Goal: Contribute content: Contribute content

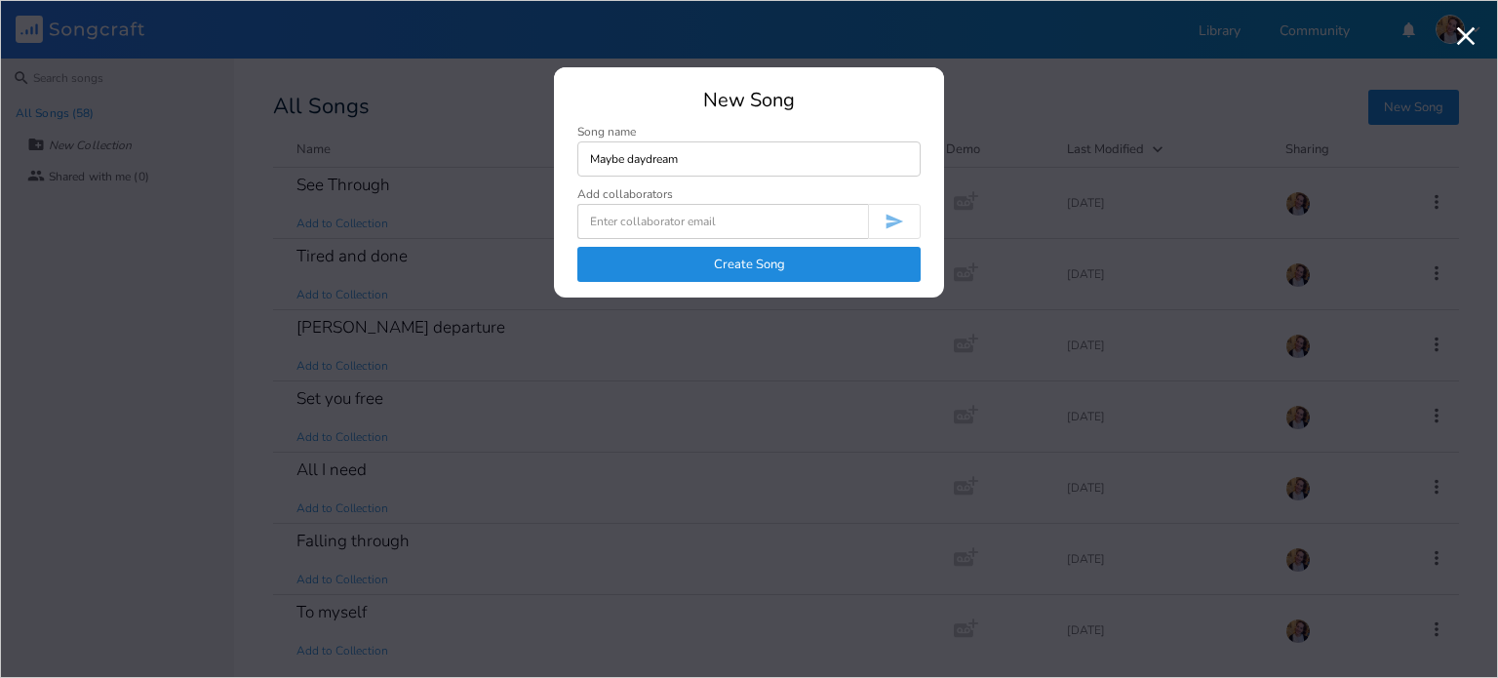
type input "Maybe daydream"
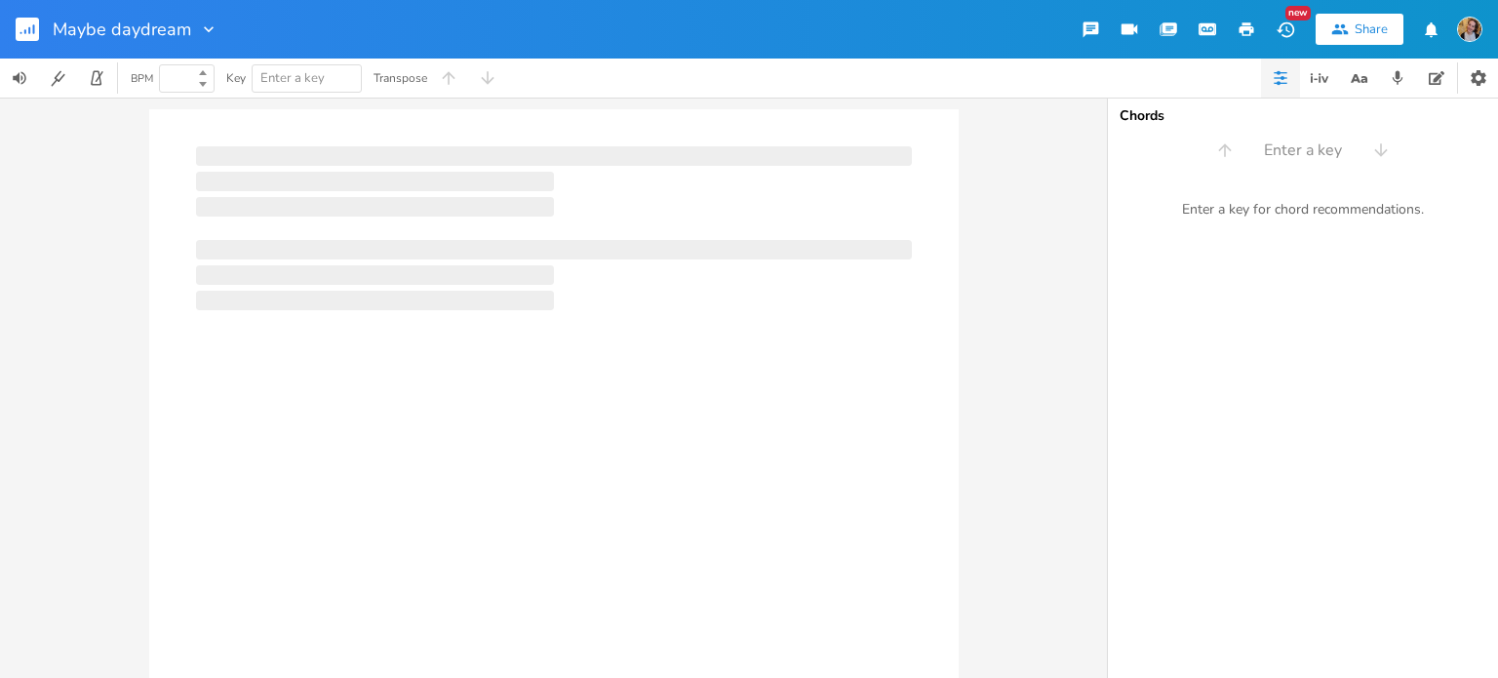
type input "100"
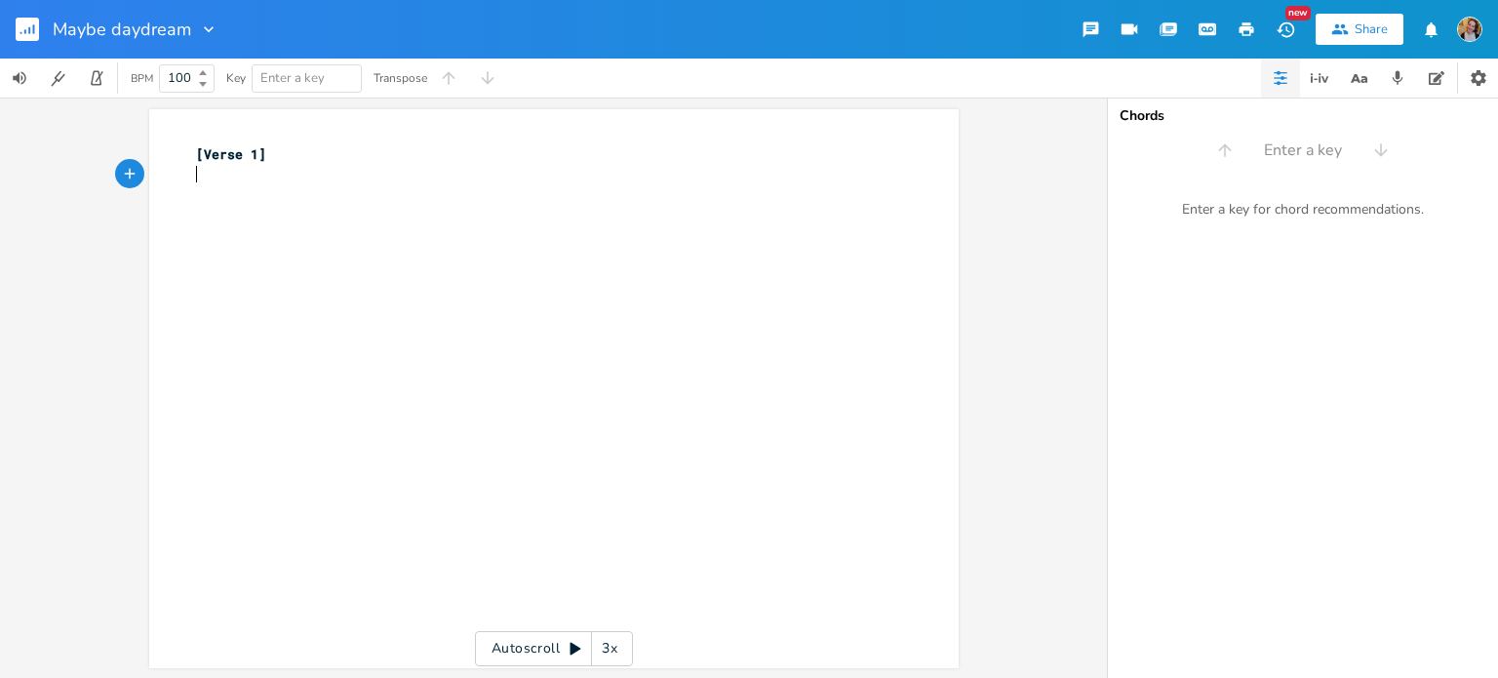
click at [228, 204] on div "xxxxxxxxxx [Verse 1] ​" at bounding box center [568, 407] width 753 height 534
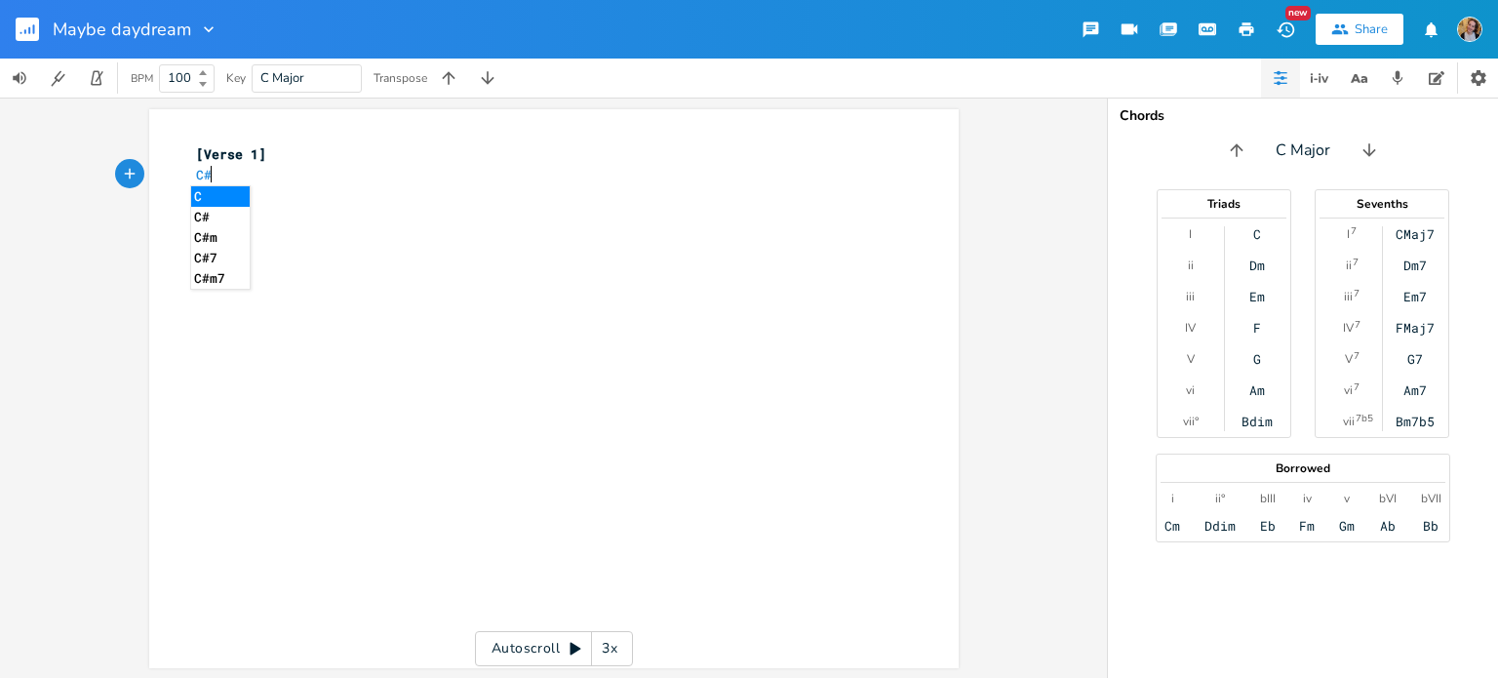
type textarea "C#m"
type textarea "Feel like may"
type textarea "lately"
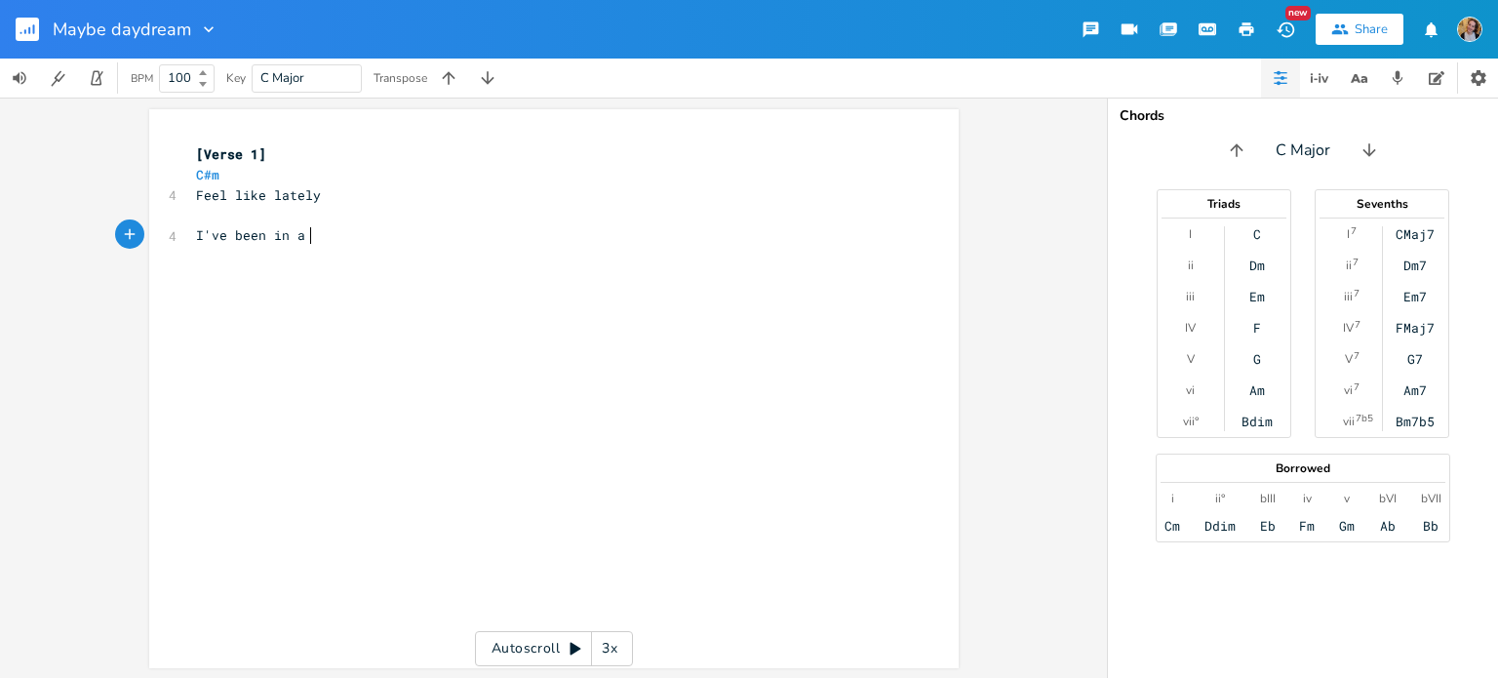
scroll to position [0, 78]
type textarea "I've been in a"
click at [323, 240] on pre "I've been in a" at bounding box center [544, 235] width 704 height 20
type textarea "daydream"
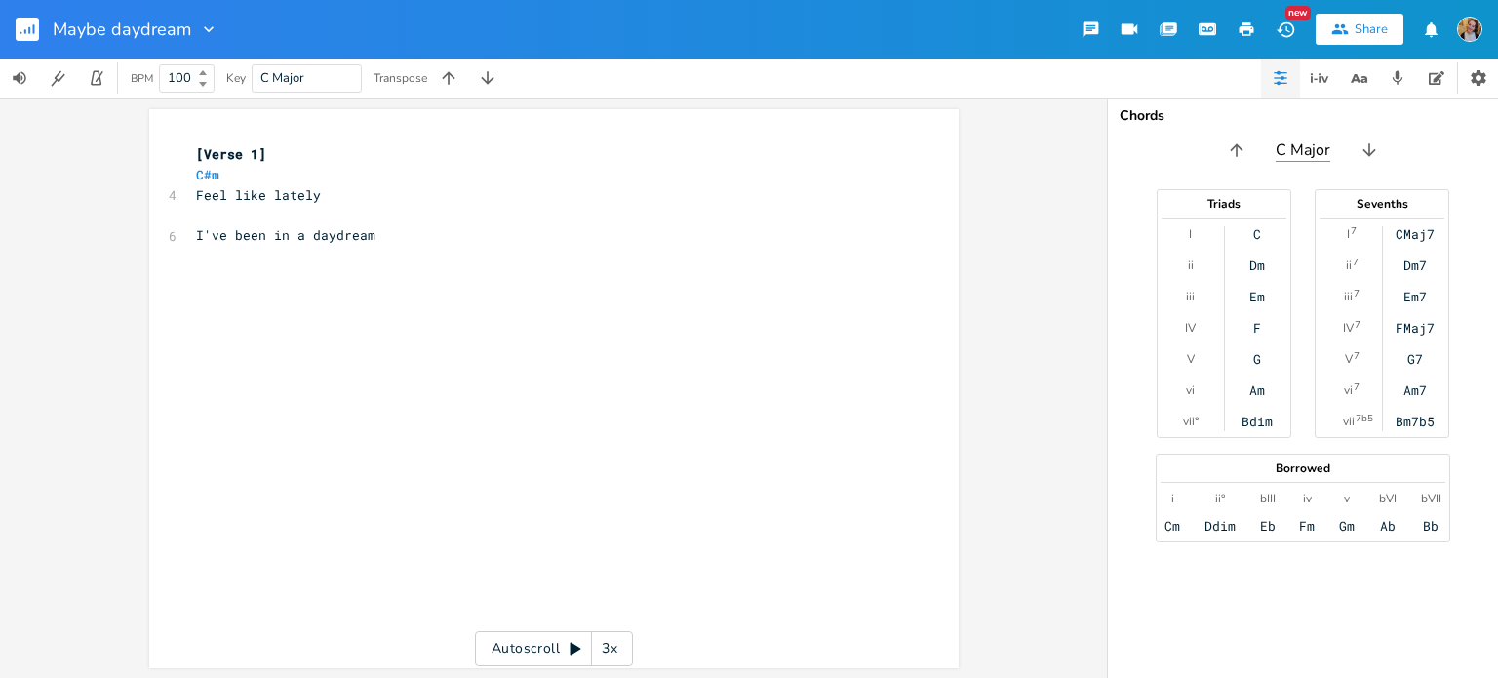
click at [1296, 148] on input "C Major" at bounding box center [1303, 150] width 55 height 22
type input "C#Major"
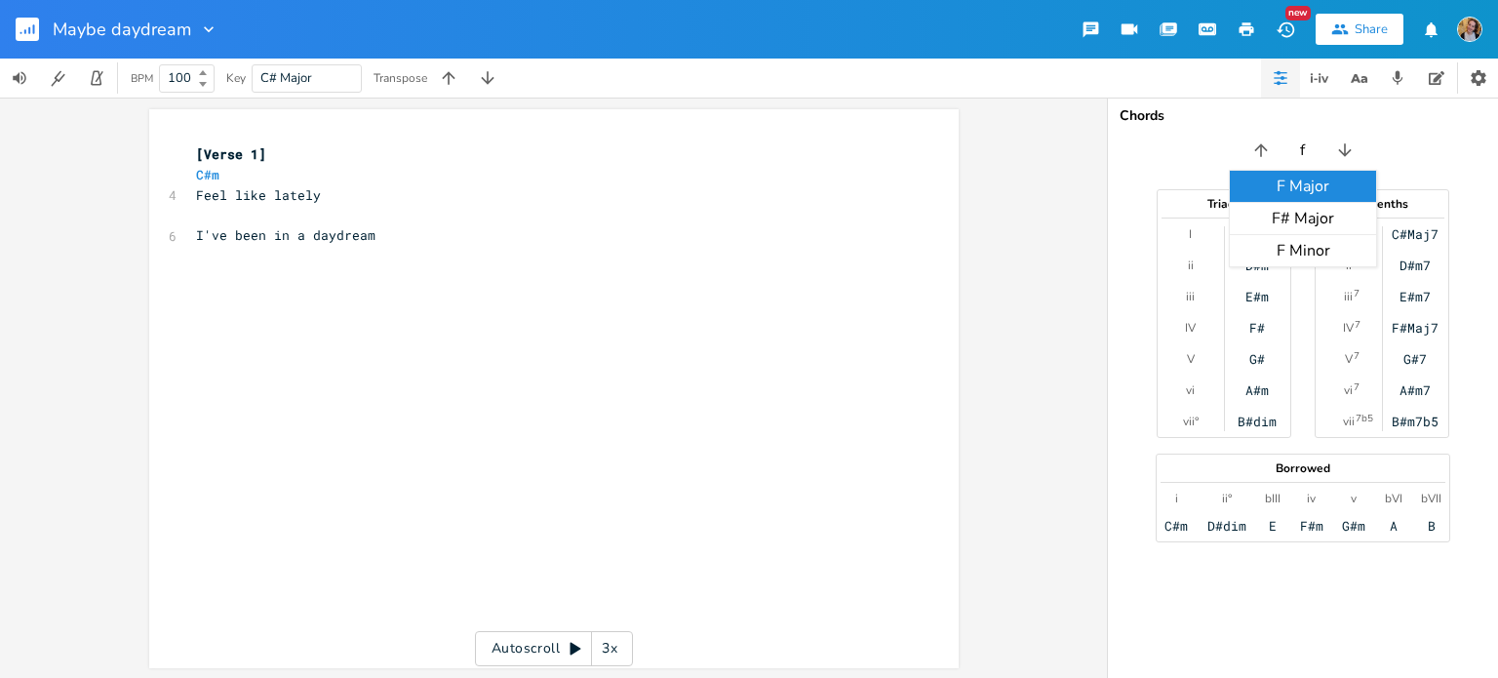
type input "f#"
type input "g#"
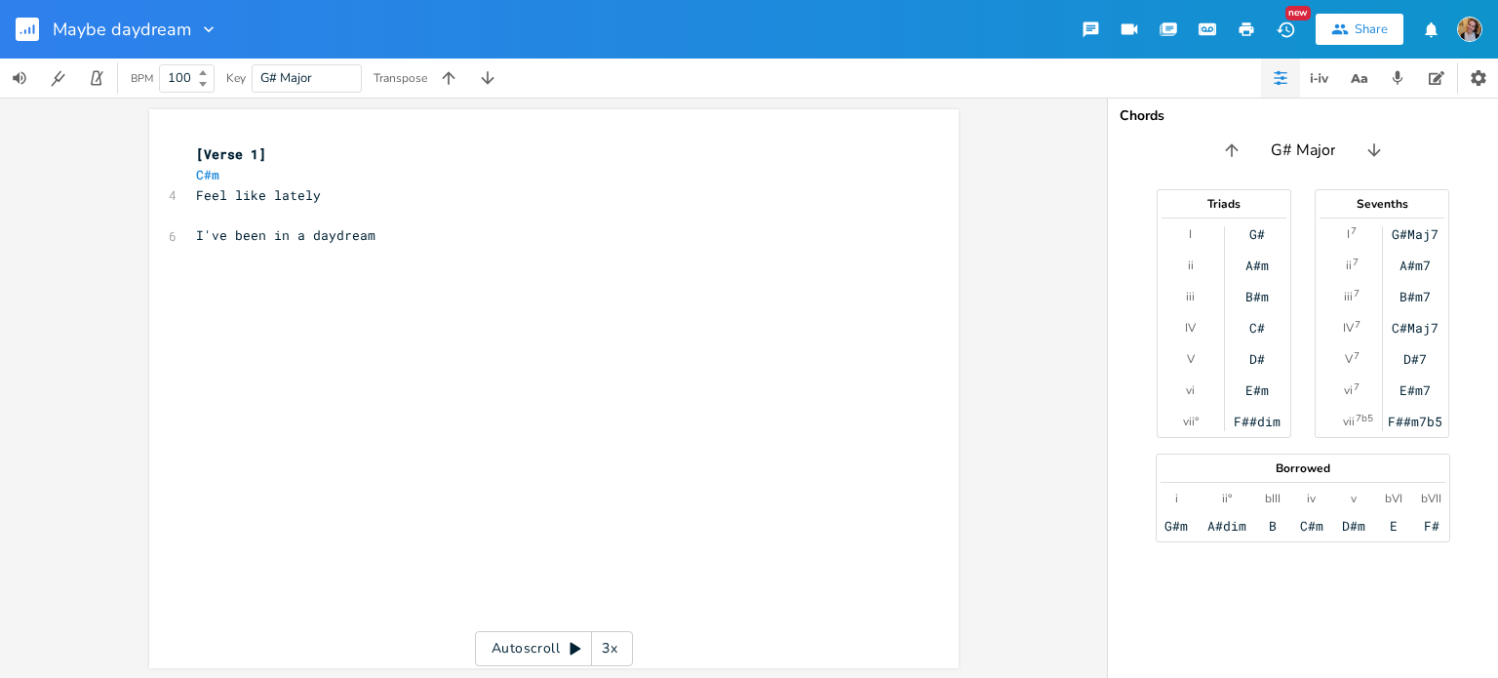
type input "b"
click at [212, 171] on span "C#m" at bounding box center [207, 175] width 23 height 19
type textarea "B"
click at [285, 214] on pre "​" at bounding box center [544, 215] width 704 height 20
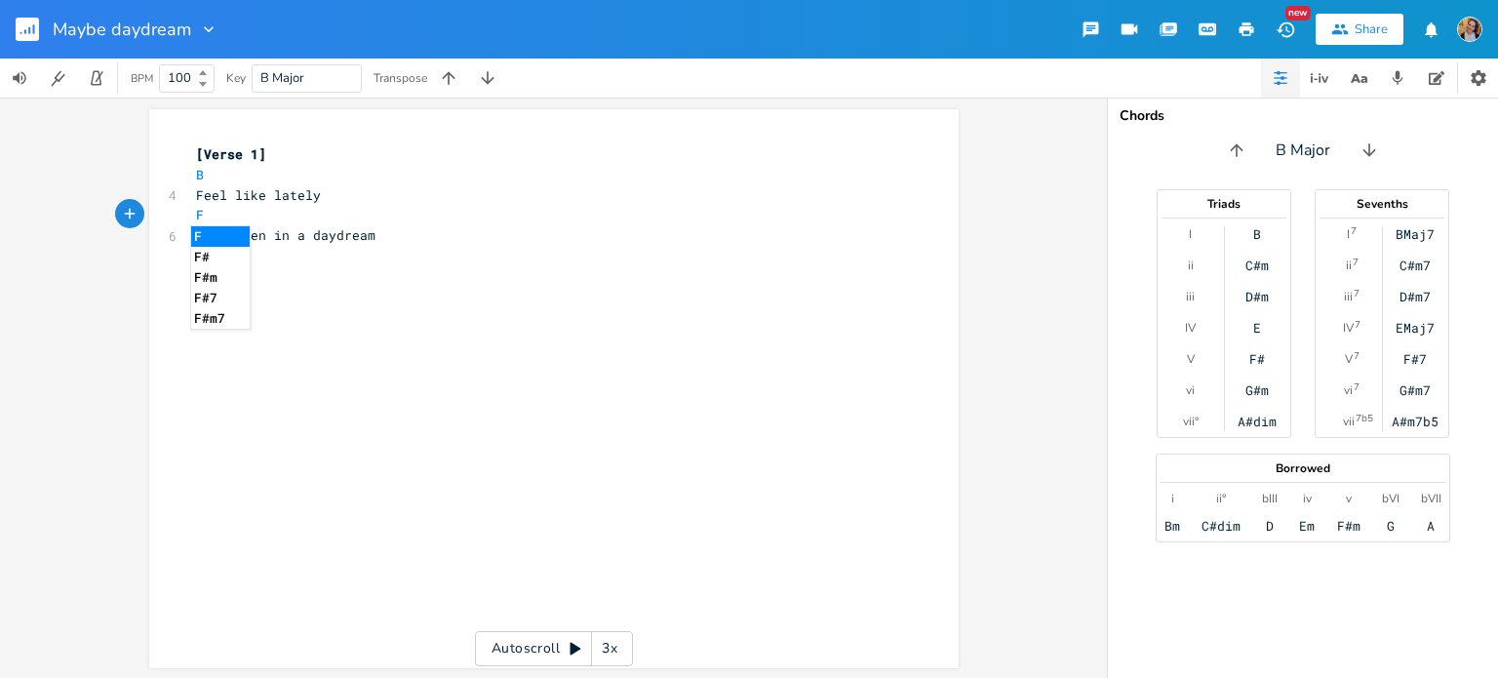
type textarea "F#"
click at [381, 237] on pre "I've been in a daydream" at bounding box center [544, 235] width 704 height 20
type textarea "Crazy I"
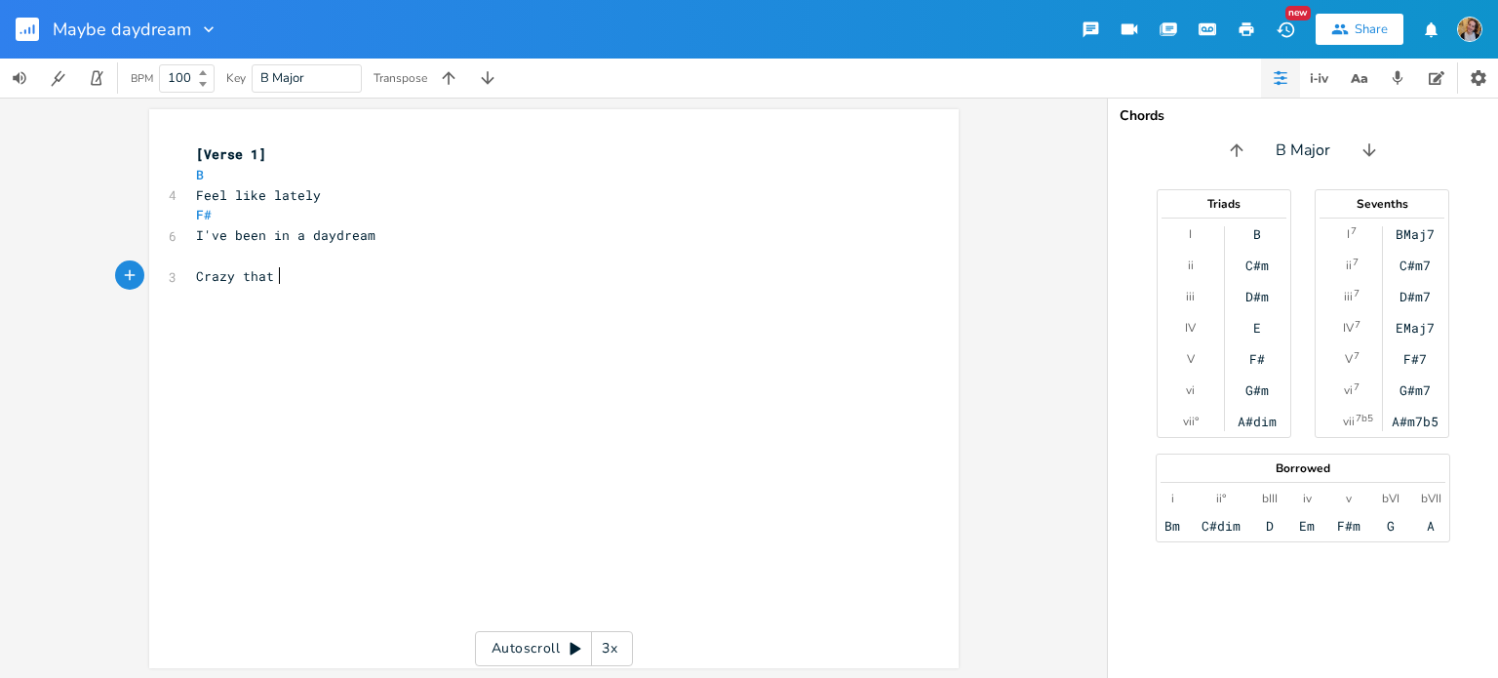
scroll to position [0, 25]
type textarea "that I'm still"
type textarea "#"
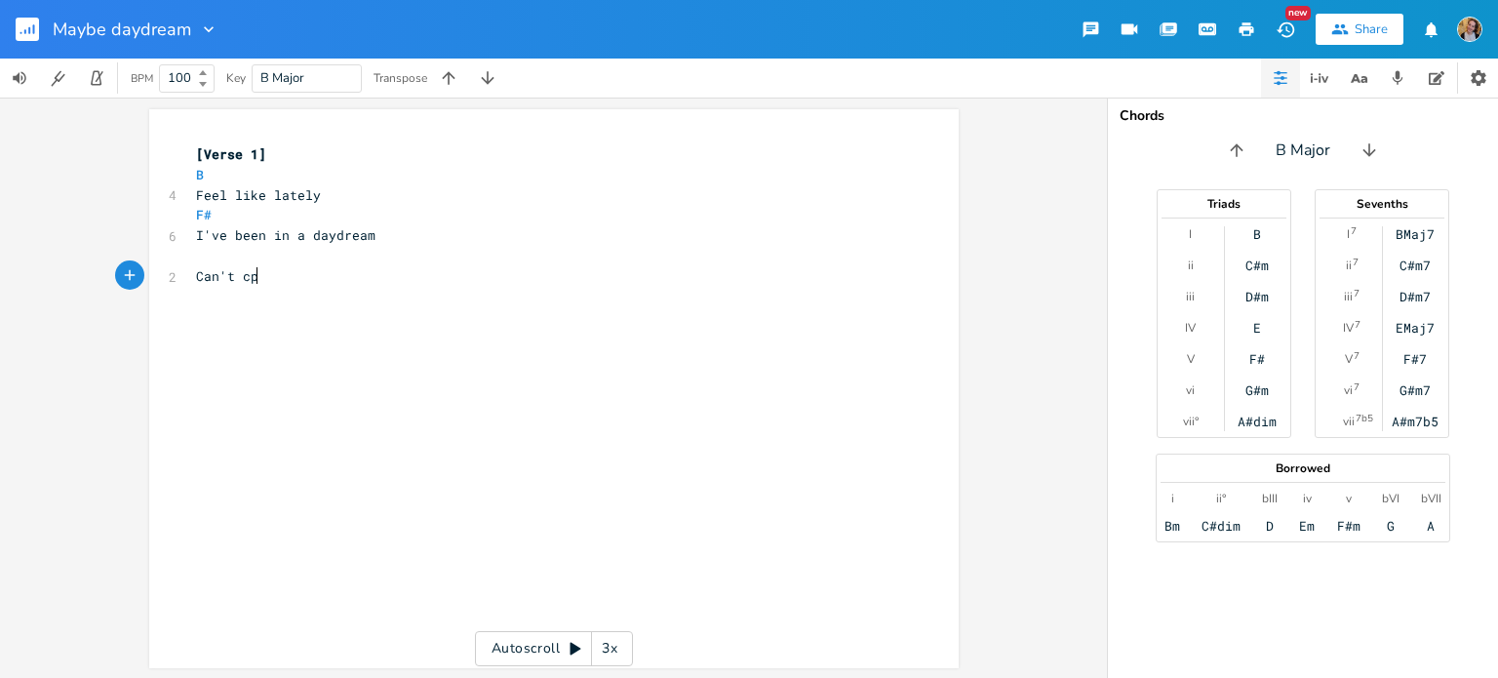
type textarea "Can't cpm"
type textarea "ome down I like the view"
type textarea "What I"
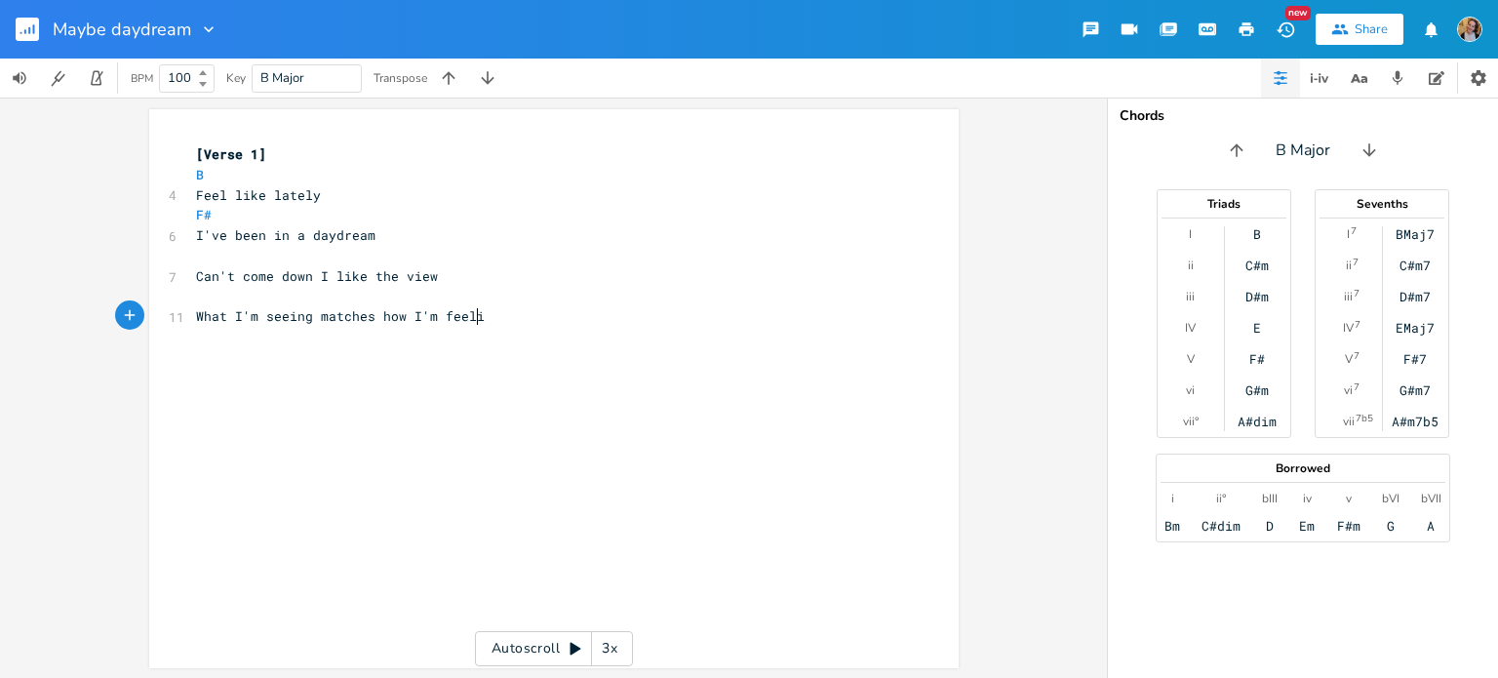
scroll to position [0, 199]
type textarea "'m seeing matches how I'm feeling"
click at [336, 194] on pre "Feel like lately" at bounding box center [544, 195] width 704 height 20
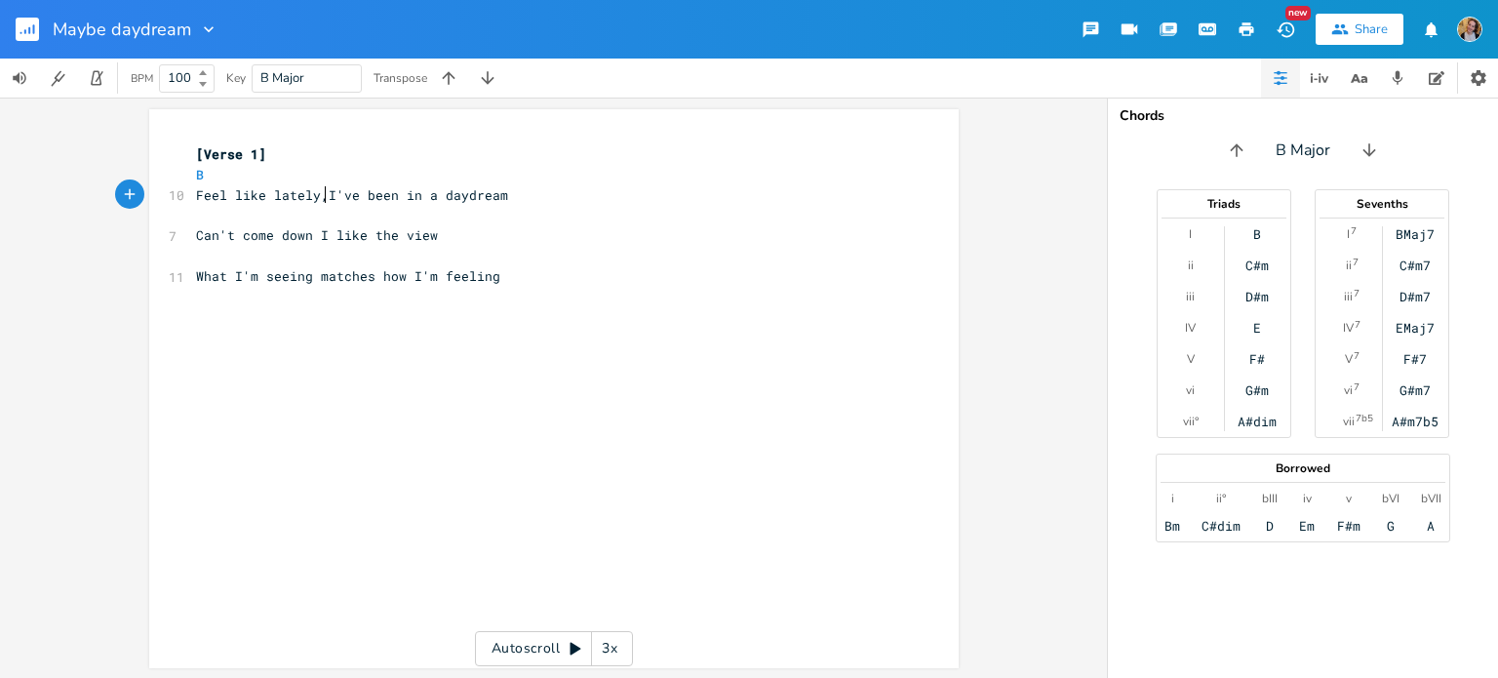
type textarea ","
click at [324, 174] on pre "B" at bounding box center [544, 175] width 704 height 20
click at [221, 210] on pre "​" at bounding box center [544, 215] width 704 height 20
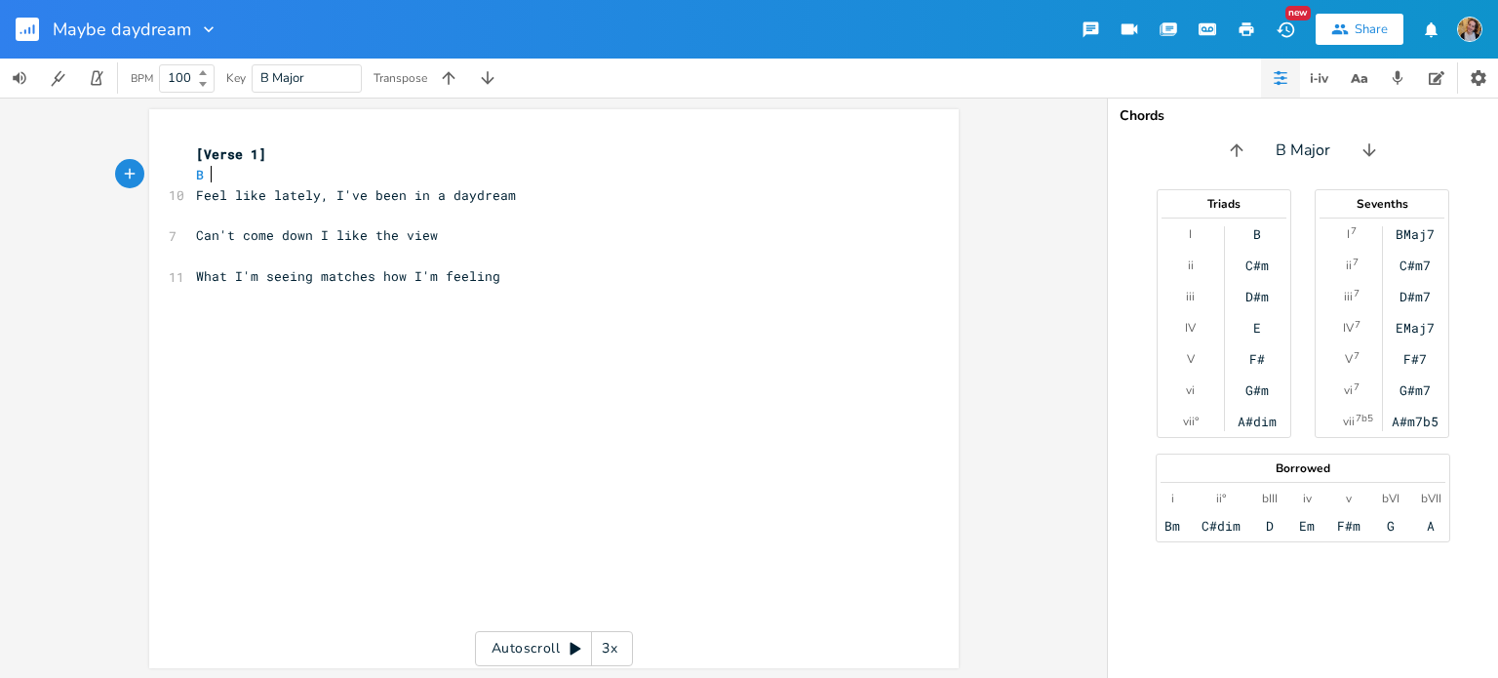
click at [250, 159] on span "[Verse 1]" at bounding box center [231, 154] width 70 height 18
click at [230, 225] on pre "Can't come down I like the view" at bounding box center [544, 235] width 704 height 20
click at [253, 181] on span "B" at bounding box center [364, 175] width 336 height 18
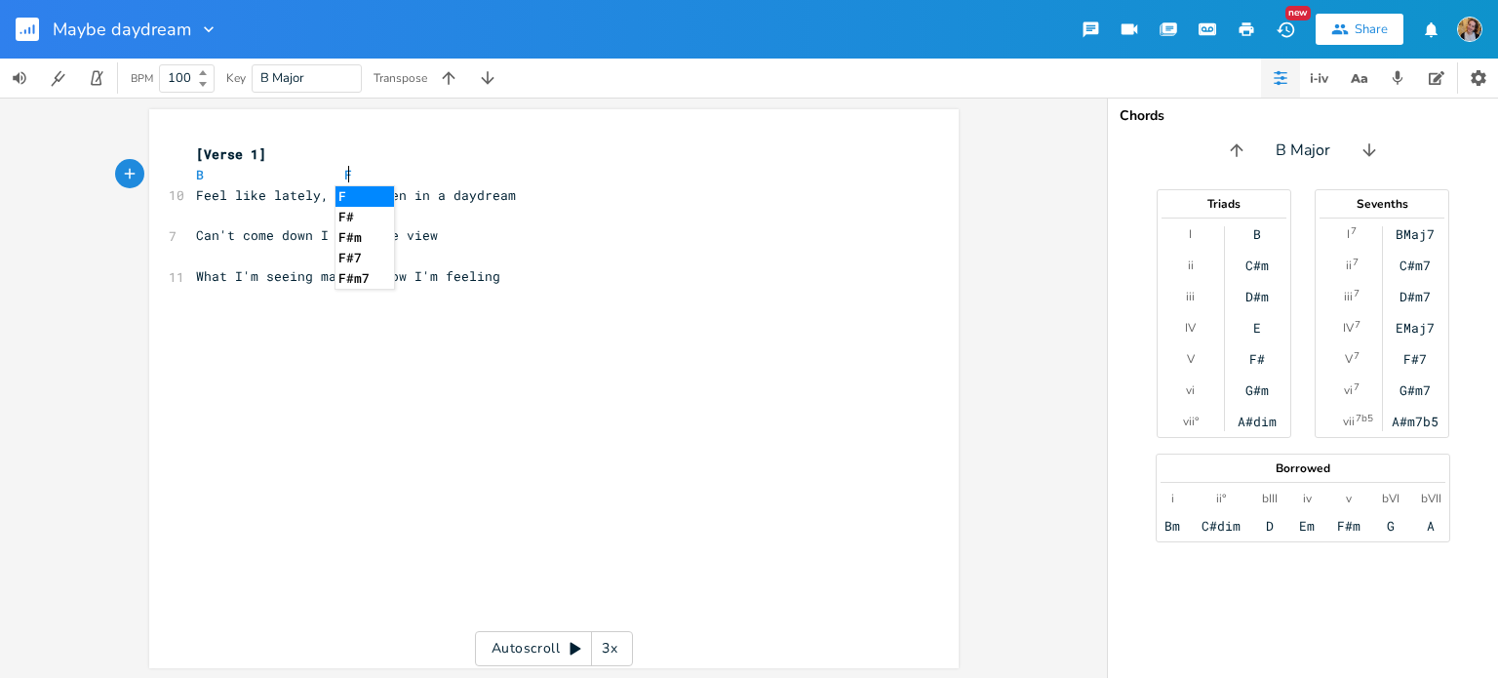
type textarea "F#"
click at [249, 221] on pre "​" at bounding box center [544, 215] width 704 height 20
click at [260, 224] on pre "​" at bounding box center [544, 215] width 704 height 20
type textarea "E"
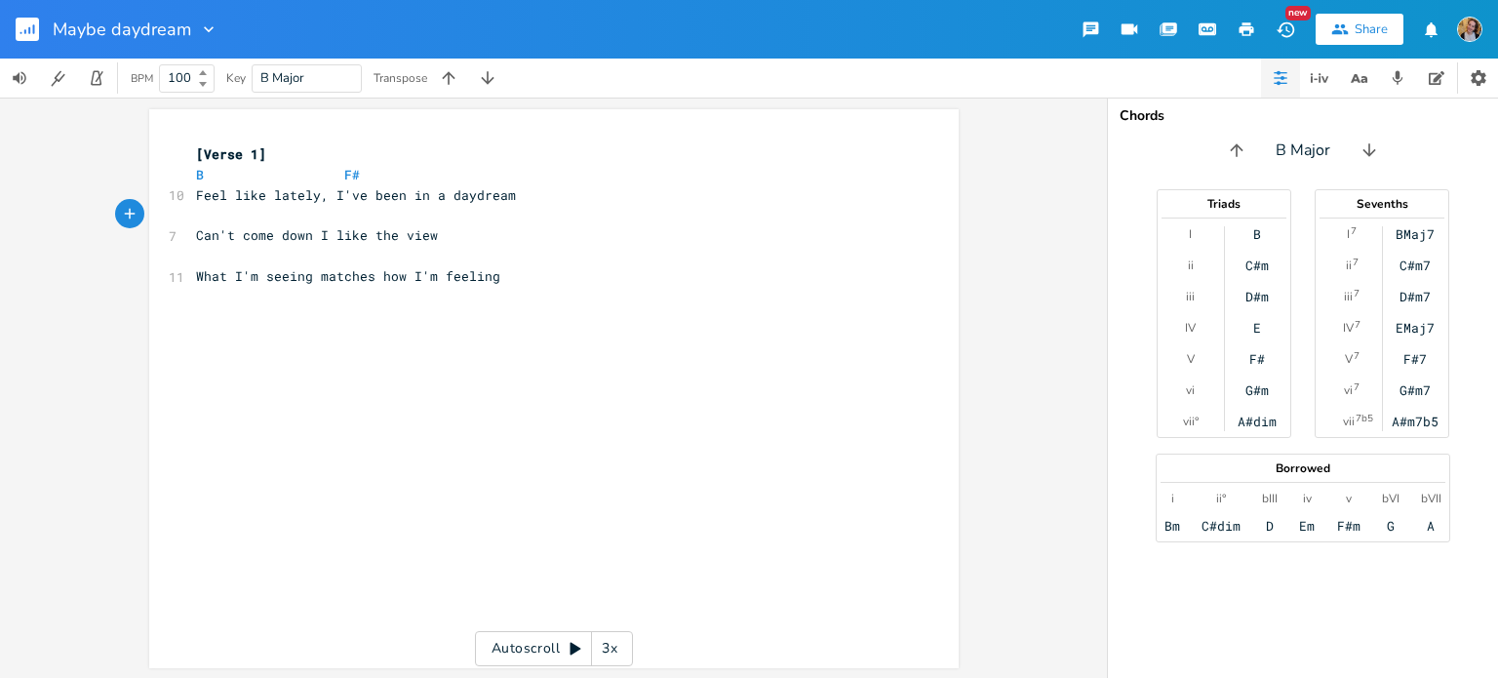
scroll to position [0, 8]
click at [297, 257] on pre "​" at bounding box center [544, 256] width 704 height 20
type textarea "B"
click at [395, 266] on pre "What I'm seeing matches how I'm feeling" at bounding box center [544, 276] width 704 height 20
click at [406, 262] on pre "B" at bounding box center [544, 256] width 704 height 20
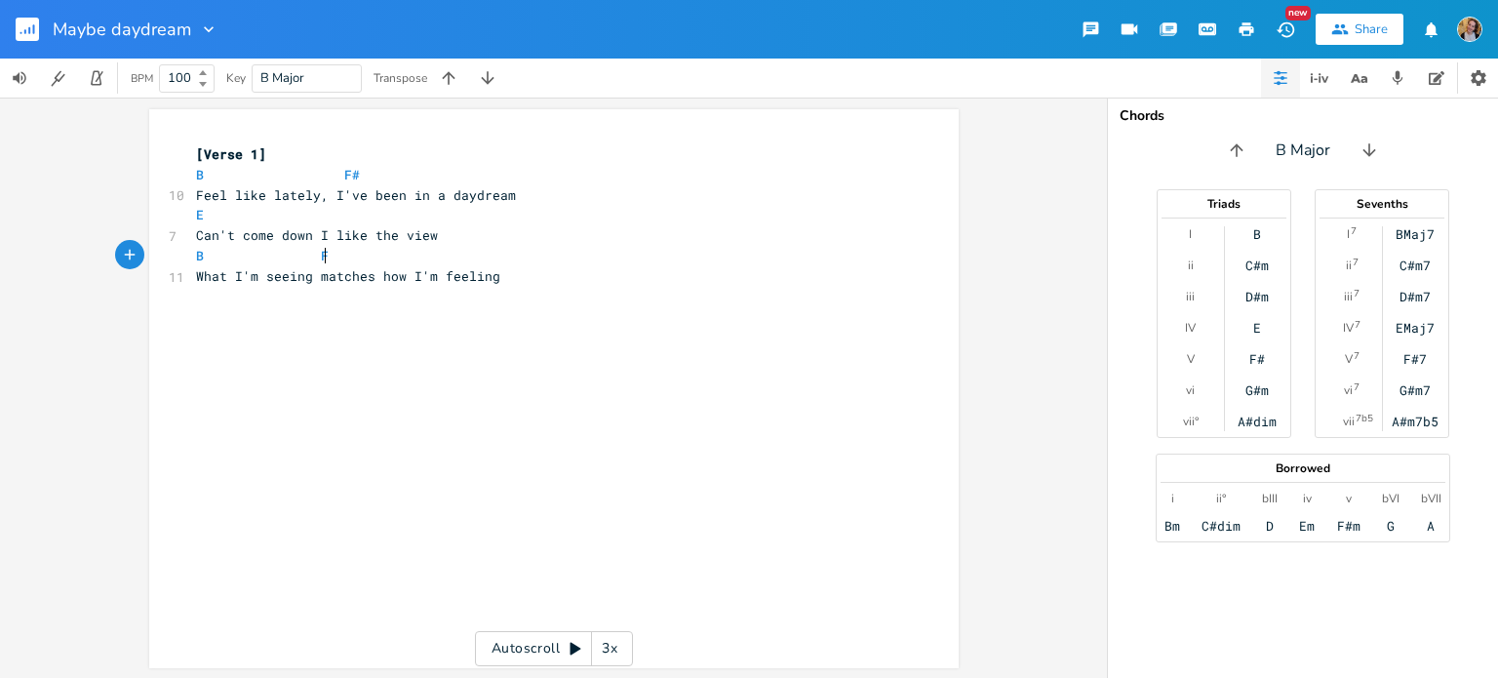
type textarea "F#"
click at [496, 278] on pre "What I'm seeing matches how I'm feeling" at bounding box center [544, 276] width 704 height 20
type textarea "So I thin"
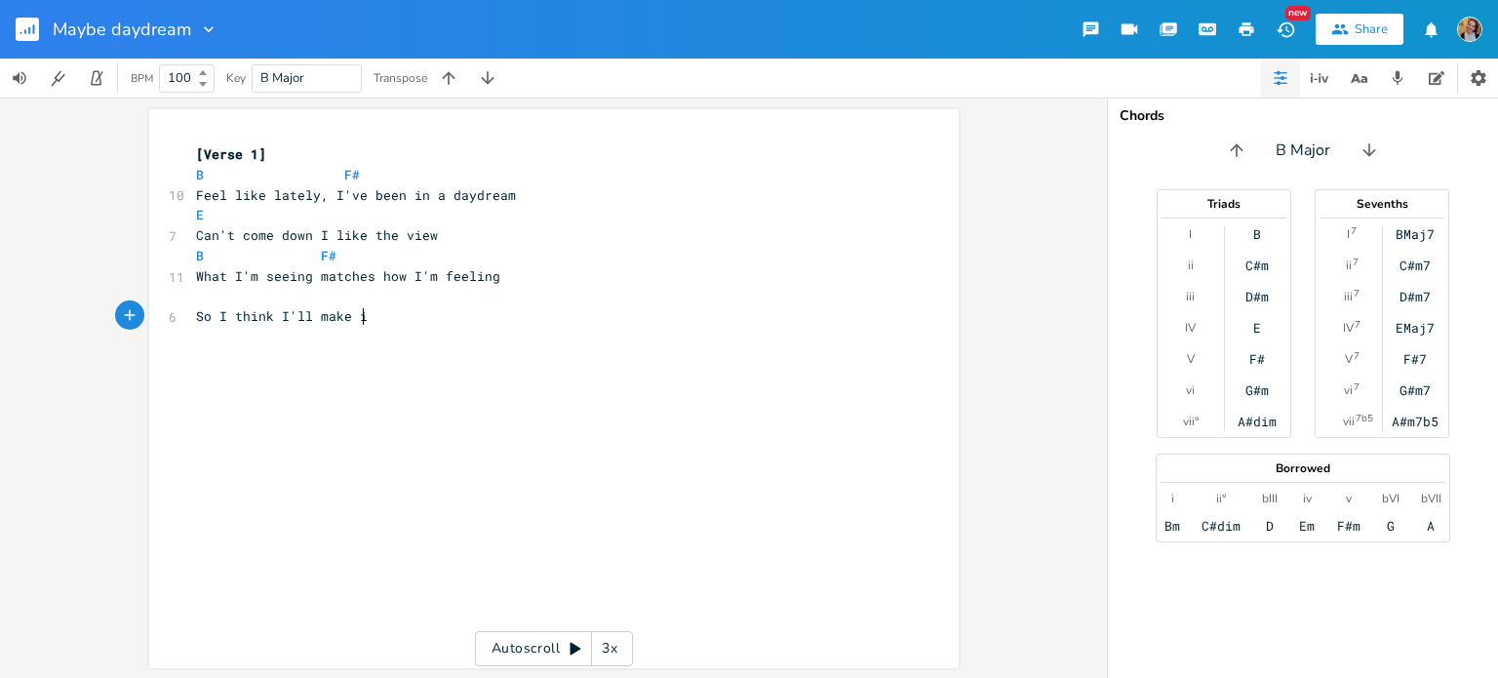
type textarea "[PERSON_NAME] I'll make i"
type textarea "t true"
click at [361, 303] on pre "​" at bounding box center [544, 297] width 704 height 20
click at [204, 198] on span "Feel like lately, I've been in a daydream" at bounding box center [356, 195] width 320 height 18
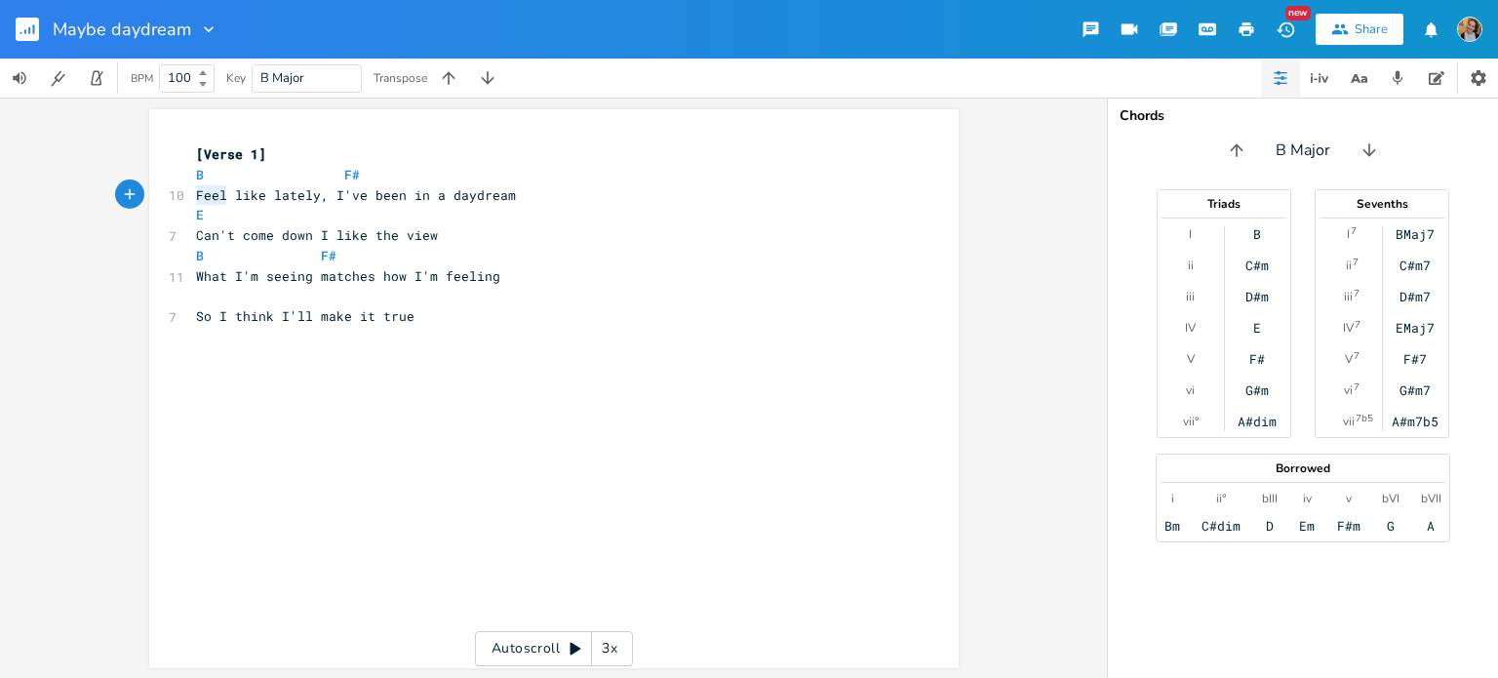
click at [204, 198] on span "Feel like lately, I've been in a daydream" at bounding box center [356, 195] width 320 height 18
type textarea "So much"
click at [256, 196] on span "So much like lately, I've been in a daydream" at bounding box center [367, 195] width 343 height 18
type textarea "like"
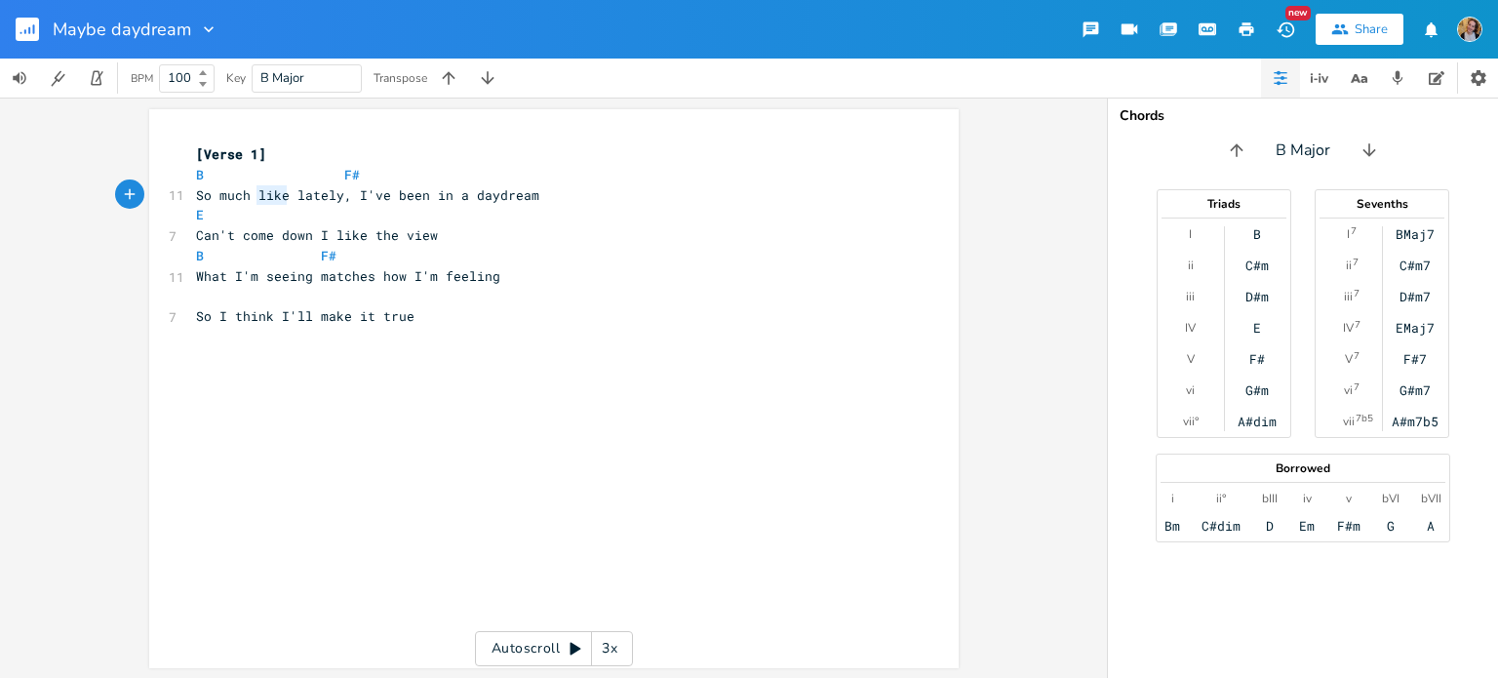
click at [256, 196] on span "So much like lately, I've been in a daydream" at bounding box center [367, 195] width 343 height 18
click at [332, 193] on span "So much lately, I've been in a daydream" at bounding box center [348, 195] width 304 height 18
type textarea "ve"
click at [332, 193] on span "So much lately, I've been in a daydream" at bounding box center [348, 195] width 304 height 18
click at [343, 197] on span "So much lately, I've been in a daydream" at bounding box center [348, 195] width 304 height 18
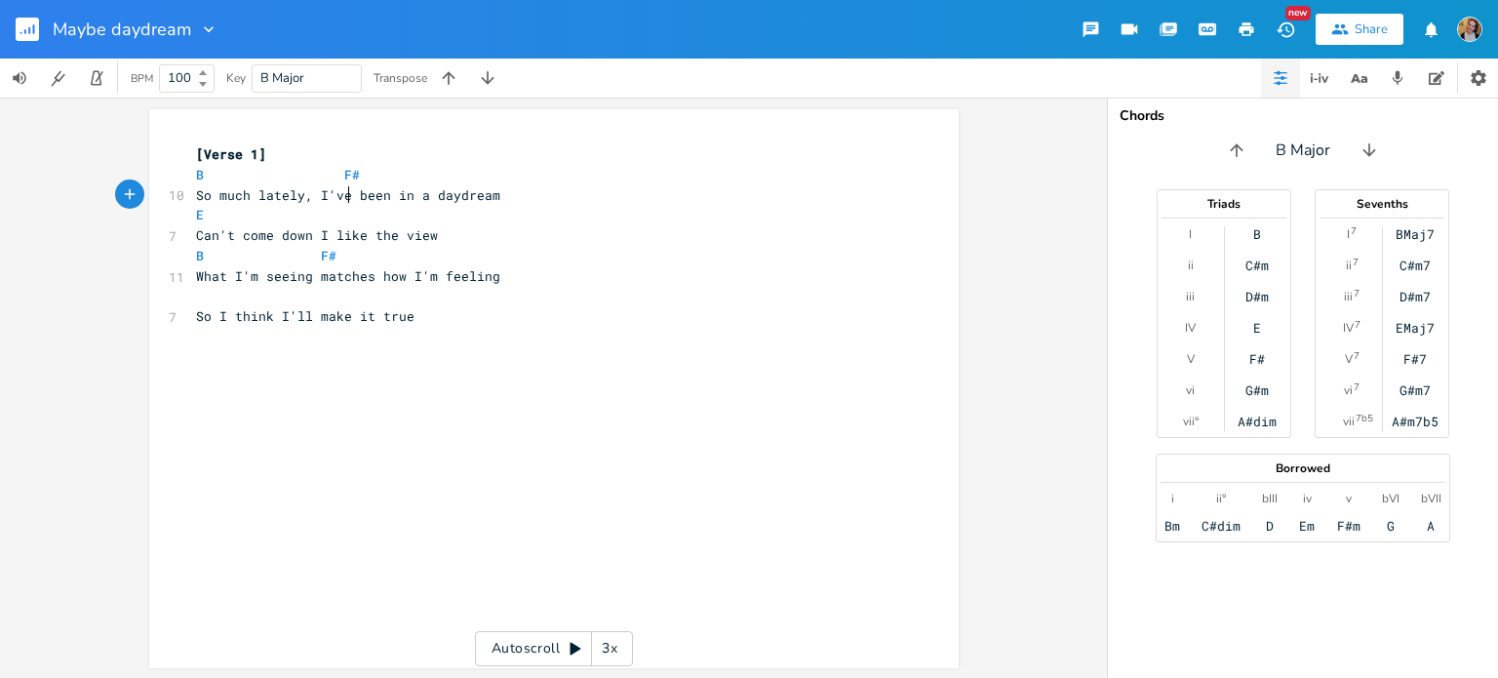
click at [343, 197] on span "So much lately, I've been in a daydream" at bounding box center [348, 195] width 304 height 18
click at [199, 193] on span "So much lately, I've been in a daydream" at bounding box center [348, 195] width 304 height 18
type textarea "So"
click at [199, 193] on span "So much lately, I've been in a daydream" at bounding box center [348, 195] width 304 height 18
click at [326, 227] on span "Can't come down I like the view" at bounding box center [317, 235] width 242 height 18
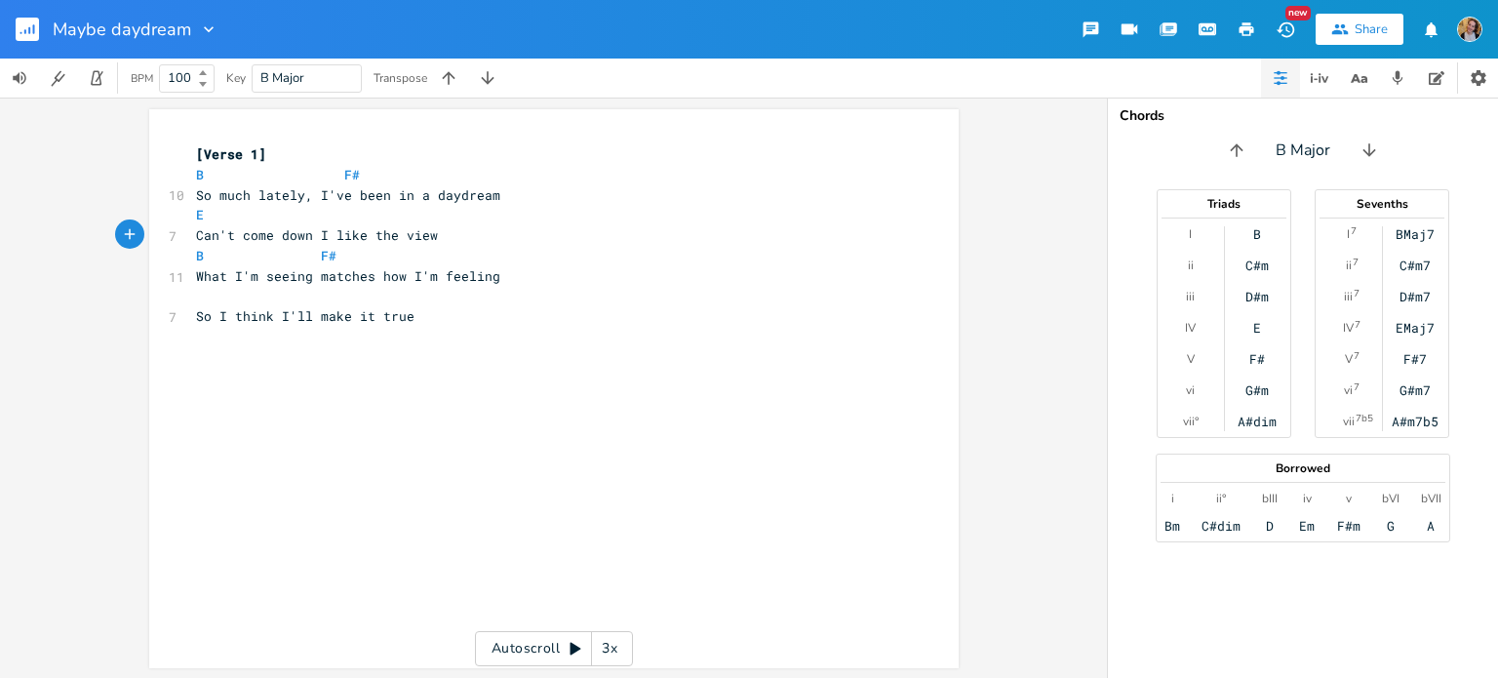
click at [416, 188] on span "So much lately, I've been in a daydream" at bounding box center [348, 195] width 304 height 18
click at [409, 302] on pre "​" at bounding box center [544, 297] width 704 height 20
click at [273, 200] on span "So much lately, I've been in a daydream" at bounding box center [348, 195] width 304 height 18
type textarea "So much lately"
drag, startPoint x: 187, startPoint y: 194, endPoint x: 294, endPoint y: 190, distance: 106.4
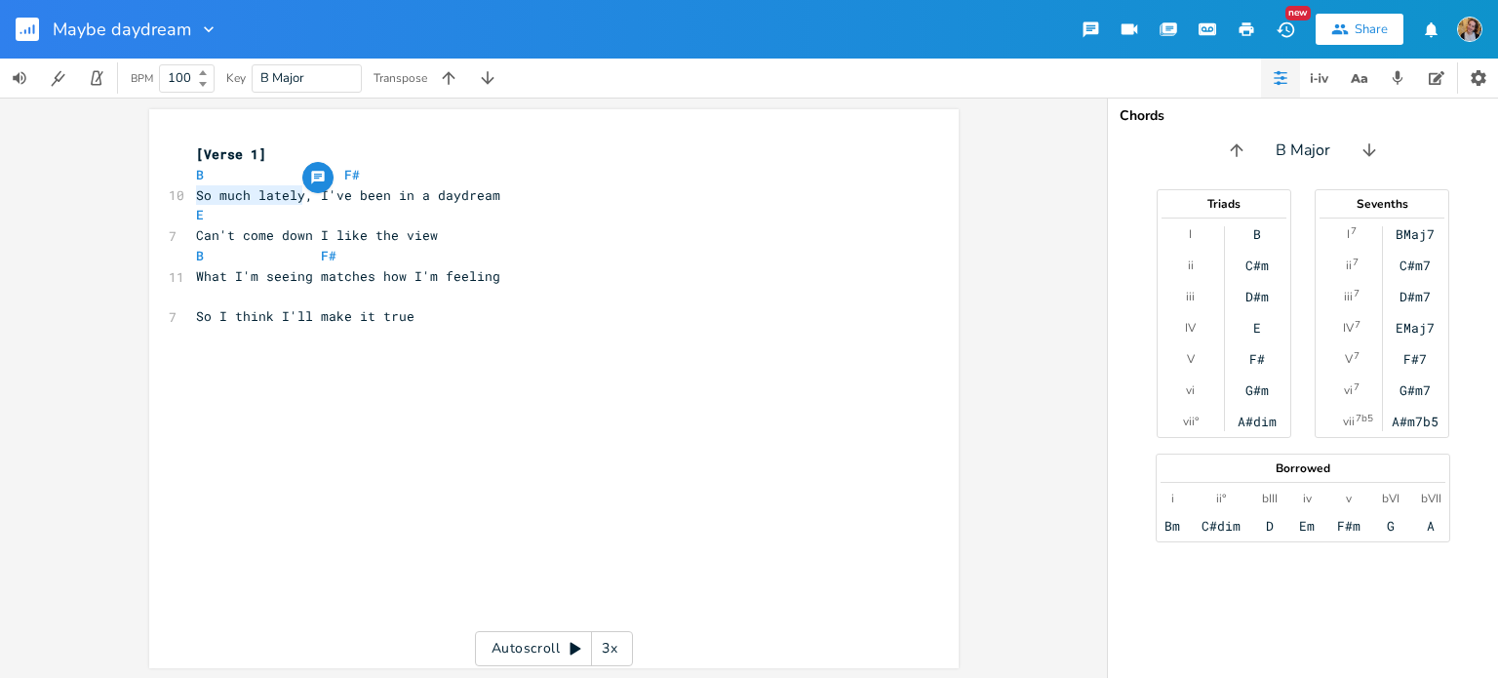
click at [294, 190] on pre "So much lately, I've been in a daydream" at bounding box center [544, 195] width 704 height 20
type textarea "So"
click at [211, 235] on span "Can't come down I like the view" at bounding box center [317, 235] width 242 height 18
type textarea "Can"
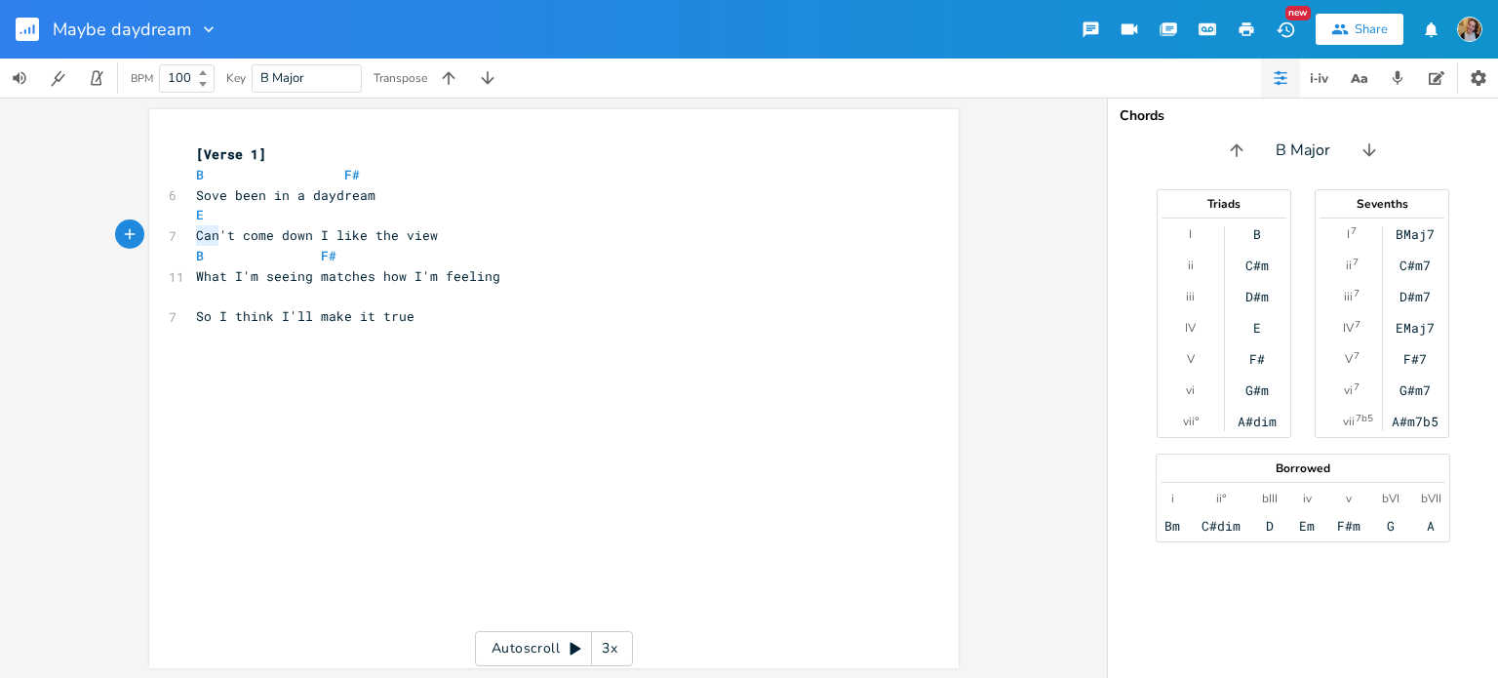
click at [211, 235] on span "Can't come down I like the view" at bounding box center [317, 235] width 242 height 18
click at [279, 207] on pre "E" at bounding box center [544, 215] width 704 height 20
click at [234, 198] on span "Sove been in a daydream" at bounding box center [285, 195] width 179 height 18
type textarea "been"
click at [234, 198] on span "Sove been in a daydream" at bounding box center [285, 195] width 179 height 18
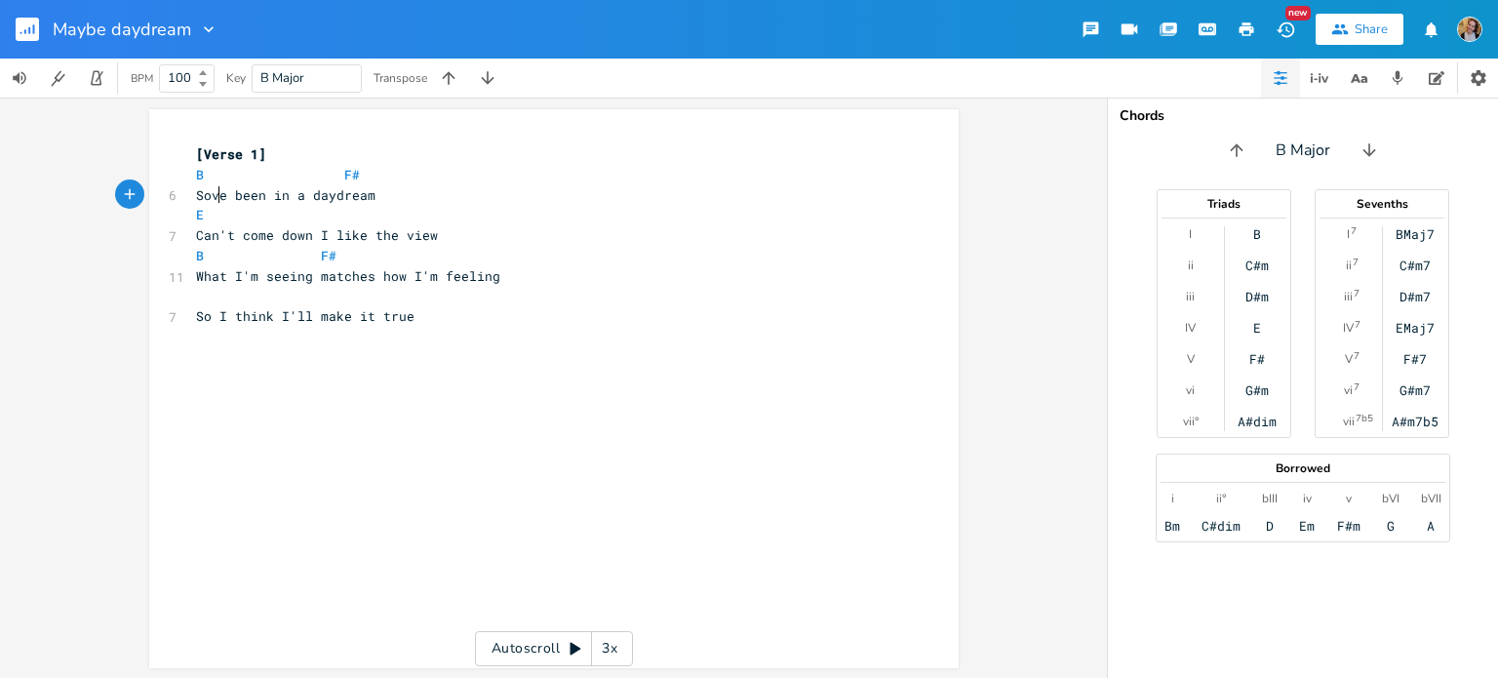
click at [214, 193] on span "Sove been in a daydream" at bounding box center [285, 195] width 179 height 18
click at [247, 236] on span "Can't come down I like the view" at bounding box center [317, 235] width 242 height 18
type textarea "get out"
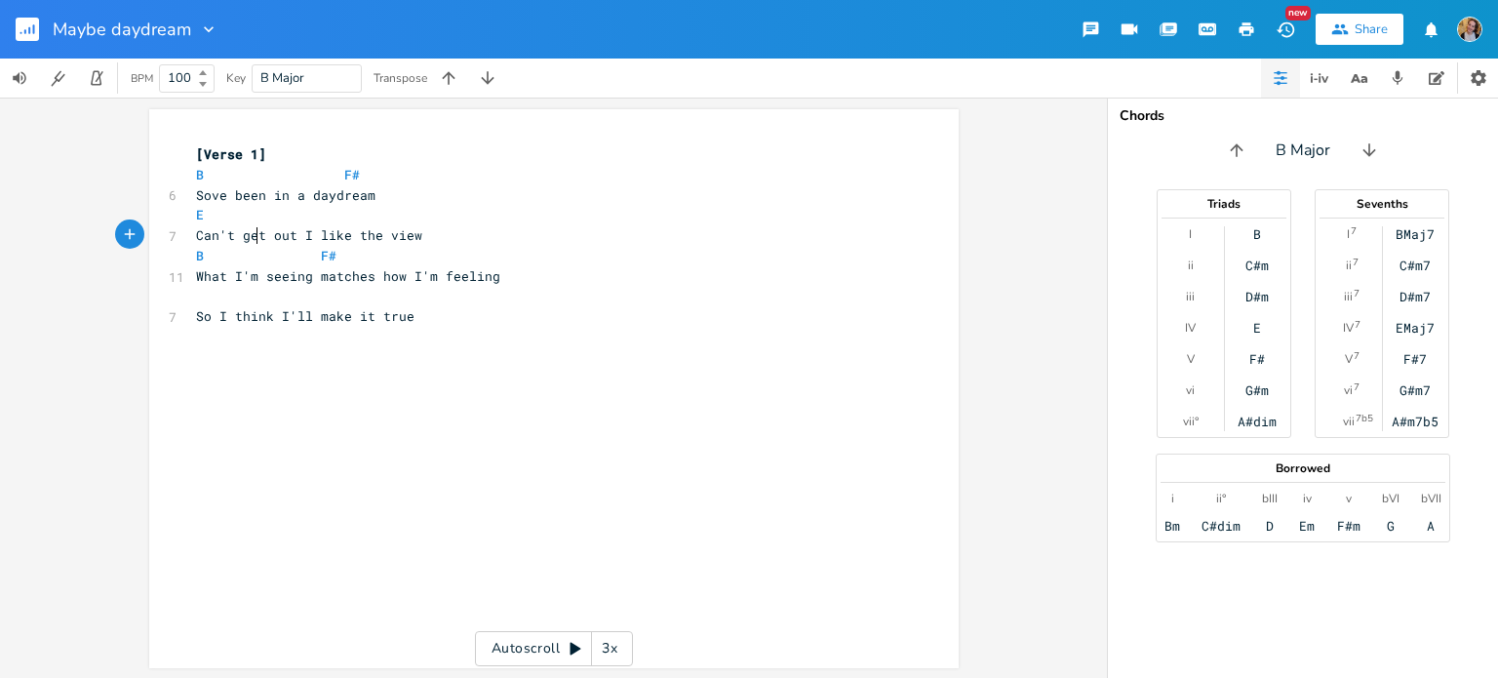
click at [252, 239] on span "Can't get out I like the view" at bounding box center [309, 235] width 226 height 18
type textarea "get"
click at [252, 239] on span "Can't get out I like the view" at bounding box center [309, 235] width 226 height 18
type textarea "wake up"
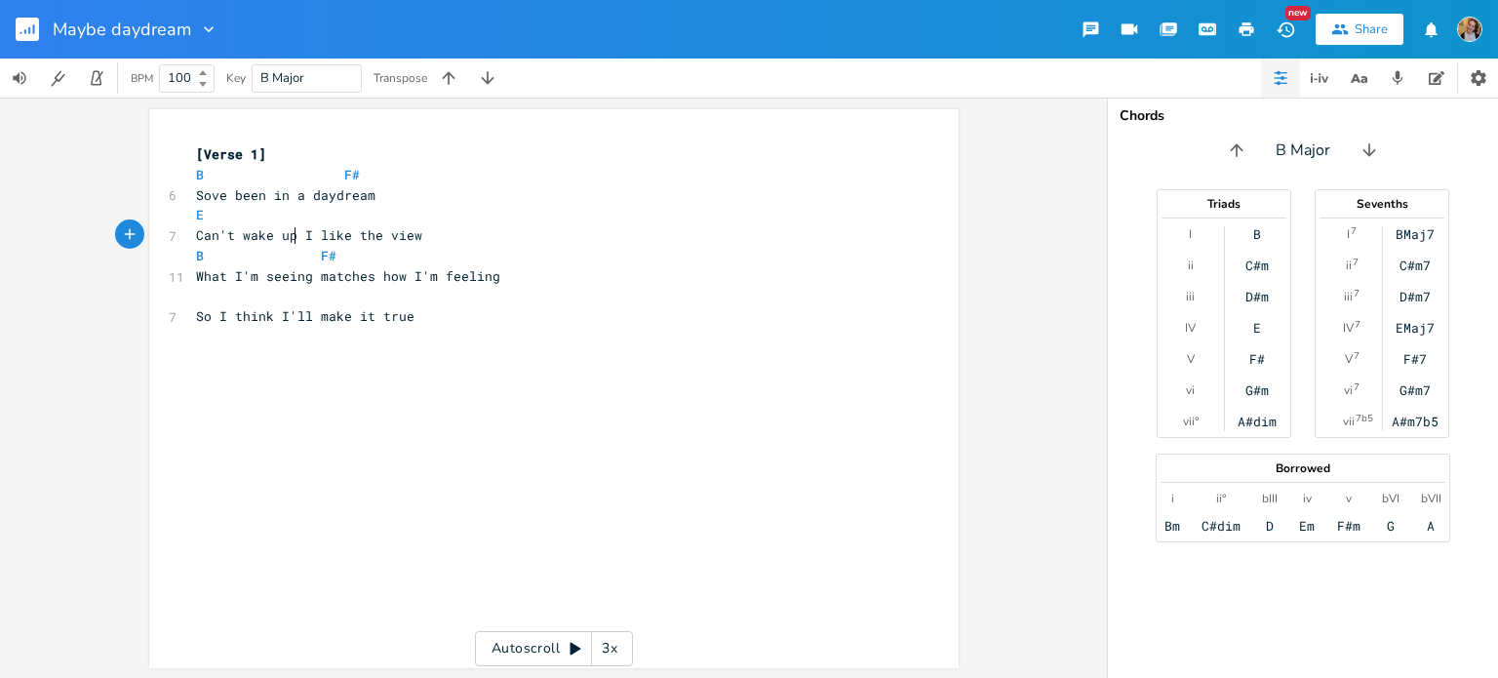
click at [246, 234] on span "Can't wake up I like the view" at bounding box center [309, 235] width 226 height 18
type textarea "shae"
type textarea "ke out"
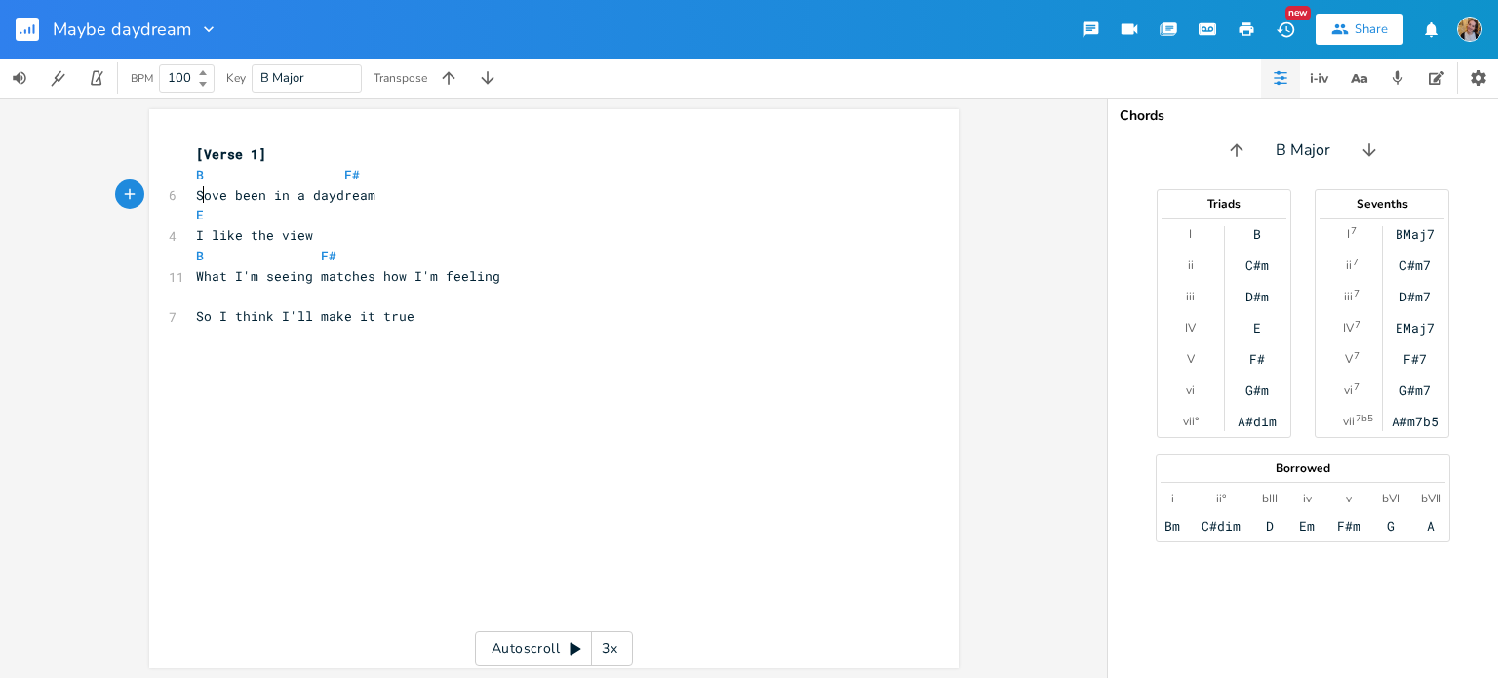
click at [201, 205] on pre "E" at bounding box center [544, 215] width 704 height 20
type textarea "So mcuh lately, I"
type textarea "'ve been stuck with daydreams"
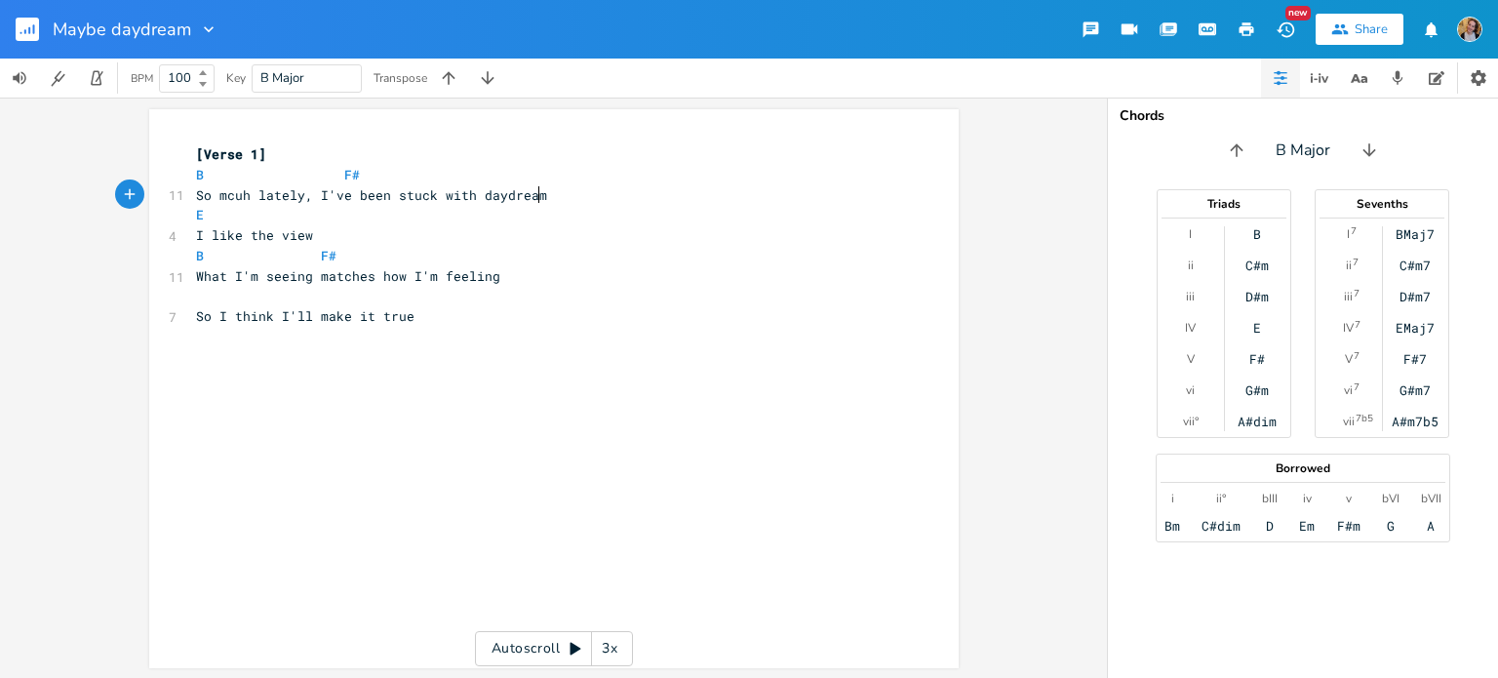
scroll to position [0, 178]
click at [196, 235] on span "I like the view" at bounding box center [254, 235] width 117 height 18
type textarea "Can't br"
click at [435, 197] on span "So mcuh lately, I've been stuck with daydreams" at bounding box center [375, 195] width 359 height 18
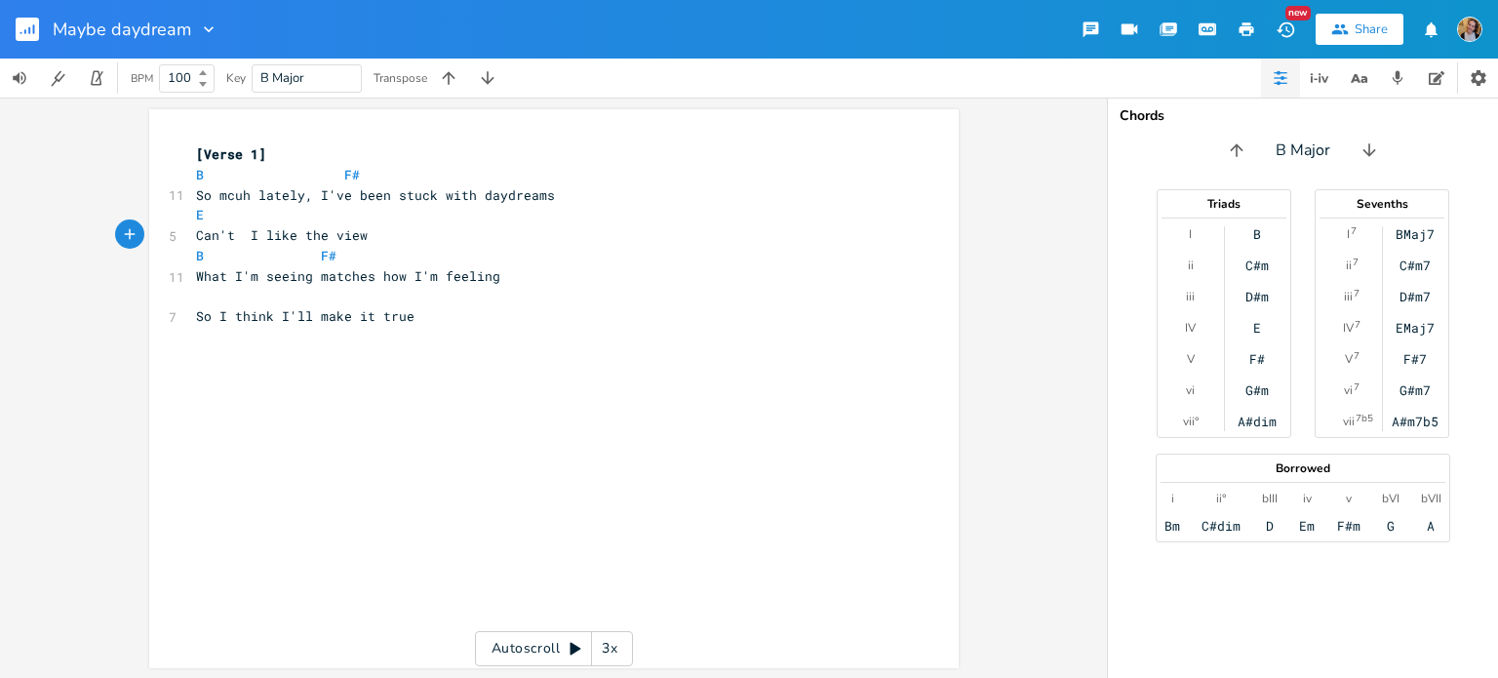
type textarea "with"
click at [435, 197] on span "So mcuh lately, I've been stuck with daydreams" at bounding box center [375, 195] width 359 height 18
click at [230, 238] on span "Can't I like the view" at bounding box center [282, 235] width 172 height 18
type textarea "tp"
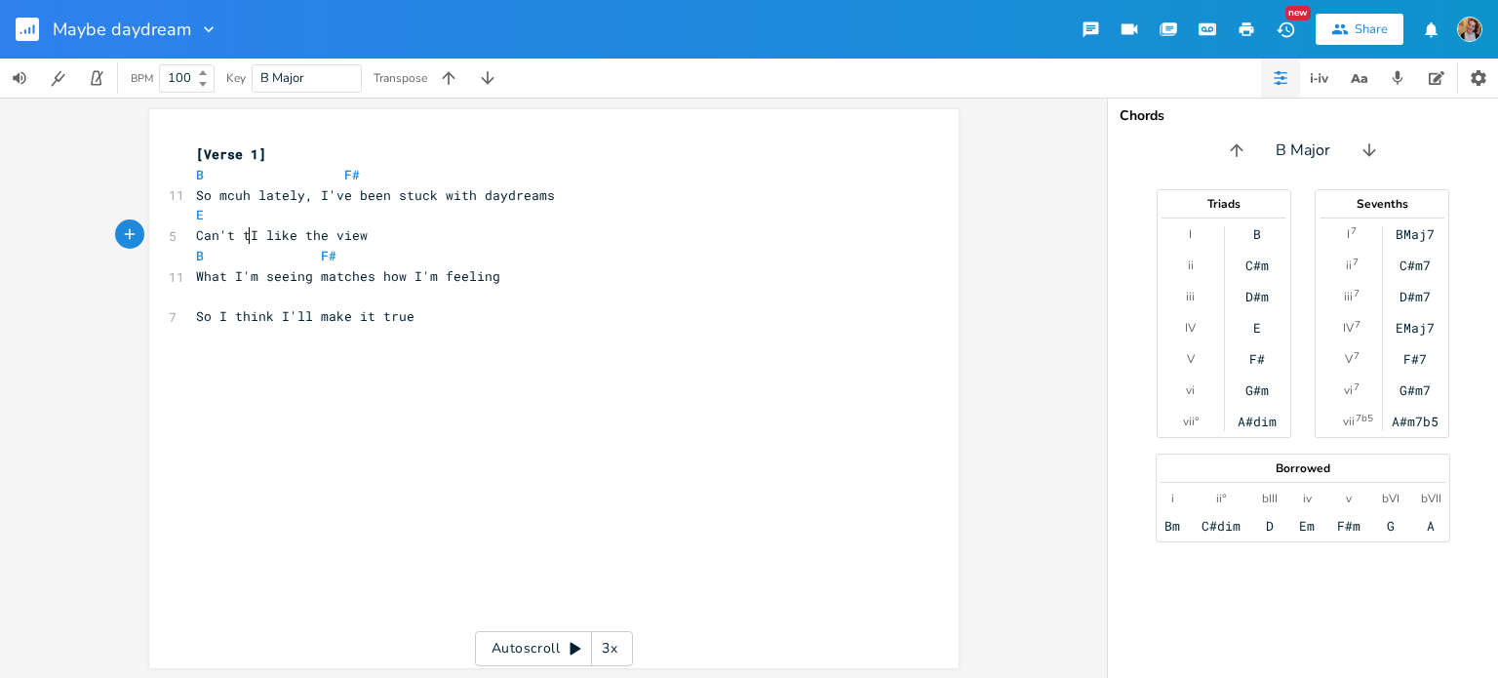
scroll to position [0, 14]
type textarea "make it real,"
click at [200, 237] on span "Can't make it real, I like the view" at bounding box center [332, 235] width 273 height 18
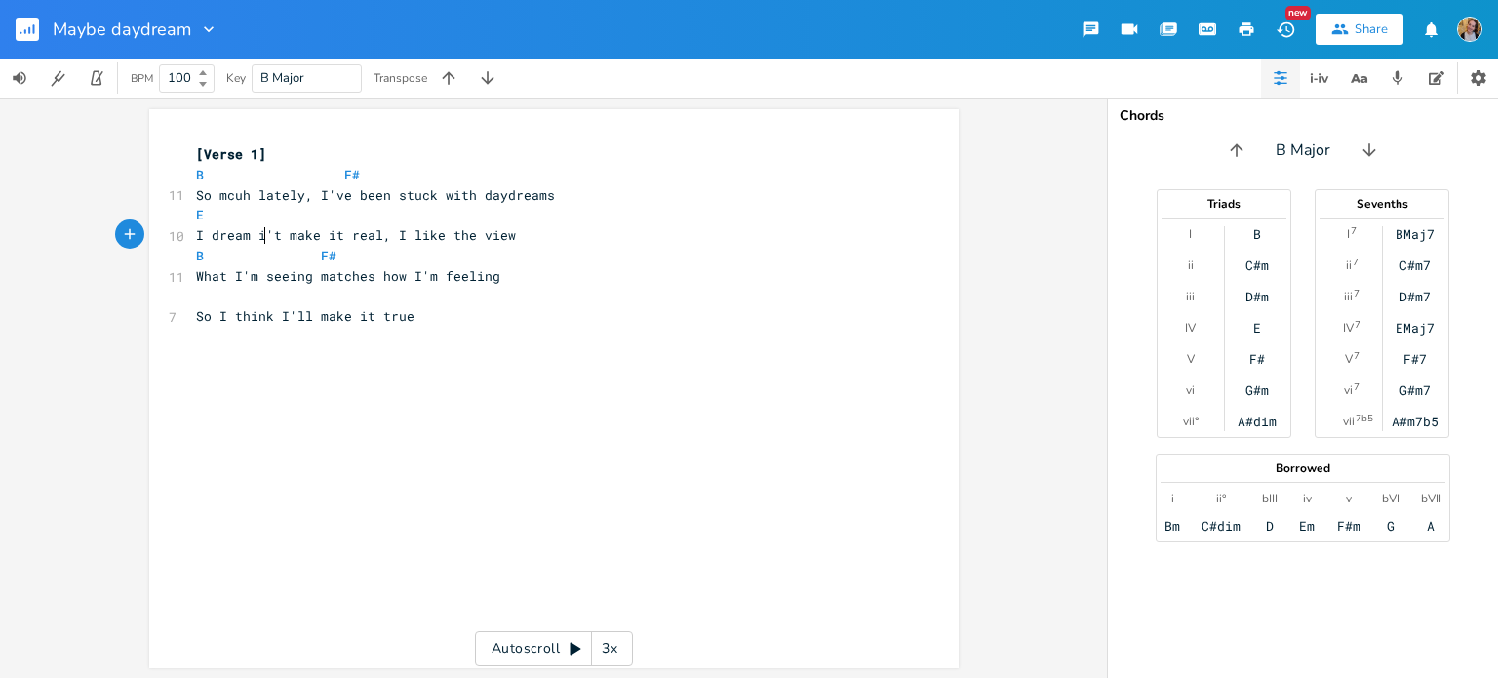
type textarea "I dream i"
type textarea "t but that's all I do"
type textarea "'t make it real, I like the view"
drag, startPoint x: 672, startPoint y: 241, endPoint x: 421, endPoint y: 237, distance: 250.7
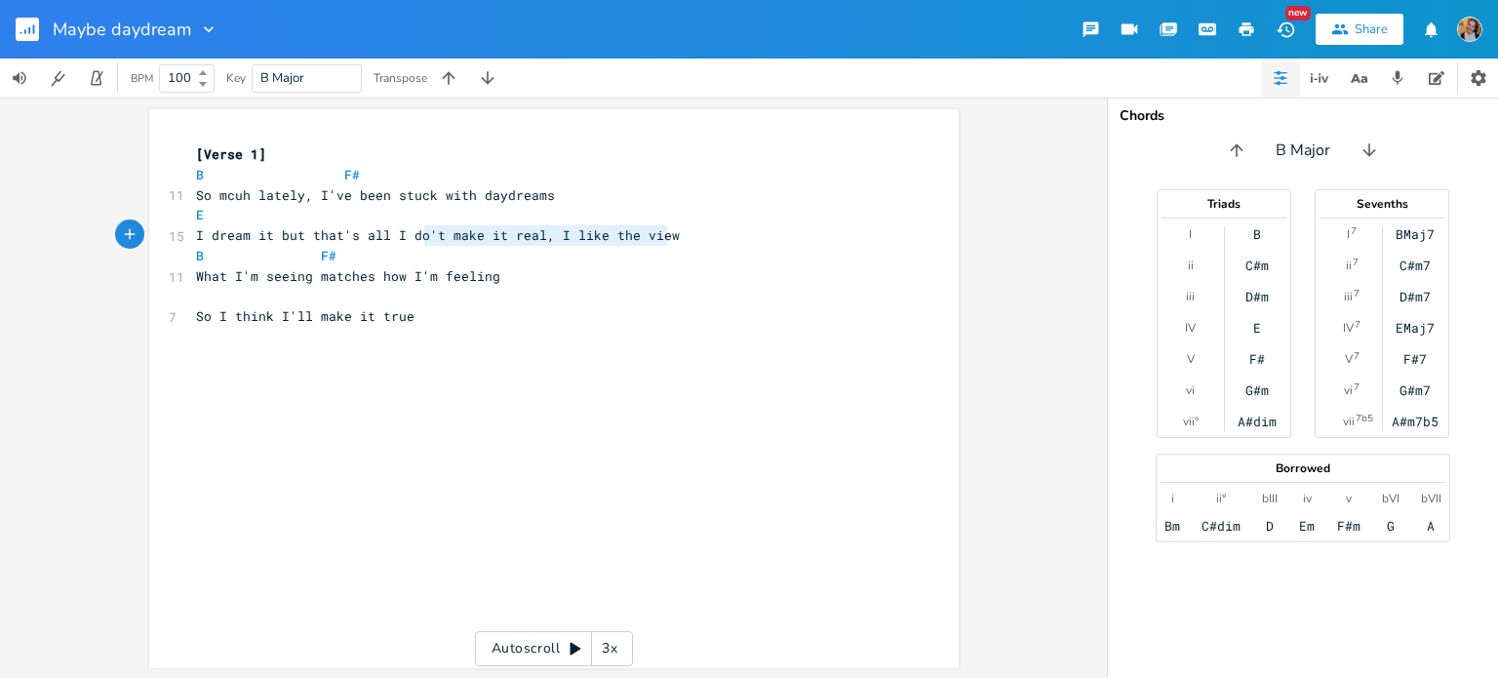
click at [421, 237] on pre "I dream it but that's all I do't make it real, I like the view" at bounding box center [544, 235] width 704 height 20
click at [351, 276] on span "What I'm seeing matches how I'm feeling" at bounding box center [348, 276] width 304 height 18
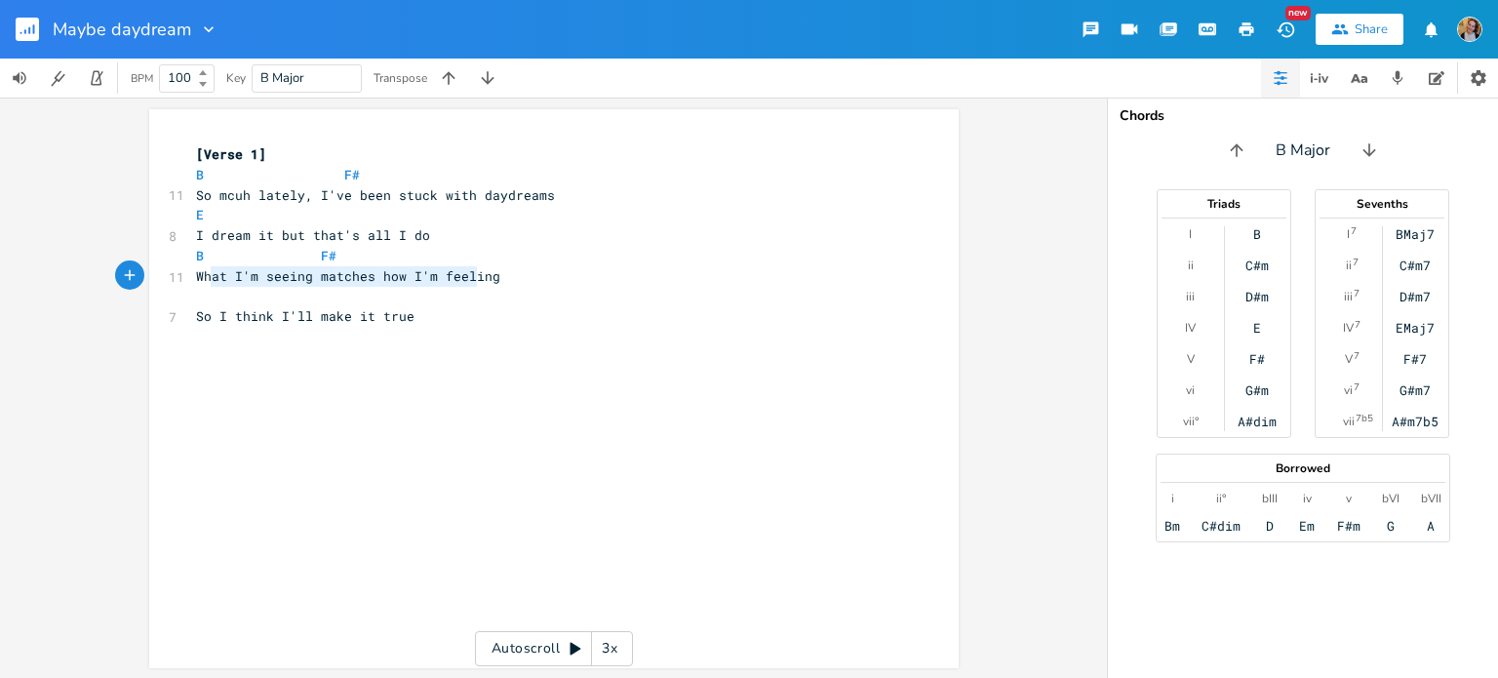
type textarea "at I'm seeing matches how I'm feeling"
drag, startPoint x: 202, startPoint y: 283, endPoint x: 484, endPoint y: 272, distance: 282.1
click at [484, 272] on span "What I'm seeing matches how I'm feeling" at bounding box center [348, 276] width 304 height 18
type textarea "Want to mak"
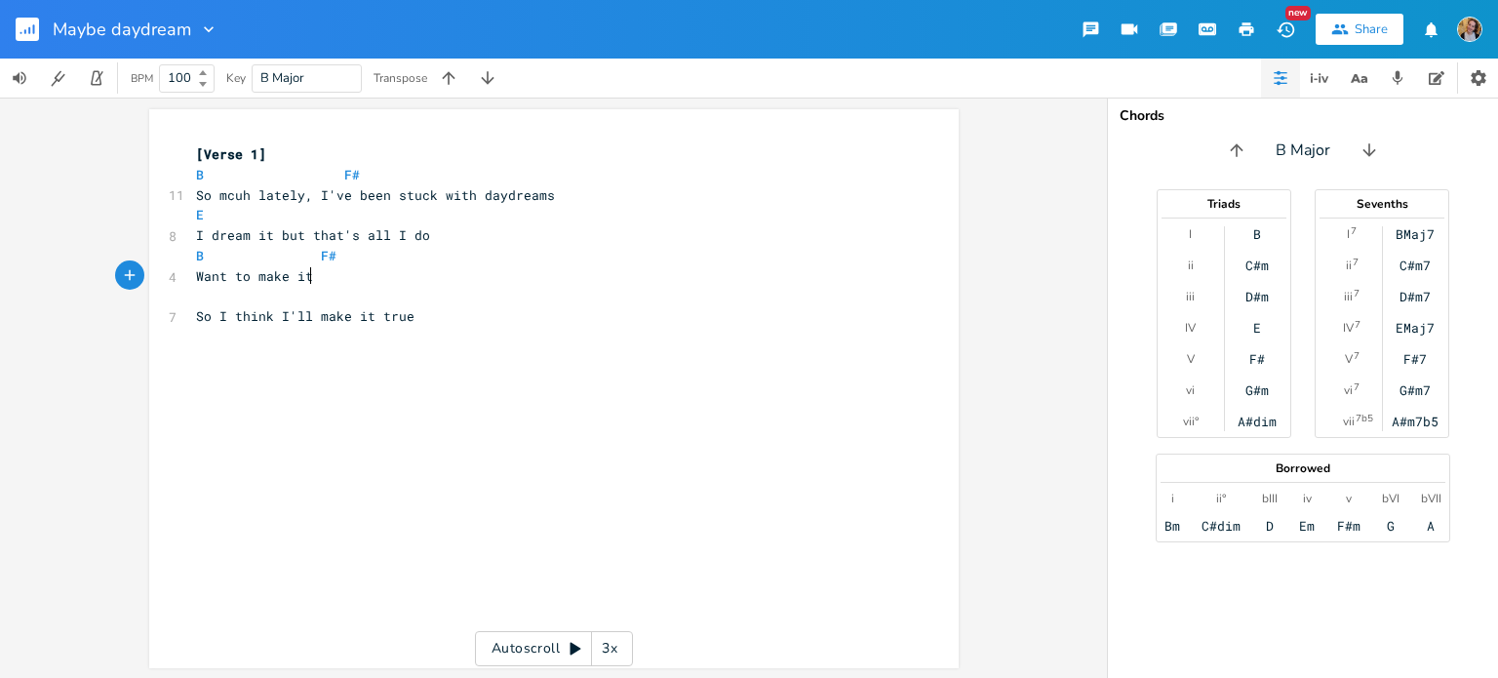
type textarea "e it"
click at [209, 200] on span "So mcuh lately, I've been stuck with daydreams" at bounding box center [375, 195] width 359 height 18
click at [219, 200] on span "So mcuh lately, I've been stuck with daydreams" at bounding box center [375, 195] width 359 height 18
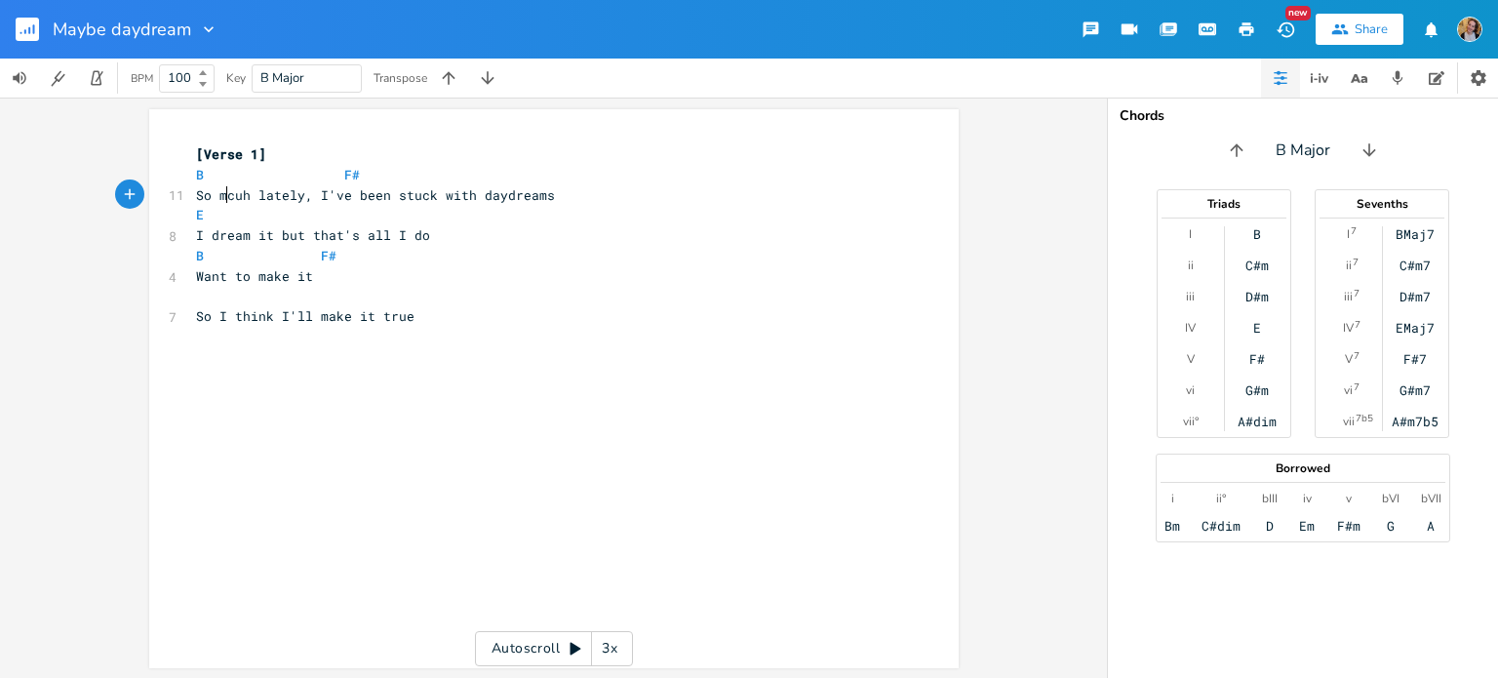
type textarea "mcuh"
click at [219, 200] on span "So mcuh lately, I've been stuck with daydreams" at bounding box center [375, 195] width 359 height 18
type textarea "Often"
click at [339, 195] on span "Often lately, I've been stuck with daydreams" at bounding box center [367, 195] width 343 height 18
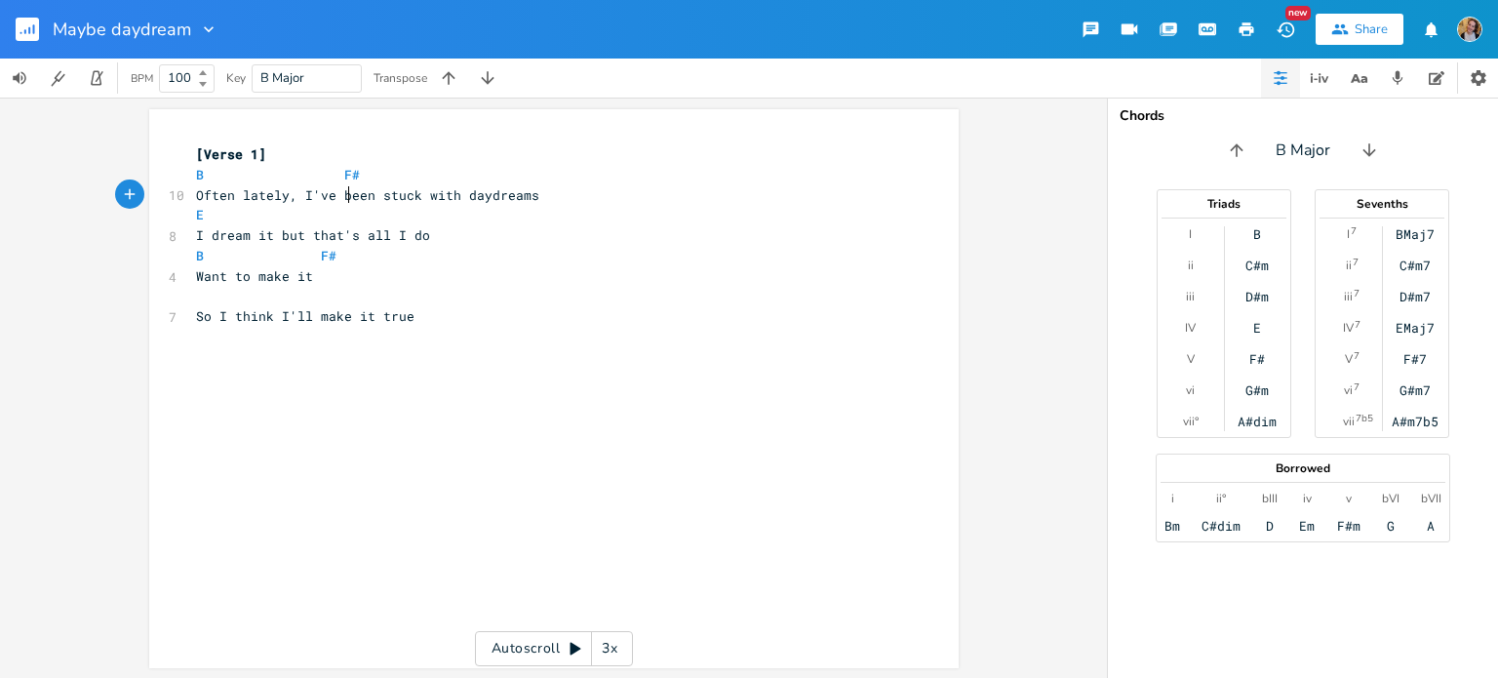
type textarea "been"
click at [339, 195] on span "Often lately, I've been stuck with daydreams" at bounding box center [367, 195] width 343 height 18
type textarea "I am"
click at [387, 201] on span "Often lately I am stuck with daydreams" at bounding box center [344, 195] width 297 height 18
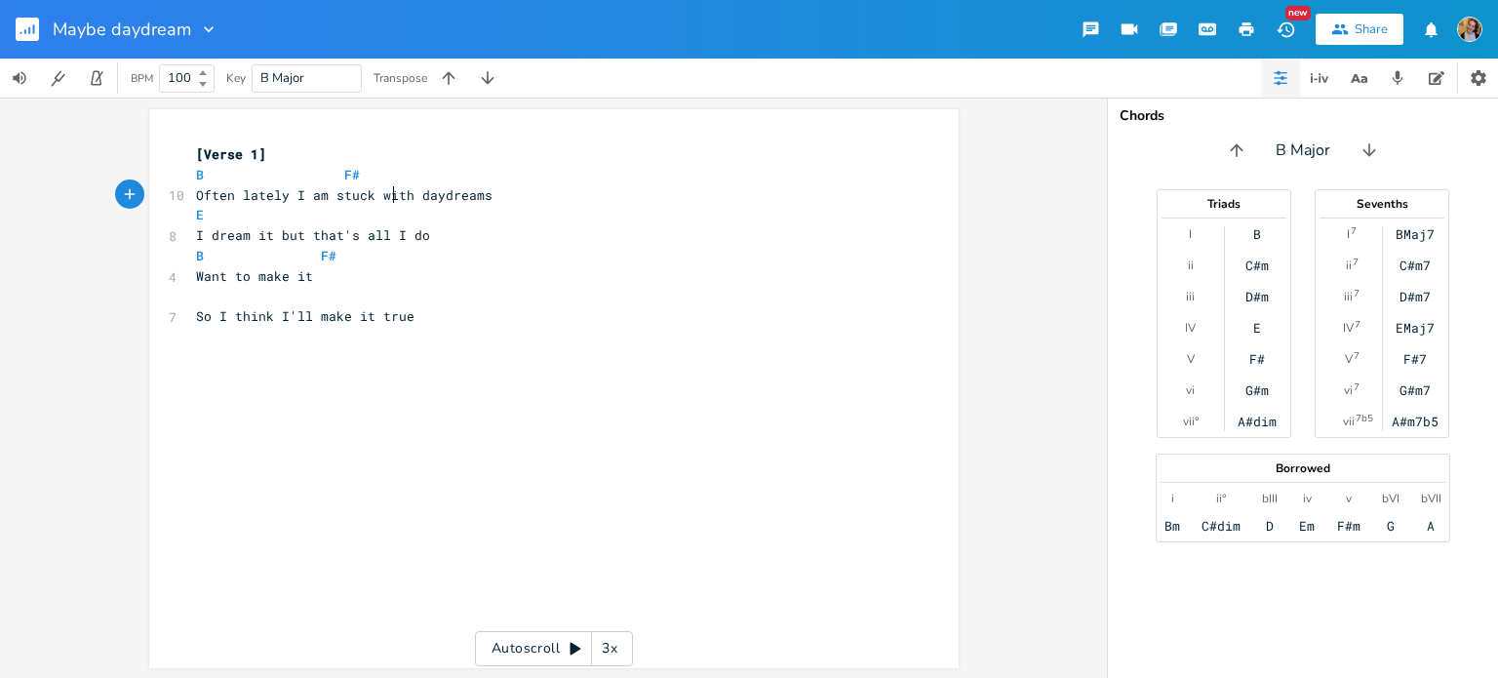
click at [387, 201] on span "Often lately I am stuck with daydreams" at bounding box center [344, 195] width 297 height 18
type textarea "in"
click at [257, 235] on span "I dream it but that's all I do" at bounding box center [313, 235] width 234 height 18
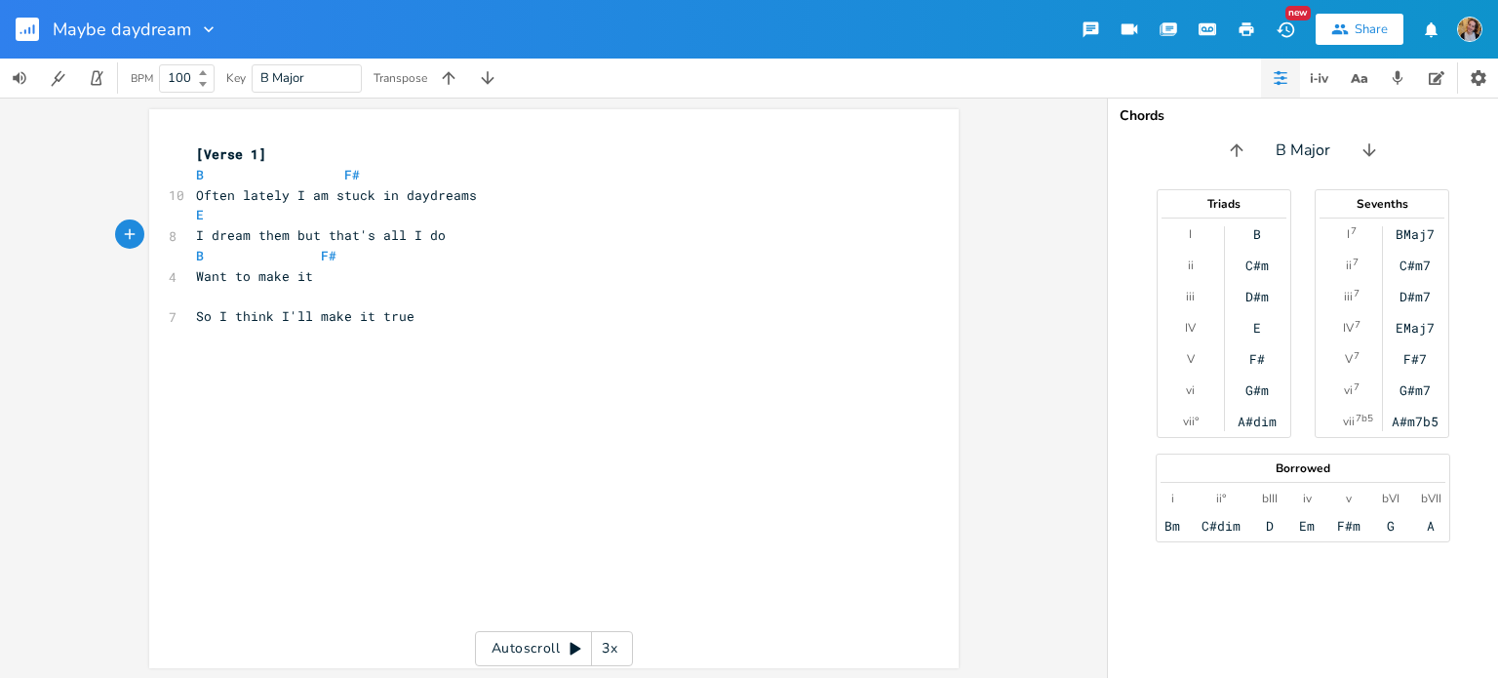
type textarea "them,"
click at [307, 274] on span "Want to make it" at bounding box center [254, 276] width 117 height 18
type textarea "them more than jut"
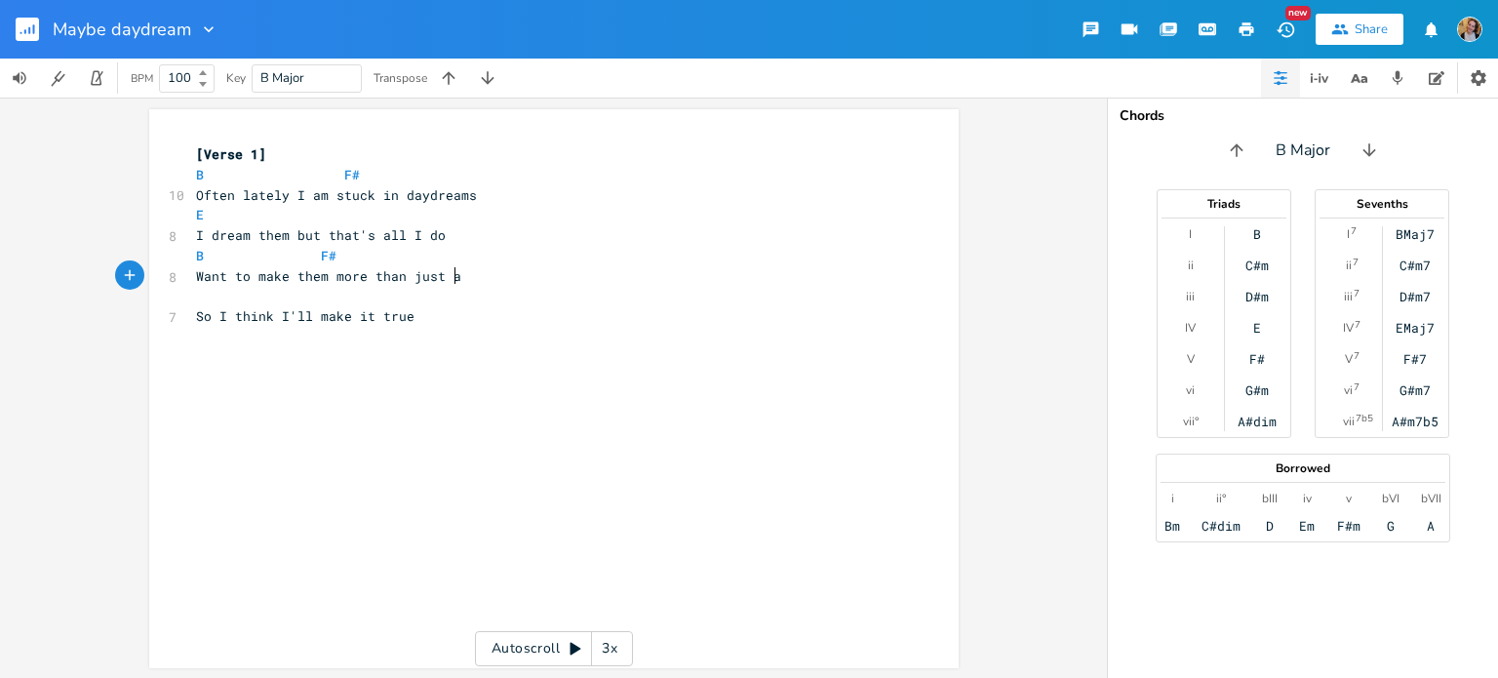
scroll to position [0, 23]
type textarea "st a momne"
type textarea "ent"
drag, startPoint x: 421, startPoint y: 325, endPoint x: 191, endPoint y: 318, distance: 230.3
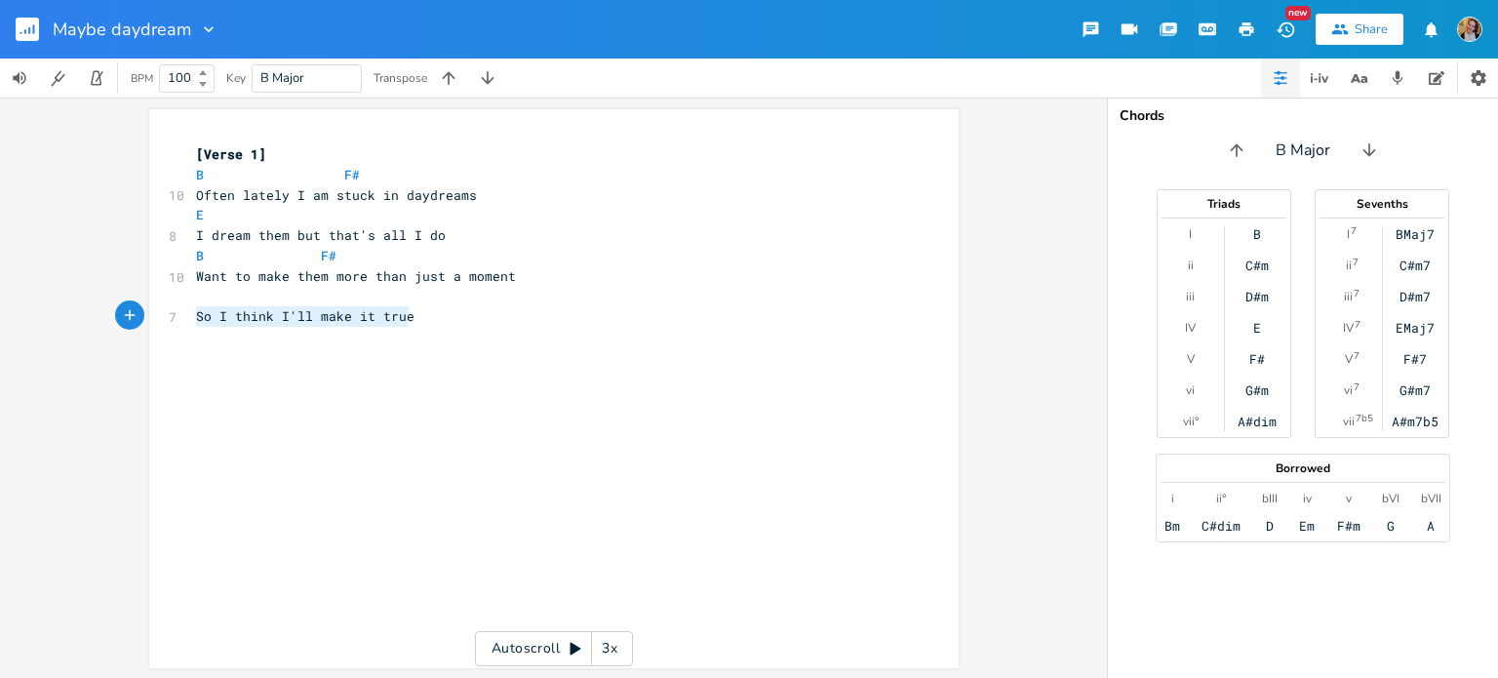
click at [192, 318] on pre "So I think I'll make it true" at bounding box center [544, 316] width 704 height 20
type textarea "How can I make things come true"
click at [196, 303] on pre "​" at bounding box center [544, 297] width 704 height 20
type textarea "E"
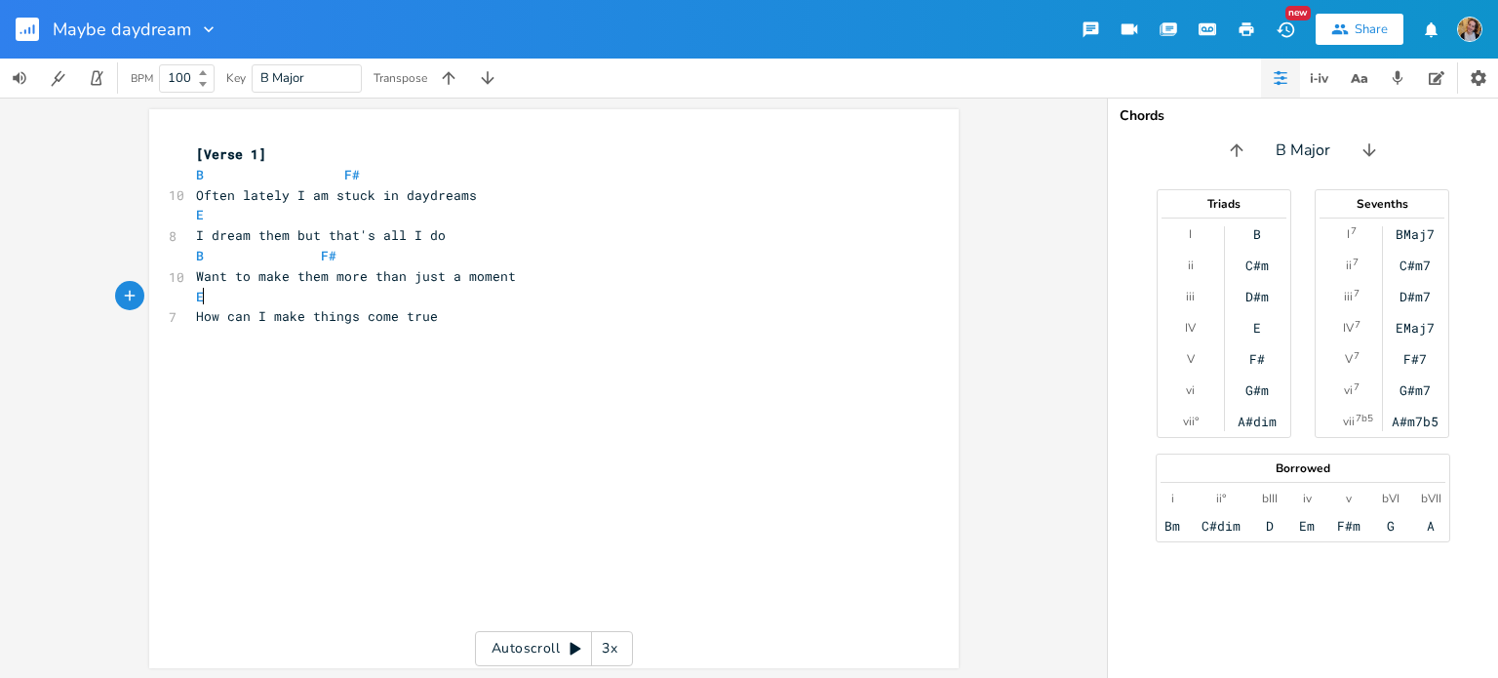
scroll to position [0, 8]
click at [305, 250] on span "B F#" at bounding box center [266, 256] width 140 height 18
click at [294, 378] on div "x [Verse 1] B F# 10 Often lately I am stuck in daydreams E 8 I dream them but t…" at bounding box center [568, 407] width 753 height 534
type textarea "I open my mind"
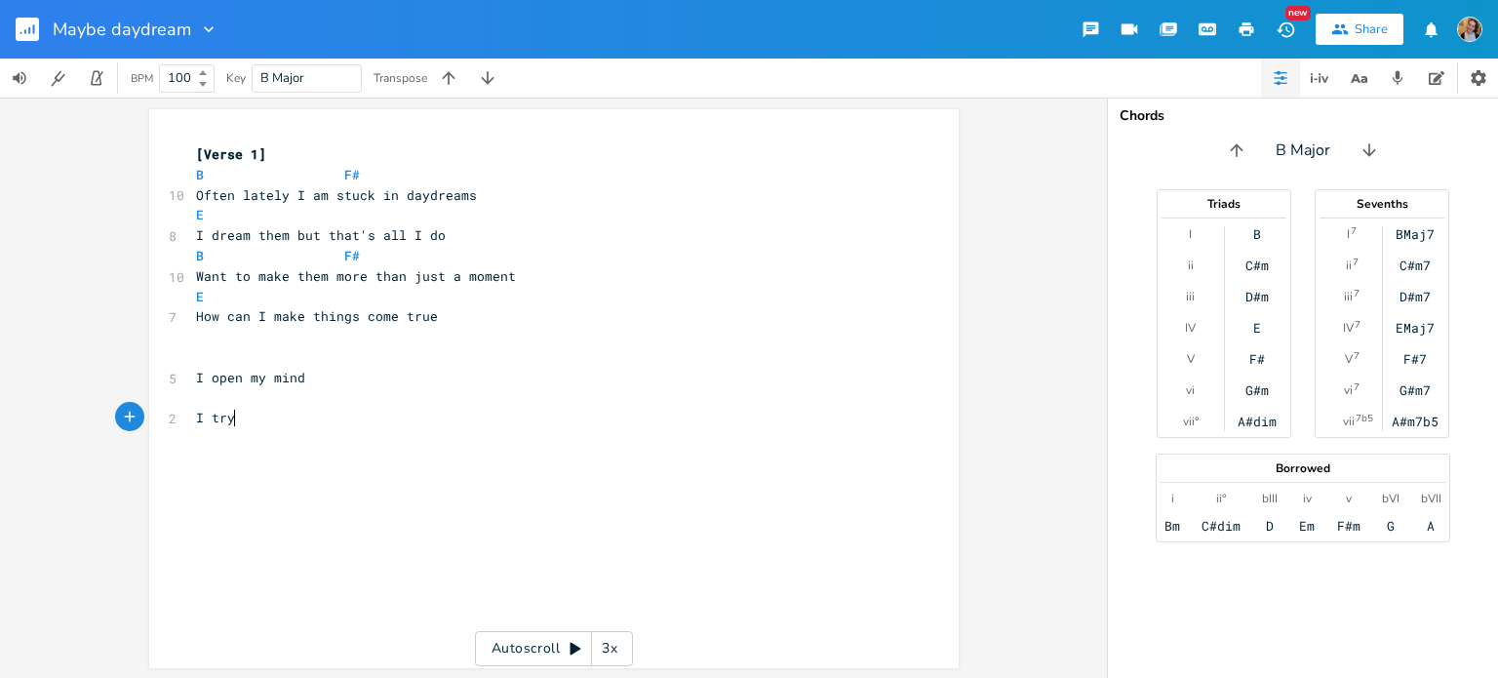
scroll to position [0, 24]
type textarea "I try to grow"
type textarea "R"
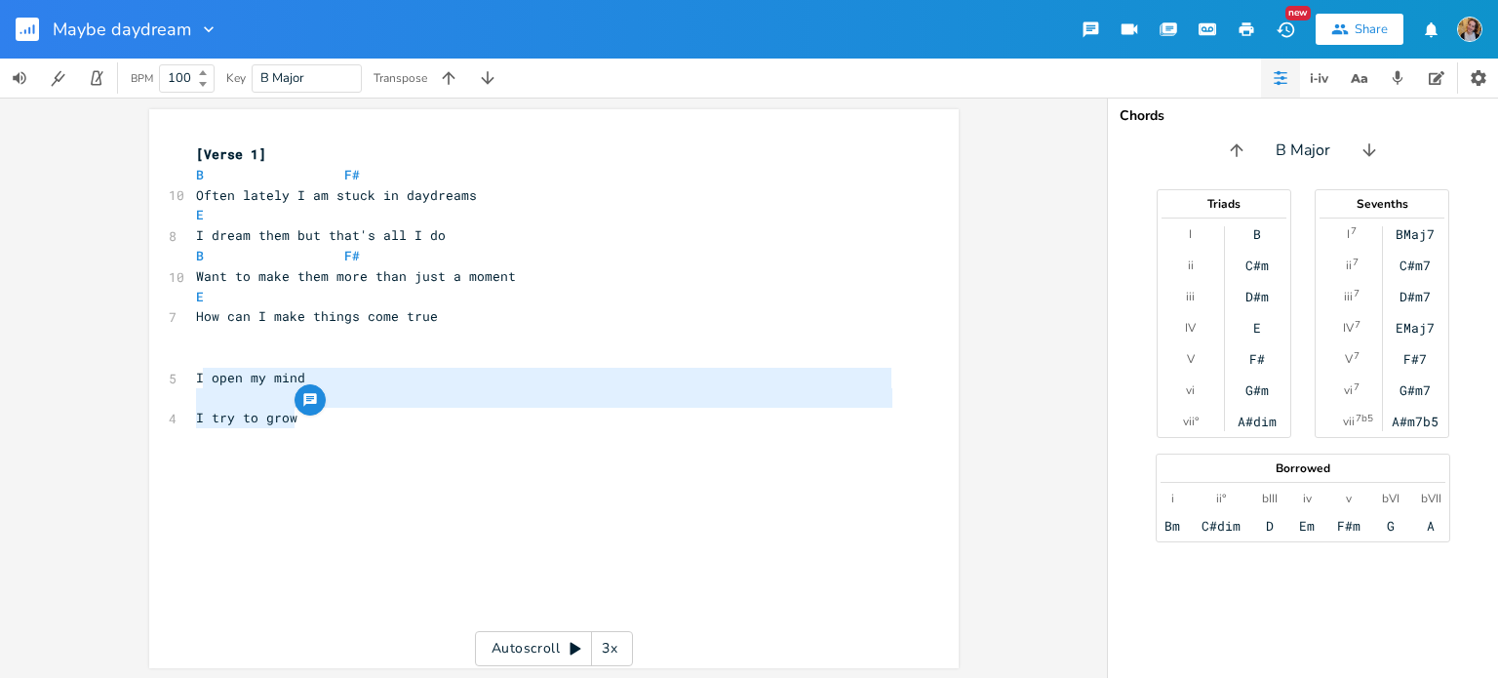
type textarea "I open my mind I try to grow"
drag, startPoint x: 304, startPoint y: 412, endPoint x: 193, endPoint y: 381, distance: 115.2
click at [193, 381] on div "[Verse 1] B F# 10 Often lately I am stuck in daydreams E 8 I dream them but tha…" at bounding box center [544, 306] width 704 height 325
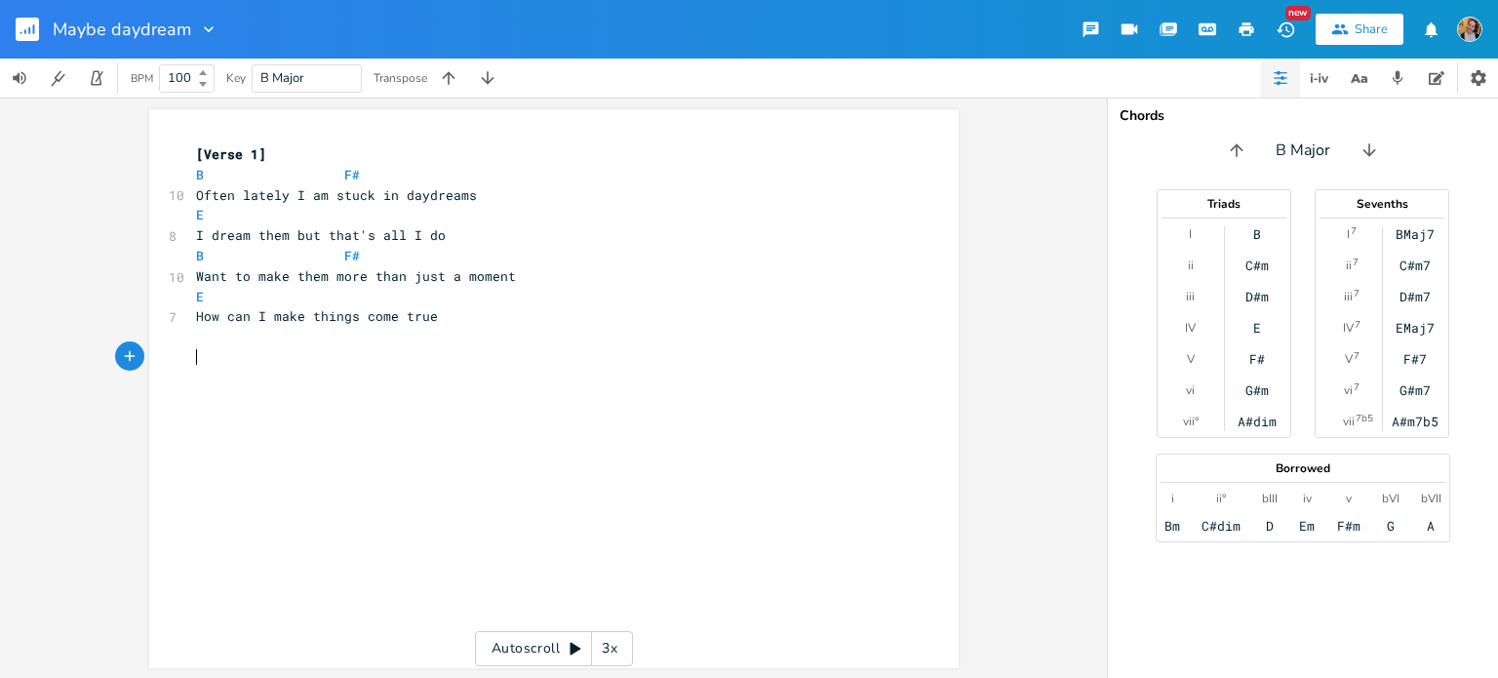
type textarea "#"
type textarea "I know that I overh"
type textarea "When all of"
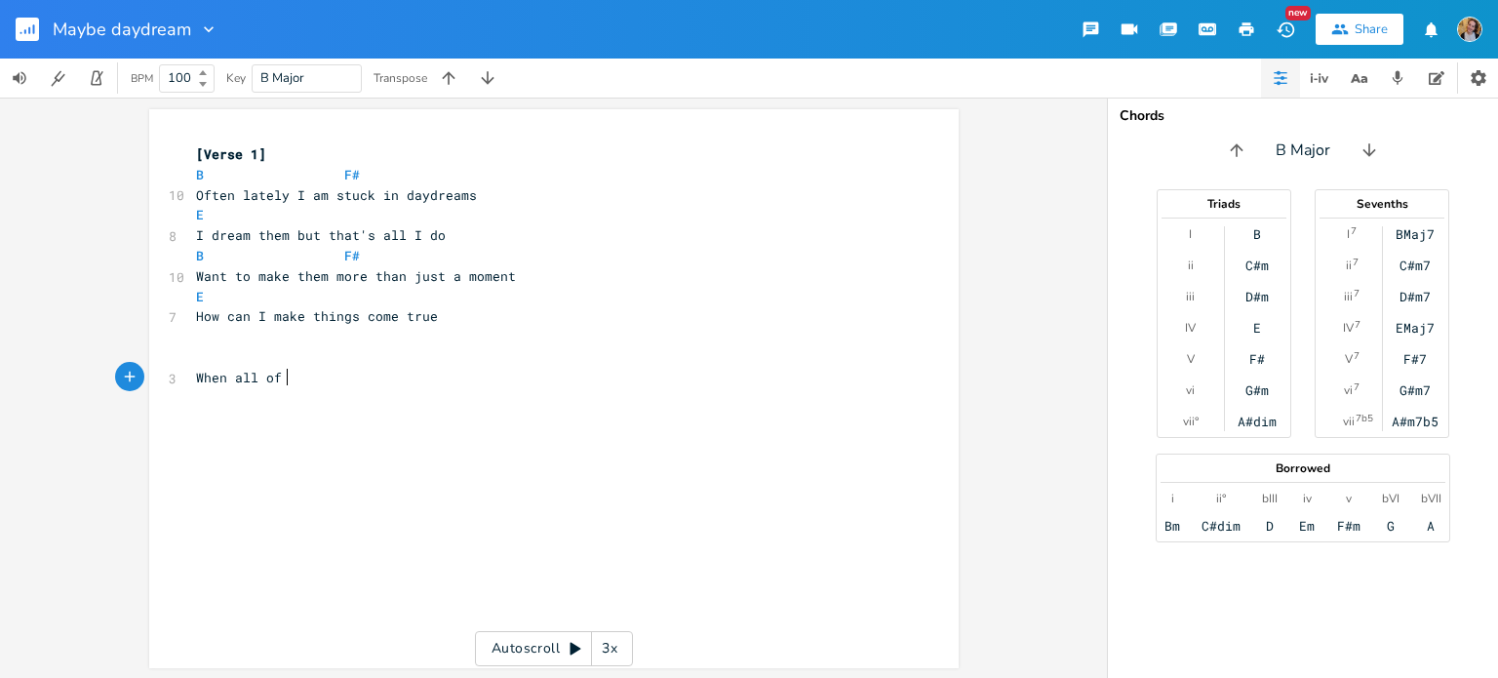
scroll to position [0, 70]
type textarea "evey"
type textarea "rything"
click at [230, 369] on span "When everything" at bounding box center [254, 378] width 117 height 18
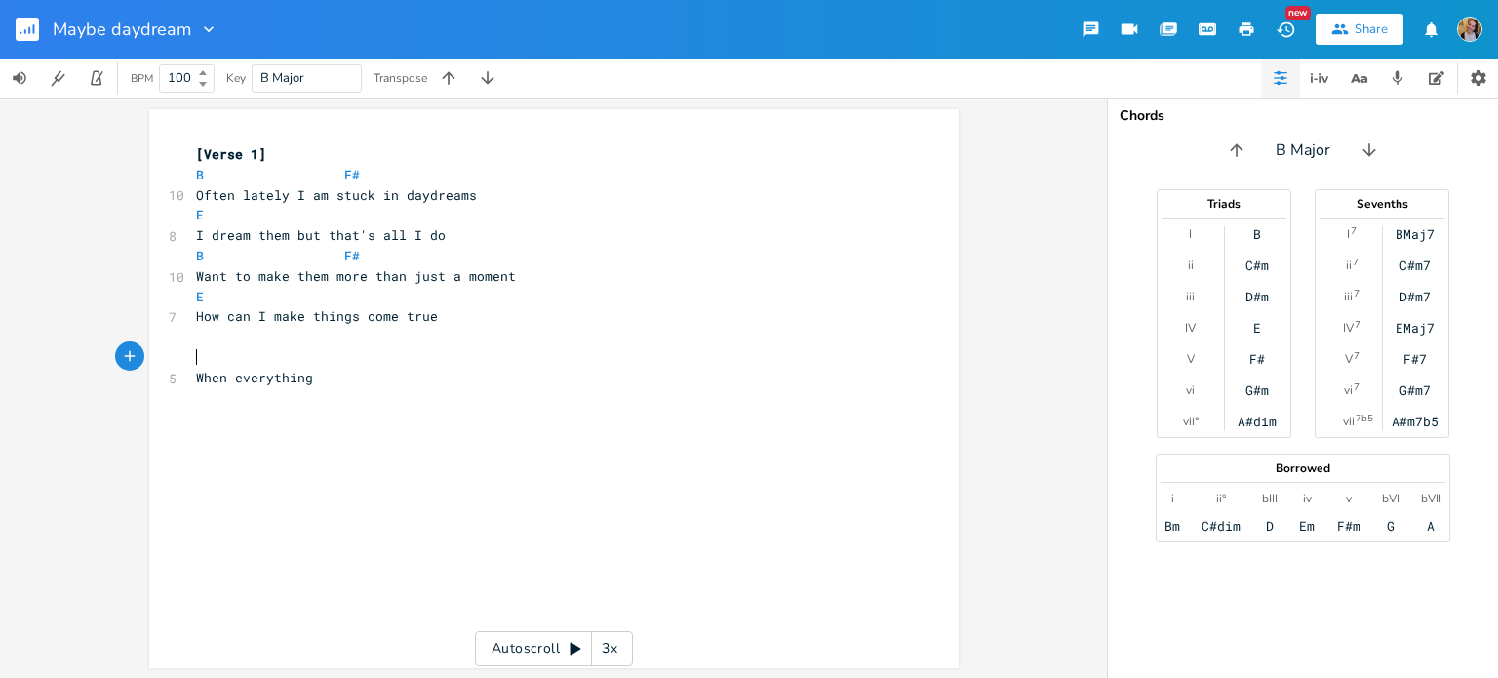
click at [204, 368] on pre "When everything" at bounding box center [544, 378] width 704 height 20
type textarea "G#m"
click at [332, 377] on pre "When everything" at bounding box center [544, 378] width 704 height 20
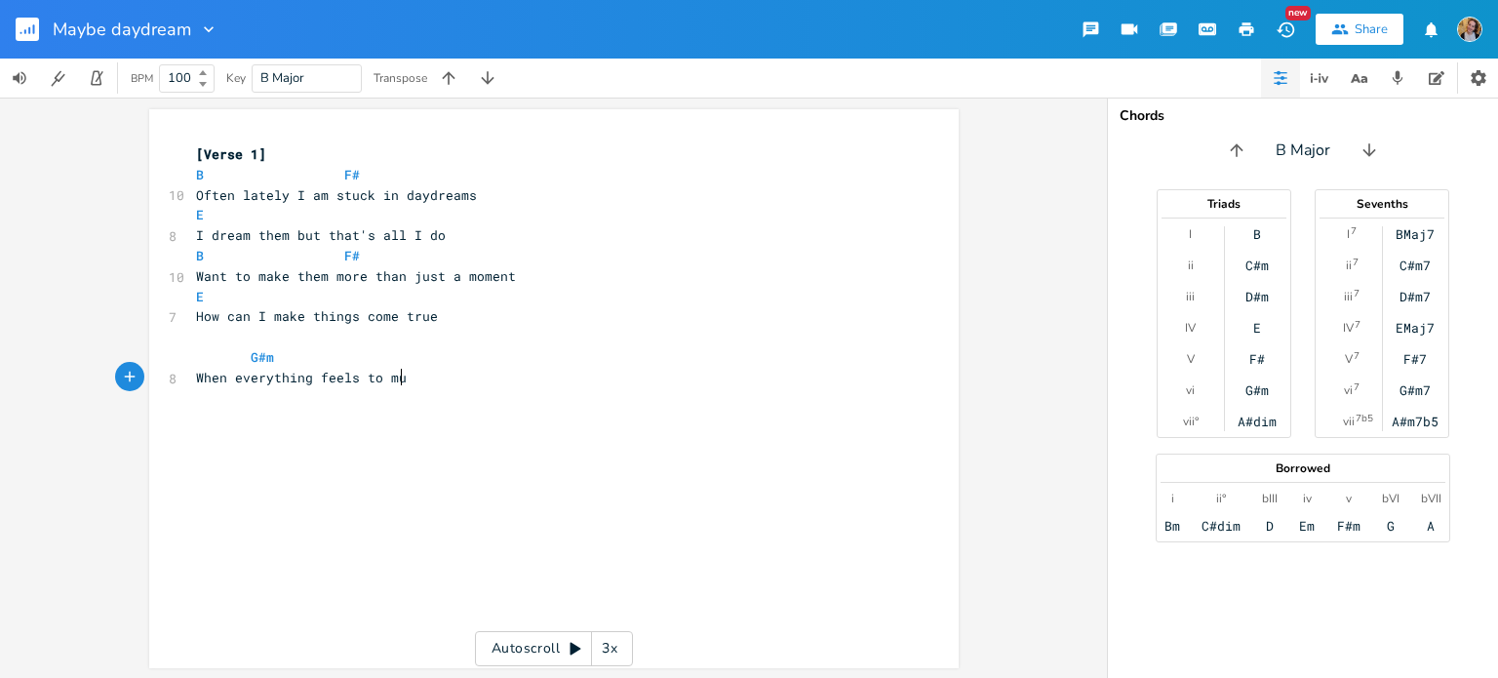
scroll to position [0, 80]
type textarea "feels to much"
click at [361, 384] on span "When everything feels to much" at bounding box center [309, 378] width 226 height 18
type textarea "o"
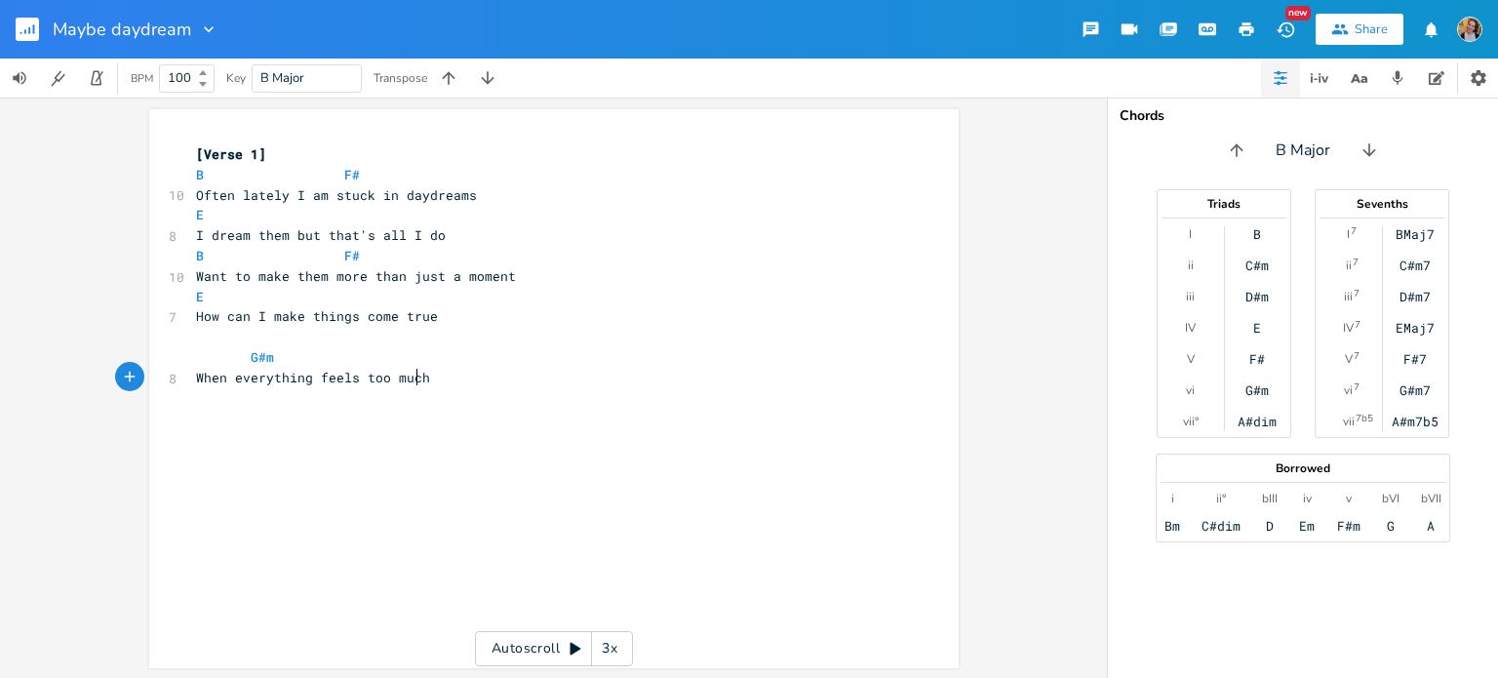
click at [410, 381] on span "When everything feels too much" at bounding box center [313, 378] width 234 height 18
click at [433, 381] on pre "When everything feels too much" at bounding box center [544, 378] width 704 height 20
type textarea "I can't brr"
type textarea "eak u"
type textarea "out or shk"
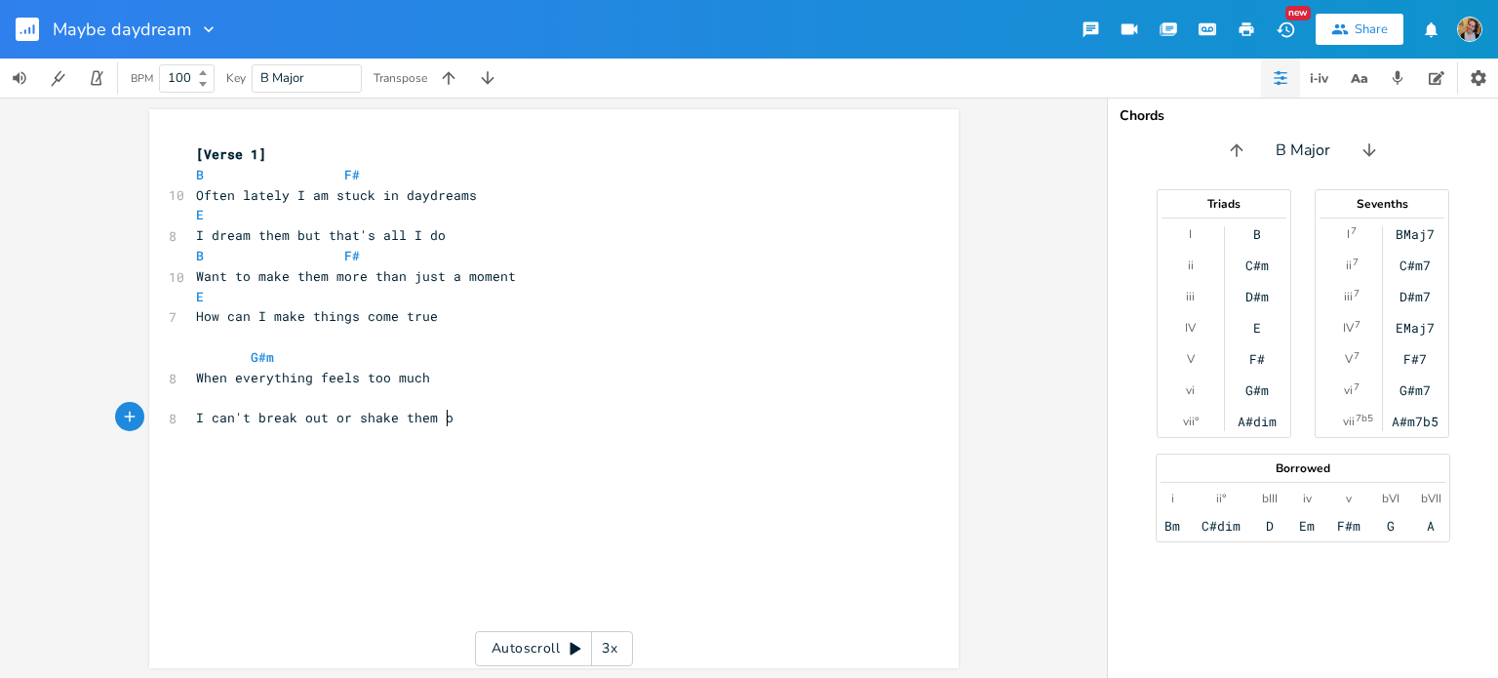
type textarea "ake them off"
type textarea "A wave of exploration in my mind,"
type textarea "is"
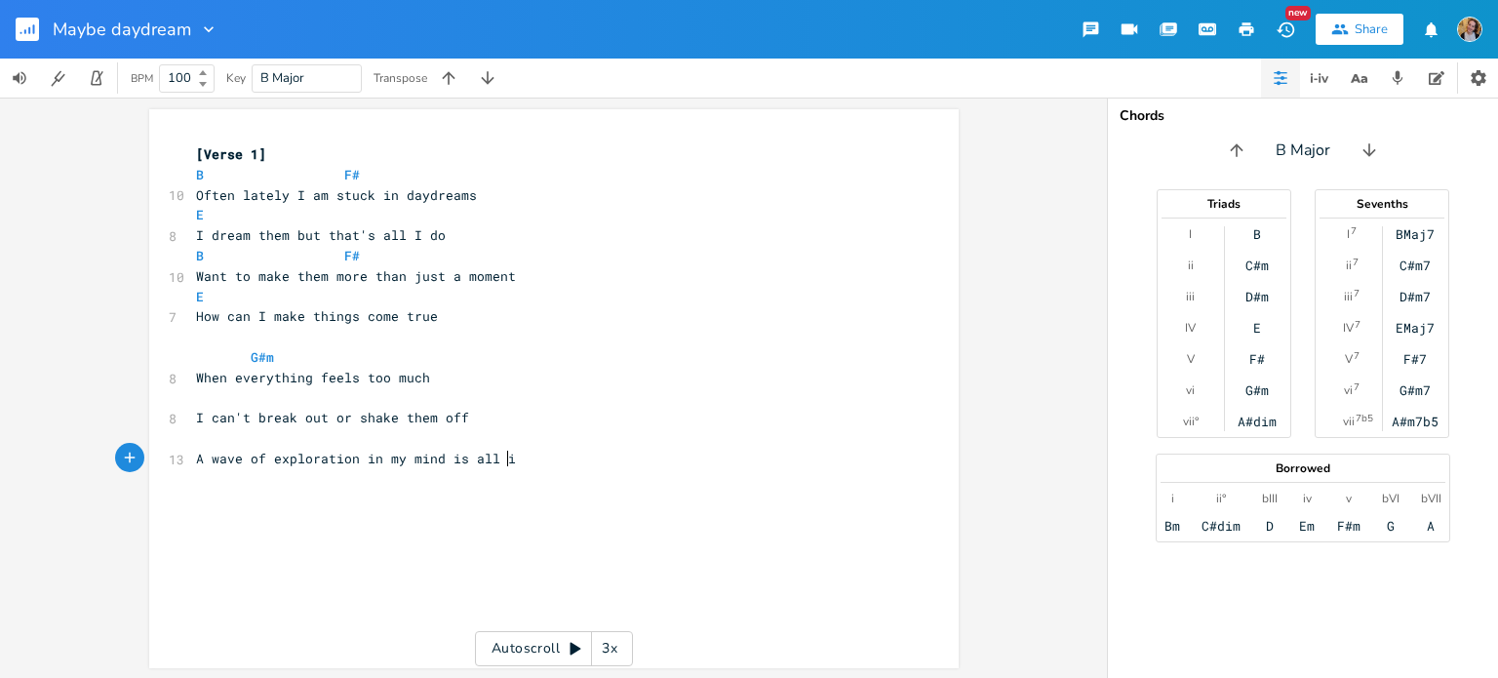
type textarea "is all i"
type textarea "I hav"
type textarea "e"
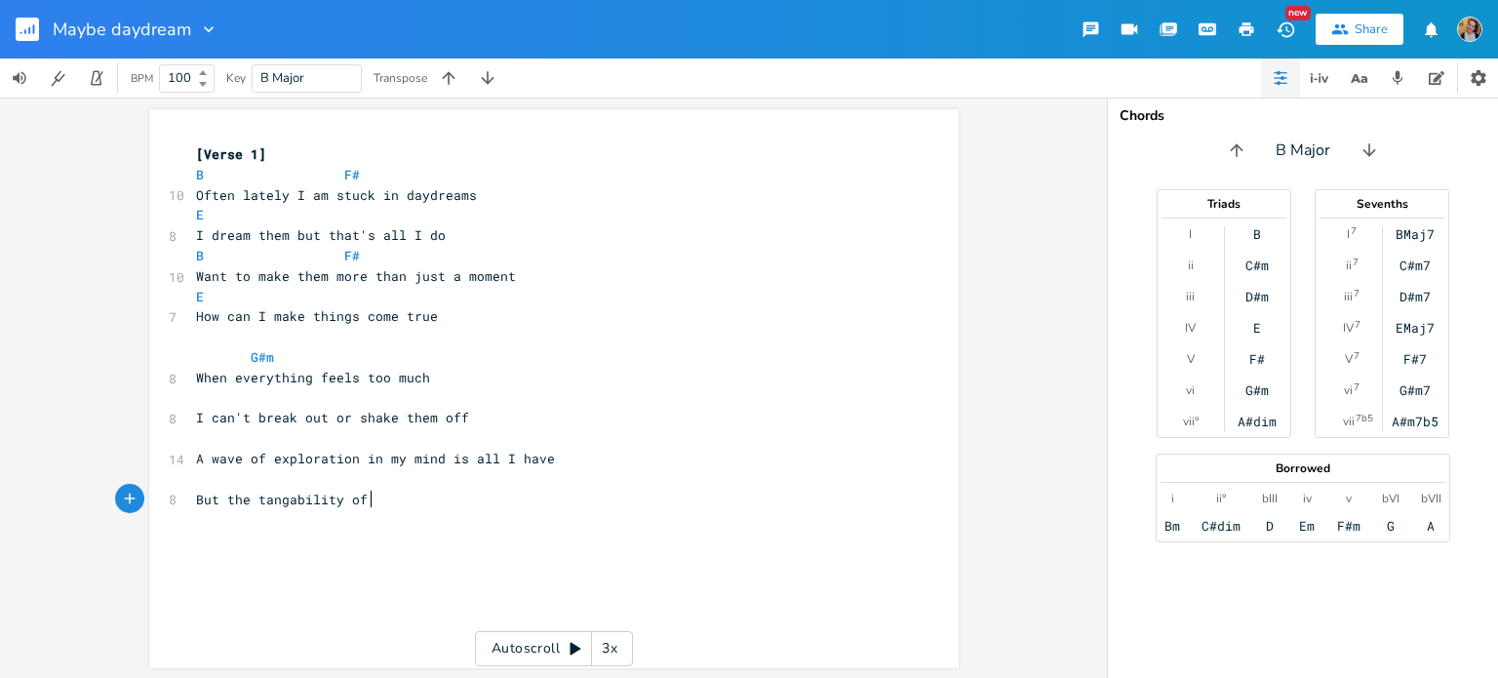
scroll to position [0, 125]
type textarea "But the tangability of things"
type textarea "With all the pressure li"
type textarea "my life brings"
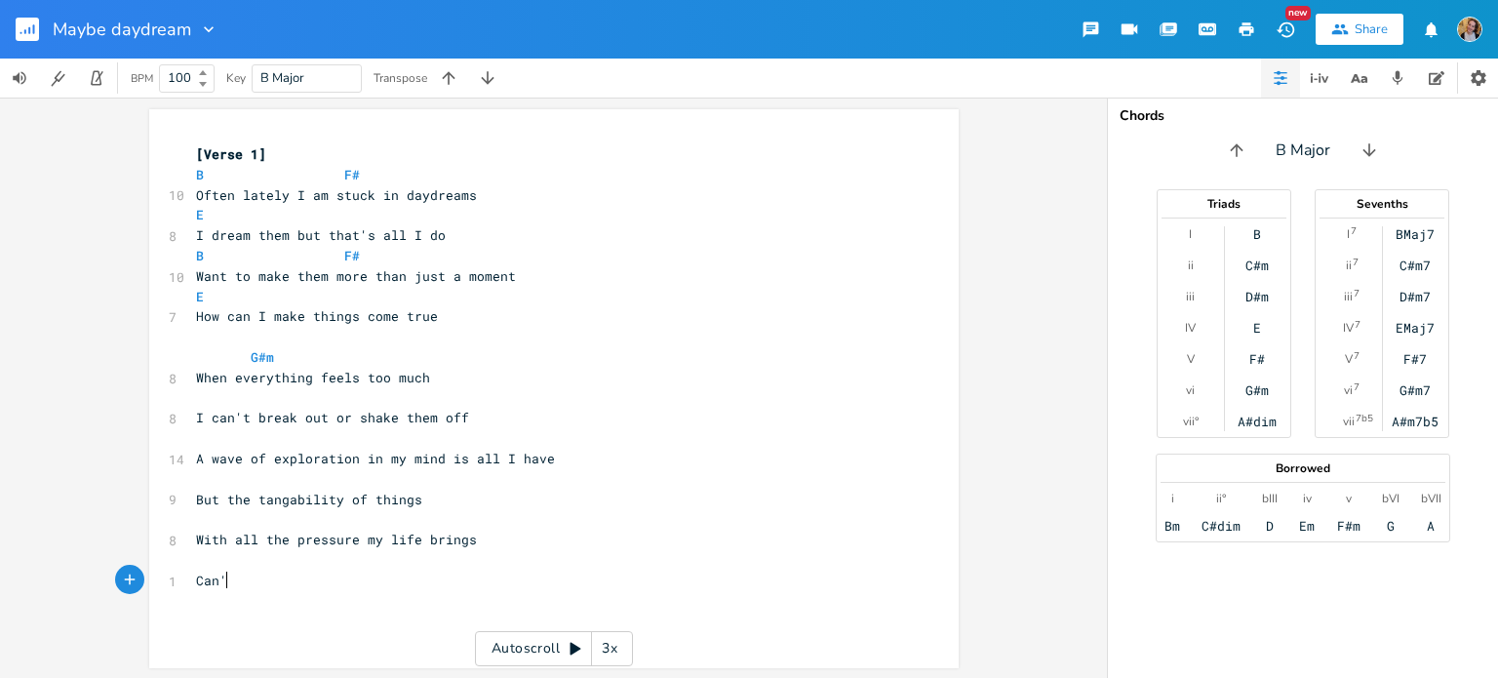
type textarea "Can't"
type textarea "omplic"
type textarea "A;lw"
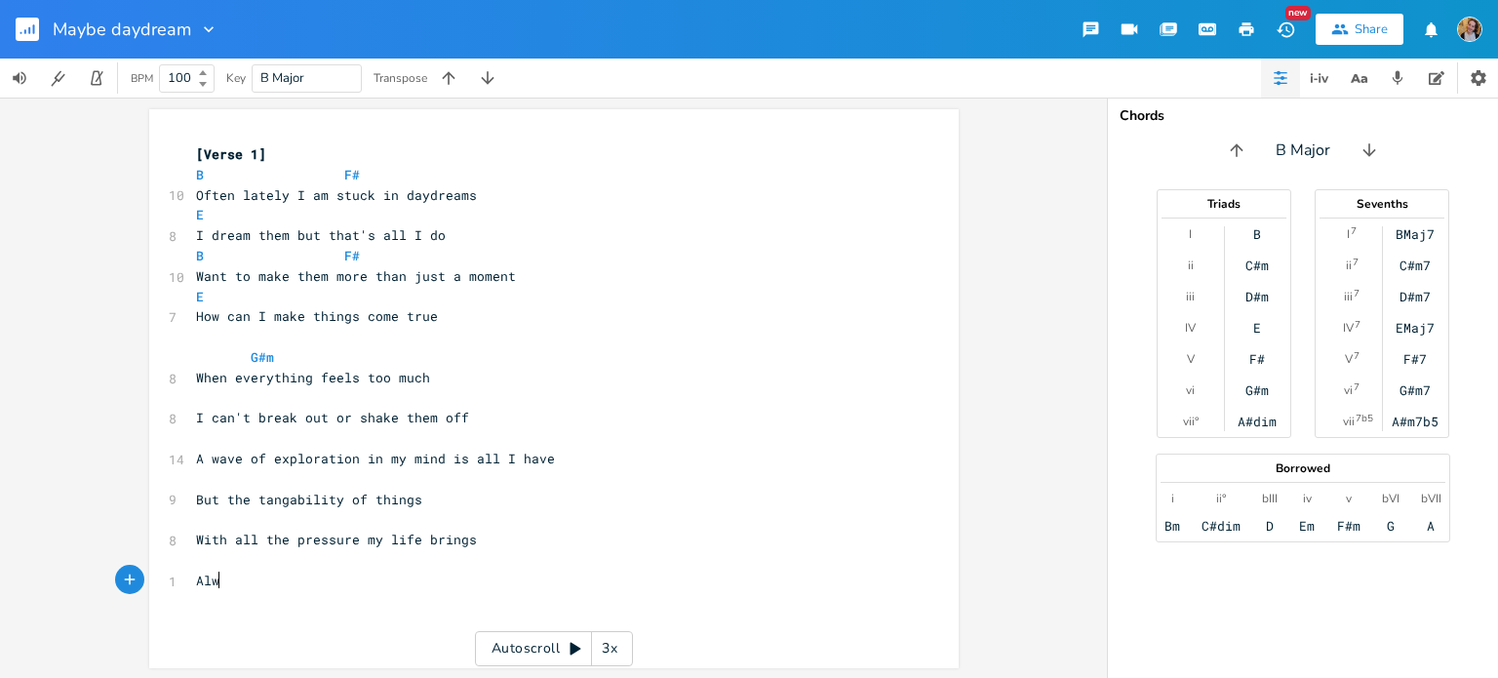
type textarea "lww"
type textarea "ays puts a break into my li"
type textarea "line of punctuation"
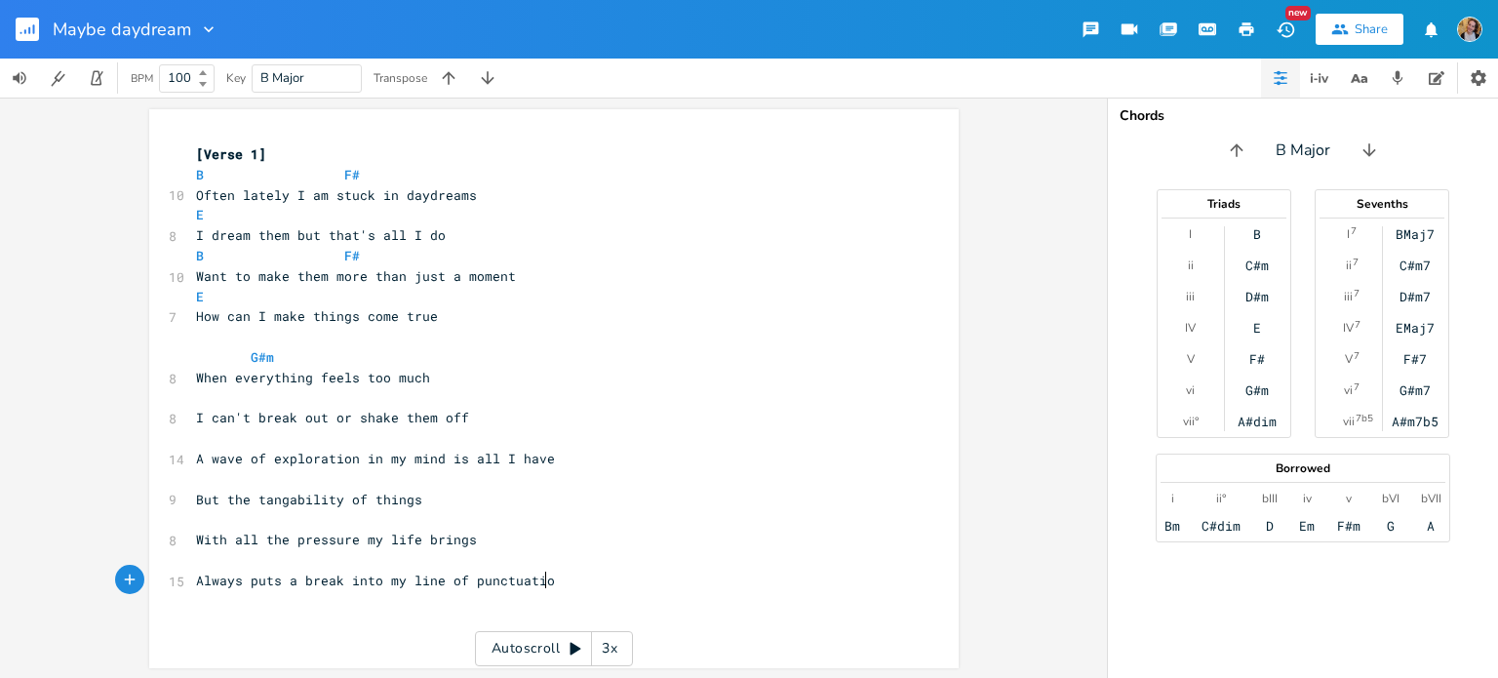
scroll to position [0, 107]
click at [363, 580] on span "Always puts a break into my line of punctuation" at bounding box center [379, 581] width 367 height 18
type textarea "into"
click at [363, 580] on span "Always puts a break into my line of punctuation" at bounding box center [379, 581] width 367 height 18
click at [311, 579] on span "Always puts a break into my line of punctuation" at bounding box center [379, 581] width 367 height 18
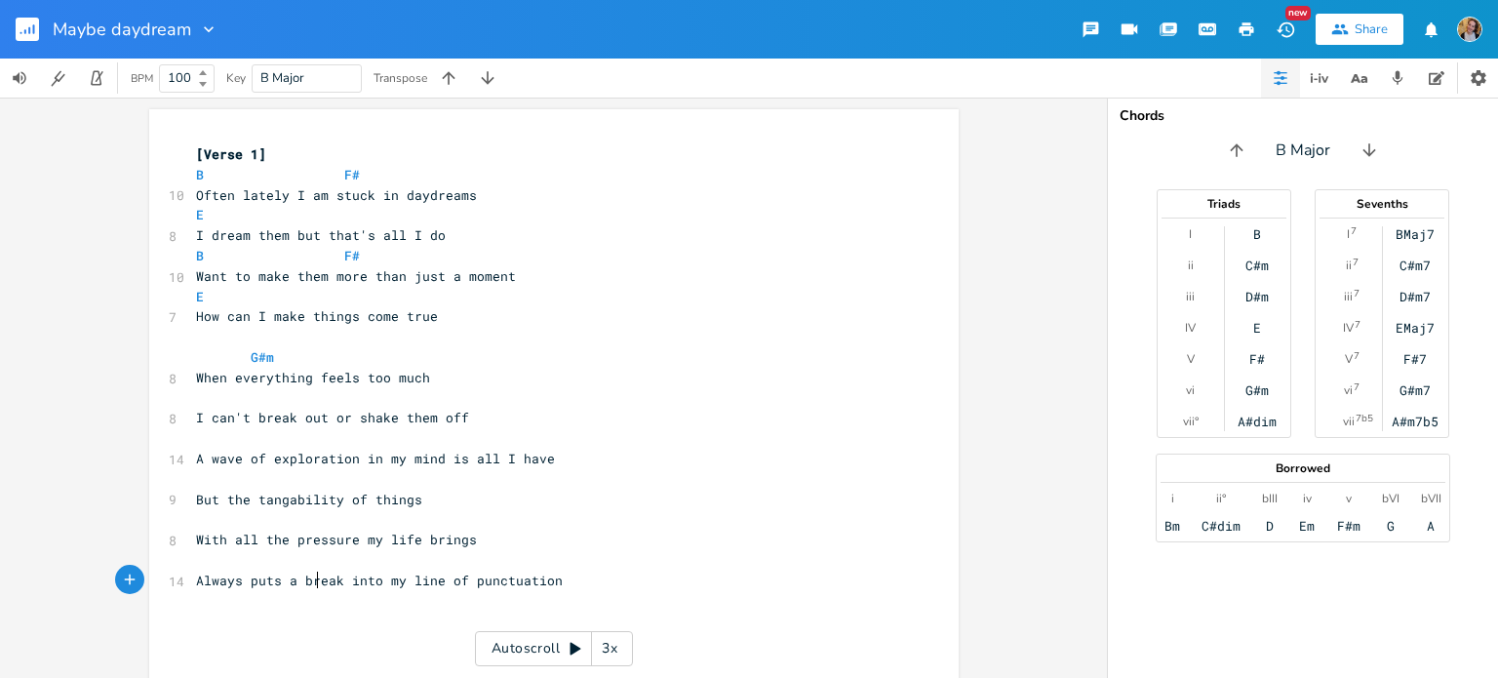
type textarea "break"
click at [311, 579] on span "Always puts a break into my line of punctuation" at bounding box center [379, 581] width 367 height 18
type textarea "pit"
type textarea "u"
type textarea "uts a break"
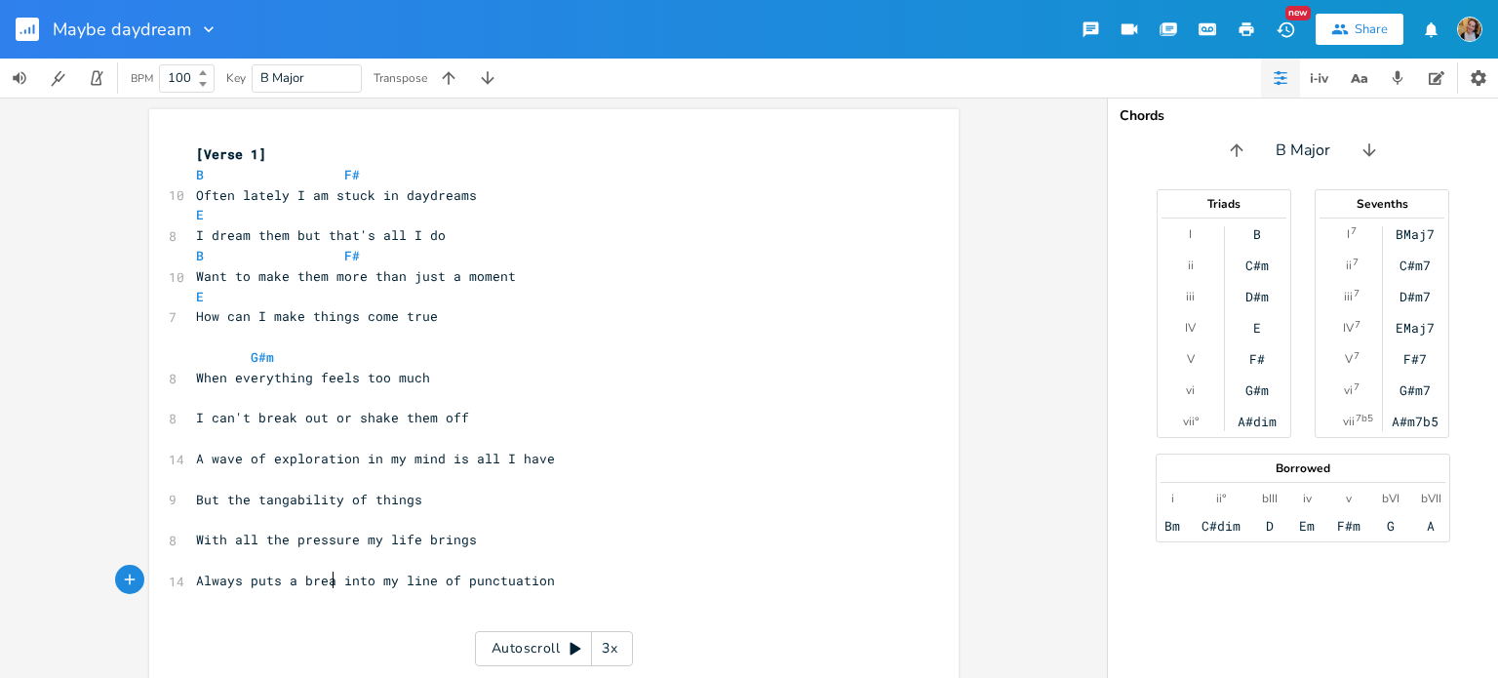
scroll to position [0, 62]
click at [264, 580] on span "Always puts a break into my line of punctuation" at bounding box center [379, 581] width 367 height 18
type textarea "seems to"
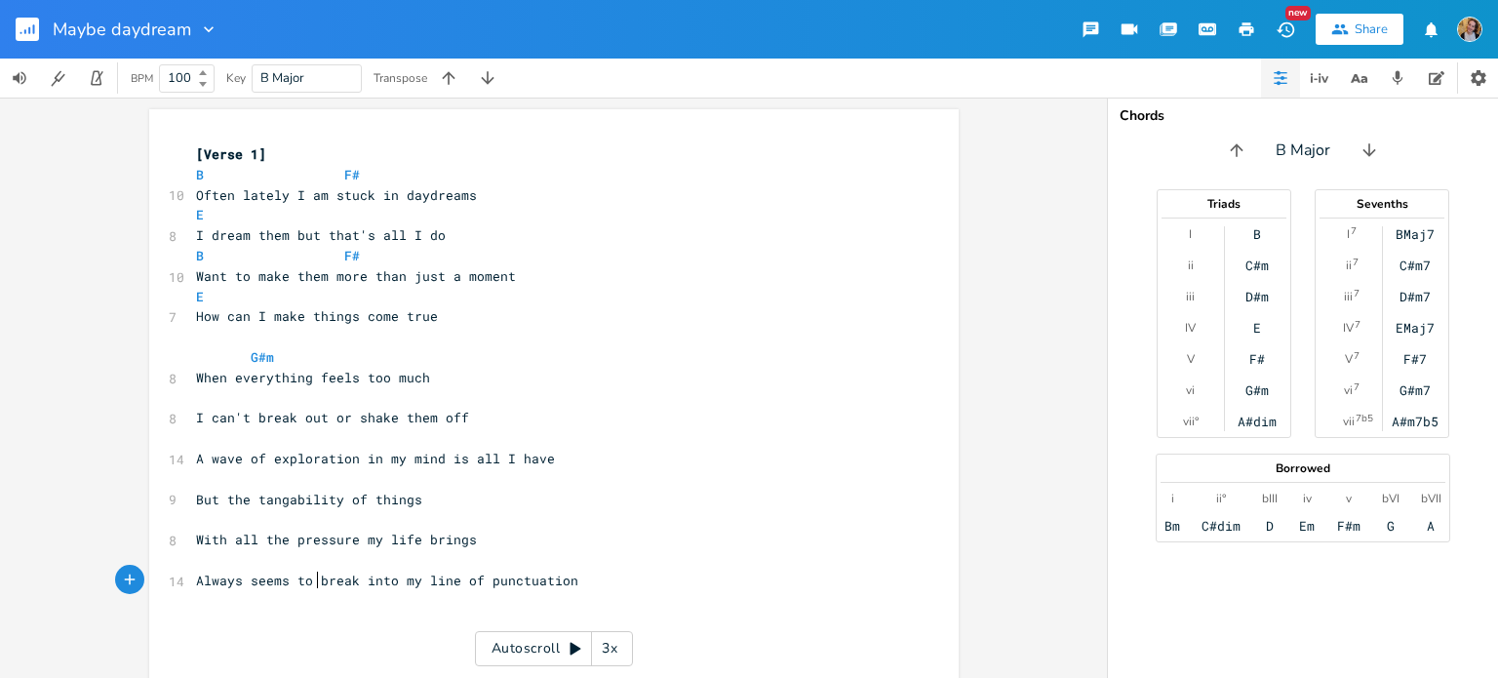
scroll to position [0, 55]
click at [370, 578] on span "Always seems to break into my line of punctuation" at bounding box center [387, 581] width 382 height 18
type textarea "through to"
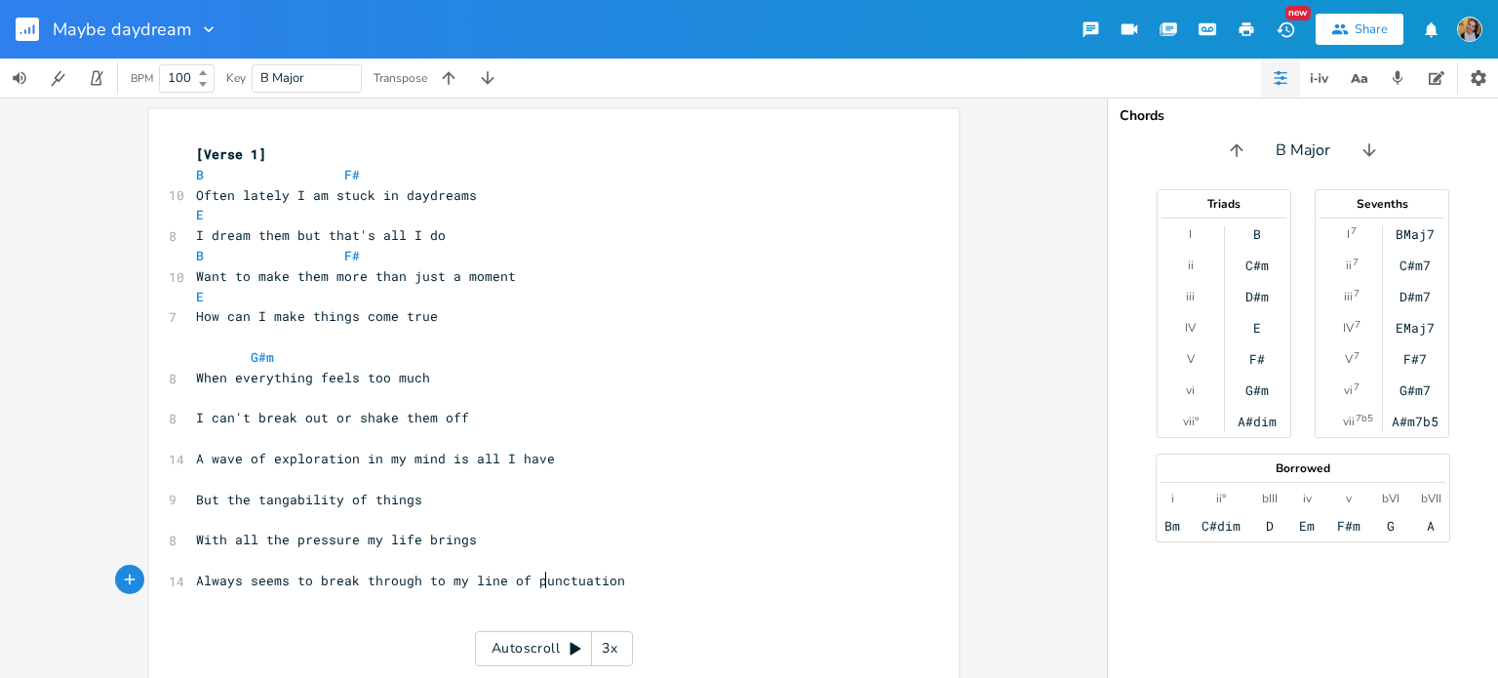
click at [538, 582] on span "Always seems to break through to my line of punctuation" at bounding box center [410, 581] width 429 height 18
type textarea "punctuation"
click at [538, 582] on span "Always seems to break through to my line of punctuation" at bounding box center [410, 581] width 429 height 18
type textarea "to my texts and"
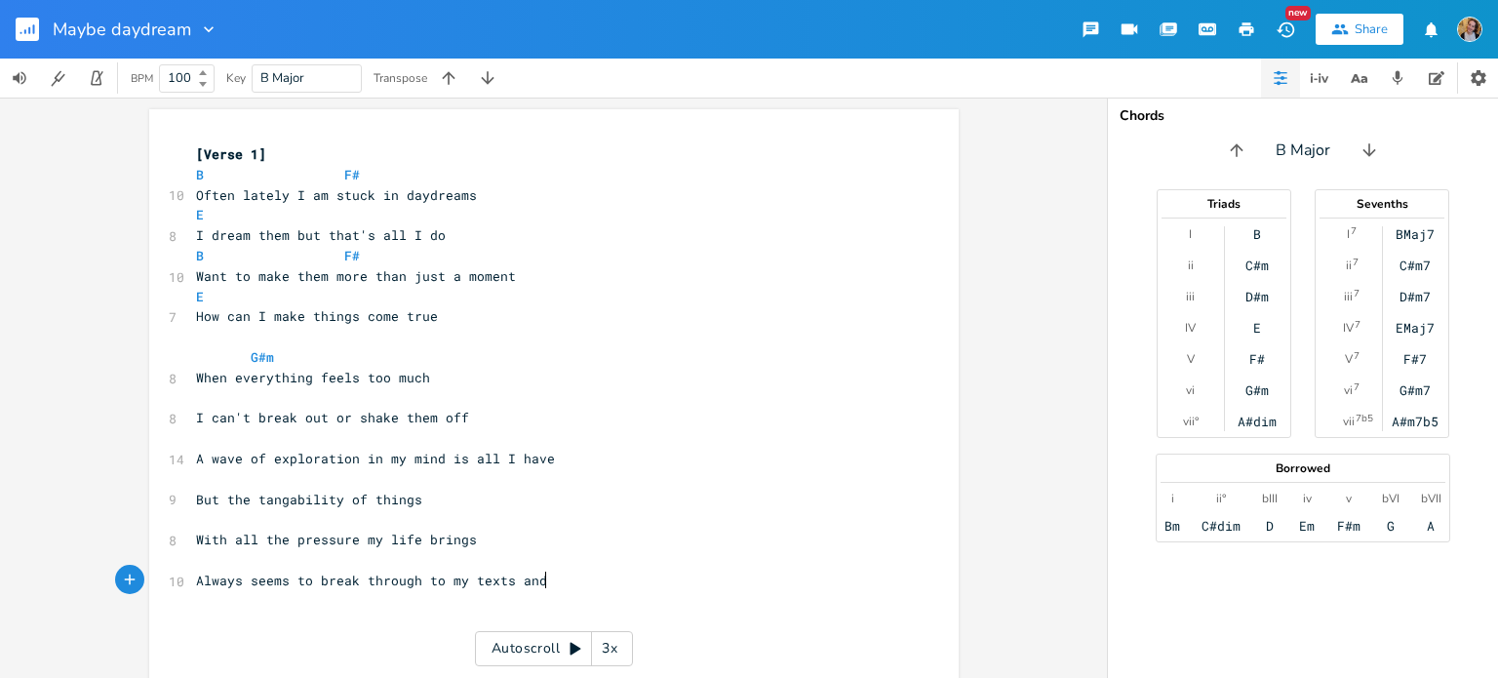
scroll to position [0, 92]
type textarea "E"
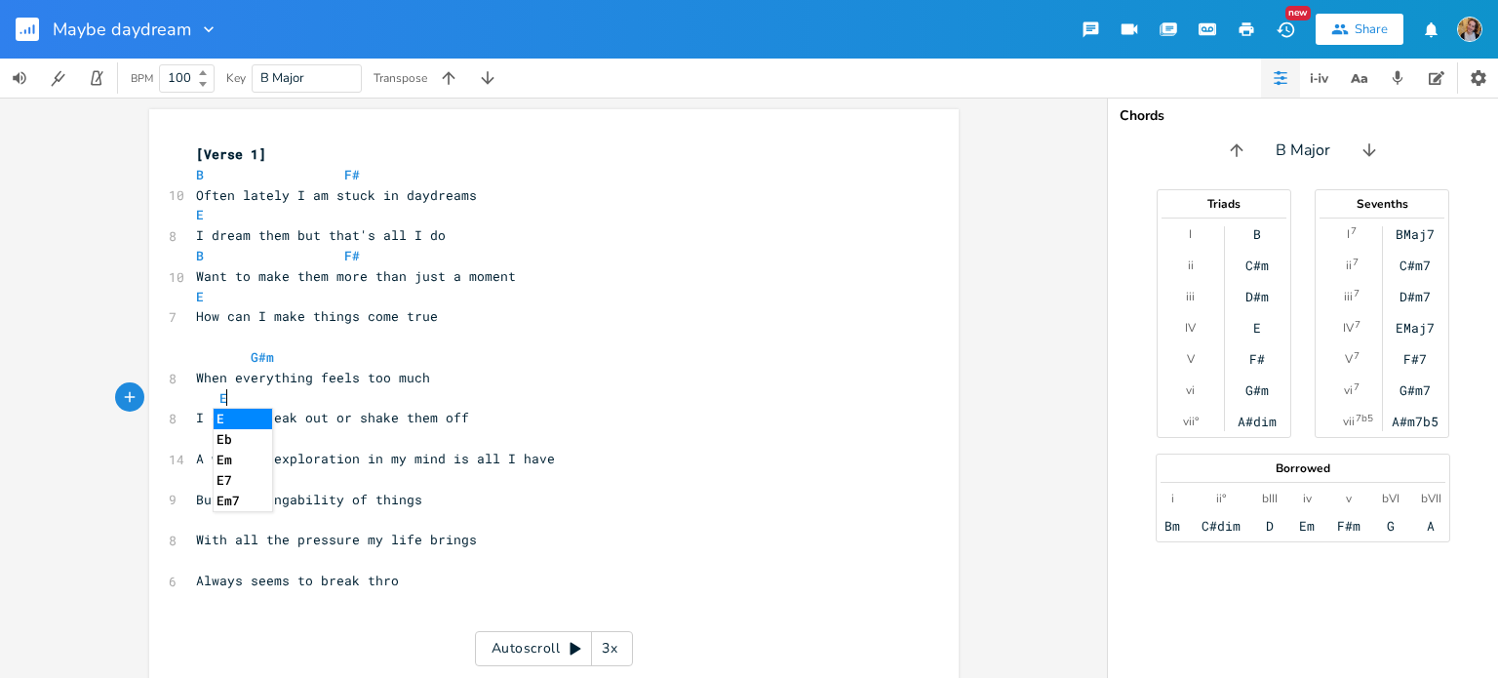
click at [364, 431] on pre "​" at bounding box center [544, 438] width 704 height 20
type textarea "B"
click at [396, 428] on pre "B" at bounding box center [544, 438] width 704 height 20
type textarea "="
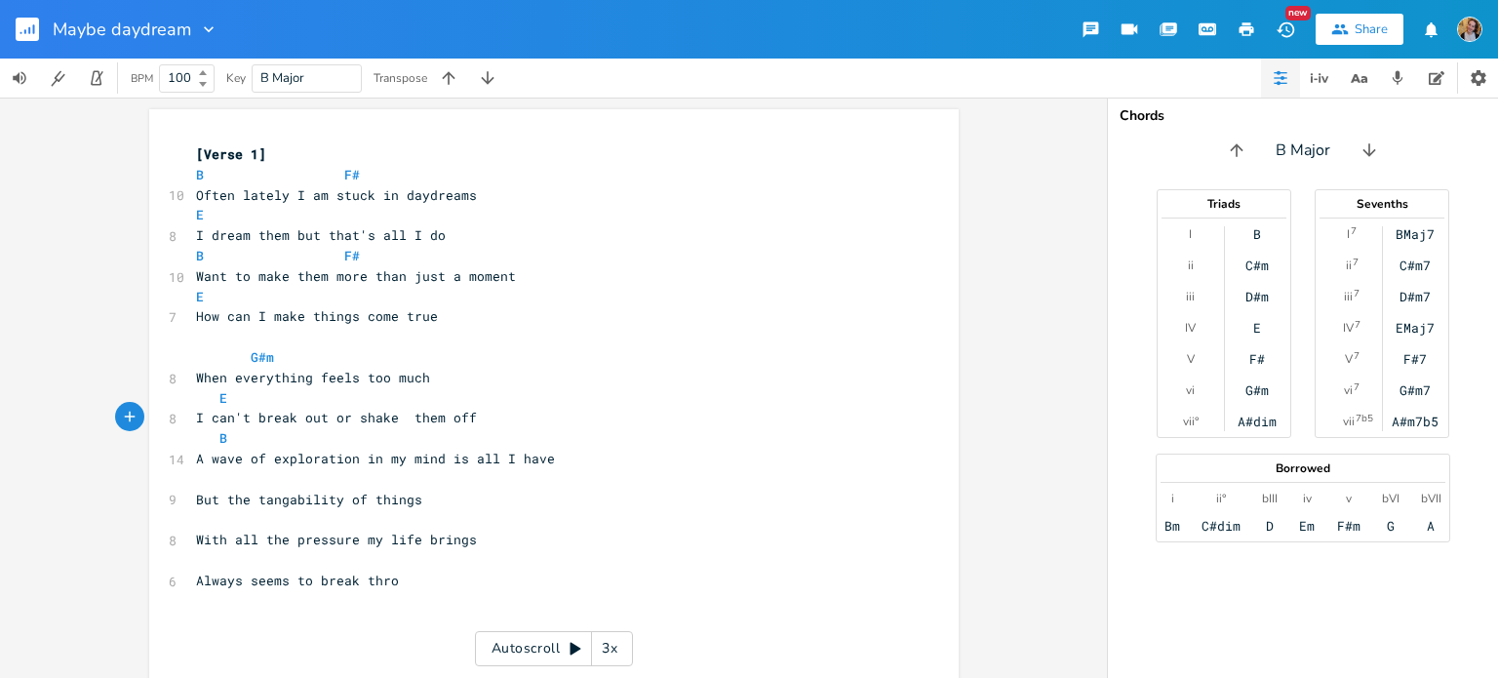
scroll to position [0, 10]
click at [396, 428] on pre "B" at bounding box center [544, 438] width 704 height 20
click at [408, 434] on pre "B" at bounding box center [544, 438] width 704 height 20
type textarea "F#"
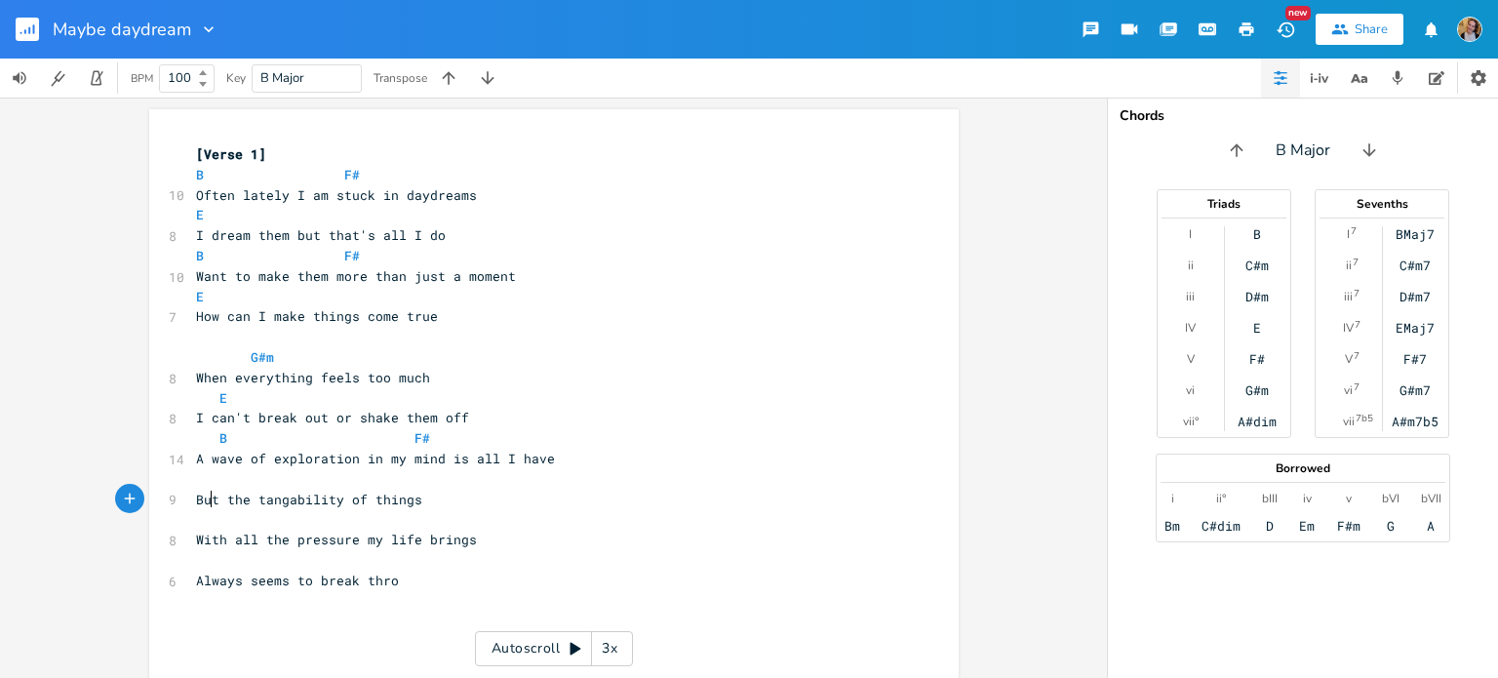
click at [207, 503] on span "But the tangability of things" at bounding box center [309, 500] width 226 height 18
type textarea "And"
click at [369, 509] on pre "​" at bounding box center [544, 519] width 704 height 20
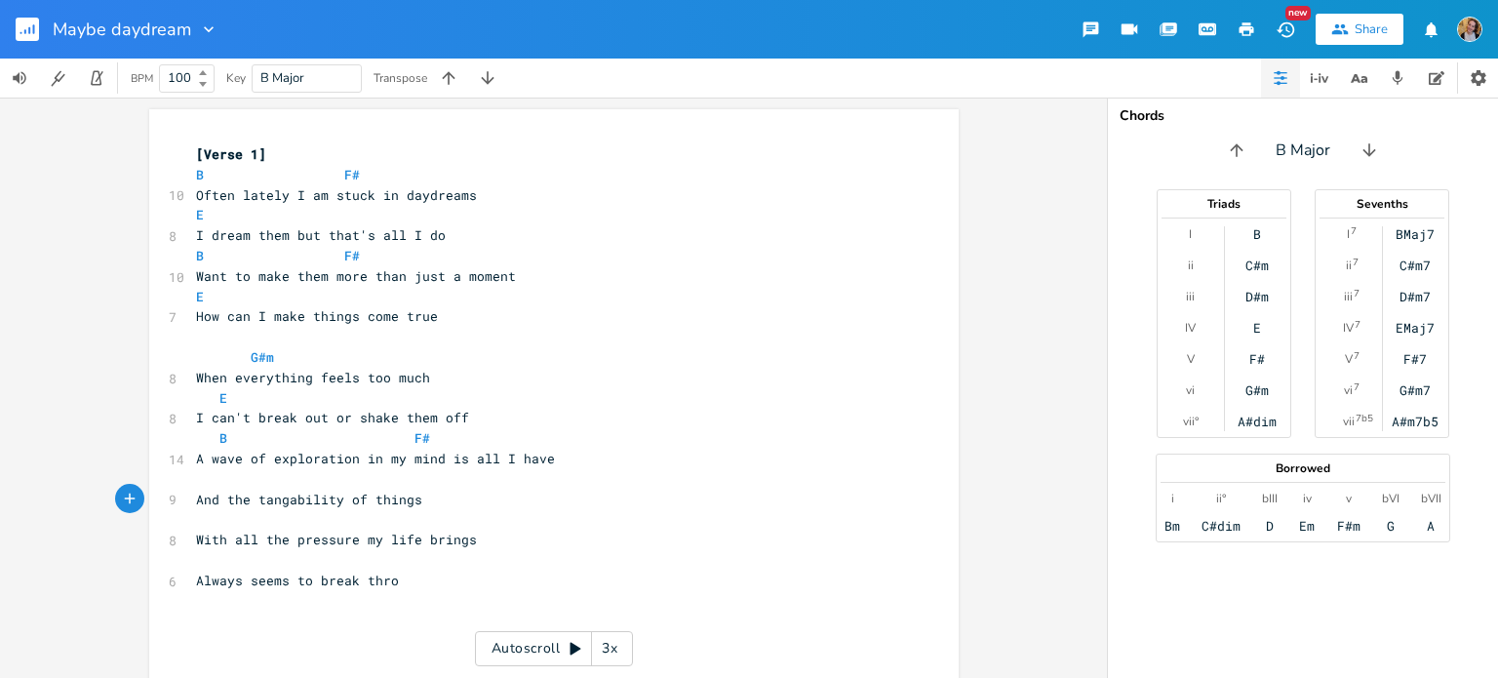
type textarea "things"
click at [369, 509] on pre "​" at bounding box center [544, 519] width 704 height 20
click at [451, 577] on pre "Always seems to break thro" at bounding box center [544, 581] width 704 height 20
click at [343, 337] on pre "​" at bounding box center [544, 337] width 704 height 20
click at [314, 321] on span "How can I make things come true" at bounding box center [317, 316] width 242 height 18
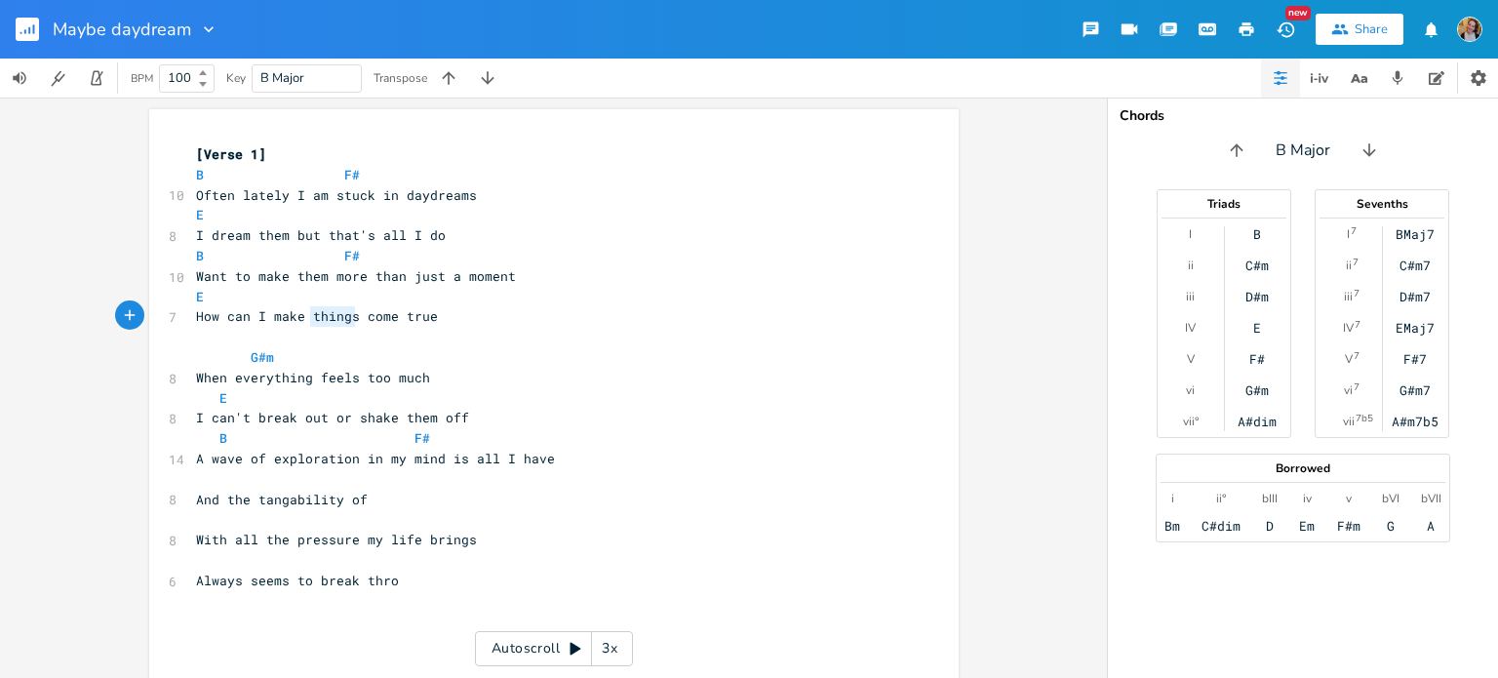
click at [314, 321] on span "How can I make things come true" at bounding box center [317, 316] width 242 height 18
type textarea "dreams"
click at [394, 376] on span "When everything feels too much" at bounding box center [313, 378] width 234 height 18
click at [336, 390] on pre "E" at bounding box center [544, 398] width 704 height 20
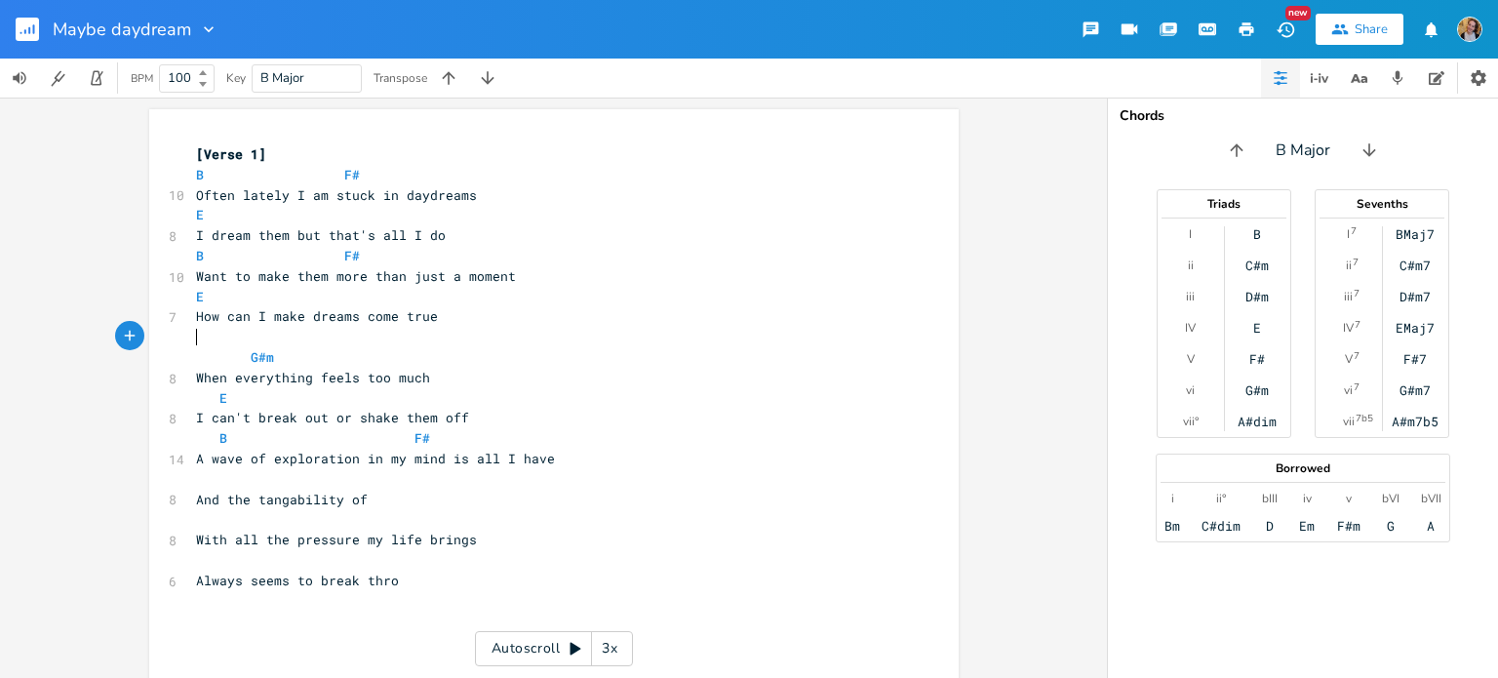
click at [277, 341] on pre "​" at bounding box center [544, 337] width 704 height 20
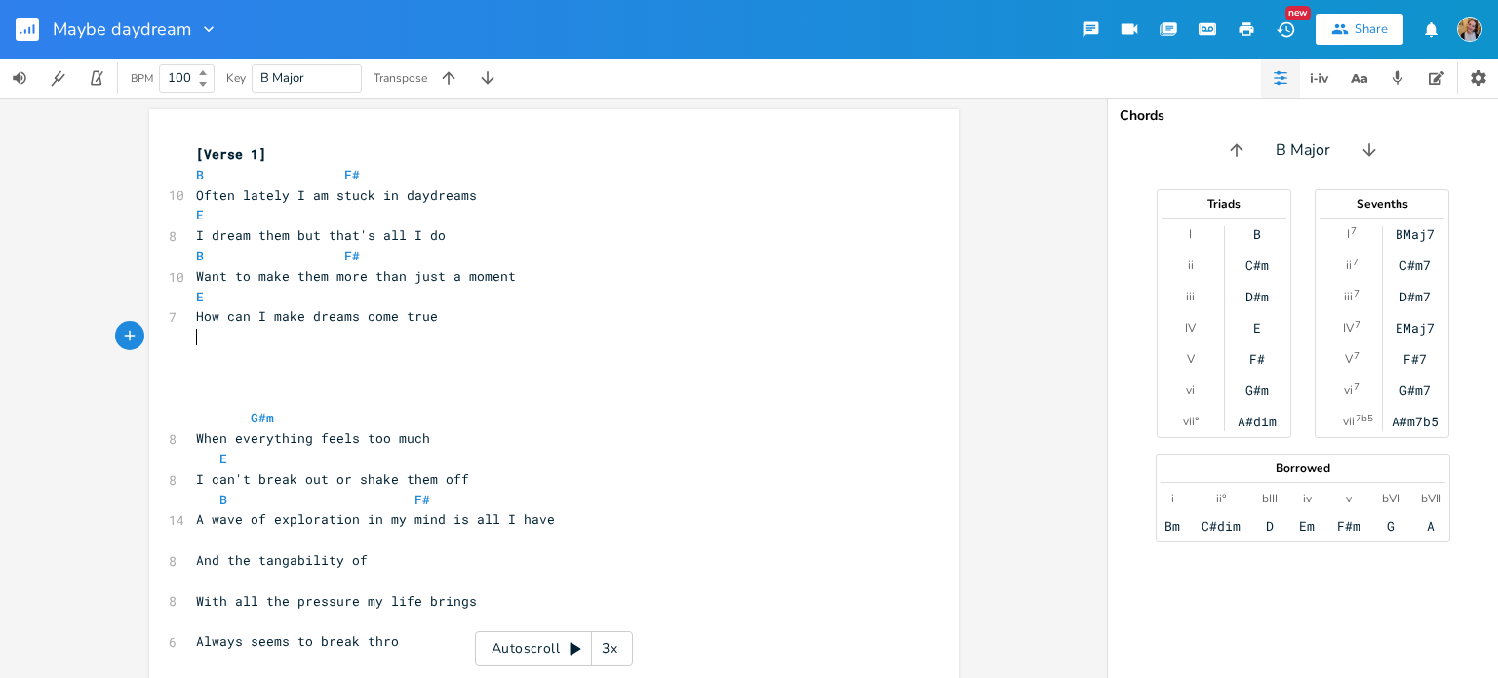
click at [234, 344] on pre "​" at bounding box center [544, 337] width 704 height 20
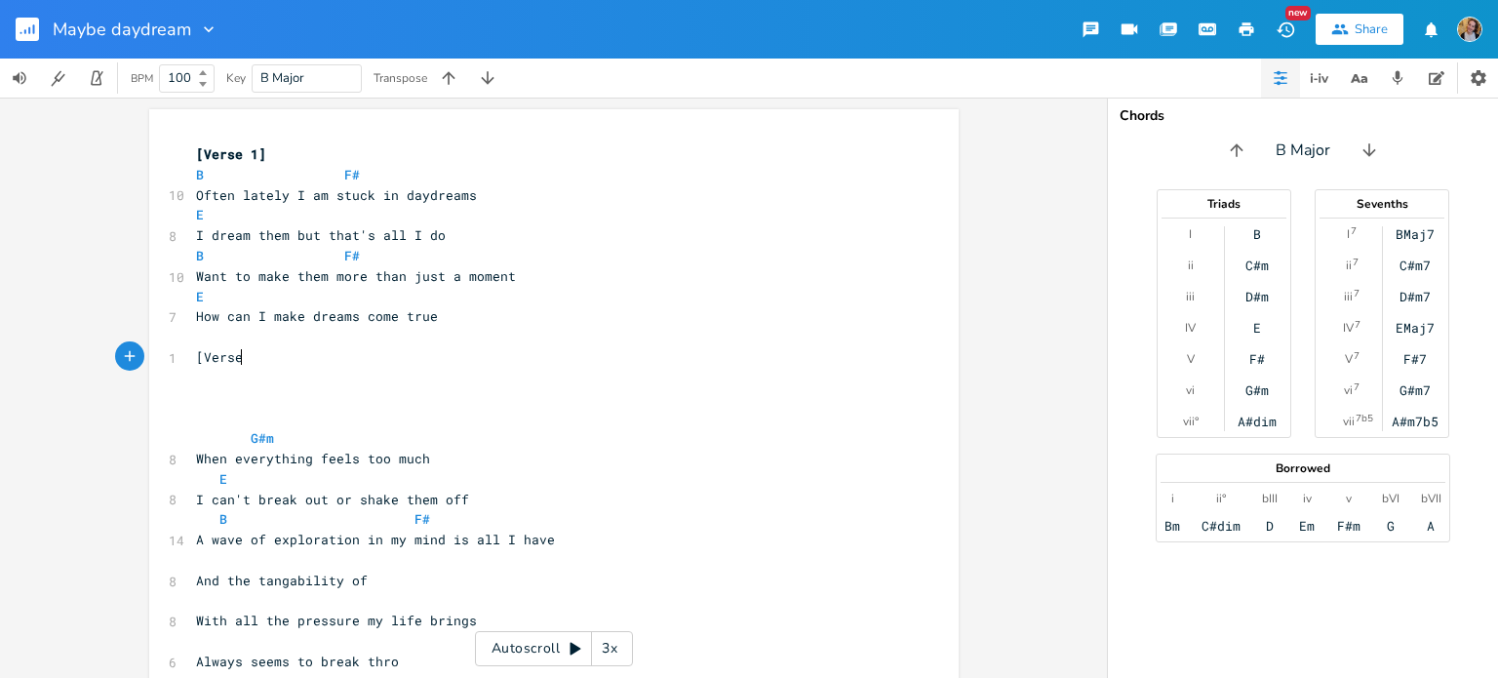
type textarea "[Verse 3"
type textarea "2]"
click at [232, 401] on pre "​" at bounding box center [544, 398] width 704 height 20
click at [243, 412] on pre "​" at bounding box center [544, 418] width 704 height 20
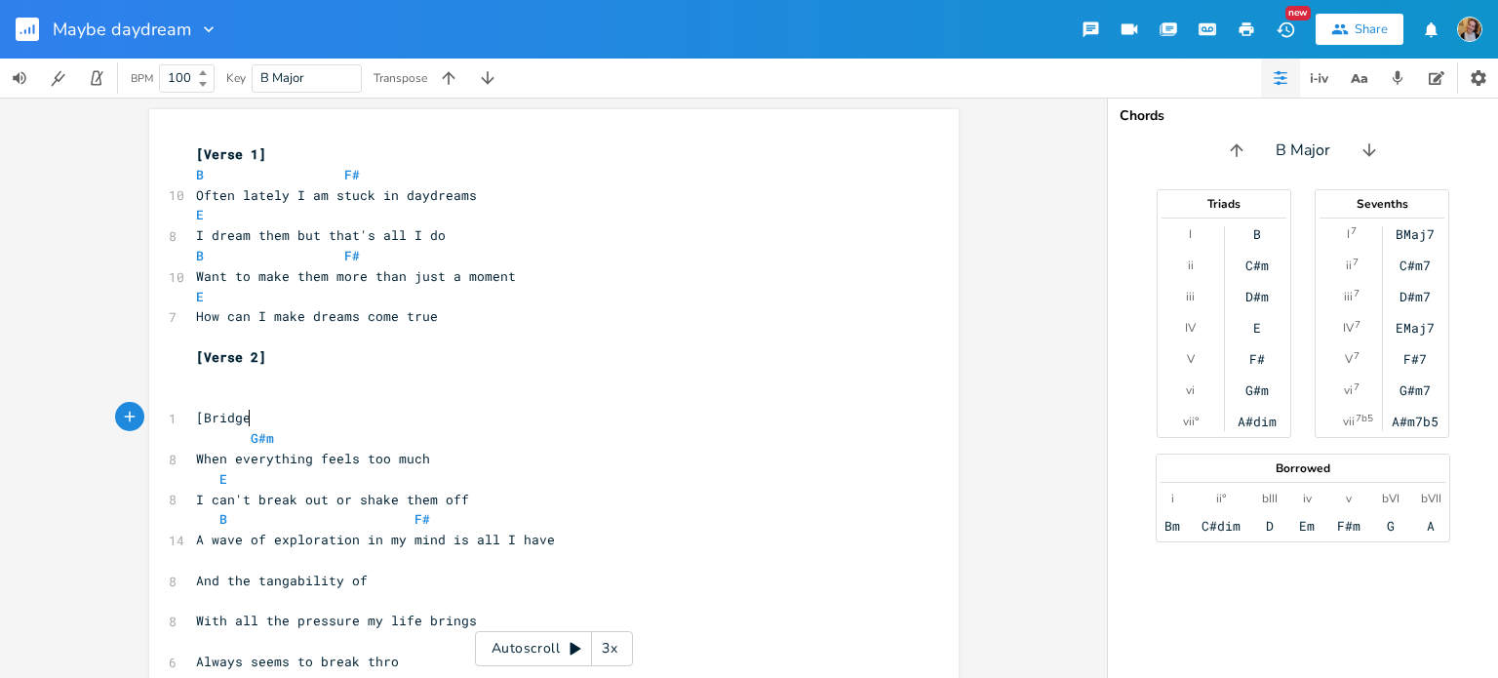
type textarea "[Bridge]"
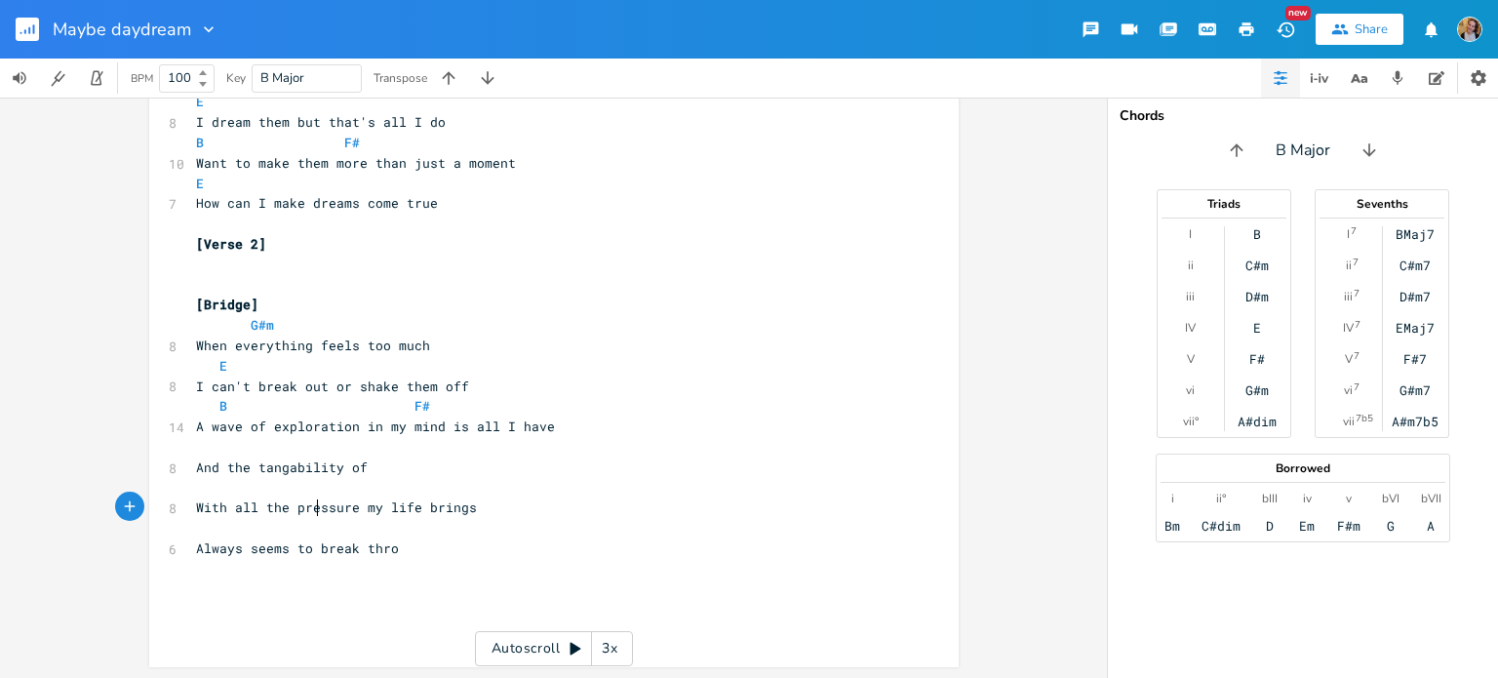
click at [309, 502] on span "With all the pressure my life brings" at bounding box center [336, 507] width 281 height 18
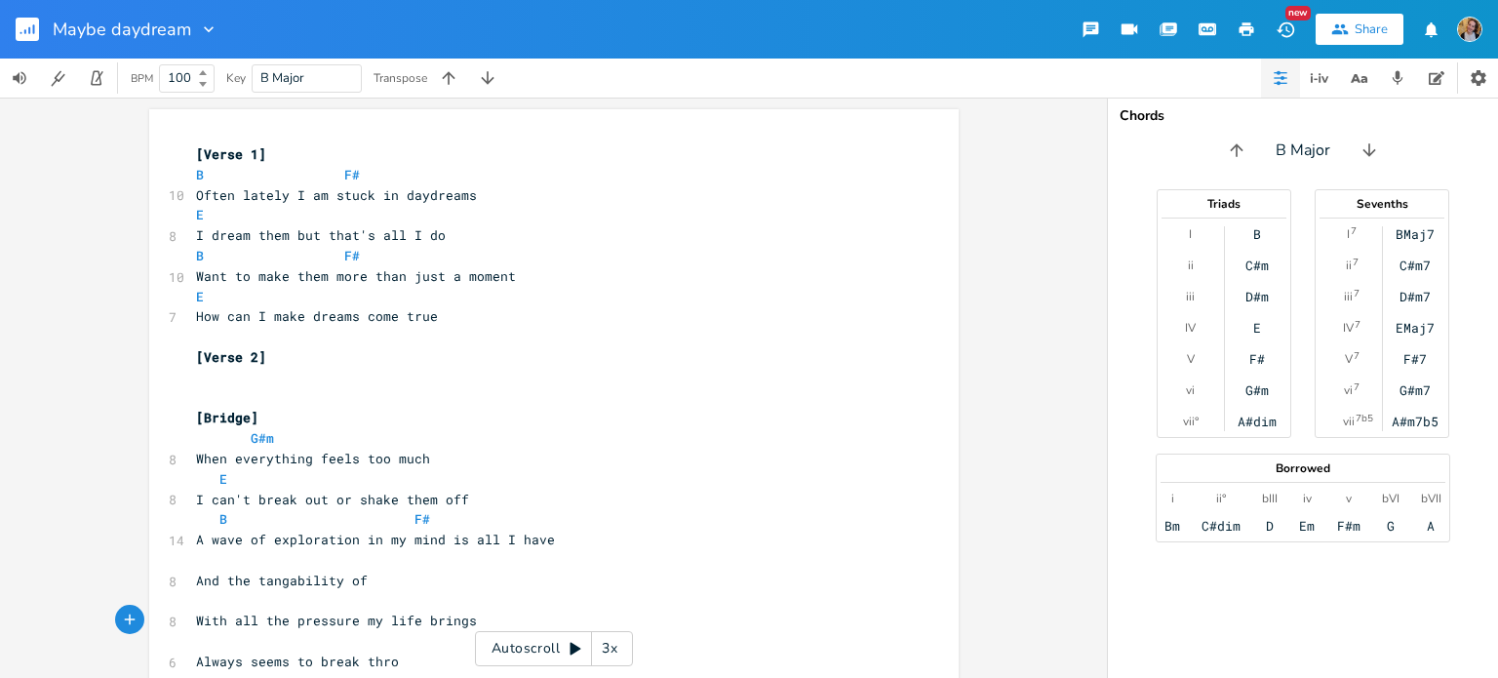
scroll to position [0, 0]
click at [228, 379] on pre "​" at bounding box center [544, 378] width 704 height 20
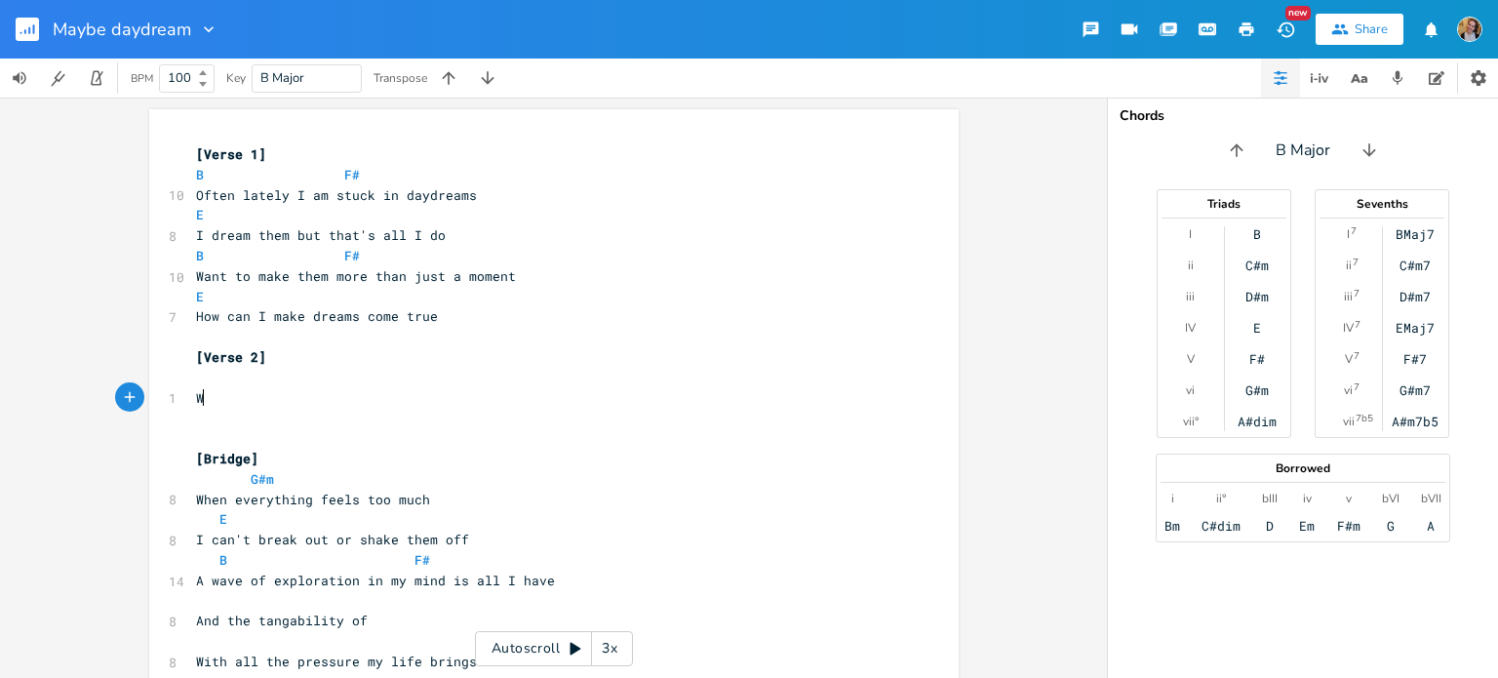
type textarea "Wa"
type textarea "W"
type textarea "Li"
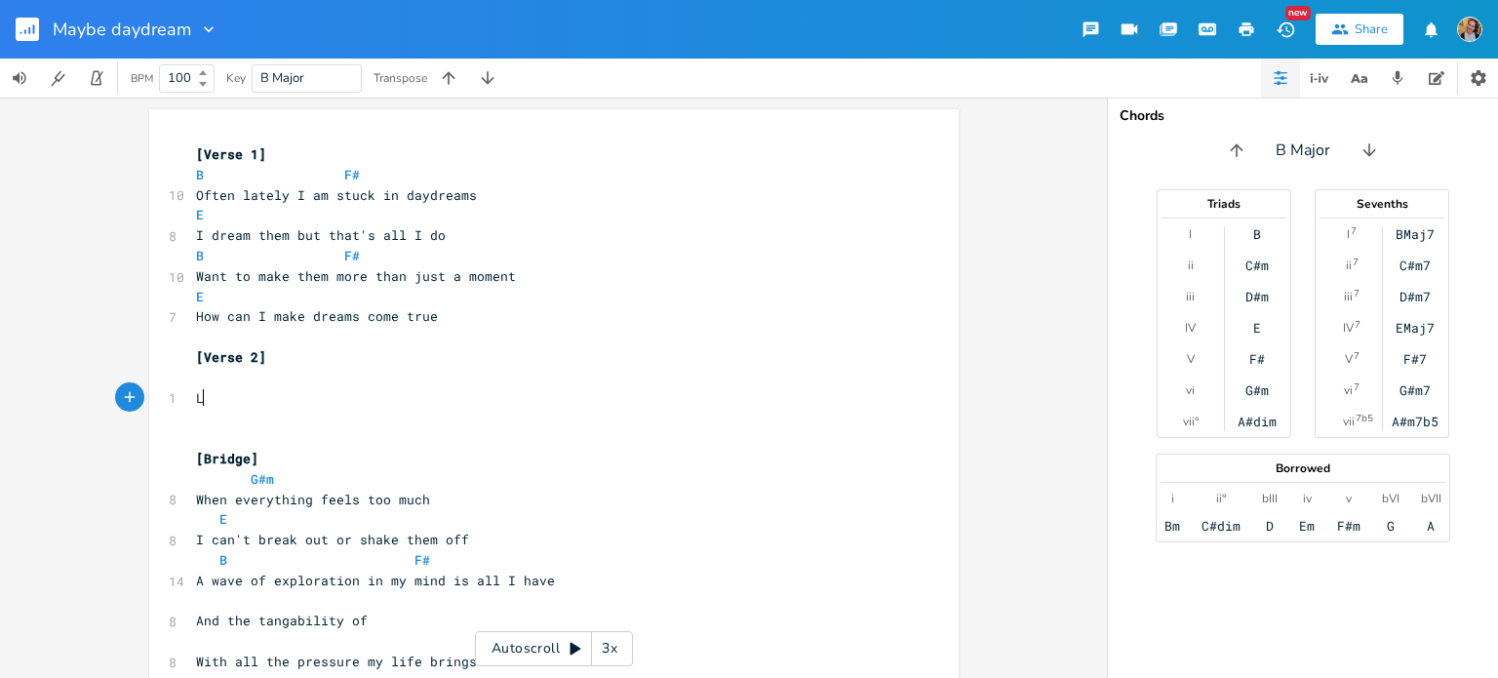
scroll to position [0, 8]
type textarea "Something"
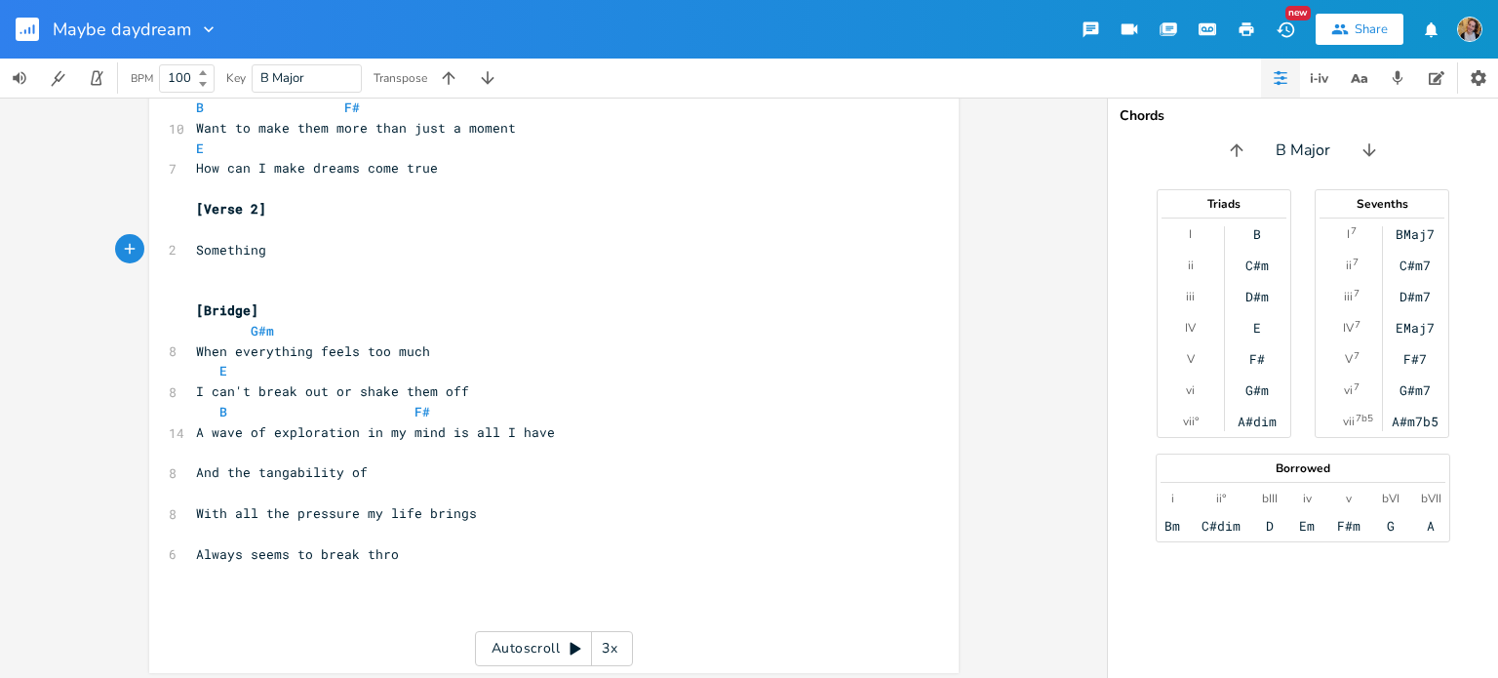
scroll to position [0, 0]
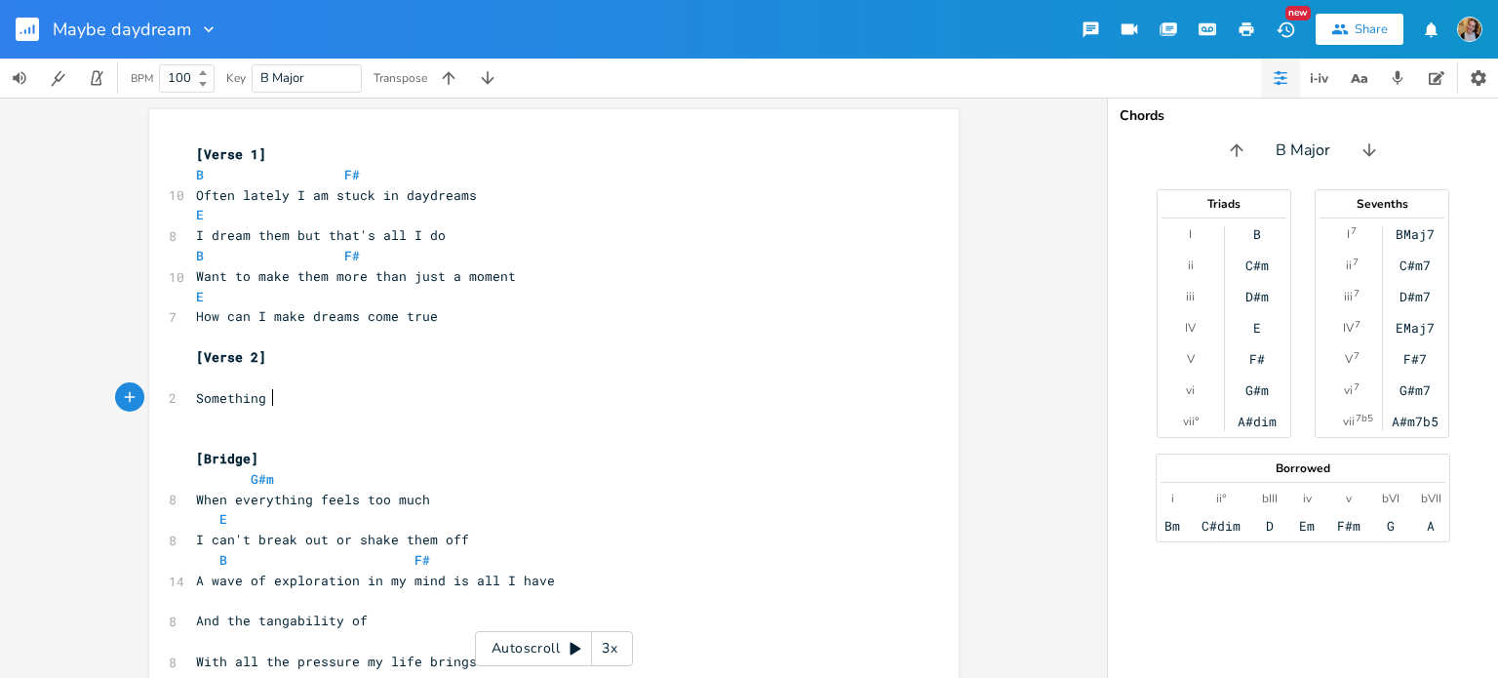
click at [272, 401] on pre "Something" at bounding box center [544, 398] width 704 height 20
type textarea "stops me leaping into what could"
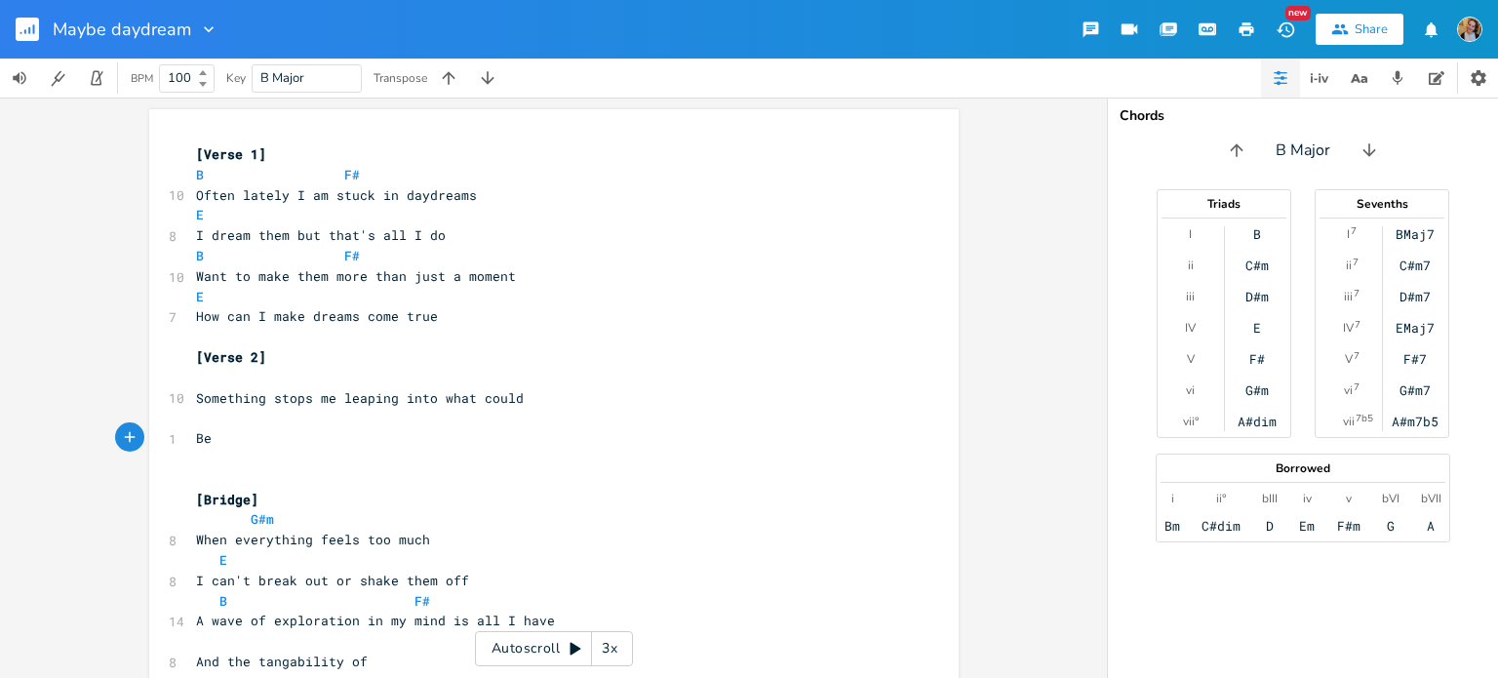
type textarea "Be t"
click at [477, 401] on span "Something stops me leaping into what could" at bounding box center [360, 398] width 328 height 18
type textarea "to"
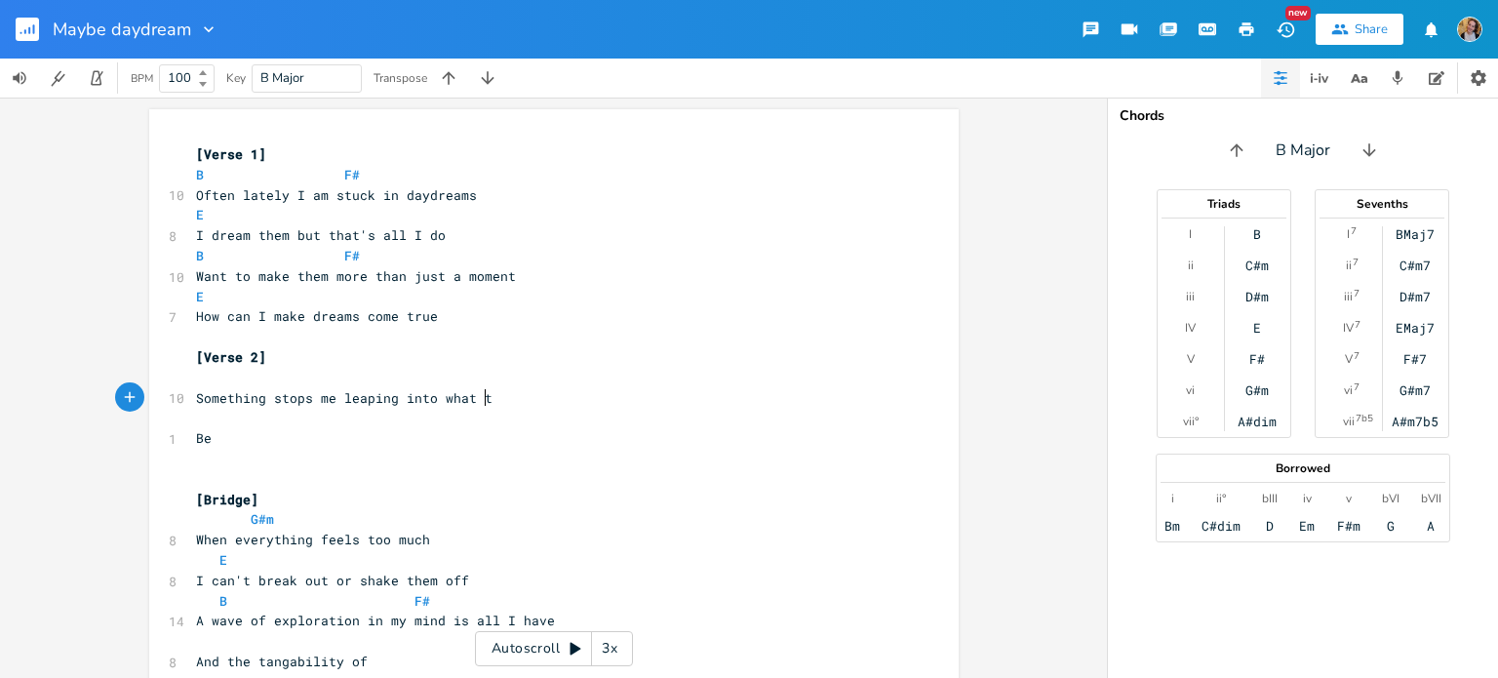
scroll to position [0, 10]
click at [376, 440] on pre "Be" at bounding box center [544, 438] width 704 height 20
type textarea "or not be that's the rub, my love"
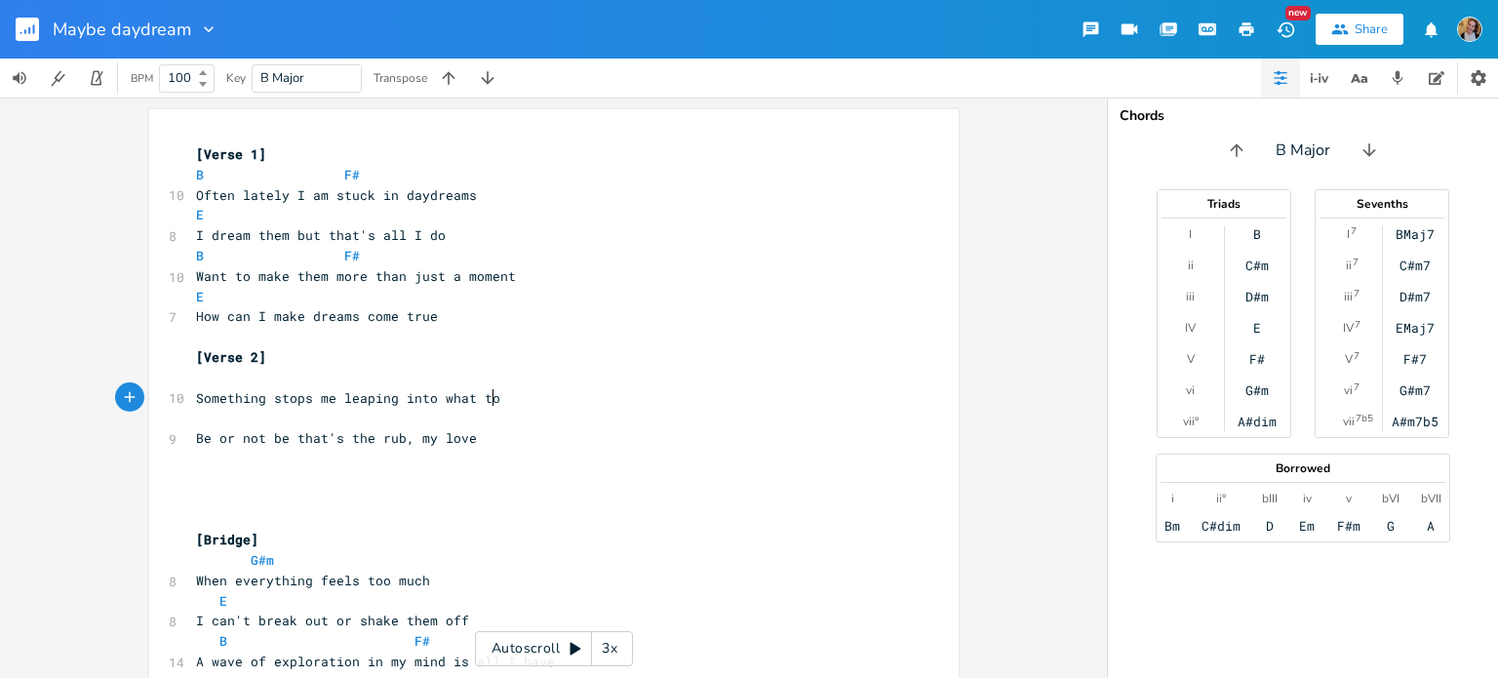
click at [507, 397] on pre "Something stops me leaping into what to" at bounding box center [544, 398] width 704 height 20
click at [418, 444] on span "Be or not be that's the rub, my love" at bounding box center [336, 438] width 281 height 18
type textarea "my"
click at [418, 444] on span "Be or not be that's the rub, my love" at bounding box center [336, 438] width 281 height 18
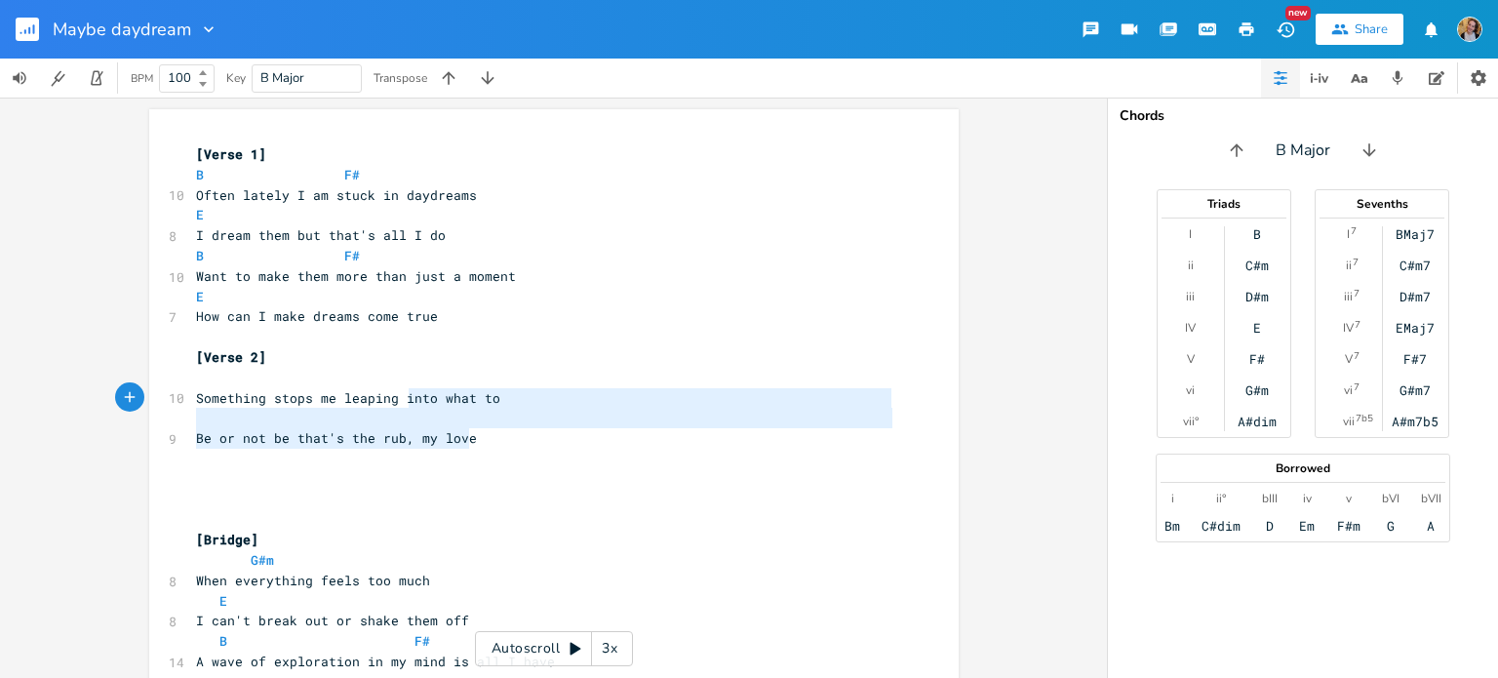
drag, startPoint x: 474, startPoint y: 444, endPoint x: 398, endPoint y: 398, distance: 88.8
click at [398, 398] on div "[Verse 1] B F# 10 Often lately I am stuck in daydreams E 8 I dream them but tha…" at bounding box center [544, 509] width 704 height 731
type textarea "#"
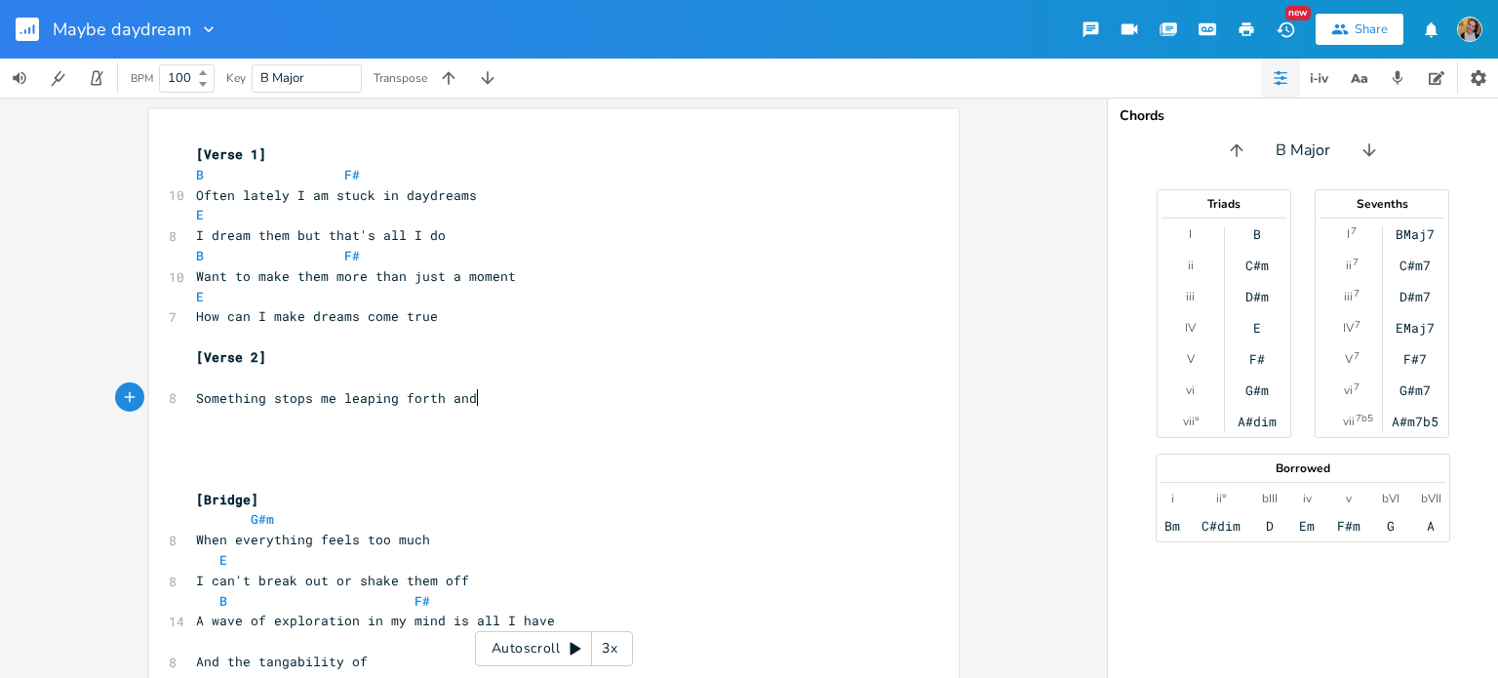
type textarea "forth and f"
type textarea "off the"
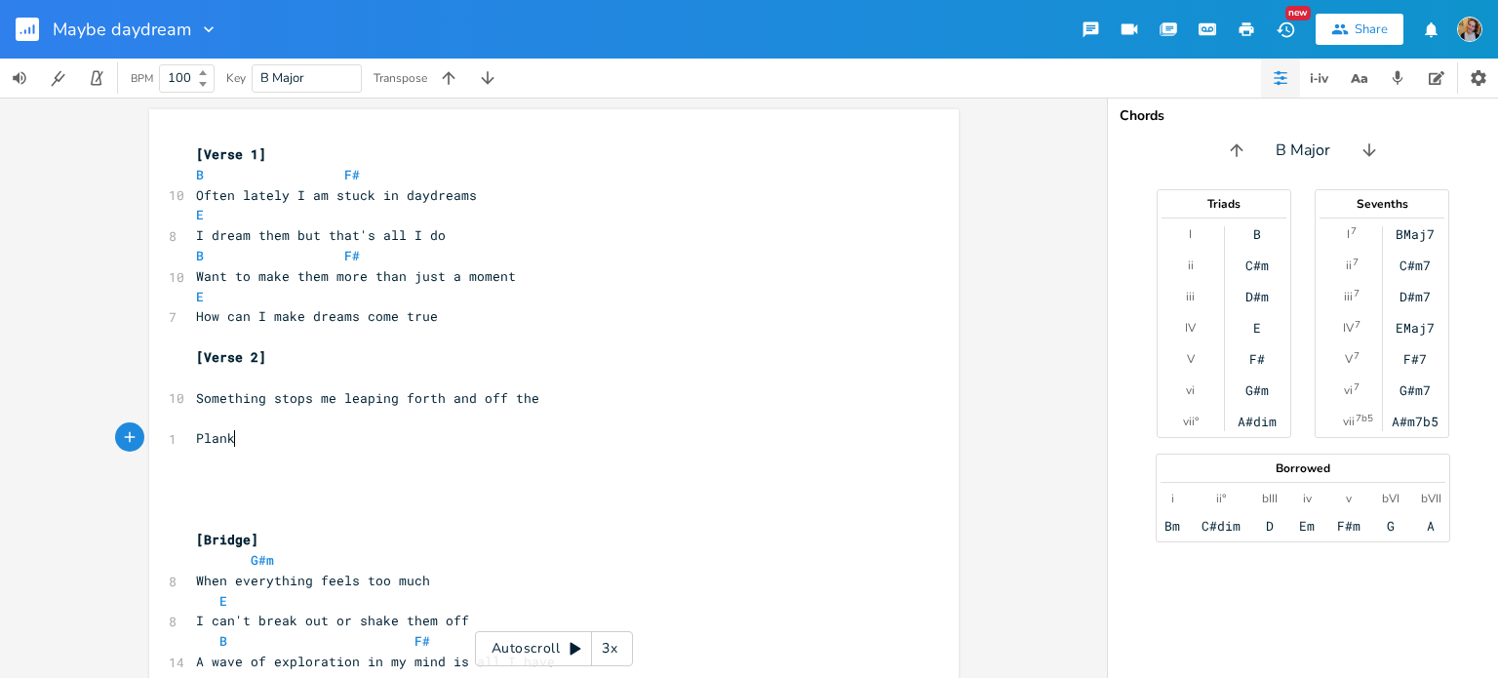
type textarea "Plank"
click at [515, 398] on span "Something stops me leaping forth and off the" at bounding box center [367, 398] width 343 height 18
type textarea "into"
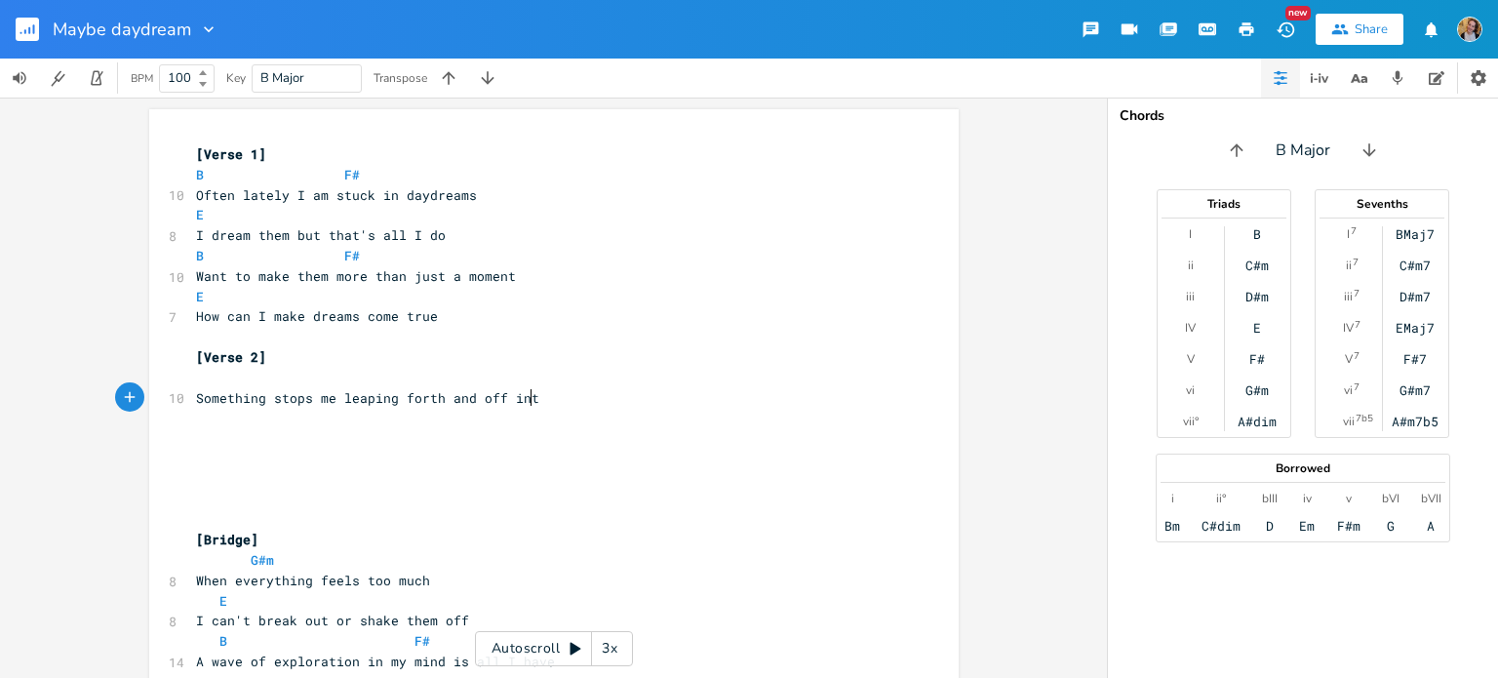
scroll to position [0, 20]
type textarea "me leaping forth and off into"
type textarea "e leaping forth and off into"
drag, startPoint x: 538, startPoint y: 397, endPoint x: 266, endPoint y: 405, distance: 271.3
click at [266, 405] on pre "Something stops me leaping forth and off into" at bounding box center [544, 398] width 704 height 20
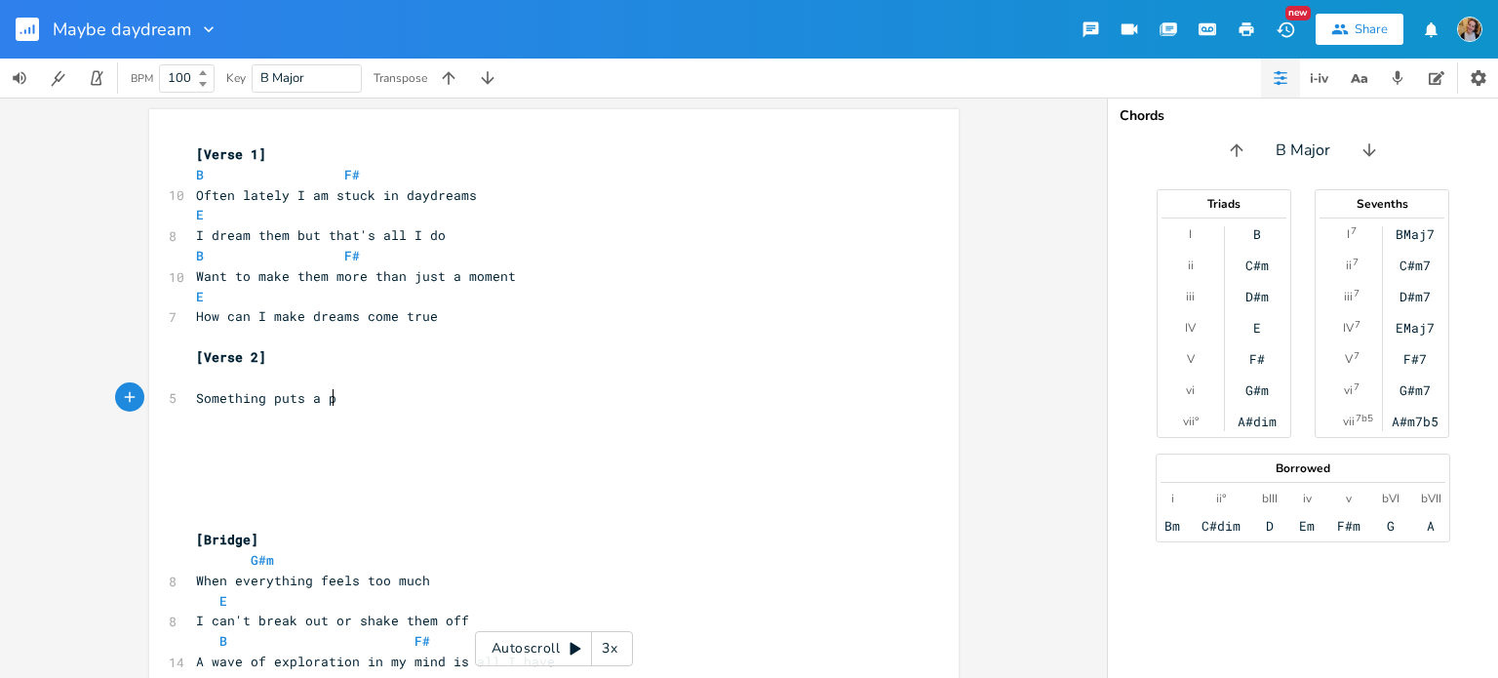
type textarea "puts a pu"
type textarea "ause in my"
type textarea "I need action but c"
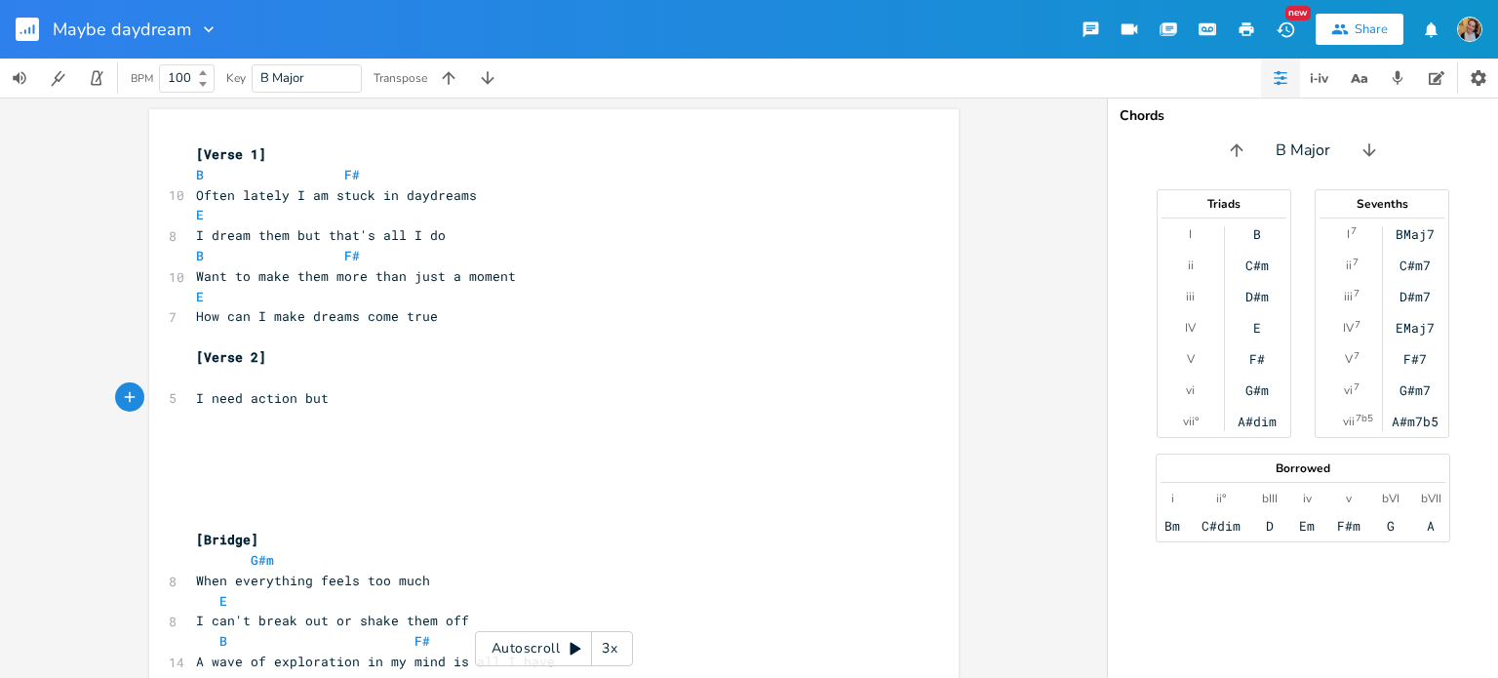
type textarea "c"
type textarea "I can't seem to muster"
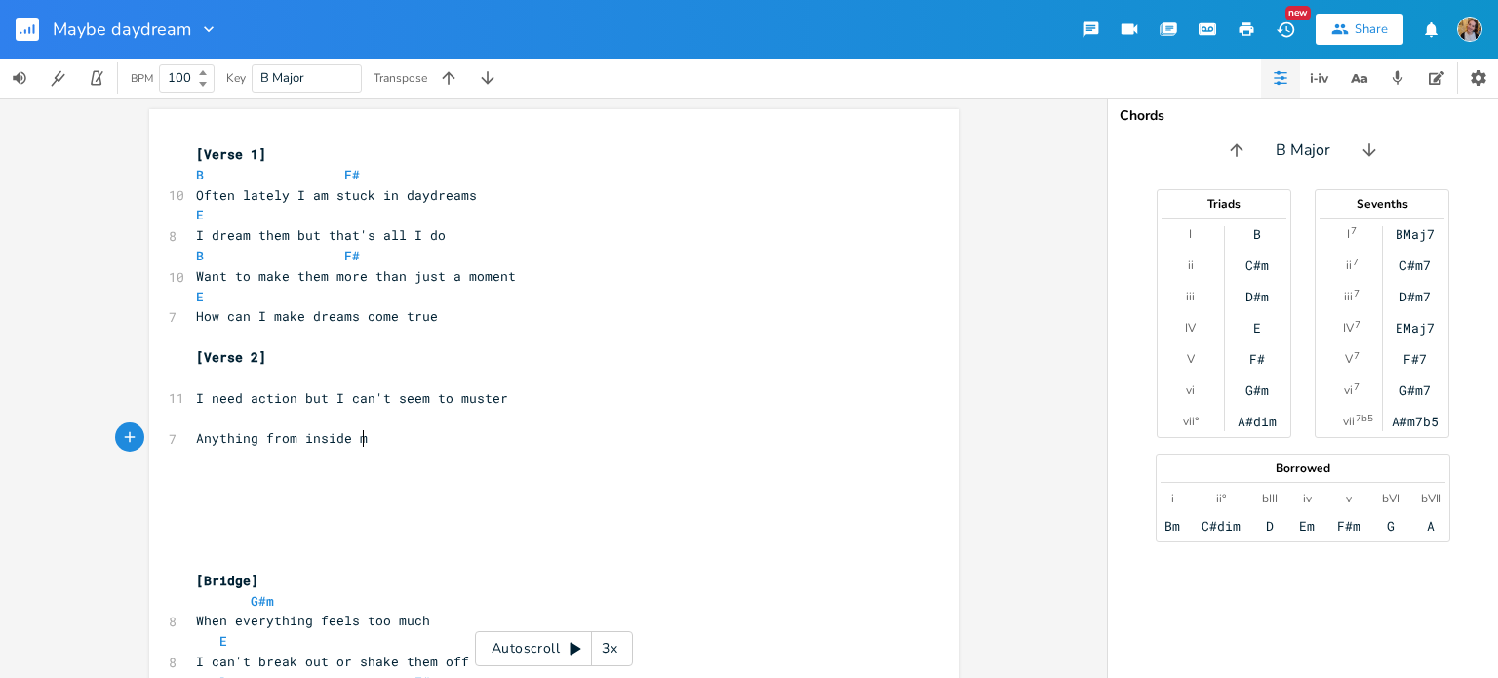
scroll to position [0, 144]
type textarea "Anything from inside me"
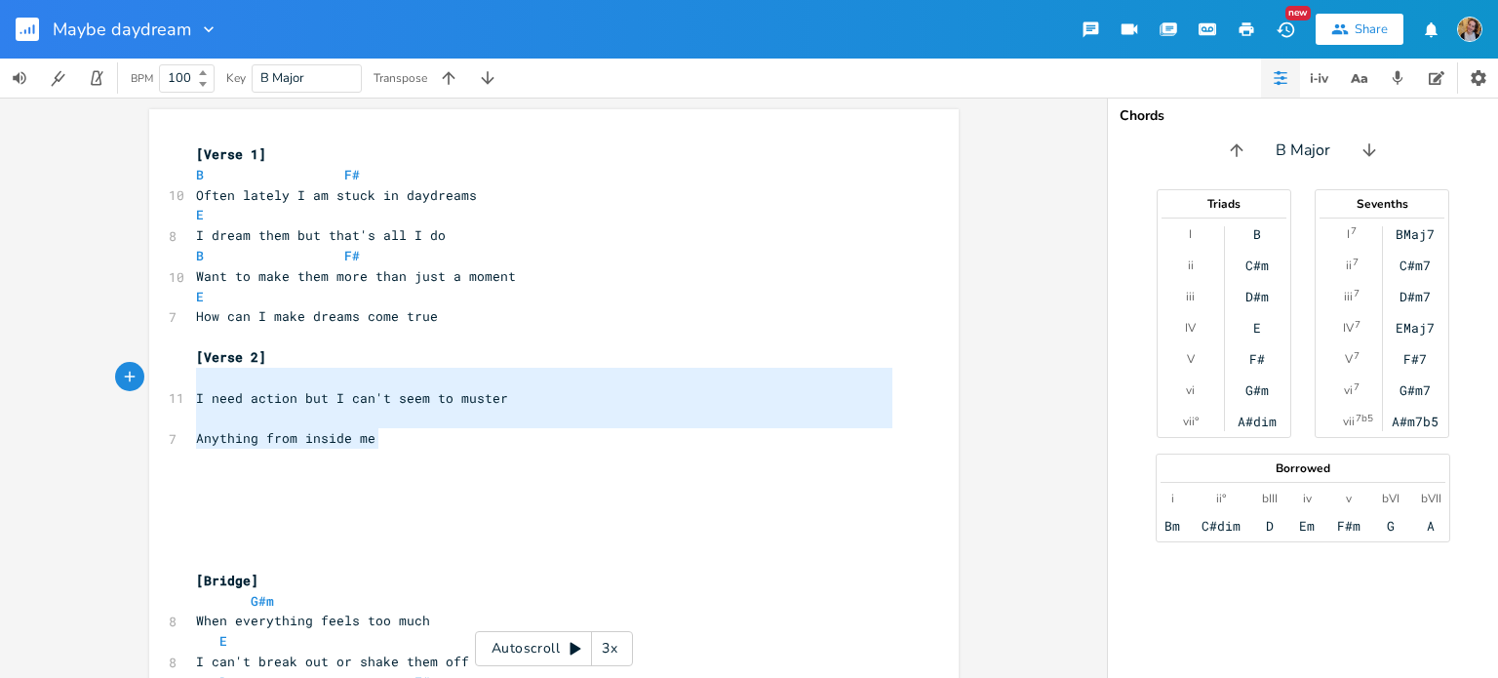
type textarea "need action but I can't seem to muster Anything from inside me"
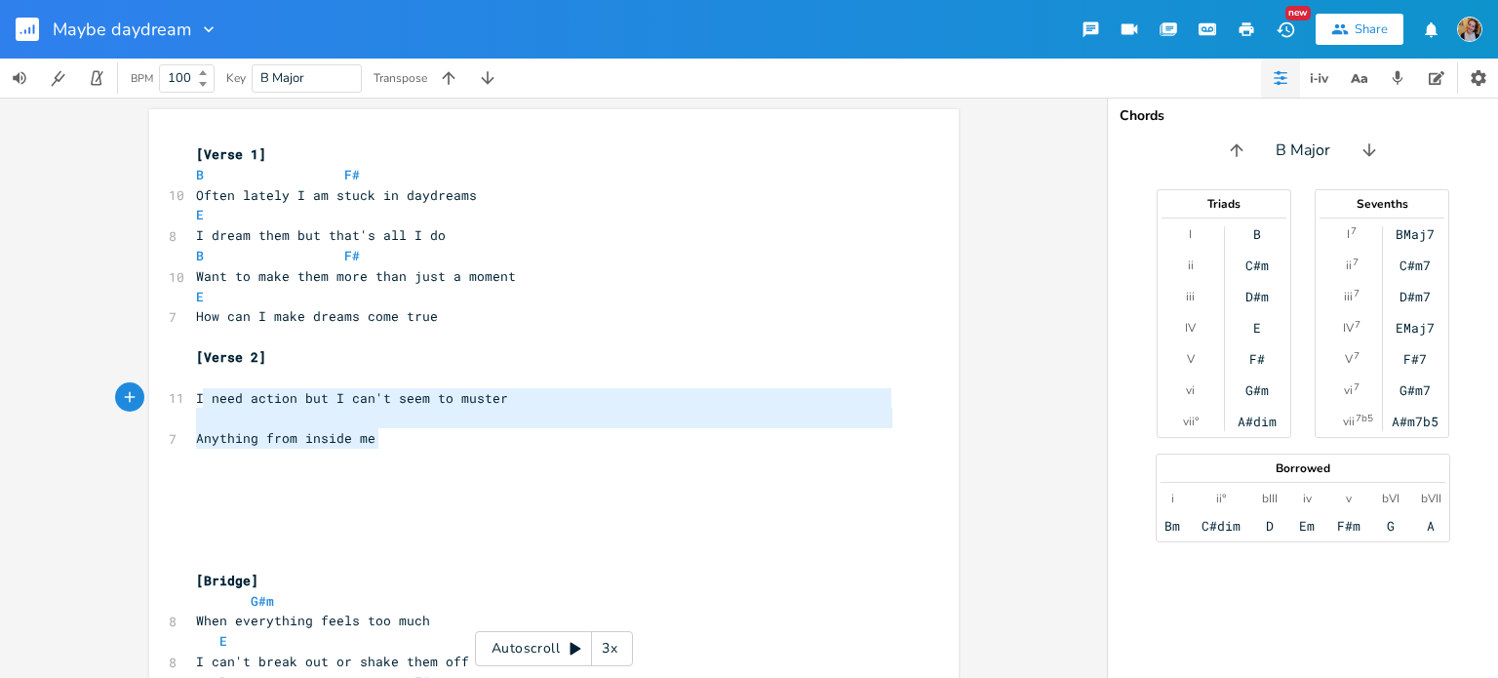
drag, startPoint x: 378, startPoint y: 436, endPoint x: 194, endPoint y: 401, distance: 186.7
click at [194, 401] on div "[Verse 1] B F# 10 Often lately I am stuck in daydreams E 8 I dream them but tha…" at bounding box center [544, 529] width 704 height 771
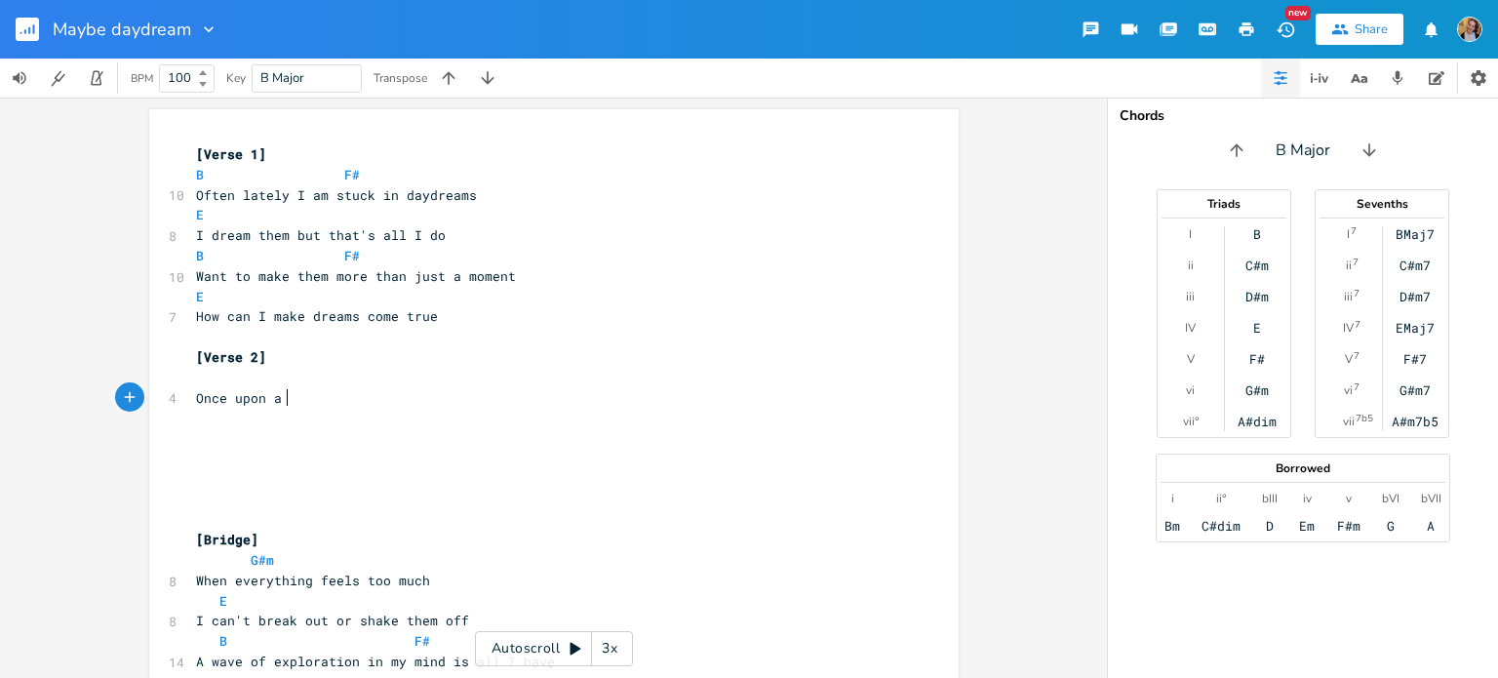
type textarea "Once upon a i"
type textarea "t"
type textarea "time I"
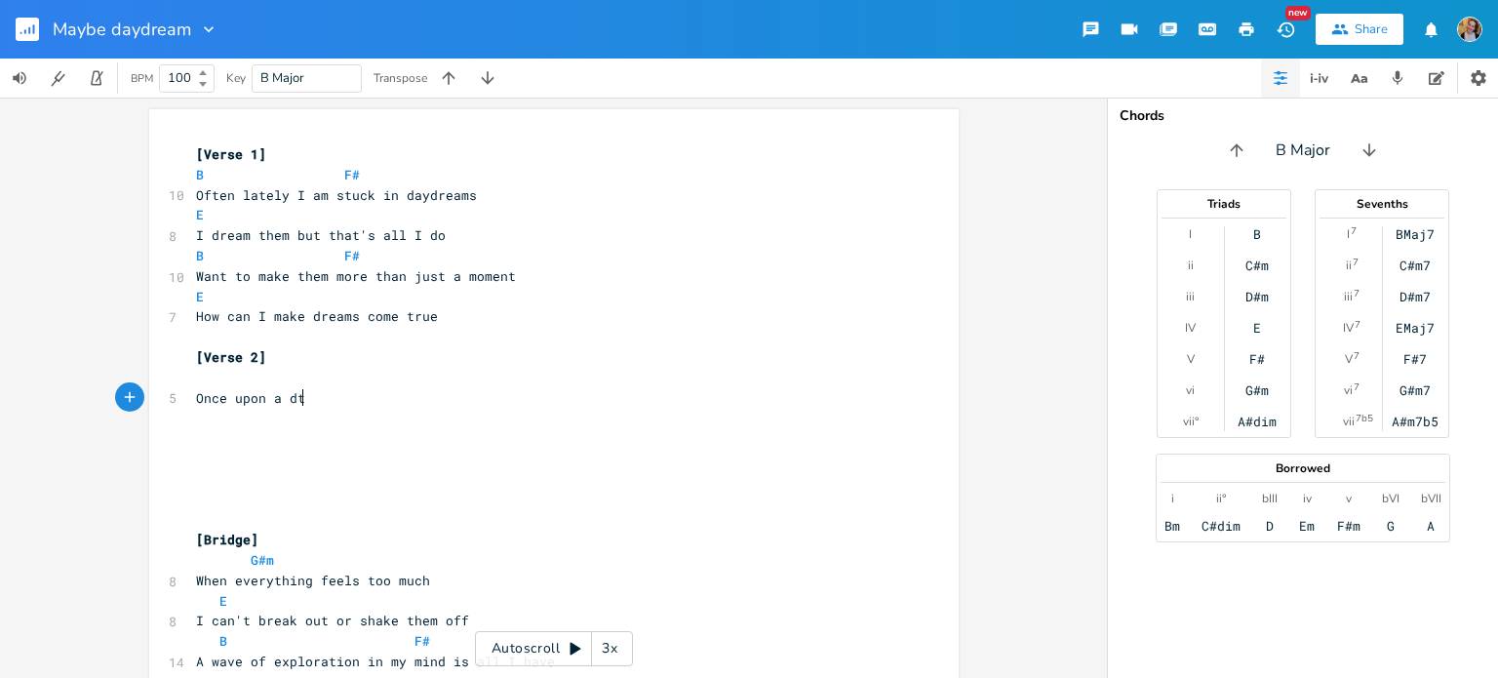
type textarea "dte"
type textarea "[PERSON_NAME]"
type textarea "thing s"
type textarea "s felt so different"
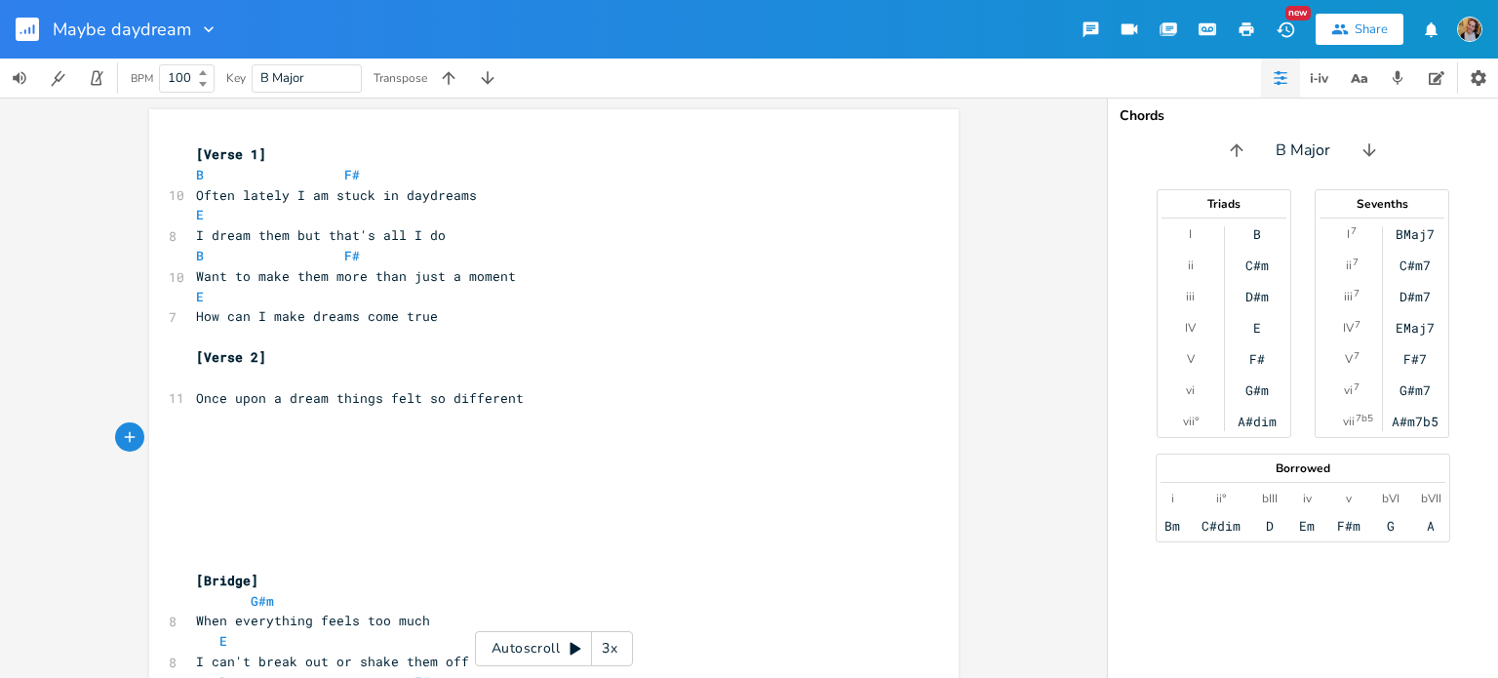
click at [209, 391] on span "Once upon a dream things felt so different" at bounding box center [360, 398] width 328 height 18
click at [200, 382] on pre "​" at bounding box center [544, 378] width 704 height 20
type textarea "B F#"
click at [255, 385] on pre "B F#" at bounding box center [544, 378] width 704 height 20
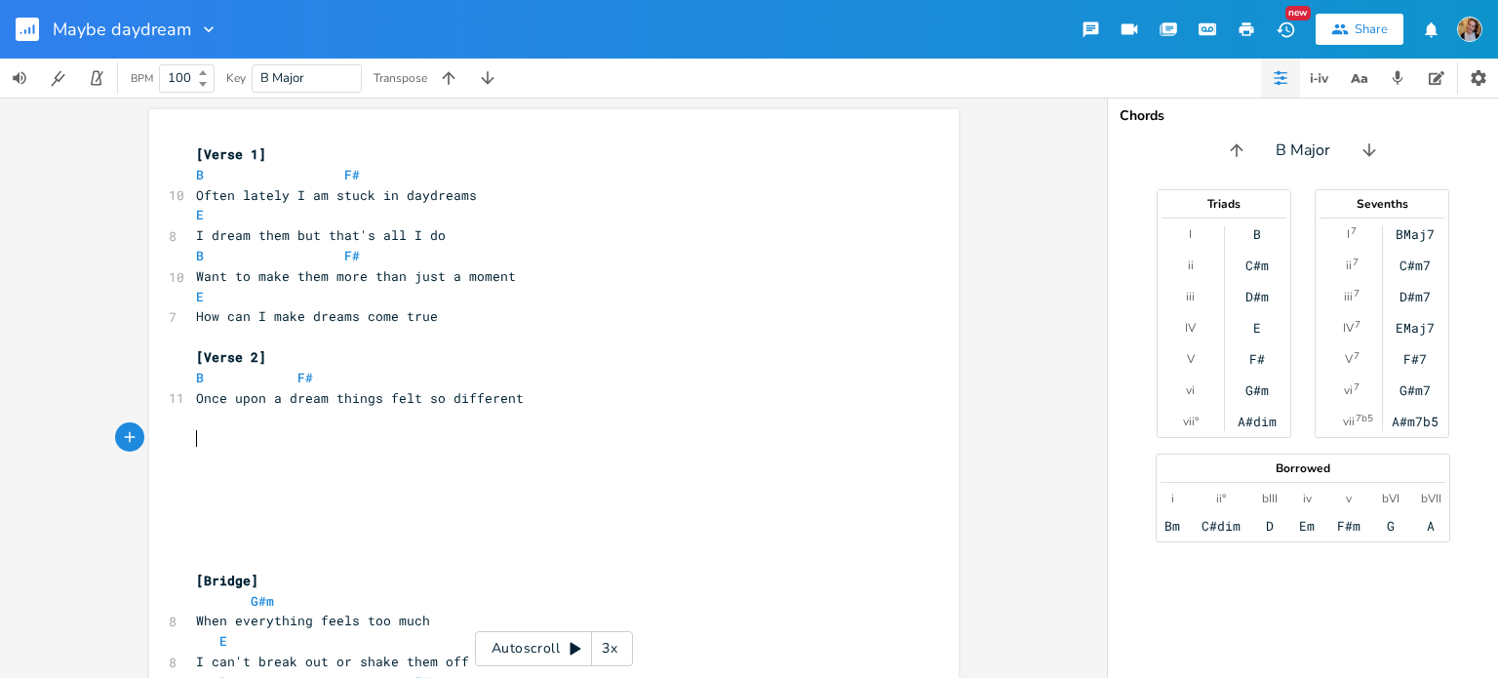
click at [337, 433] on pre "​" at bounding box center [544, 438] width 704 height 20
type textarea "I had so much energy"
type textarea "wa"
type textarea "s so muh"
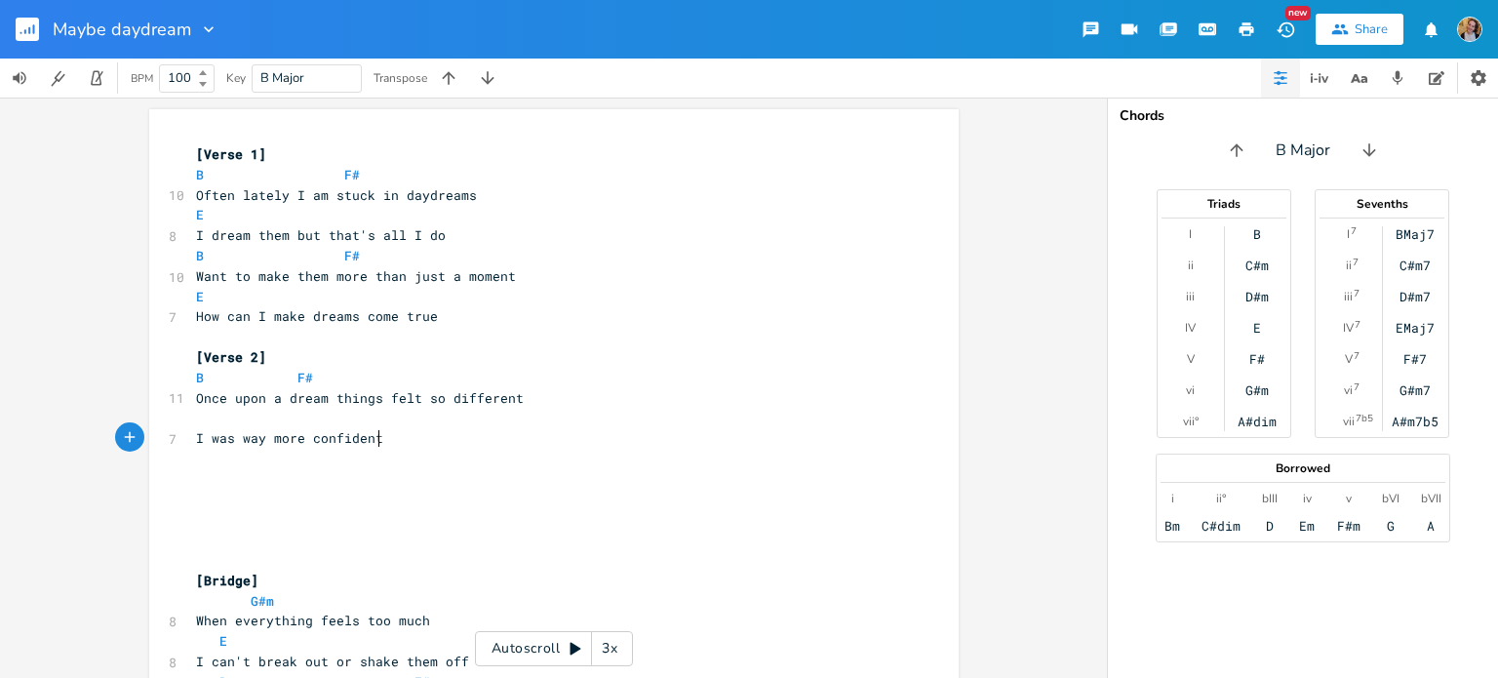
scroll to position [0, 117]
type textarea "way more confident and bold"
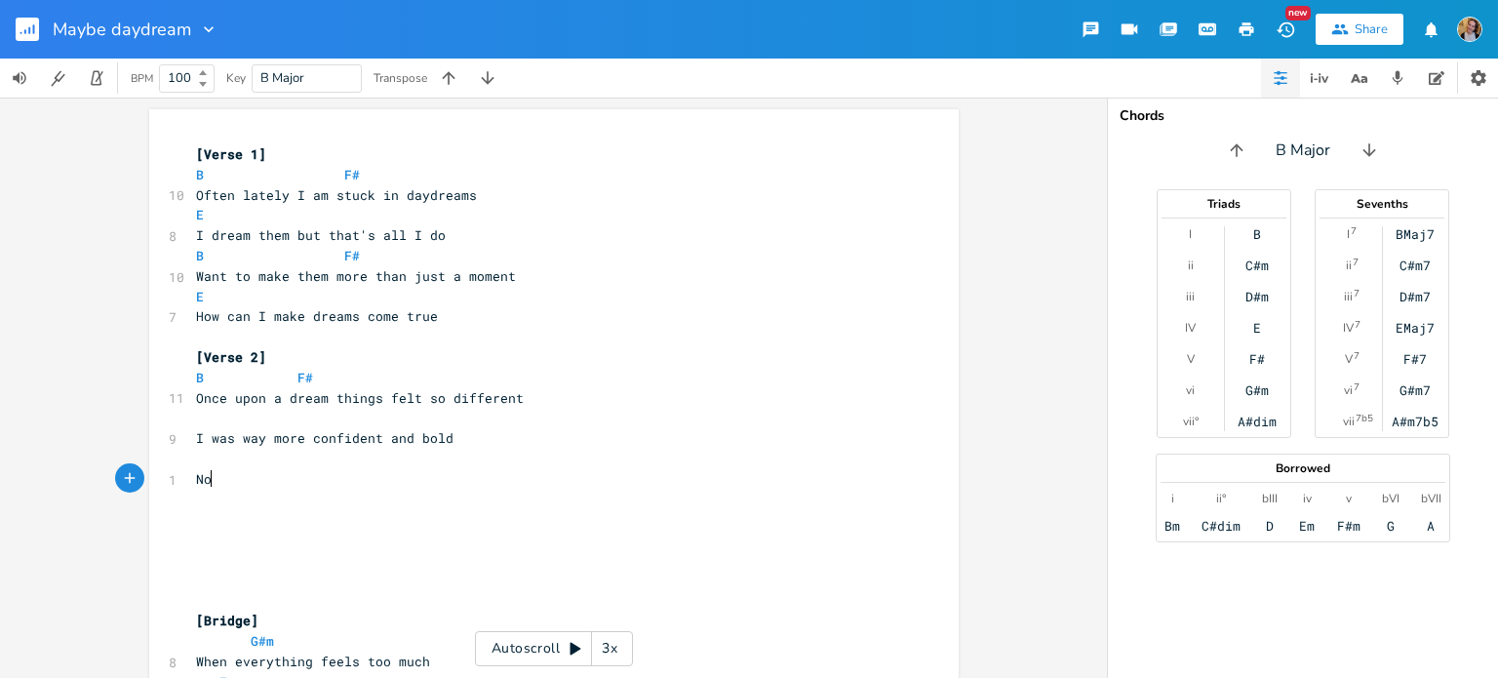
type textarea "Not"
type textarea "w I am worried about hpw"
type textarea "ow I fo"
type textarea "sound"
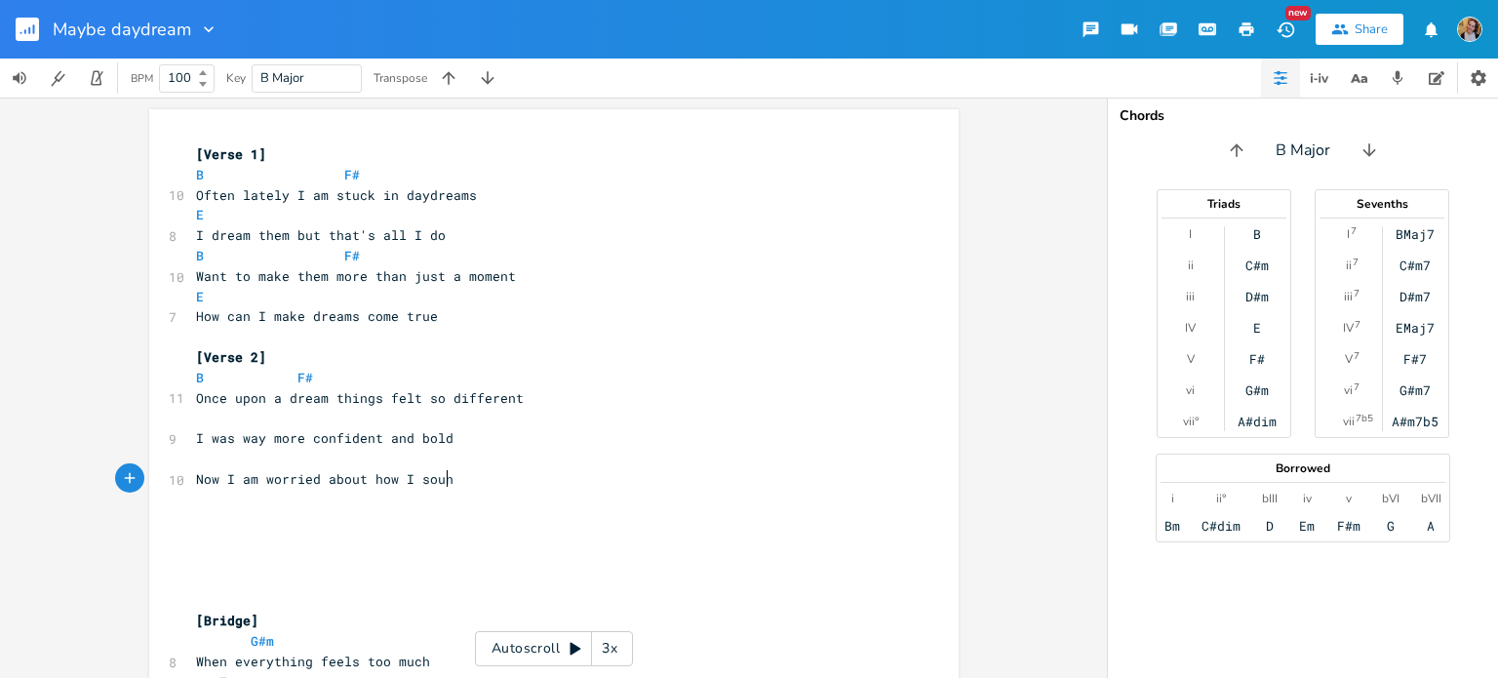
scroll to position [0, 34]
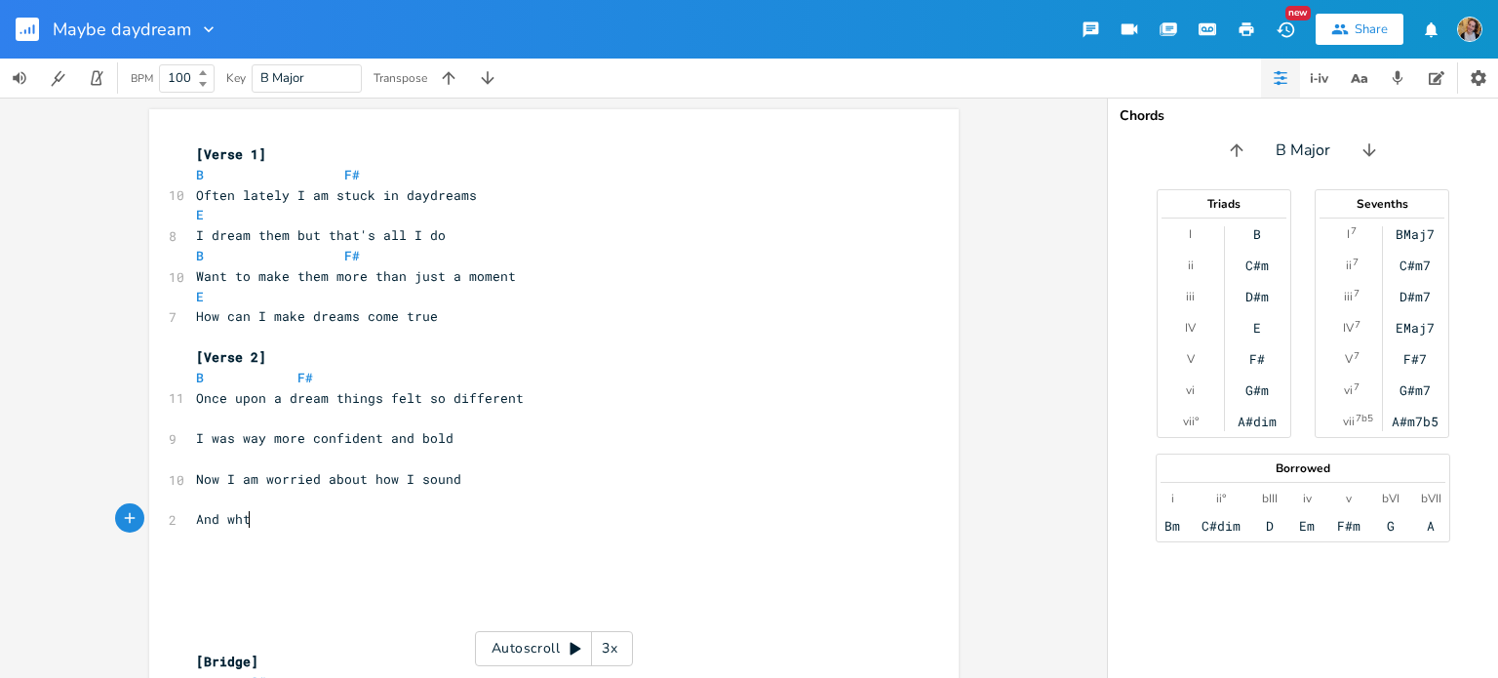
type textarea "And whta"
type textarea "at I'm told"
click at [463, 435] on pre "I was way more confident and bold" at bounding box center [544, 438] width 704 height 20
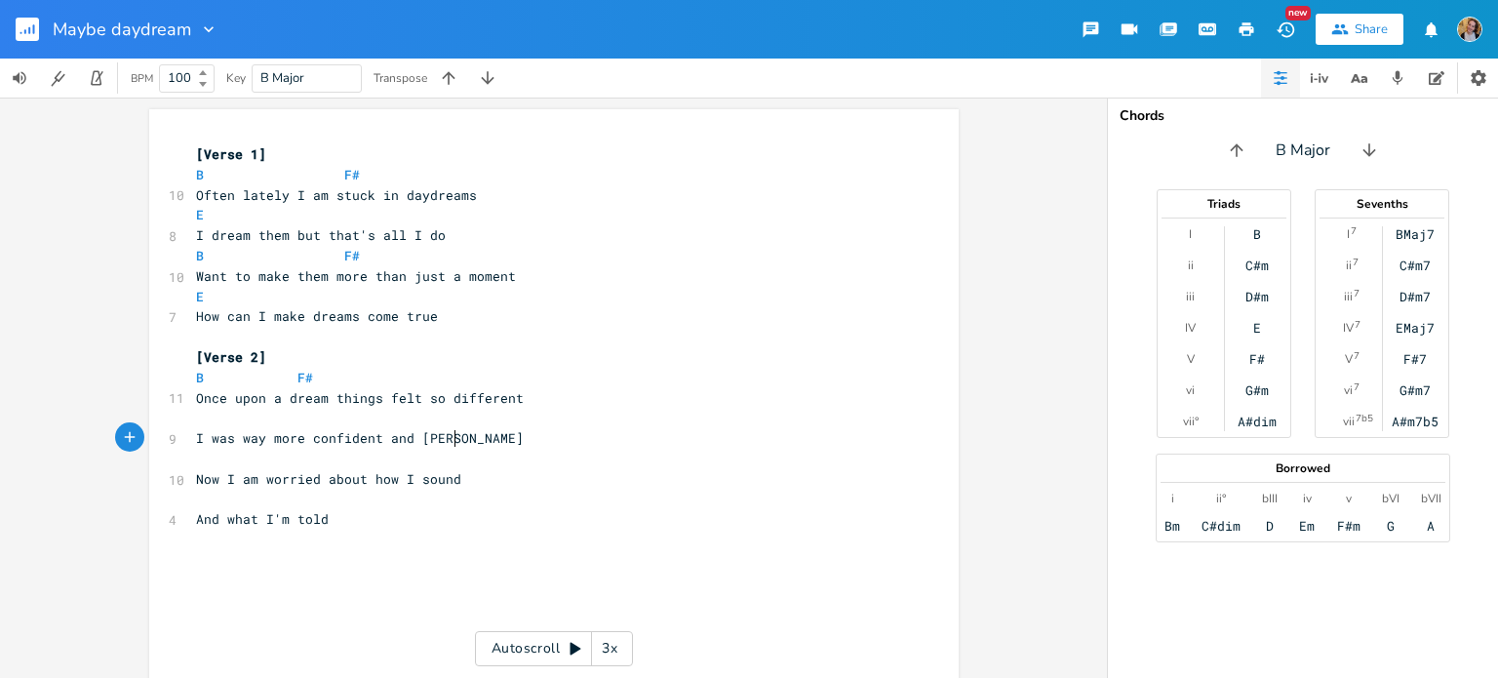
type textarea "steppe"
type textarea "stepped outside the k"
type textarea "lines i"
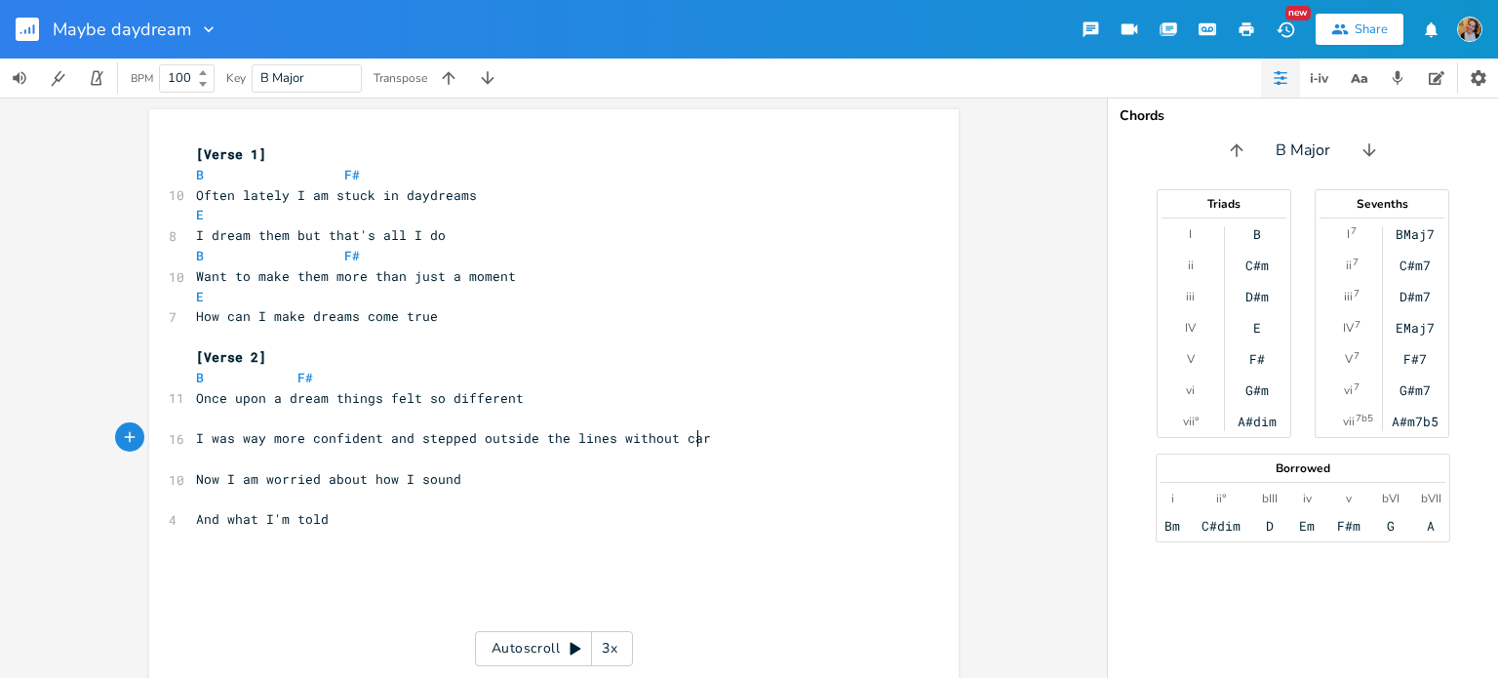
type textarea "without care"
click at [404, 413] on pre "​" at bounding box center [544, 418] width 704 height 20
type textarea "E"
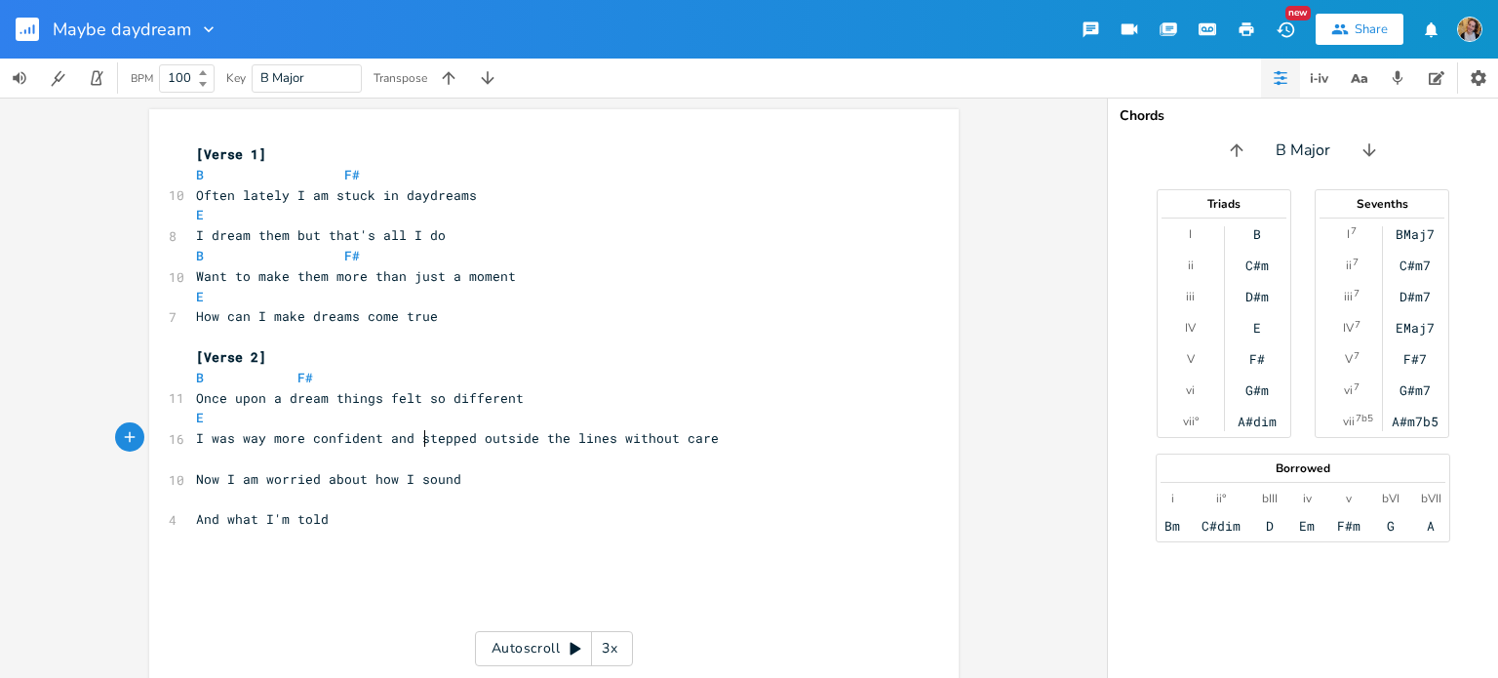
click at [421, 431] on span "I was way more confident and stepped outside the lines without care" at bounding box center [457, 438] width 523 height 18
click at [405, 424] on pre "E" at bounding box center [544, 418] width 704 height 20
type textarea "F#"
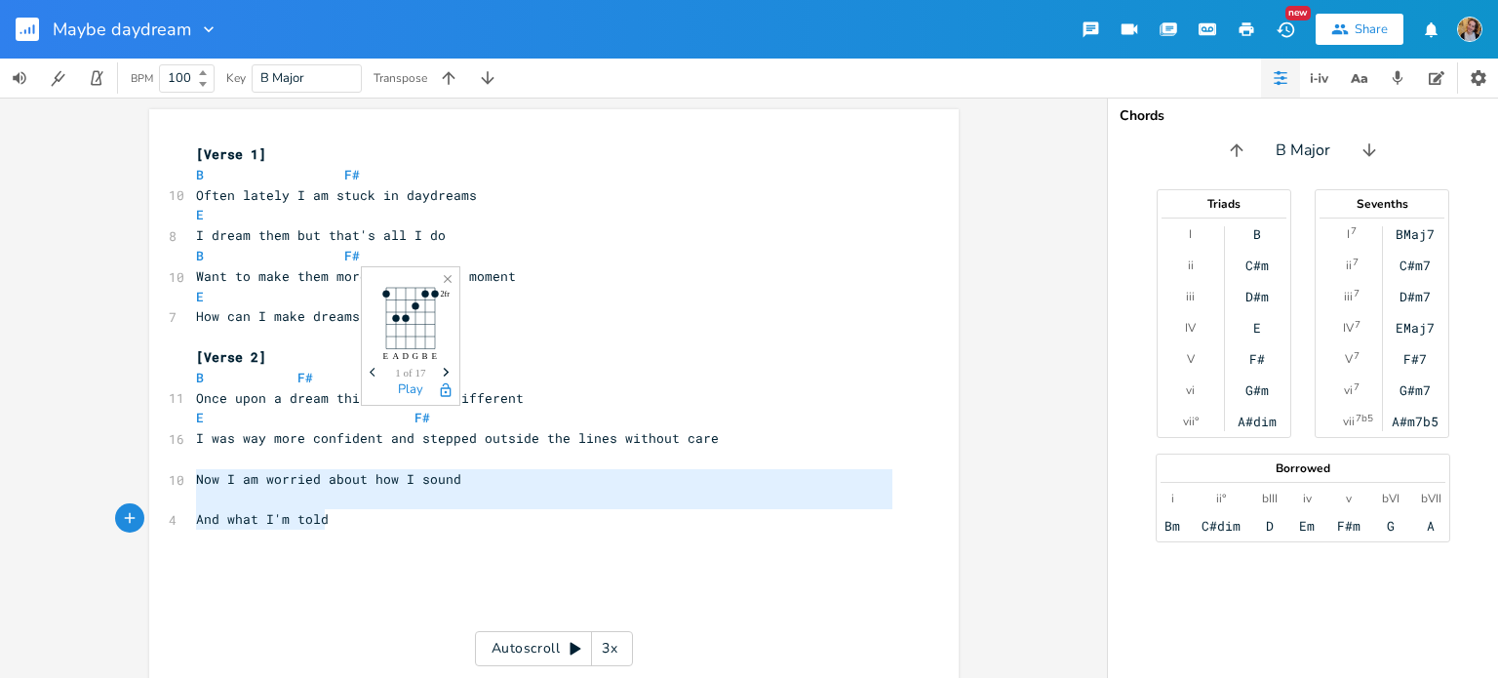
drag, startPoint x: 185, startPoint y: 478, endPoint x: 347, endPoint y: 518, distance: 166.8
click at [347, 518] on div "[Verse 1] B F# 10 Often lately I am stuck in daydreams E 8 I dream them but tha…" at bounding box center [544, 590] width 704 height 893
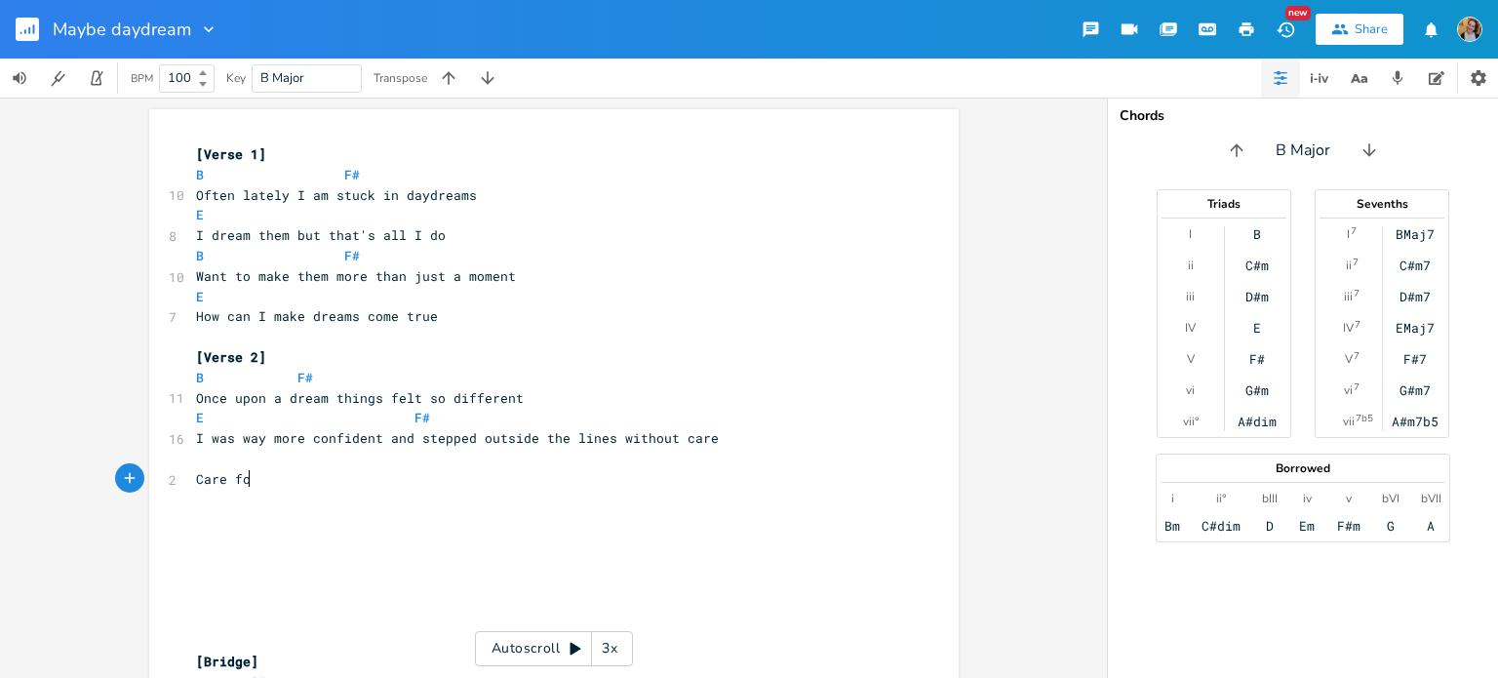
type textarea "Care for"
type textarea "care"
drag, startPoint x: 672, startPoint y: 440, endPoint x: 735, endPoint y: 444, distance: 62.6
click at [735, 444] on pre "I was way more confident and stepped outside the lines without care" at bounding box center [544, 438] width 704 height 20
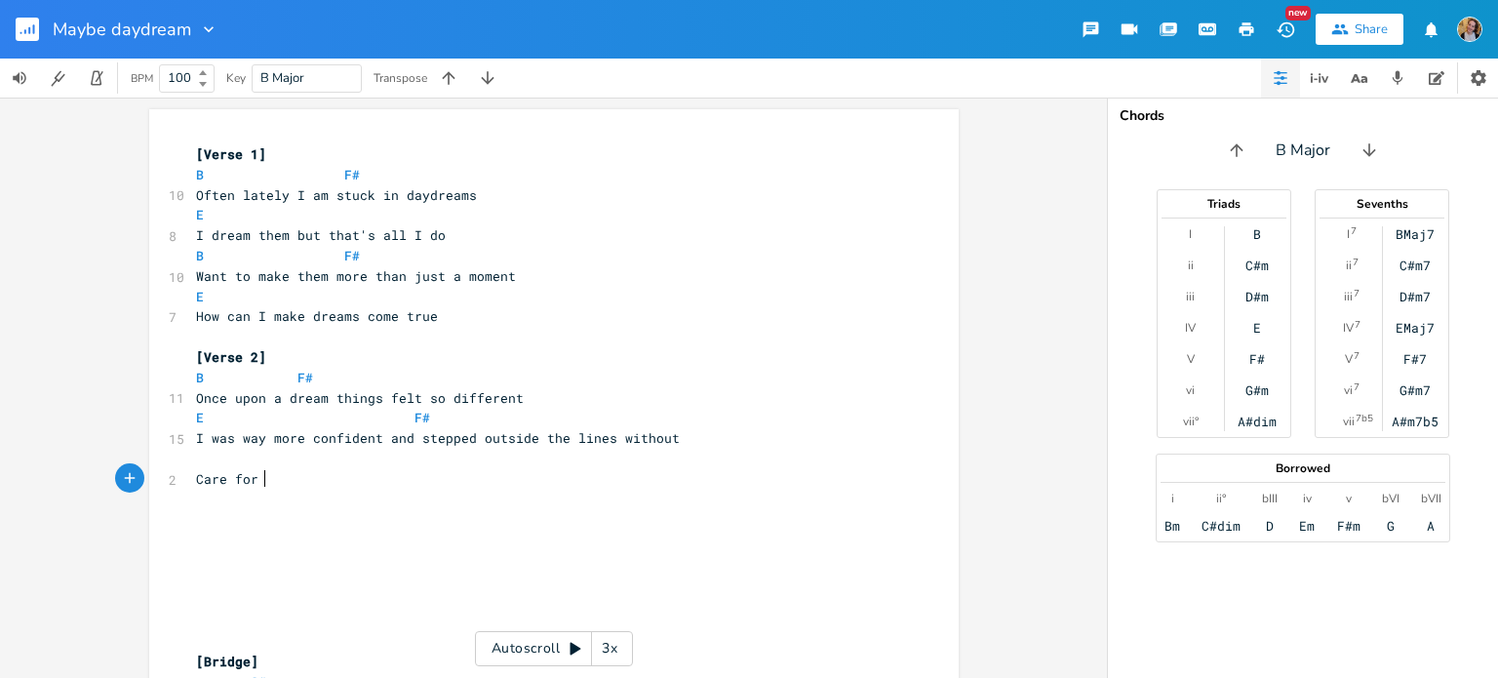
click at [292, 486] on pre "Care for" at bounding box center [544, 479] width 704 height 20
type textarea "what"
type textarea "at"
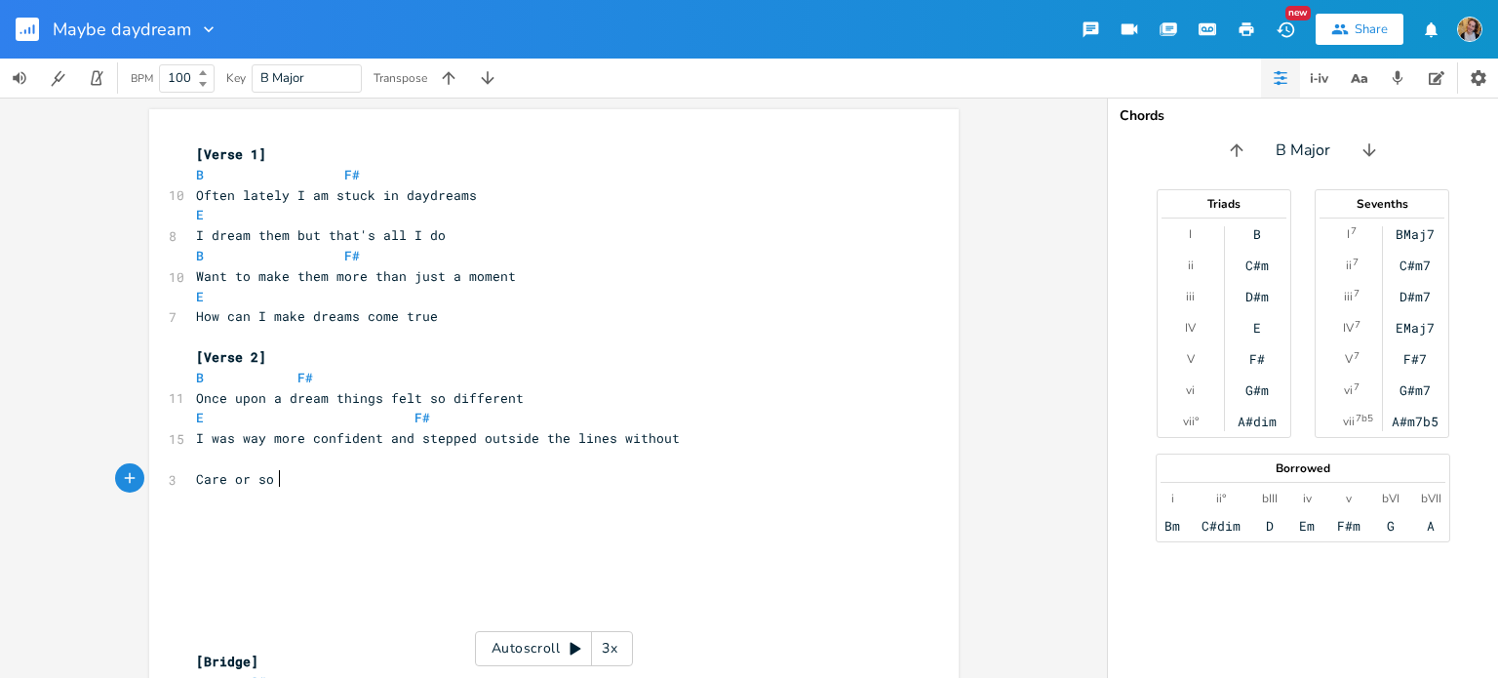
type textarea "or so I"
type textarea "that's how I"
type textarea "I wi"
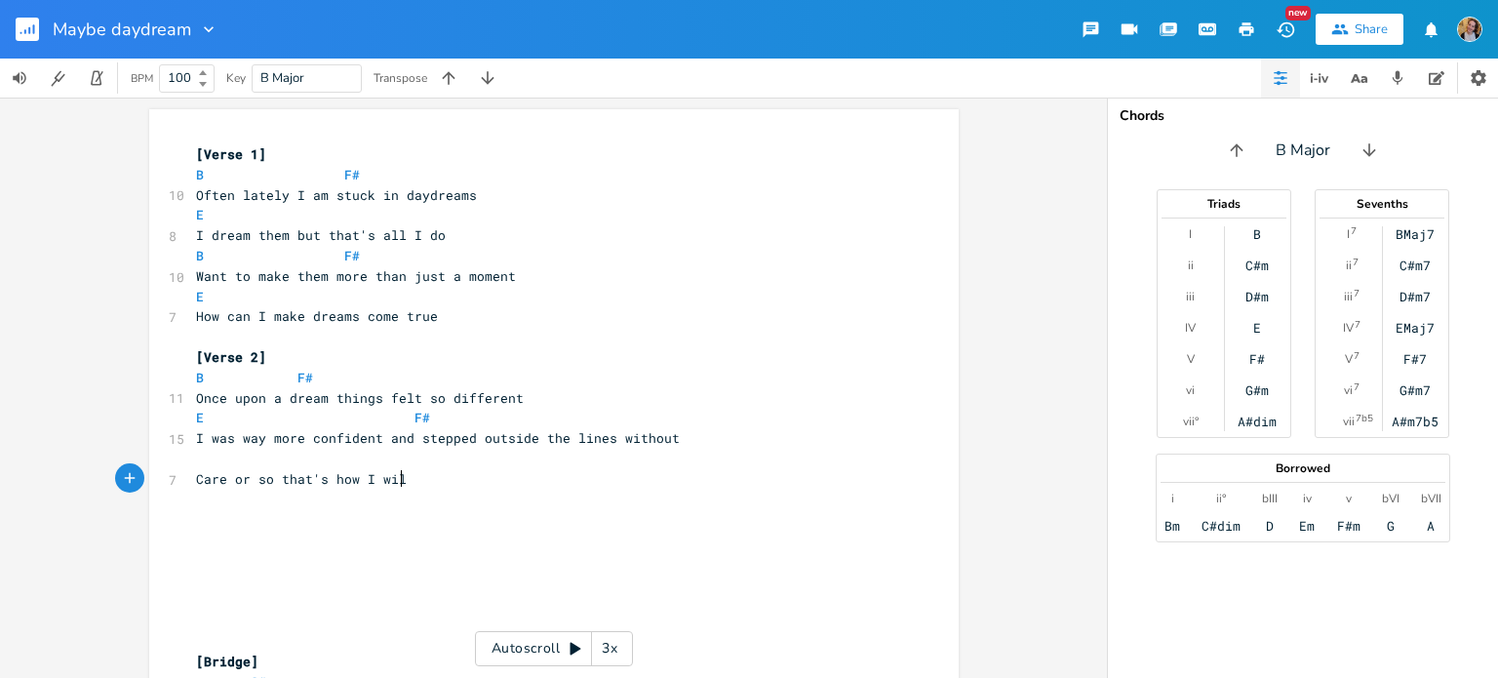
type textarea "will"
click at [594, 420] on span "E F#" at bounding box center [430, 418] width 468 height 18
click at [224, 455] on pre "​" at bounding box center [544, 459] width 704 height 20
type textarea "B"
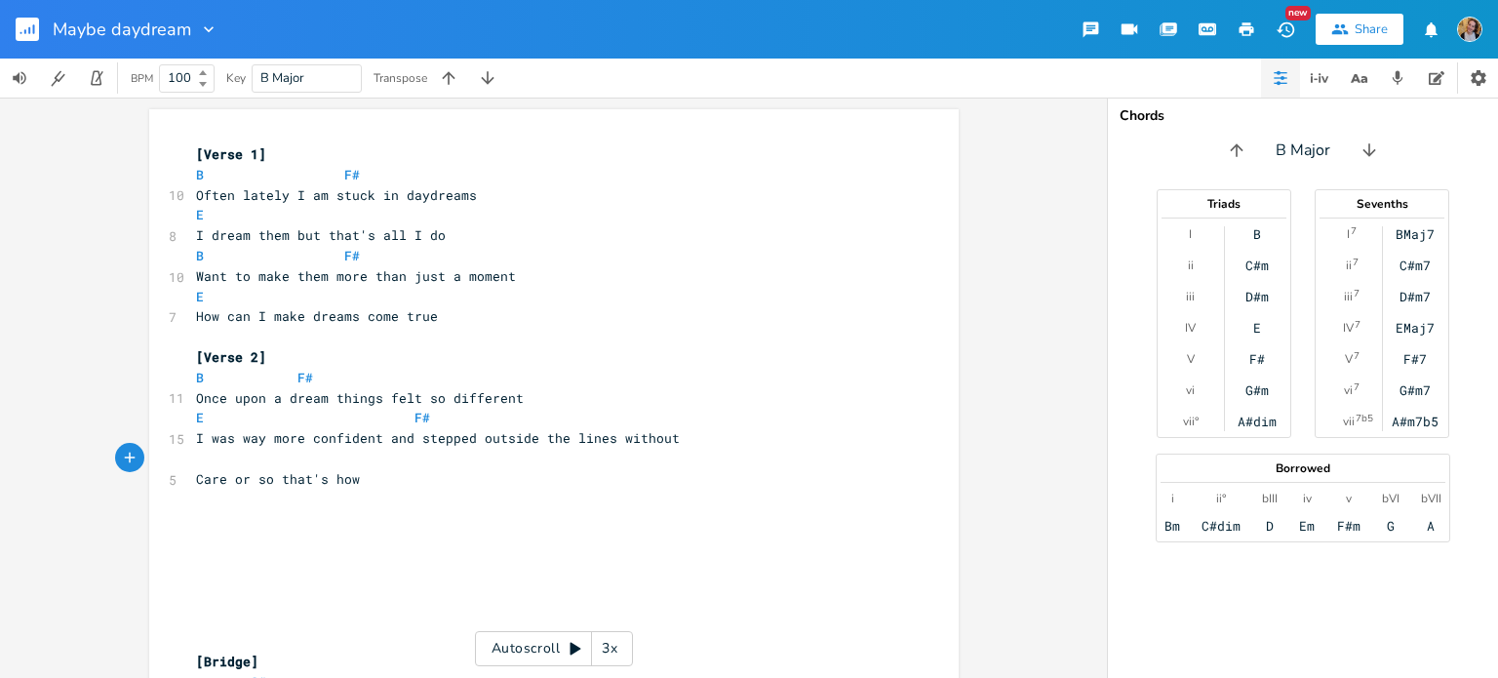
scroll to position [0, 9]
click at [382, 492] on pre "​" at bounding box center [544, 500] width 704 height 20
click at [358, 484] on pre "Care or so that's how" at bounding box center [544, 479] width 704 height 20
click at [219, 479] on span "Care or so that's how" at bounding box center [278, 479] width 164 height 18
type textarea ","
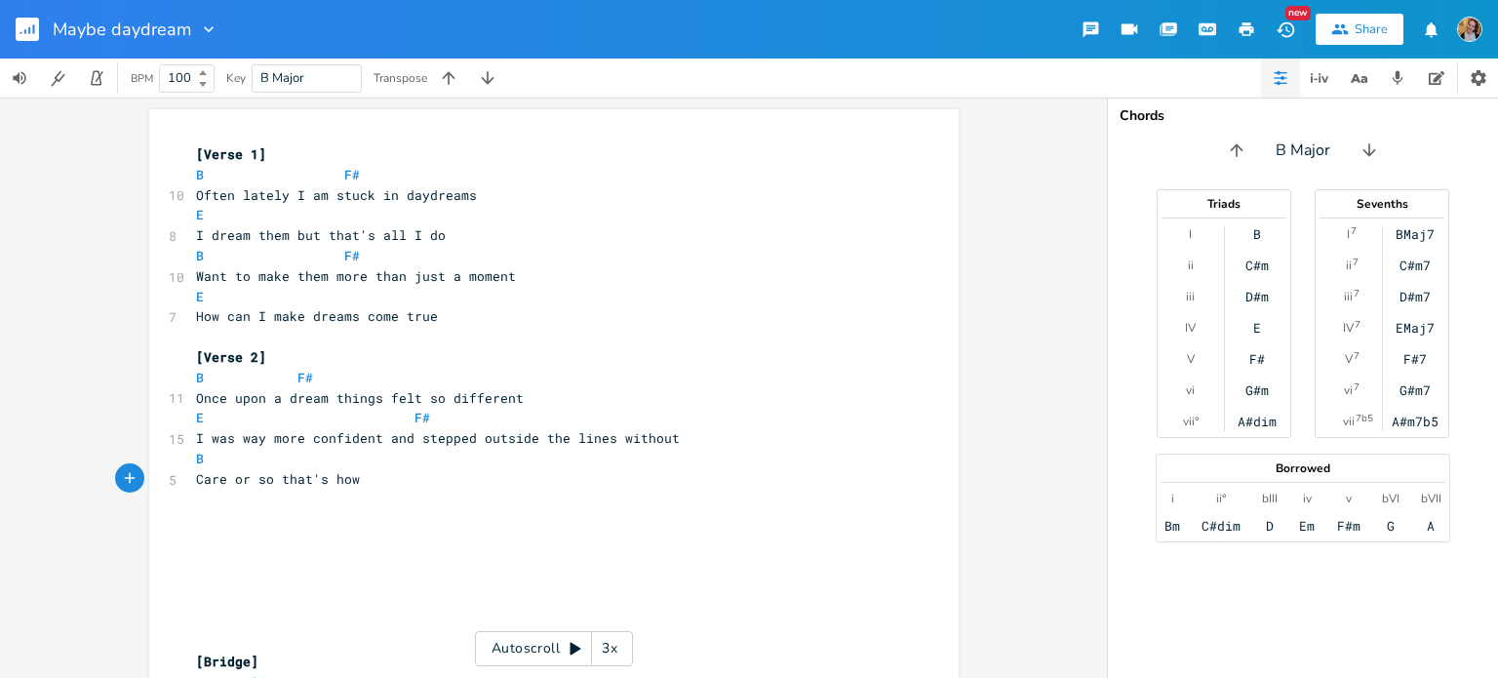
scroll to position [0, 3]
click at [418, 481] on pre "Care, or so that's how" at bounding box center [544, 479] width 704 height 20
type textarea "my mind is told"
type textarea "My"
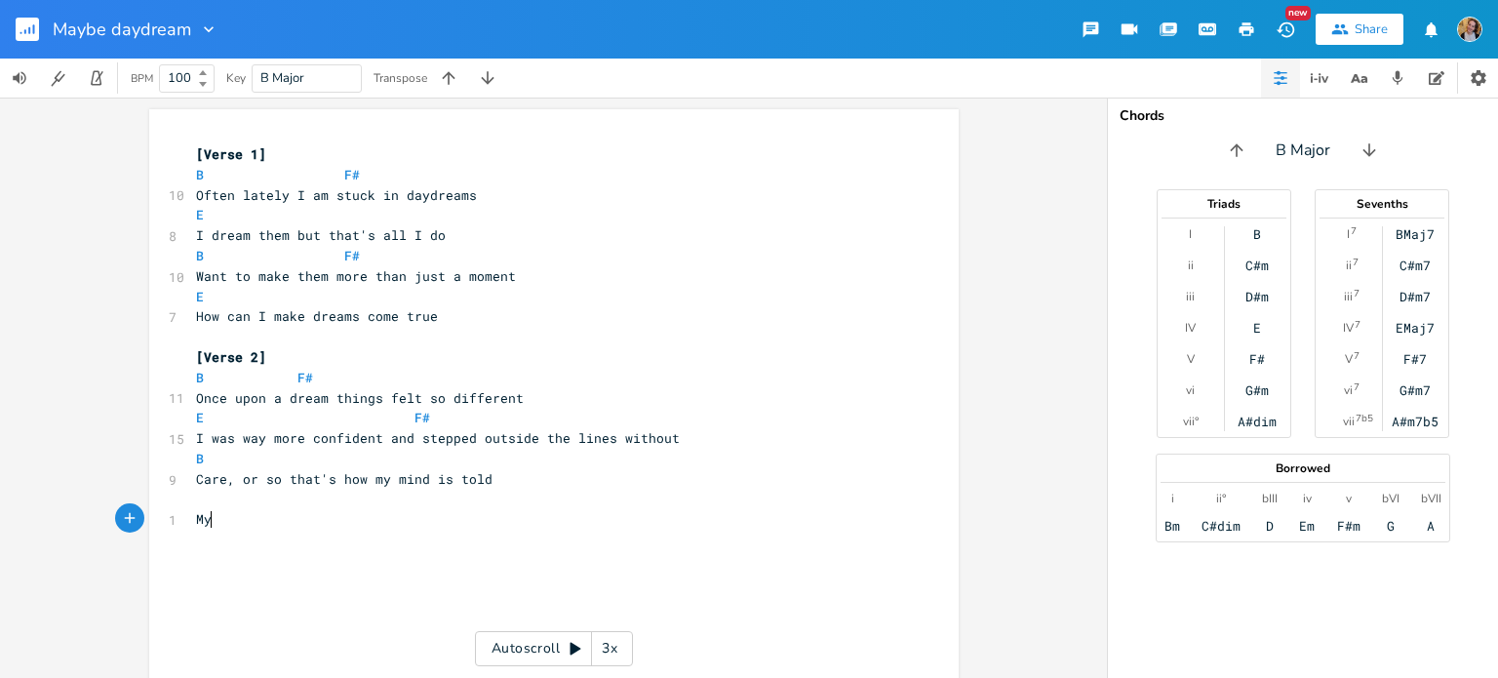
scroll to position [0, 16]
type textarea "Day"
type textarea "d"
type textarea "ydreams replace"
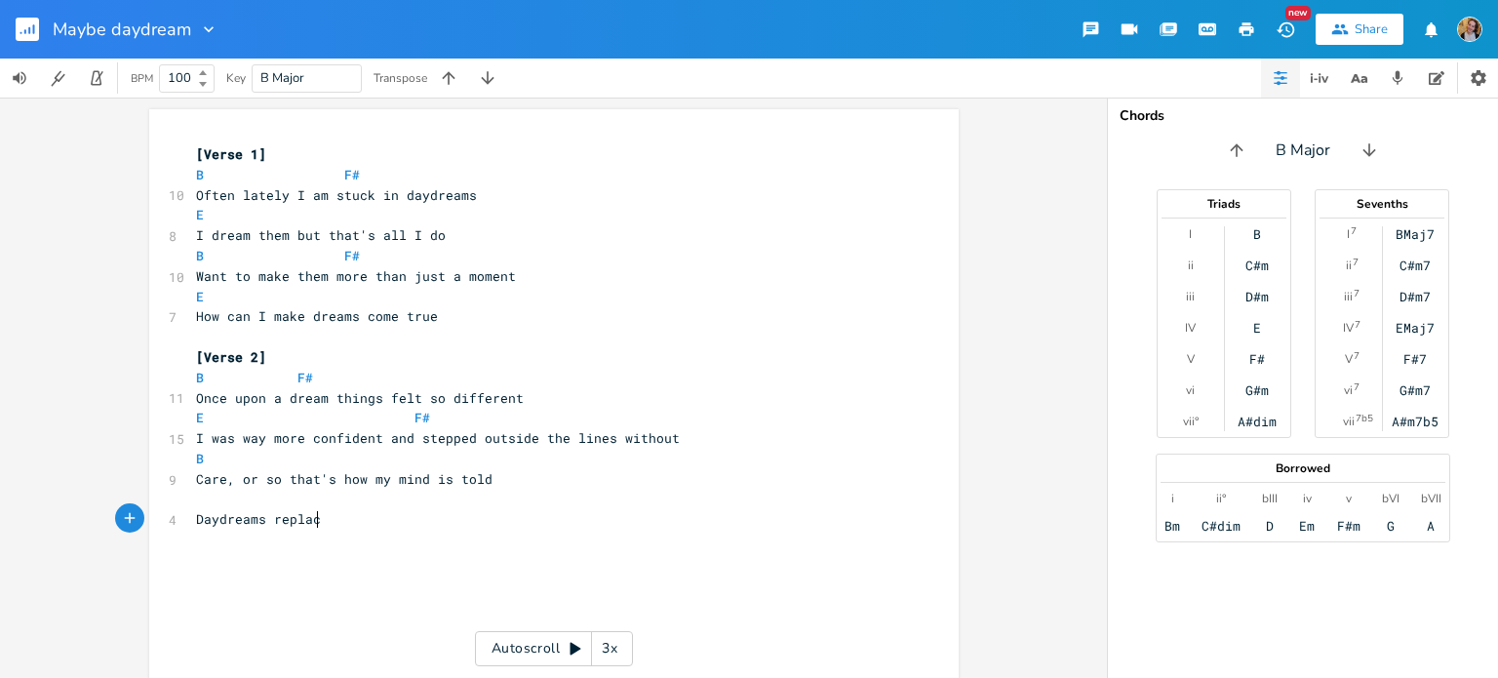
scroll to position [0, 94]
type textarea "ing memeories/"
type textarea "/"
type textarea "?"
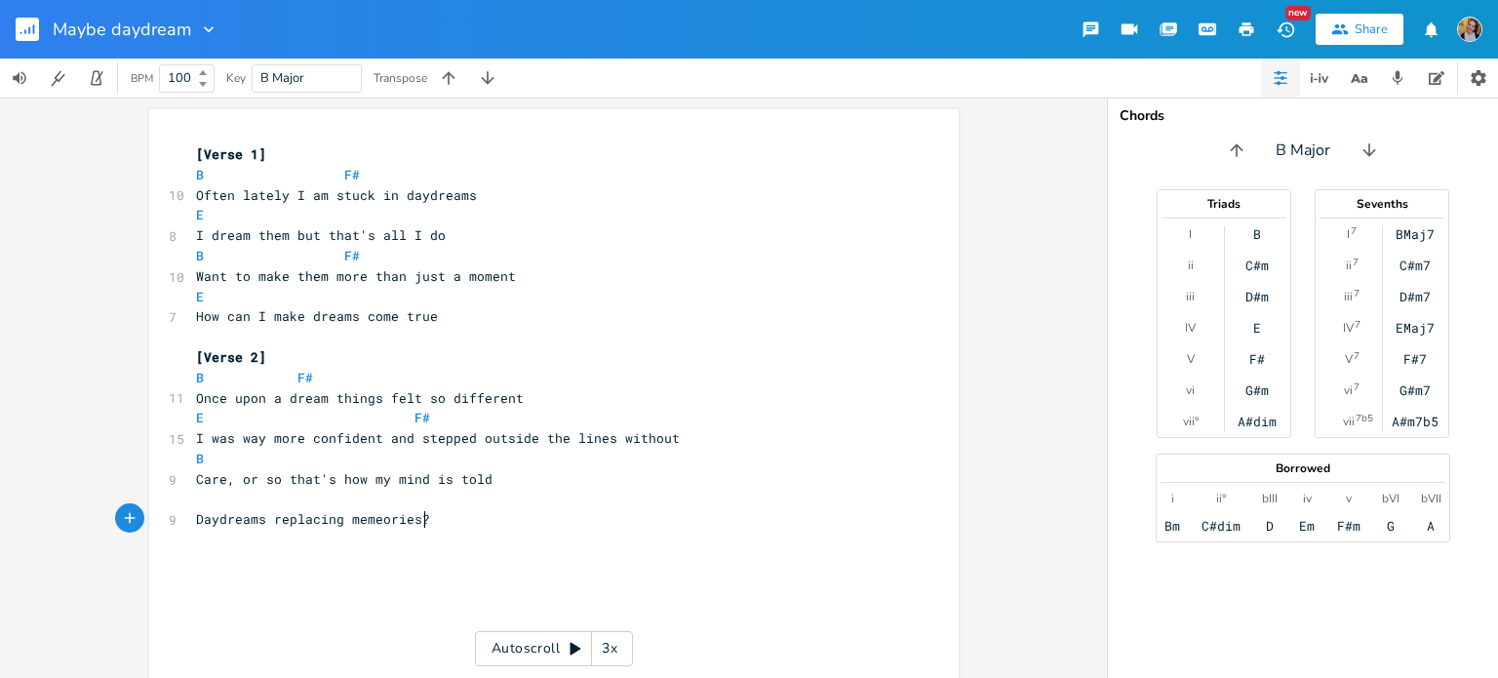
scroll to position [0, 4]
click at [217, 515] on span "Daydreams replacing memeories?" at bounding box center [313, 519] width 234 height 18
type textarea "Is it dayr"
type textarea "dreams"
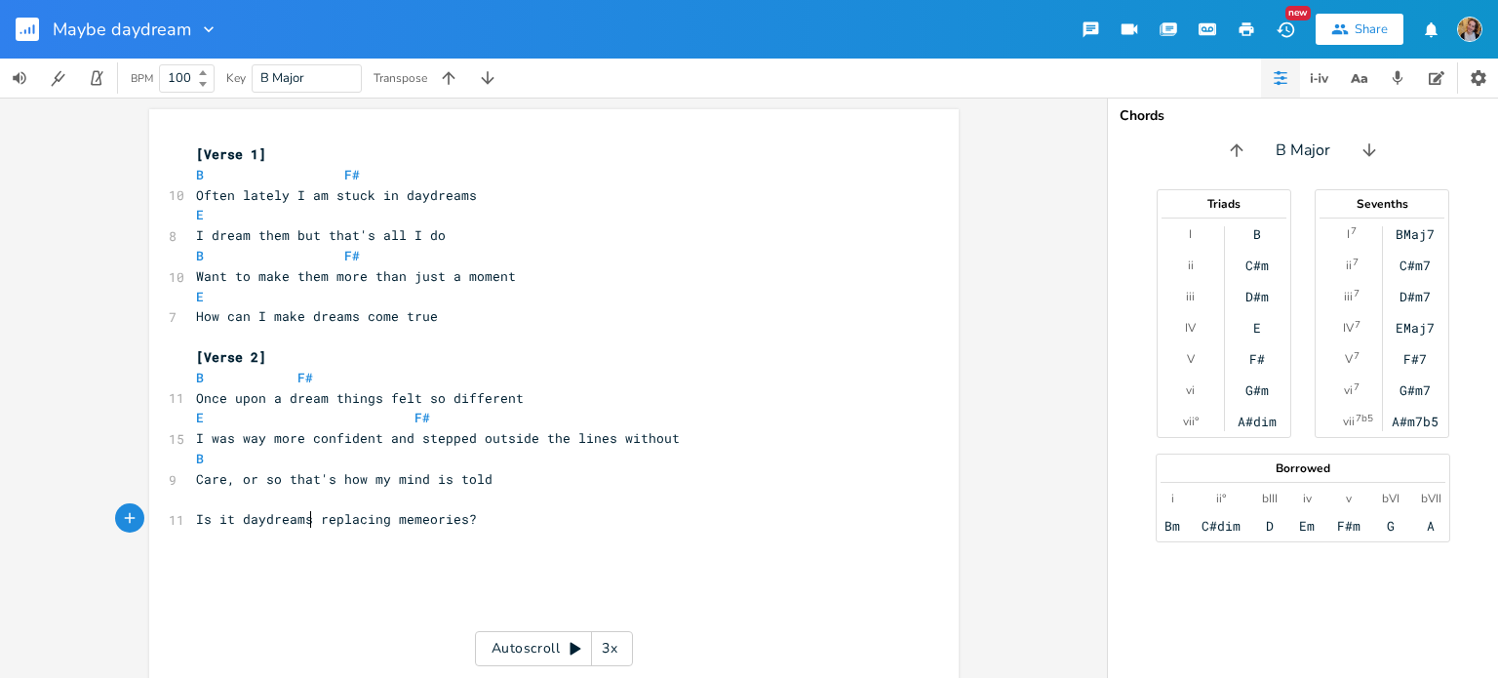
scroll to position [0, 42]
click at [406, 503] on pre "​" at bounding box center [544, 500] width 704 height 20
click at [406, 516] on span "Is it daydreams replacing memeories?" at bounding box center [336, 519] width 281 height 18
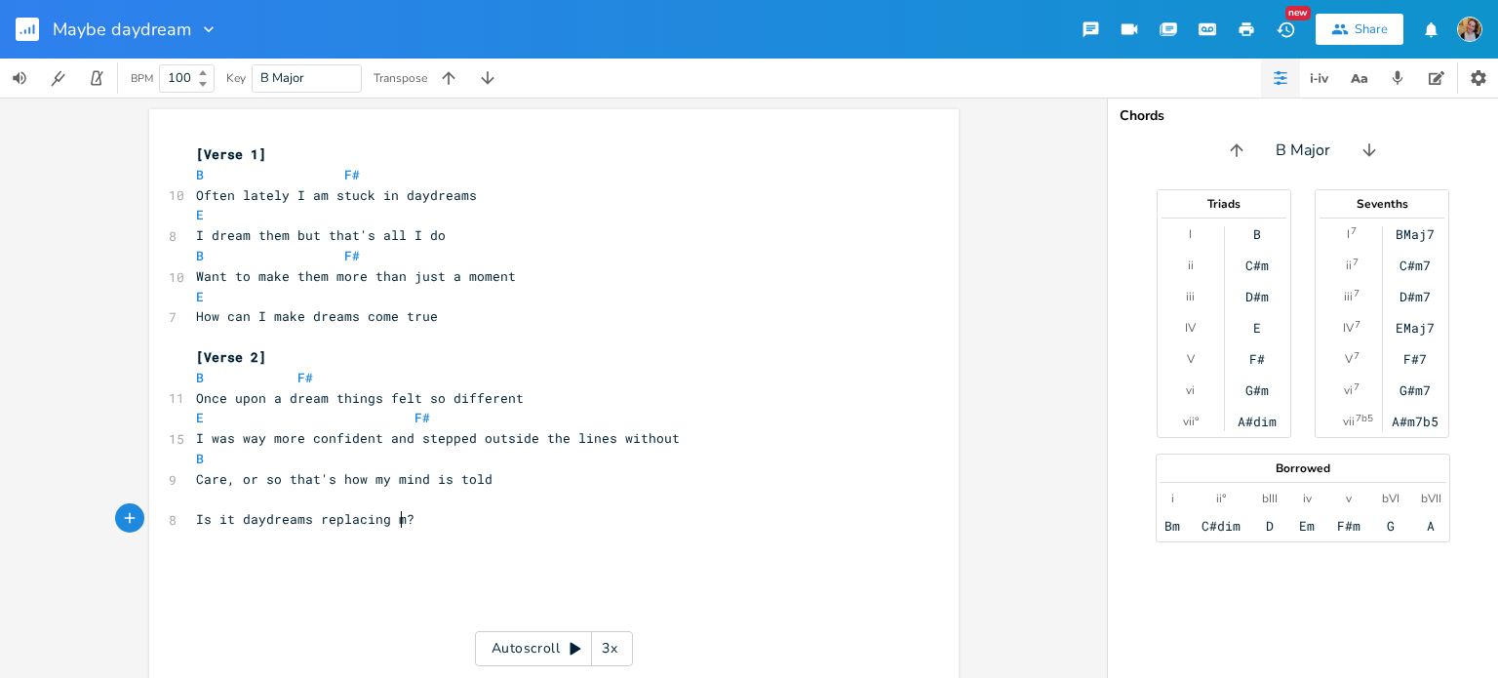
type textarea "mm"
type textarea "emroes"
type textarea "m"
type textarea "mories"
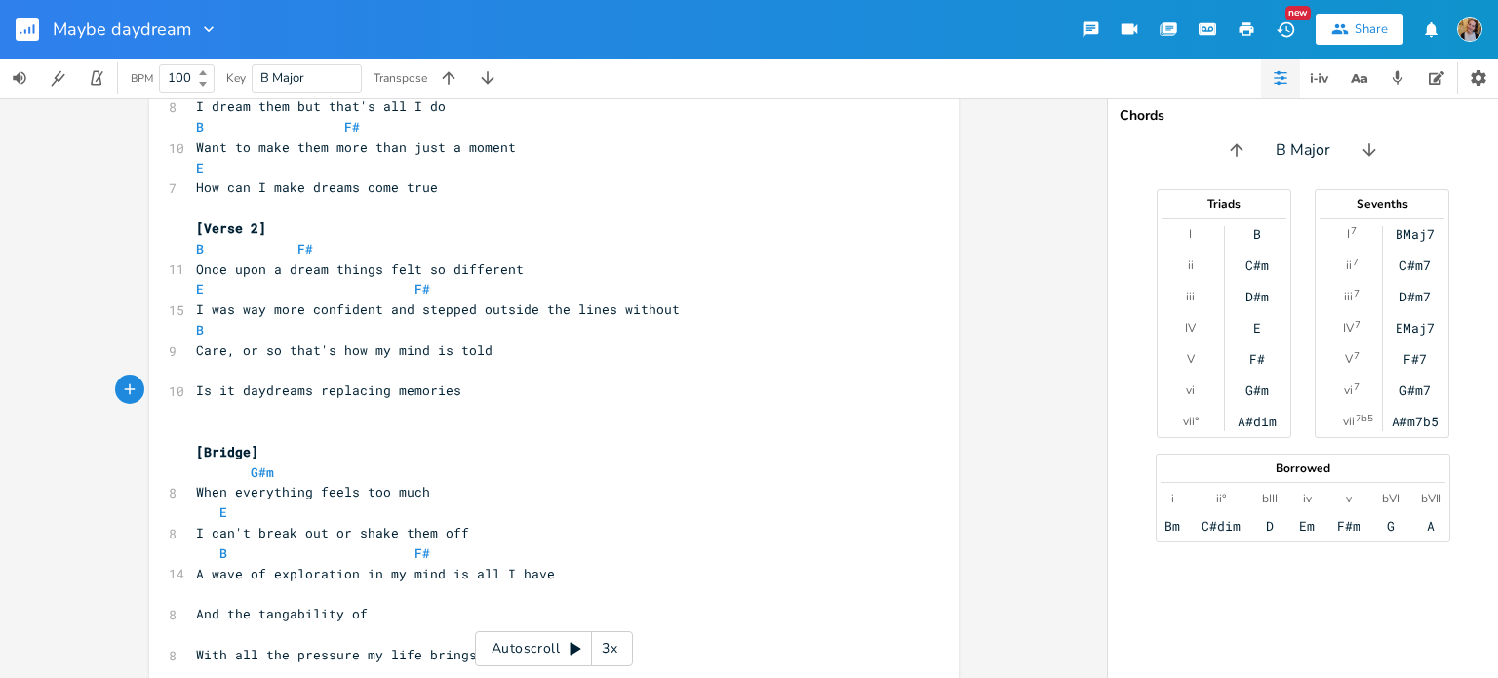
scroll to position [129, 0]
click at [323, 518] on pre "E" at bounding box center [544, 512] width 704 height 20
click at [210, 490] on span "When everything feels too much" at bounding box center [313, 492] width 234 height 18
type textarea "Beacuse"
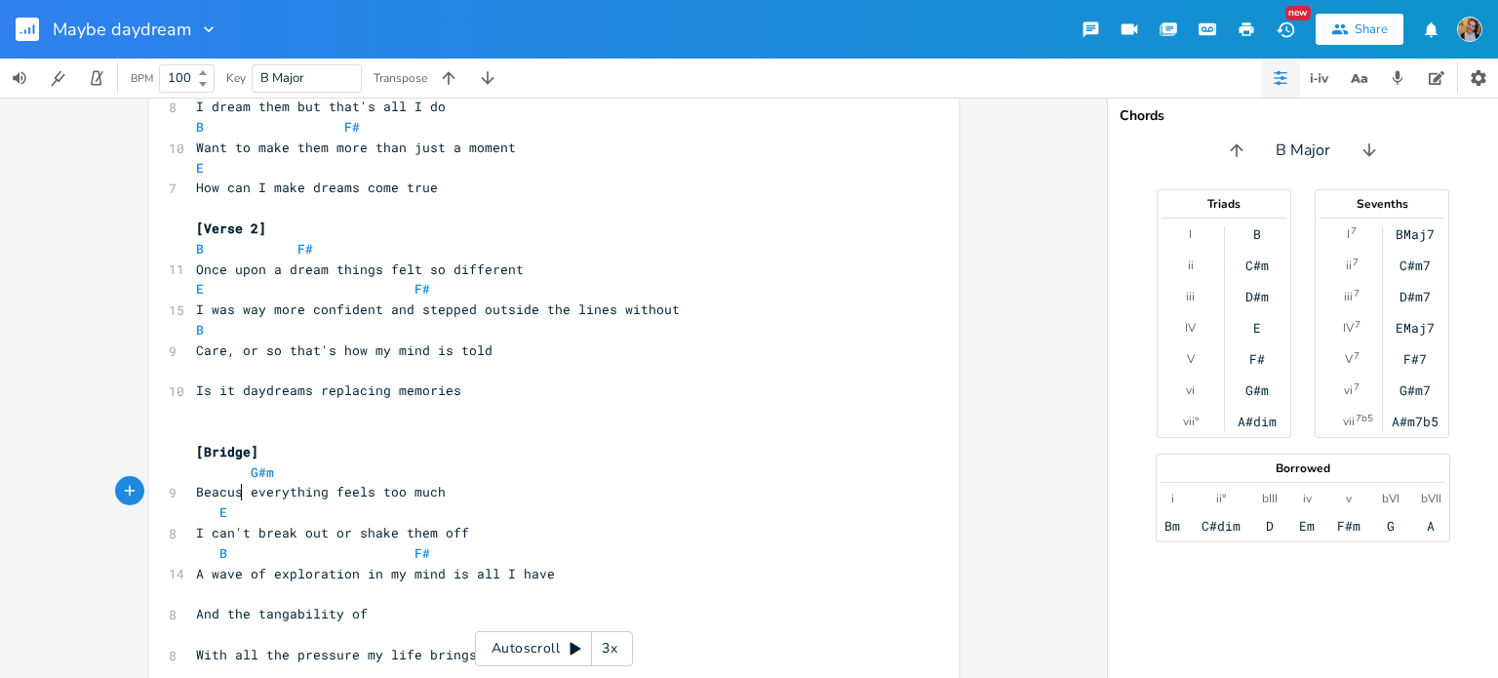
scroll to position [0, 47]
click at [231, 467] on span "G#m" at bounding box center [239, 472] width 86 height 18
click at [249, 411] on pre "​" at bounding box center [544, 411] width 704 height 20
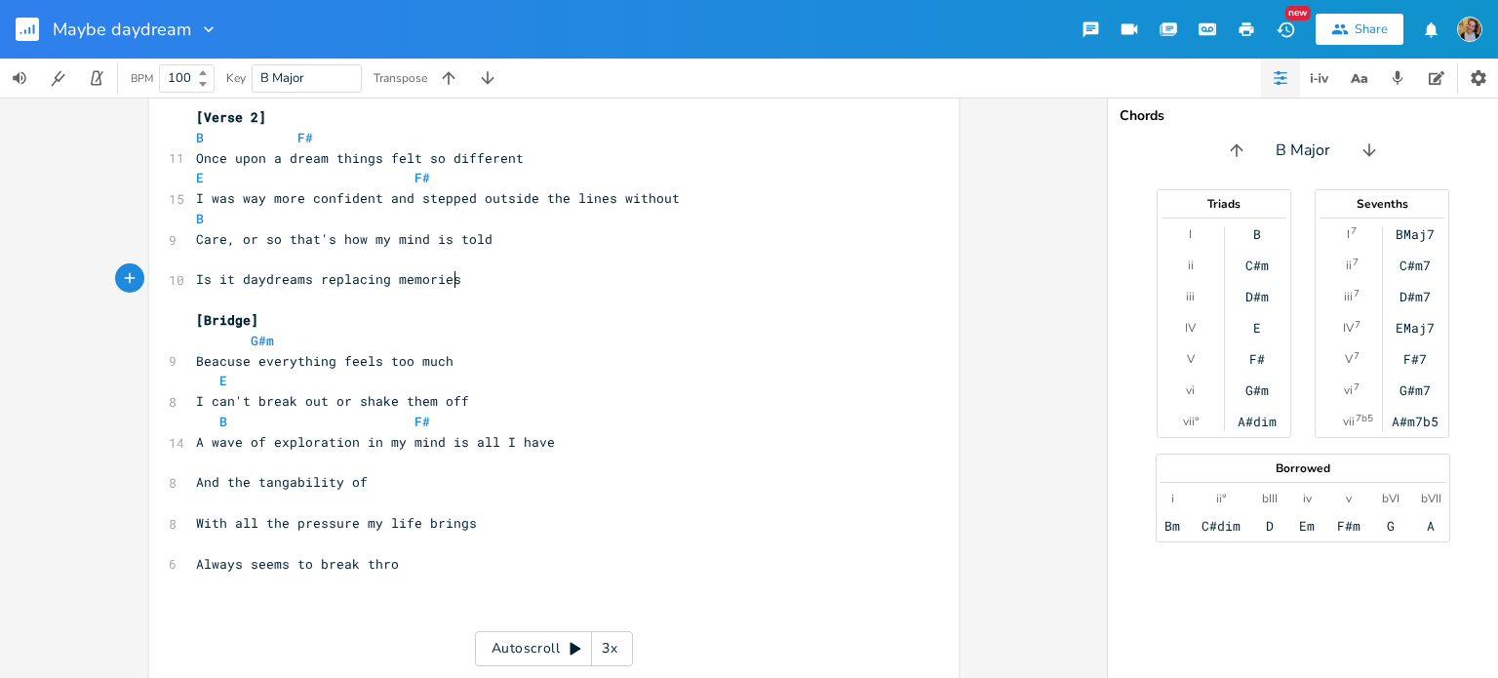
scroll to position [245, 0]
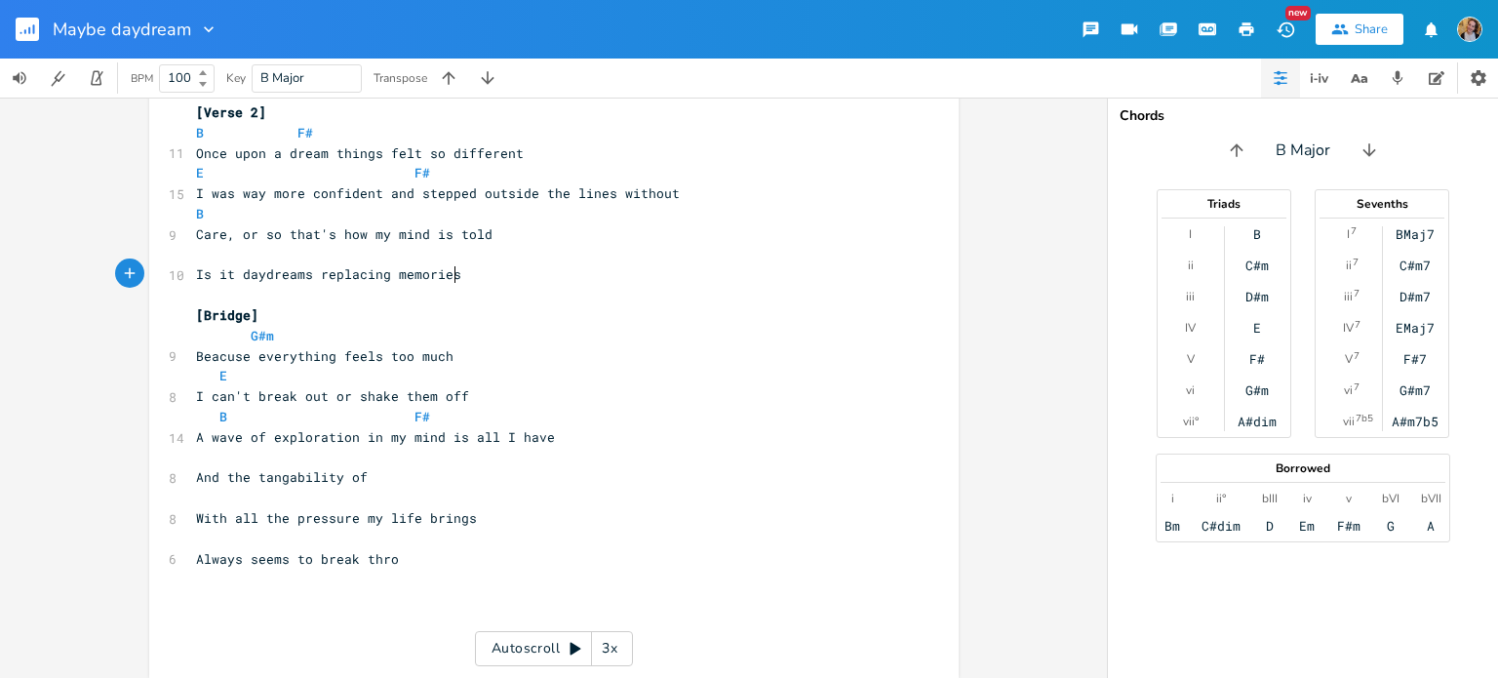
click at [417, 398] on span "I can't break out or shake them off" at bounding box center [332, 396] width 273 height 18
type textarea "it"
click at [365, 448] on pre "​" at bounding box center [544, 458] width 704 height 20
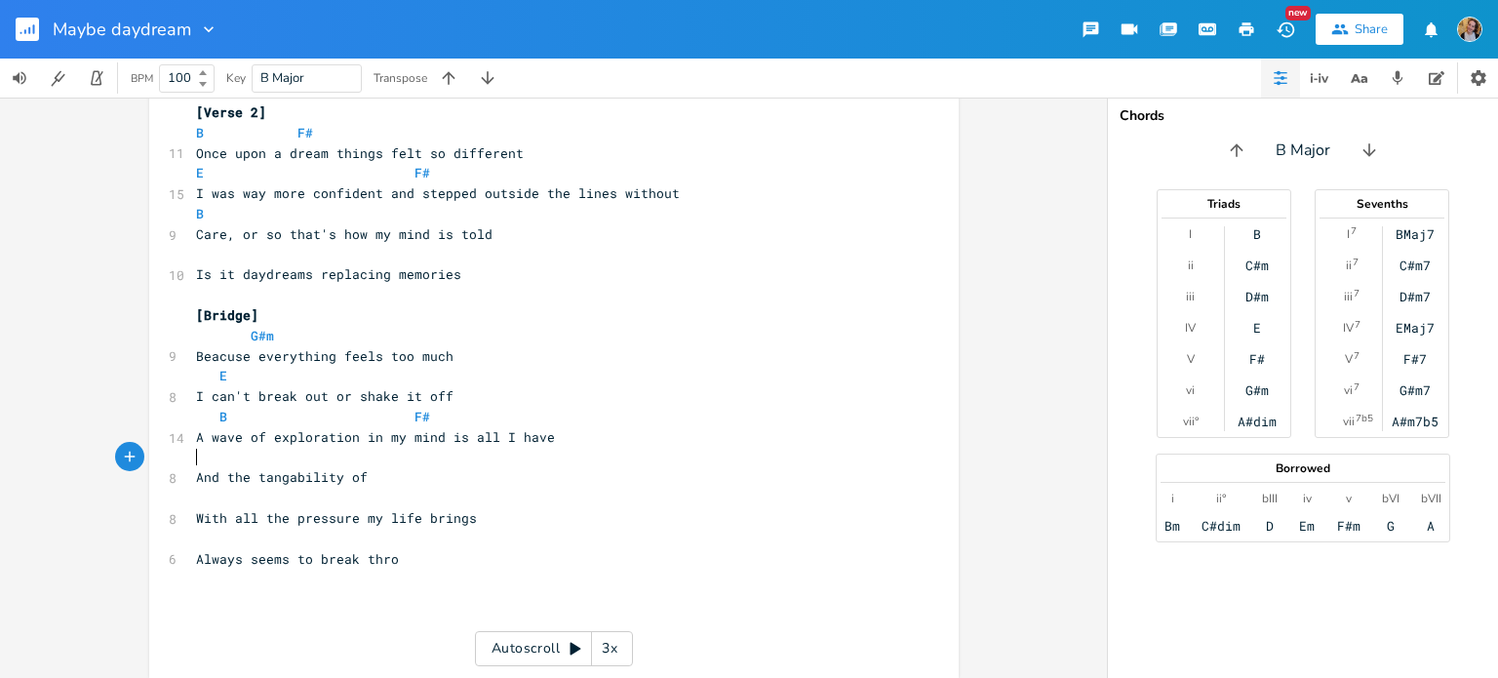
click at [355, 482] on span "And the tangability of" at bounding box center [282, 477] width 172 height 18
click at [397, 553] on pre "Always seems to break thro" at bounding box center [544, 559] width 704 height 20
click at [379, 483] on pre "And the tangability of" at bounding box center [544, 477] width 704 height 20
type textarea "things I c"
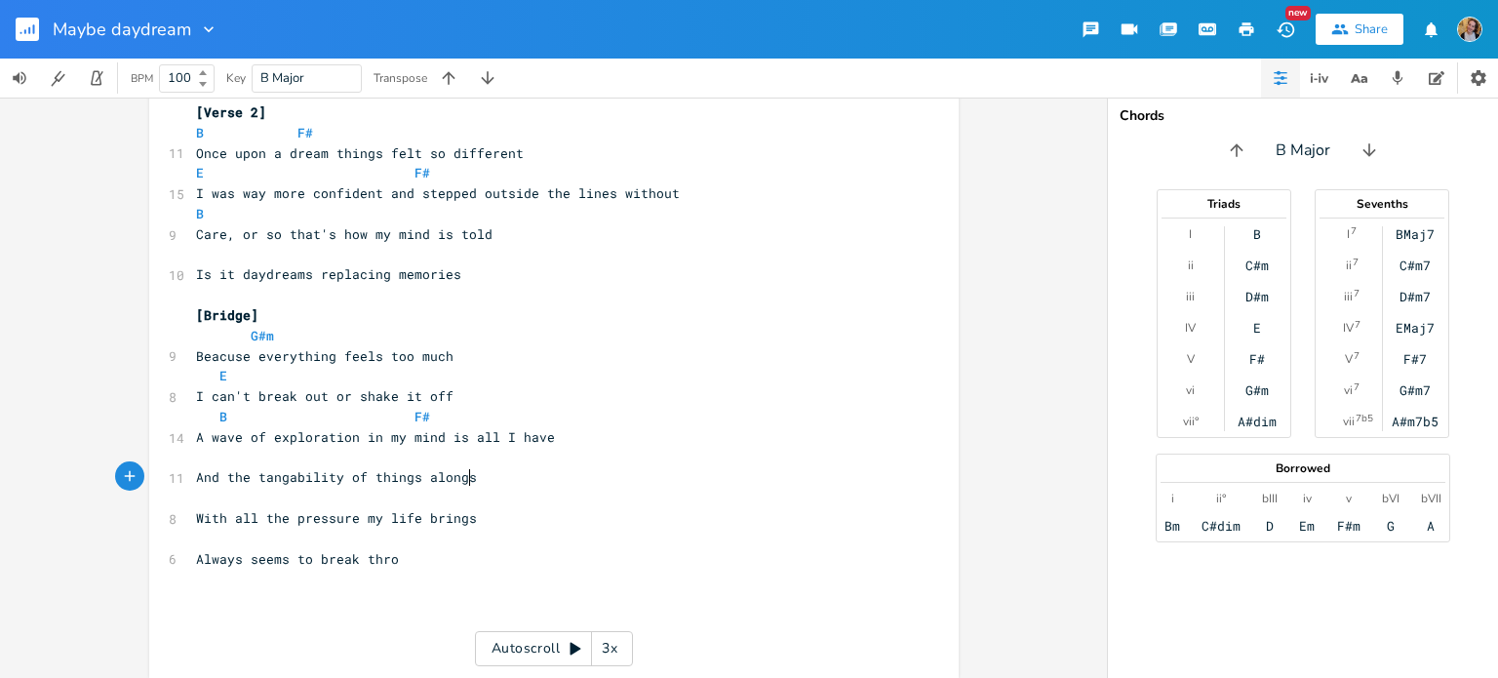
type textarea "ings alongsd"
type textarea "ide"
click at [441, 487] on pre "And the tangability of things alongside" at bounding box center [544, 477] width 704 height 20
type textarea "alongside"
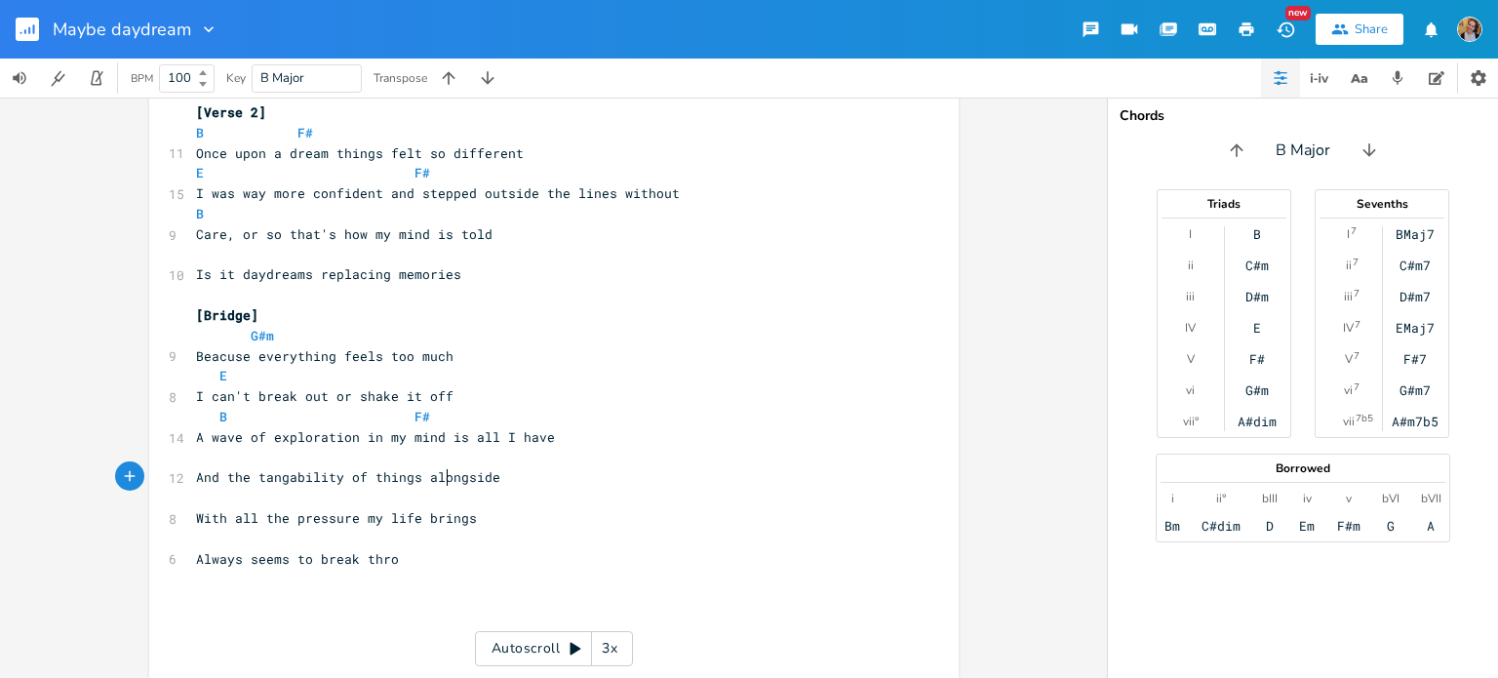
click at [441, 487] on pre "And the tangability of things alongside" at bounding box center [544, 477] width 704 height 20
click at [423, 545] on pre "​" at bounding box center [544, 539] width 704 height 20
click at [374, 561] on span "Always seems to break thro" at bounding box center [297, 559] width 203 height 18
drag, startPoint x: 409, startPoint y: 557, endPoint x: 191, endPoint y: 562, distance: 217.6
click at [192, 562] on pre "Always seems to break thro" at bounding box center [544, 559] width 704 height 20
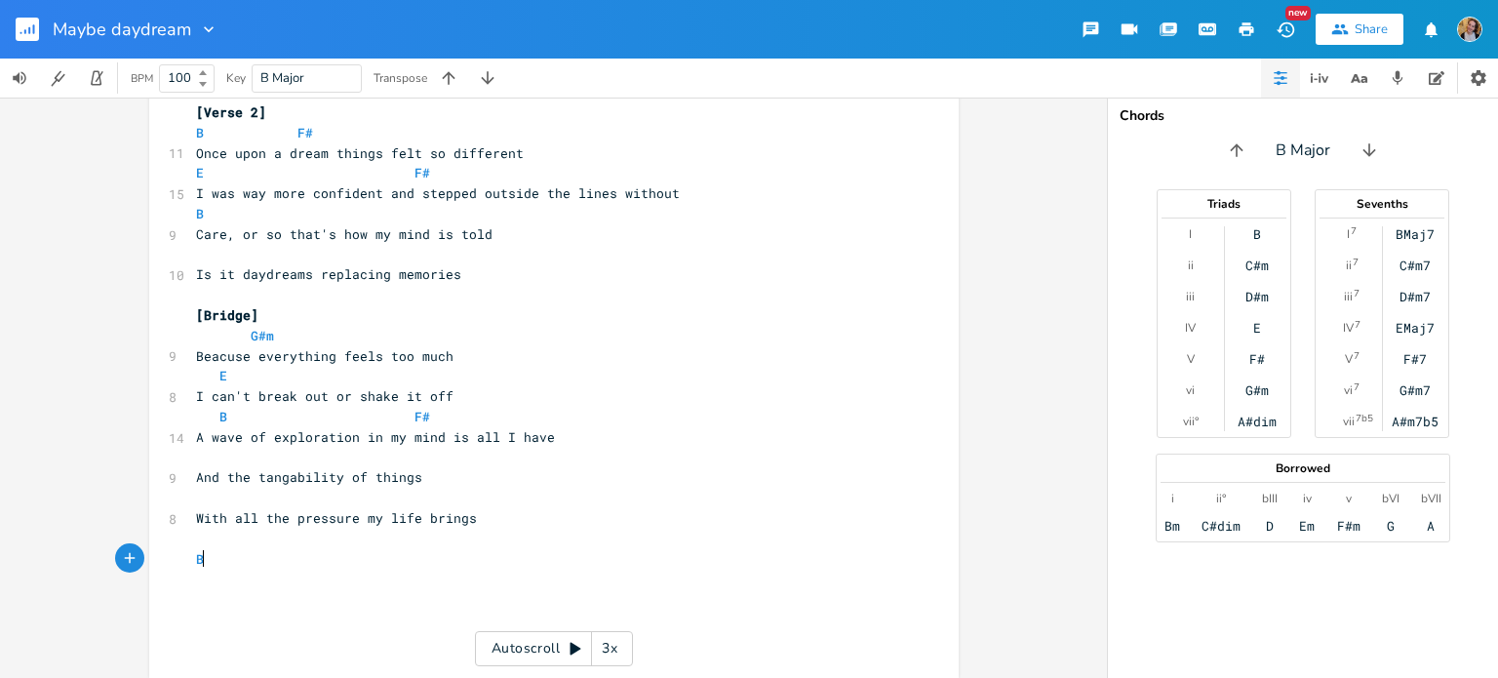
type textarea "Br"
type textarea "Grinds me down until i'"
type textarea "t's o;"
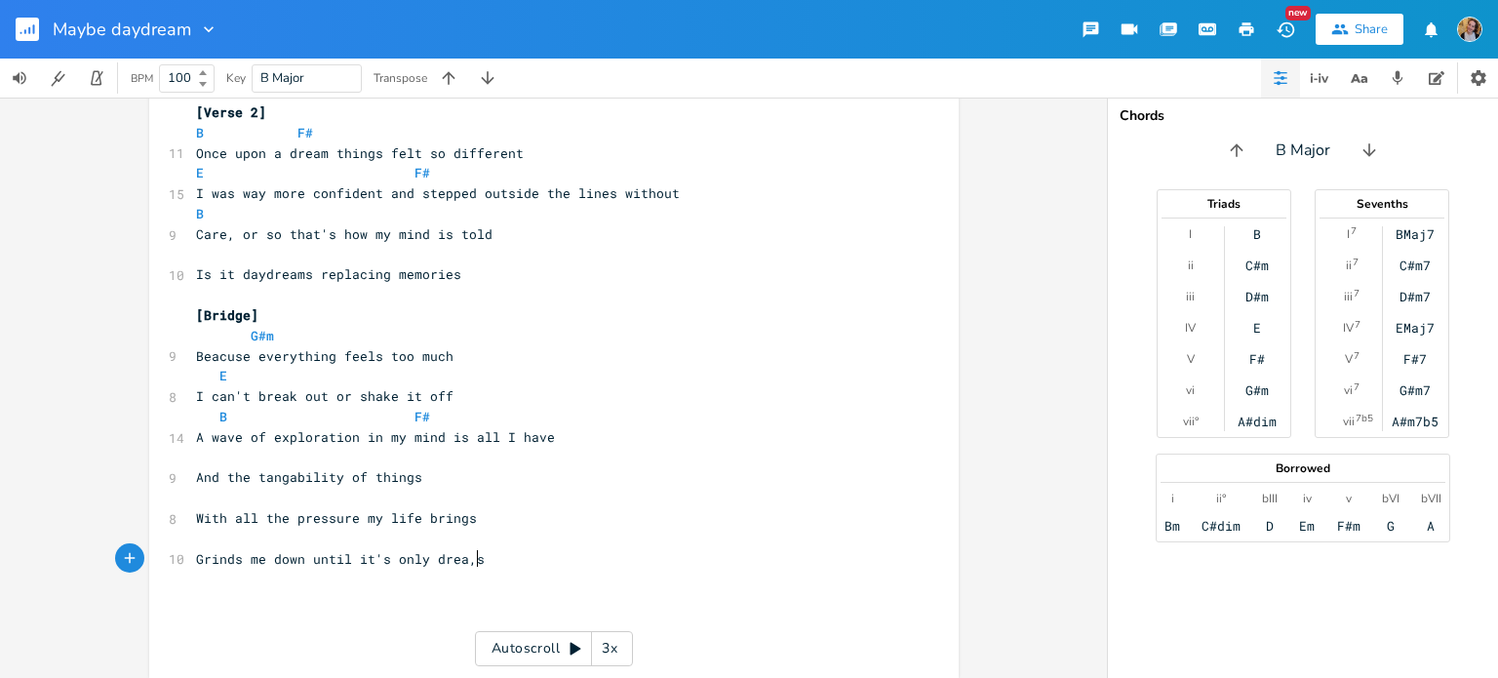
type textarea "nly drea,s"
type textarea "ms left in m"
type textarea "y hand"
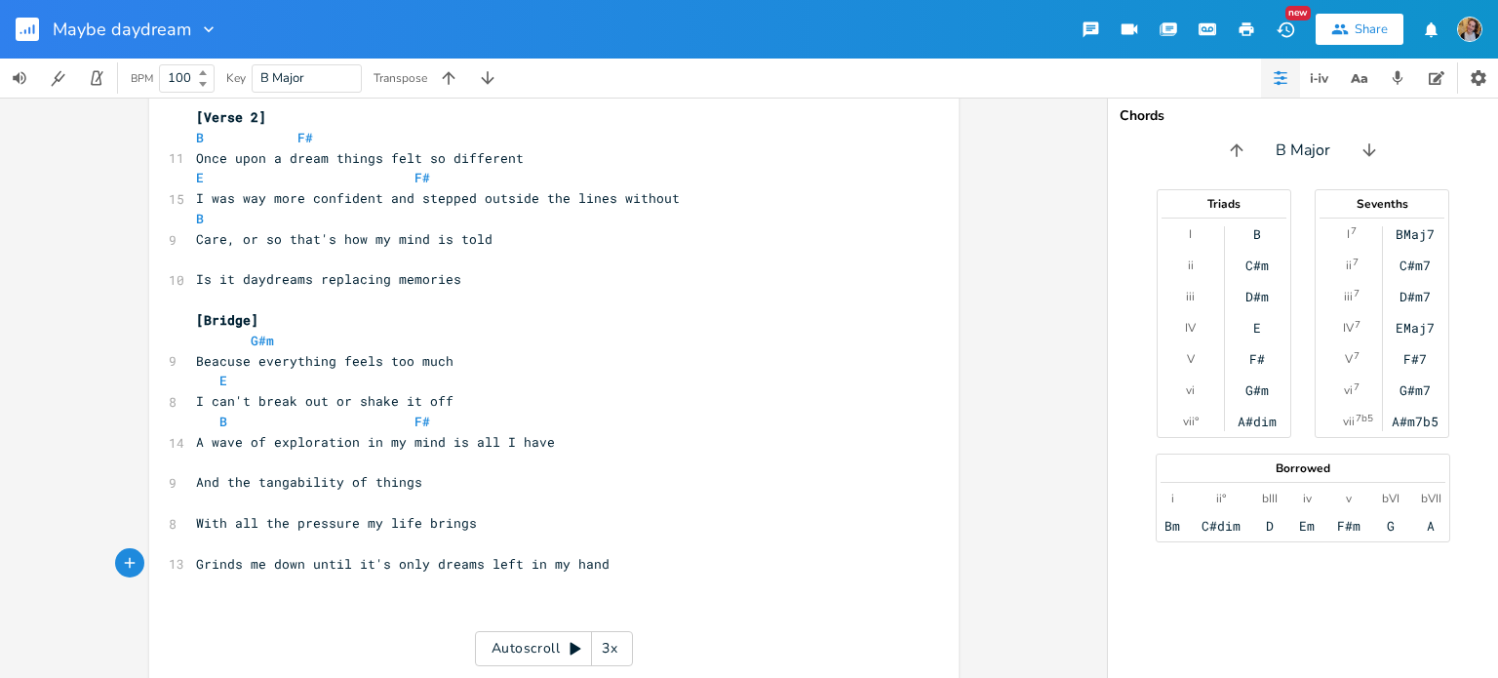
click at [360, 263] on pre "​" at bounding box center [544, 260] width 704 height 20
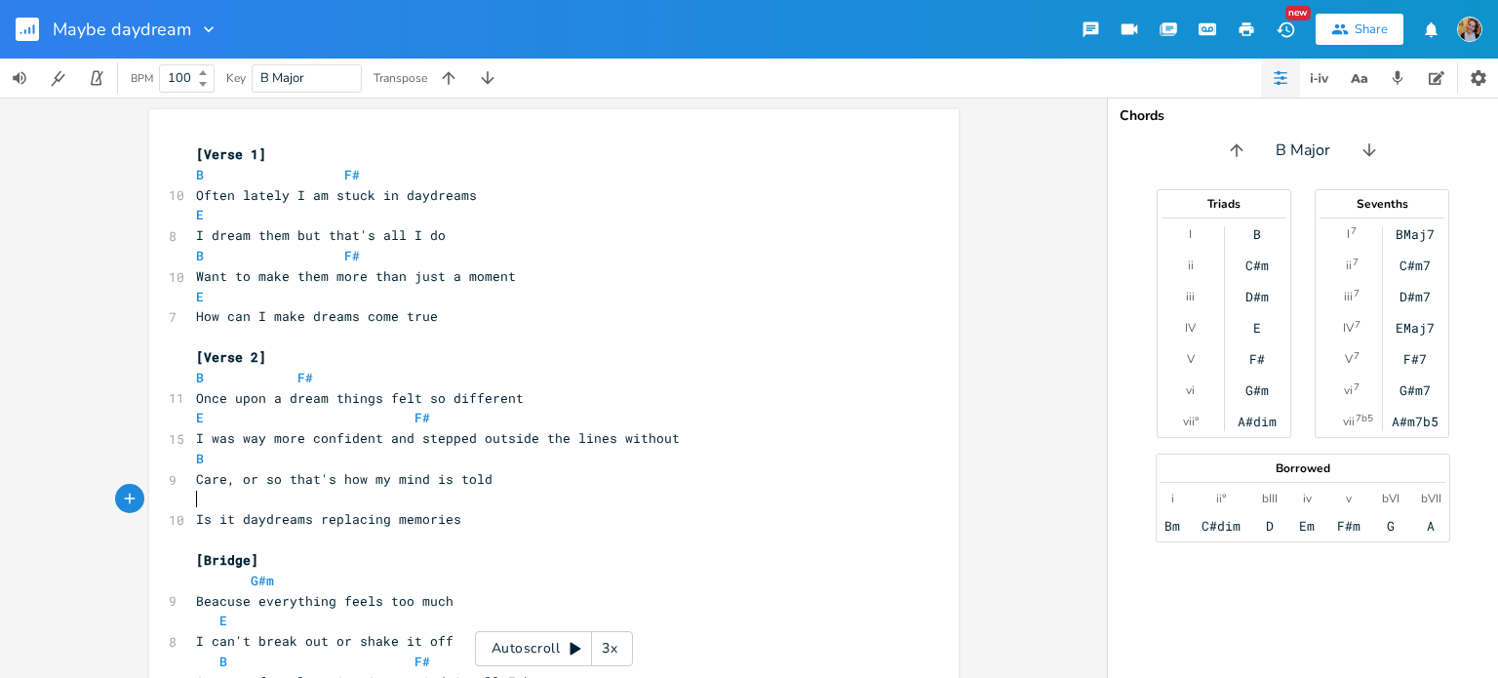
click at [339, 478] on span "Care, or so that's how my mind is told" at bounding box center [344, 479] width 297 height 18
type textarea "what"
click at [463, 482] on span "Care, or so that's what my mind is told" at bounding box center [348, 479] width 304 height 18
type textarea "told"
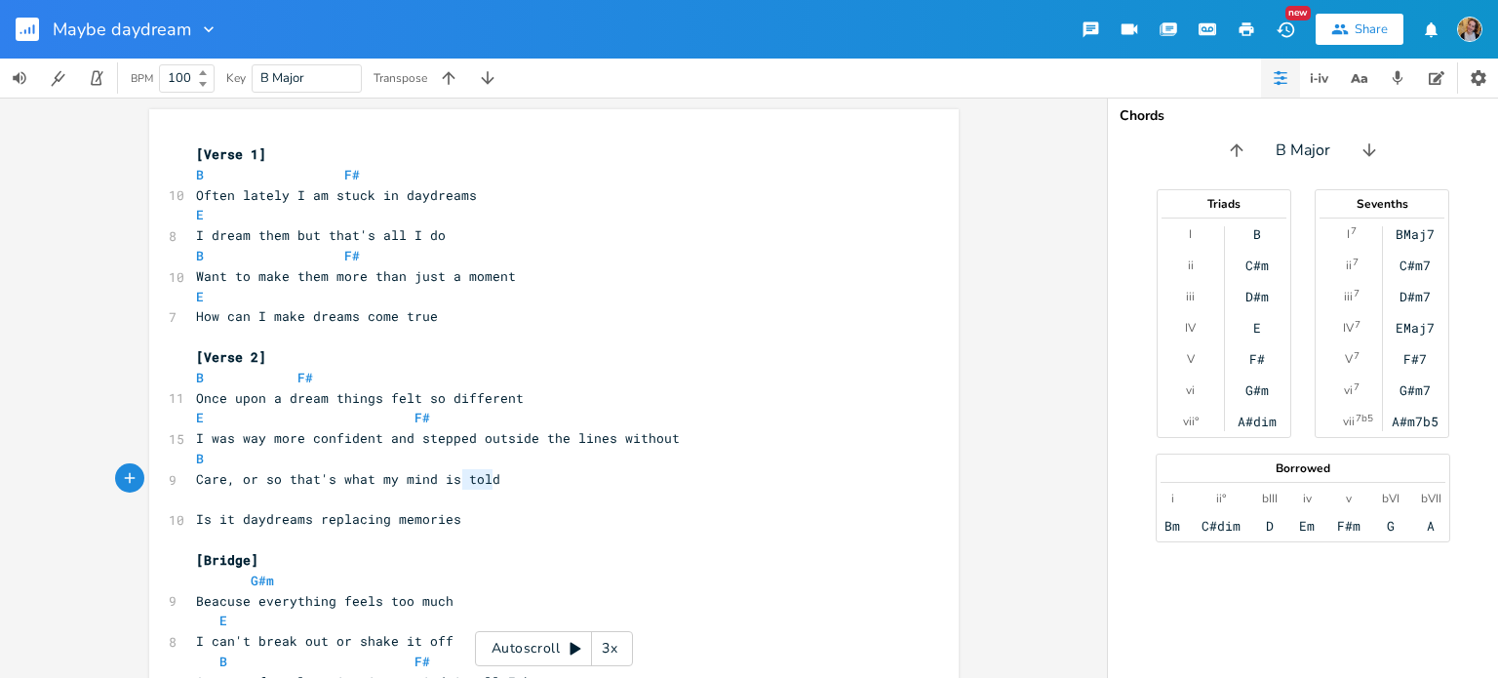
click at [463, 482] on span "Care, or so that's what my mind is told" at bounding box center [348, 479] width 304 height 18
type textarea "has [PERSON_NAME]"
type textarea "ld me"
click at [375, 454] on pre "B" at bounding box center [544, 457] width 704 height 20
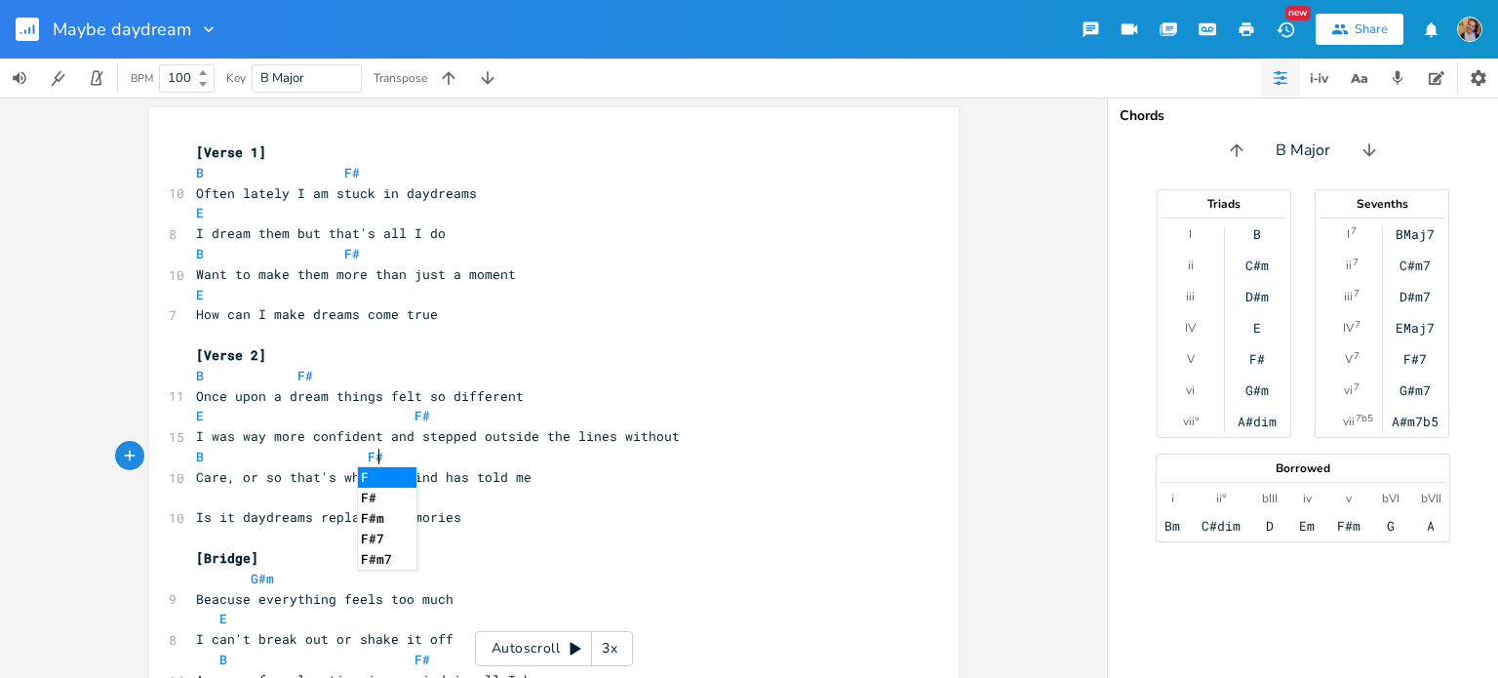
scroll to position [0, 14]
click at [281, 490] on pre "​" at bounding box center [544, 498] width 704 height 20
click at [327, 511] on span "Is it daydreams replacing memories" at bounding box center [328, 517] width 265 height 18
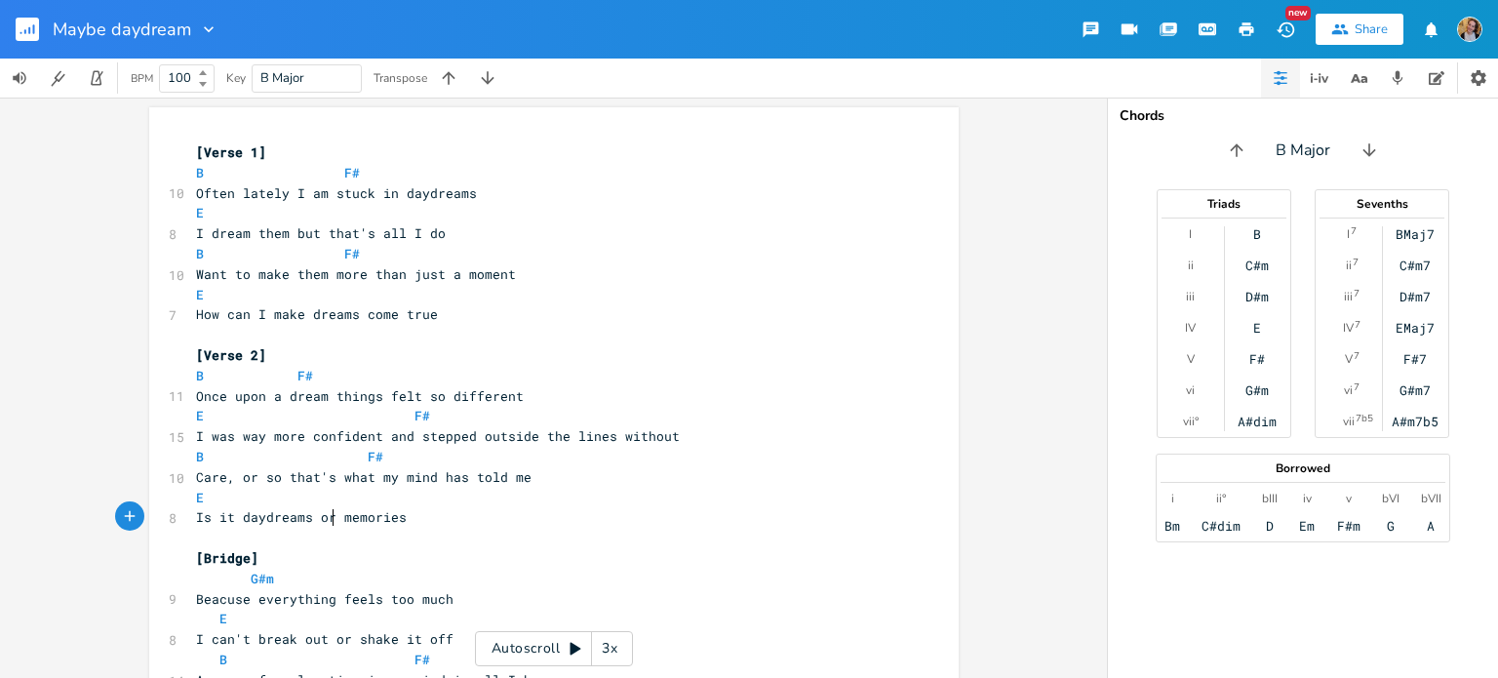
scroll to position [0, 14]
click at [364, 493] on pre "E" at bounding box center [544, 498] width 704 height 20
click at [290, 555] on pre "[Bridge]" at bounding box center [544, 558] width 704 height 20
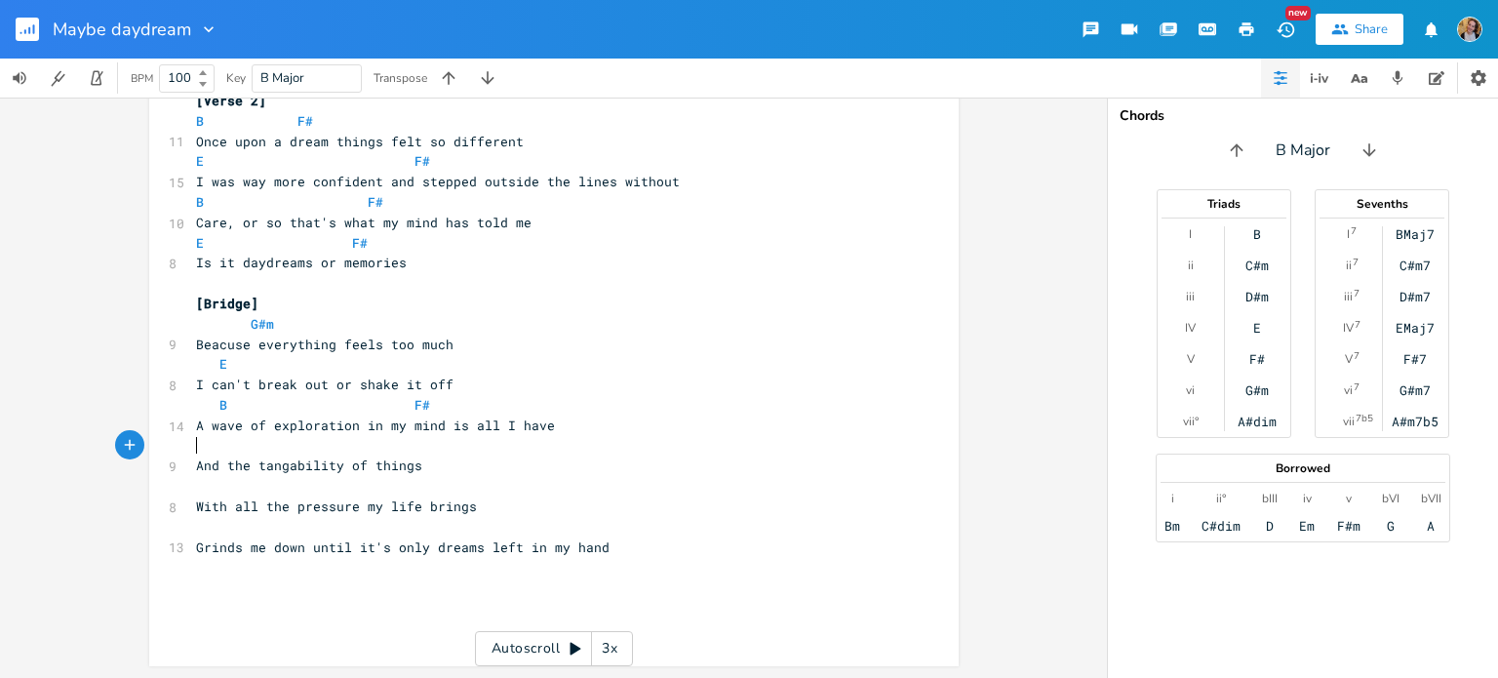
click at [279, 452] on pre "​" at bounding box center [544, 446] width 704 height 20
click at [299, 426] on span "A wave of exploration in my mind is all I have" at bounding box center [375, 426] width 359 height 18
click at [336, 428] on span "A wave, no an explosion, in my mind is all I have" at bounding box center [387, 427] width 382 height 18
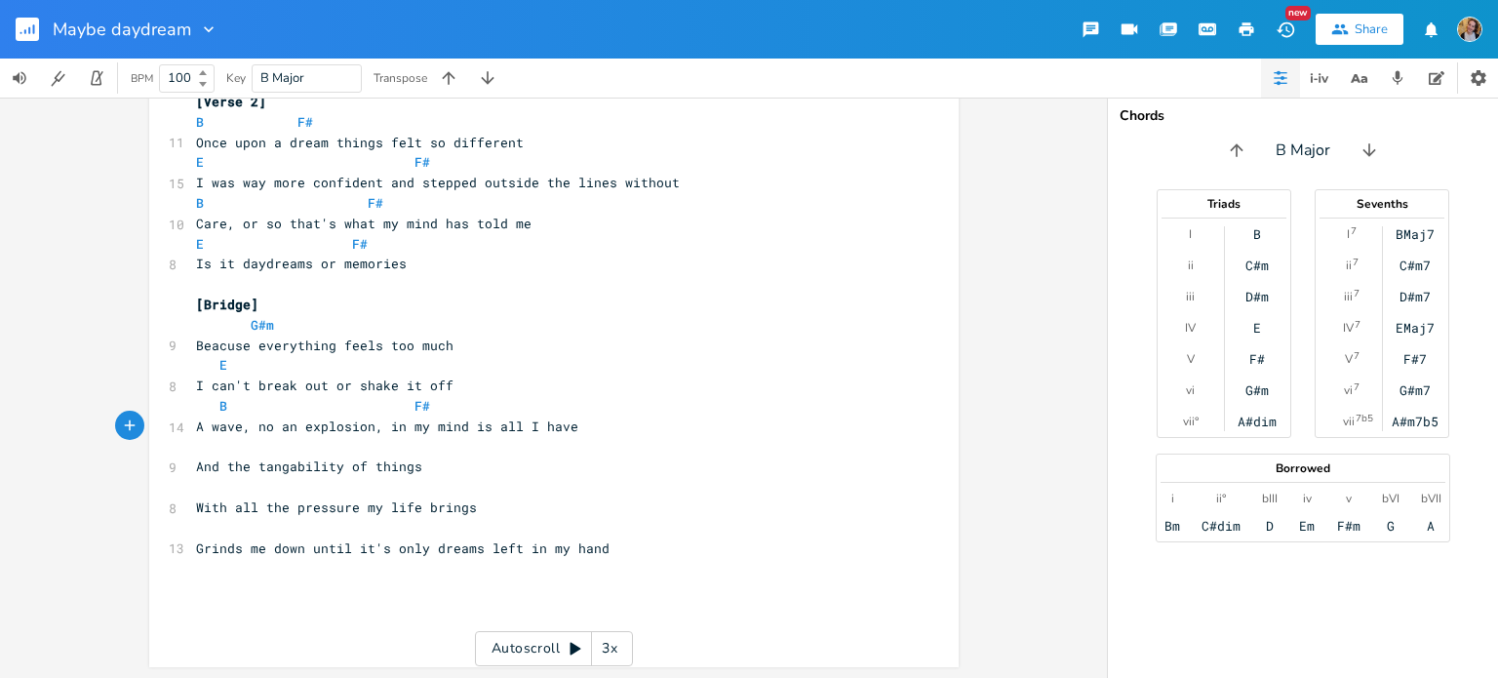
click at [542, 494] on pre "​" at bounding box center [544, 487] width 704 height 20
click at [542, 424] on span "A wave, no an explosion, in my mind is all I have" at bounding box center [387, 427] width 382 height 18
click at [475, 470] on pre "And the tangability of things" at bounding box center [544, 467] width 704 height 20
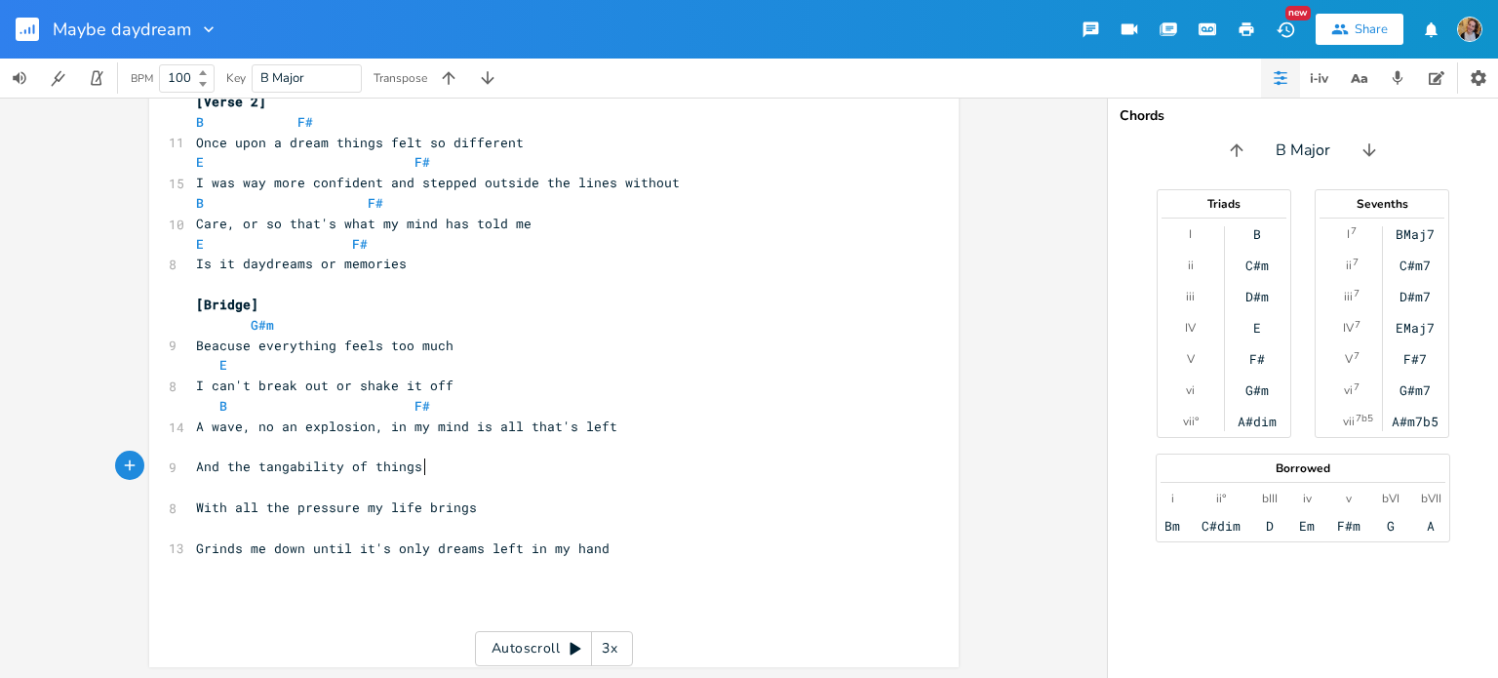
click at [379, 457] on pre "And the tangability of things" at bounding box center [544, 467] width 704 height 20
click at [359, 445] on pre "​" at bounding box center [544, 447] width 704 height 20
click at [382, 489] on pre "​" at bounding box center [544, 487] width 704 height 20
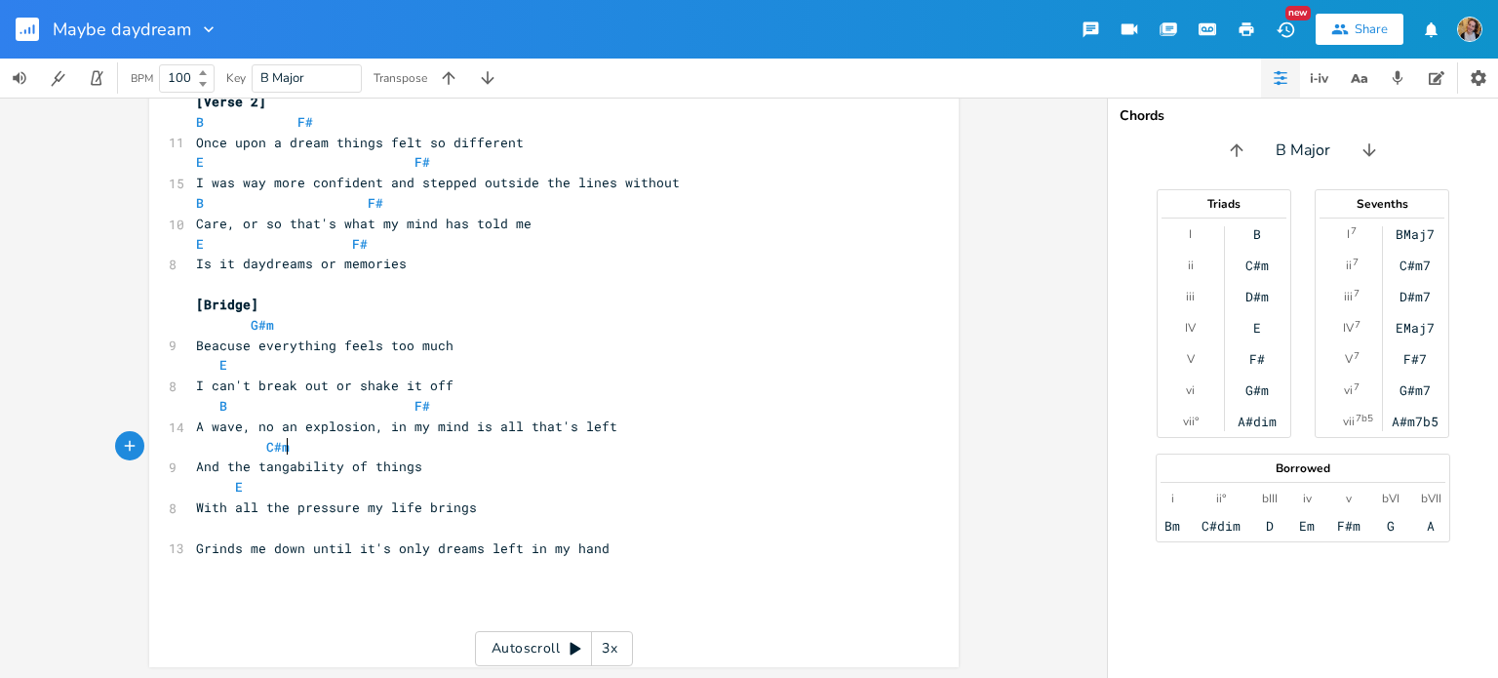
click at [521, 449] on pre "C#m" at bounding box center [544, 447] width 704 height 20
click at [425, 522] on pre "​" at bounding box center [544, 528] width 704 height 20
drag, startPoint x: 614, startPoint y: 546, endPoint x: 479, endPoint y: 544, distance: 134.6
click at [479, 544] on pre "Grinds me down until it's only dreams left in my hand" at bounding box center [544, 548] width 704 height 20
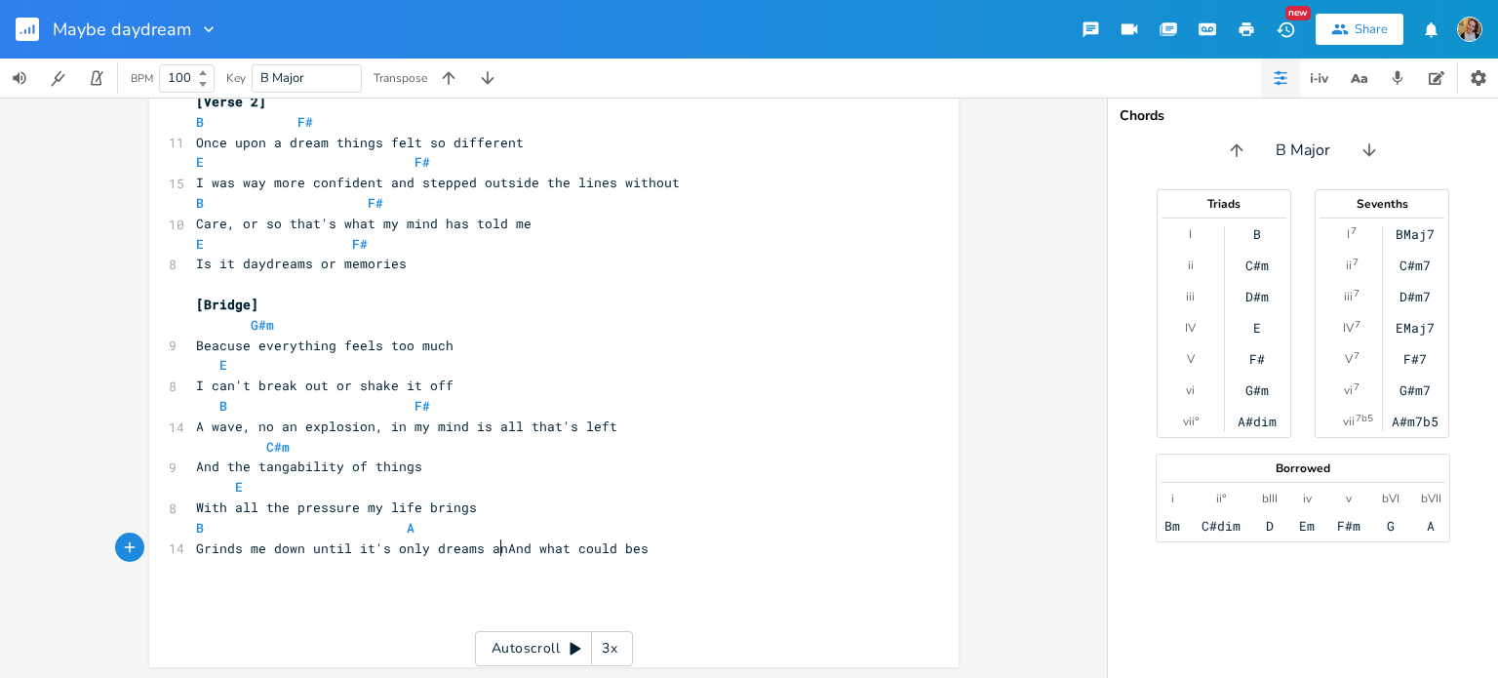
scroll to position [0, 23]
click at [608, 550] on span "Grinds me down until it's only dreams and what could bes" at bounding box center [414, 548] width 437 height 18
click at [575, 522] on pre "B A" at bounding box center [544, 528] width 704 height 20
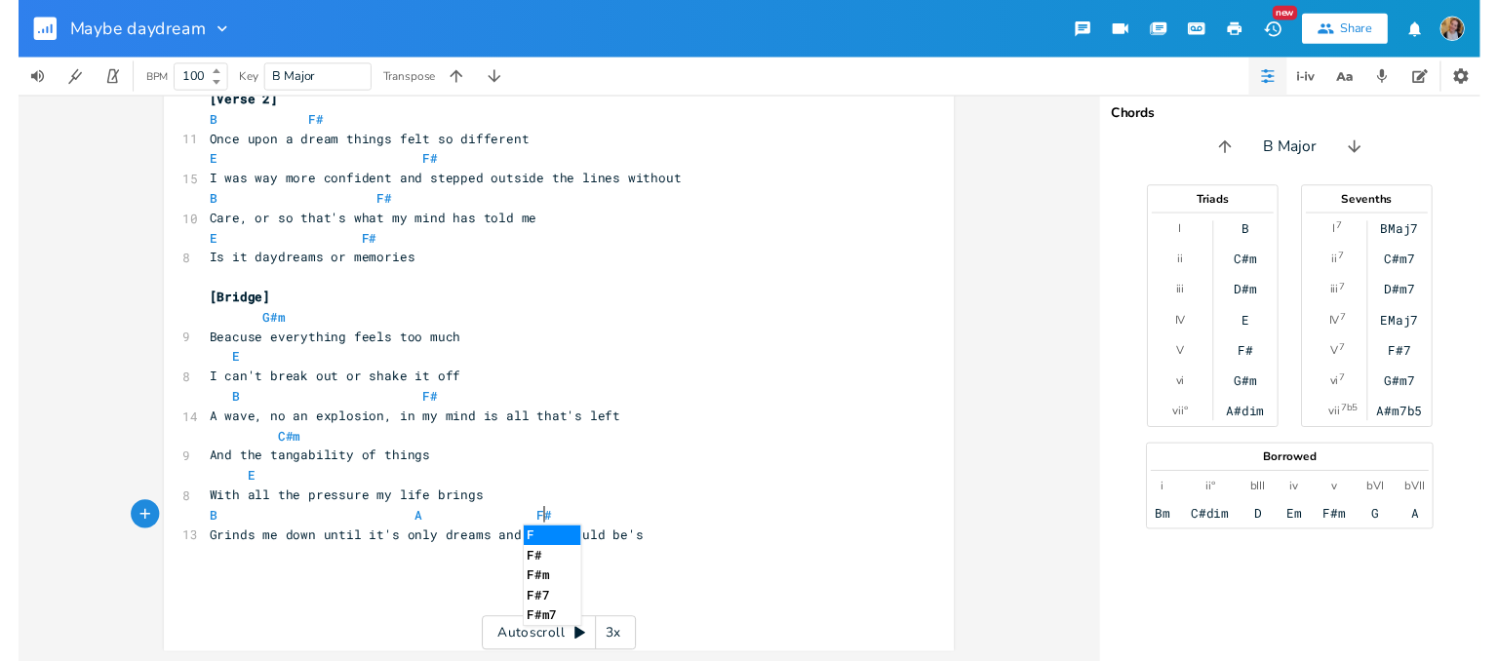
scroll to position [0, 14]
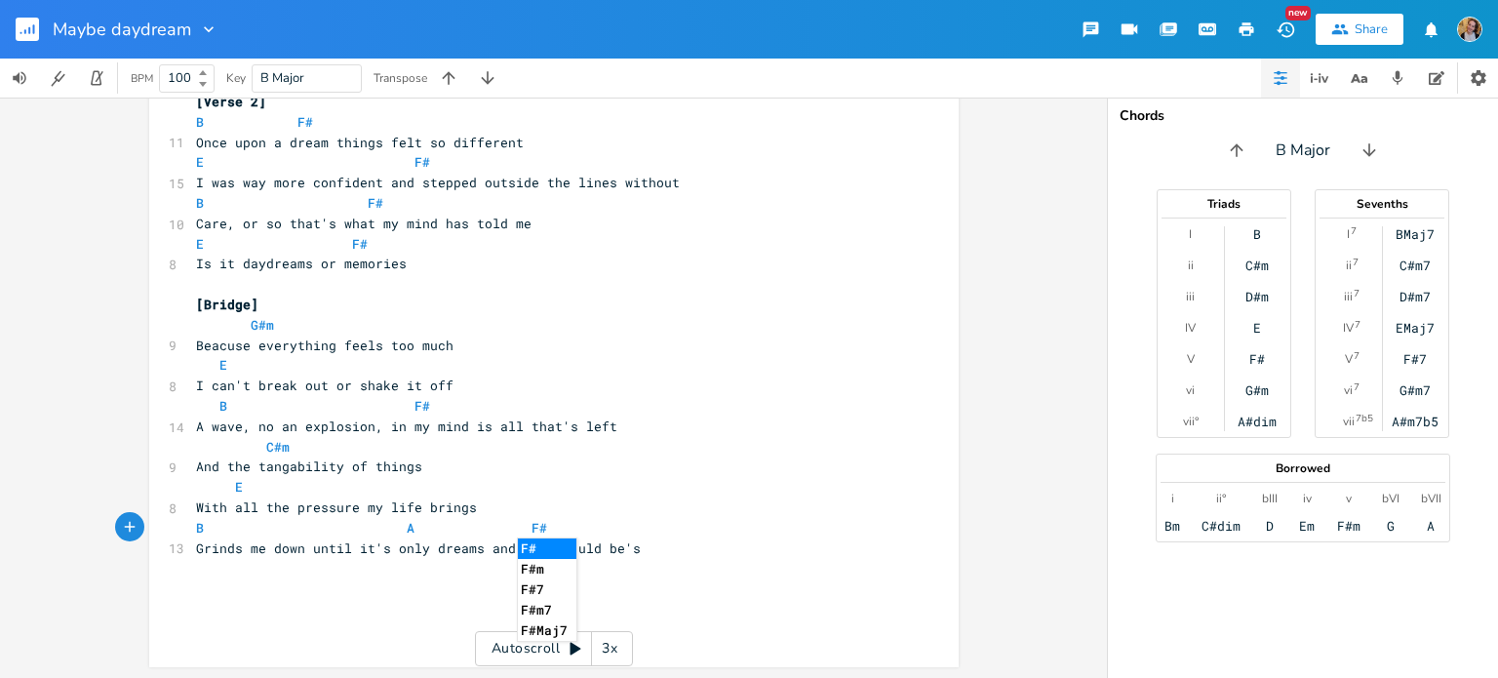
click at [0, 443] on div "F# x [Verse 1] B F# 10 Often lately I am stuck in daydreams E 8 I dream them bu…" at bounding box center [553, 388] width 1107 height 580
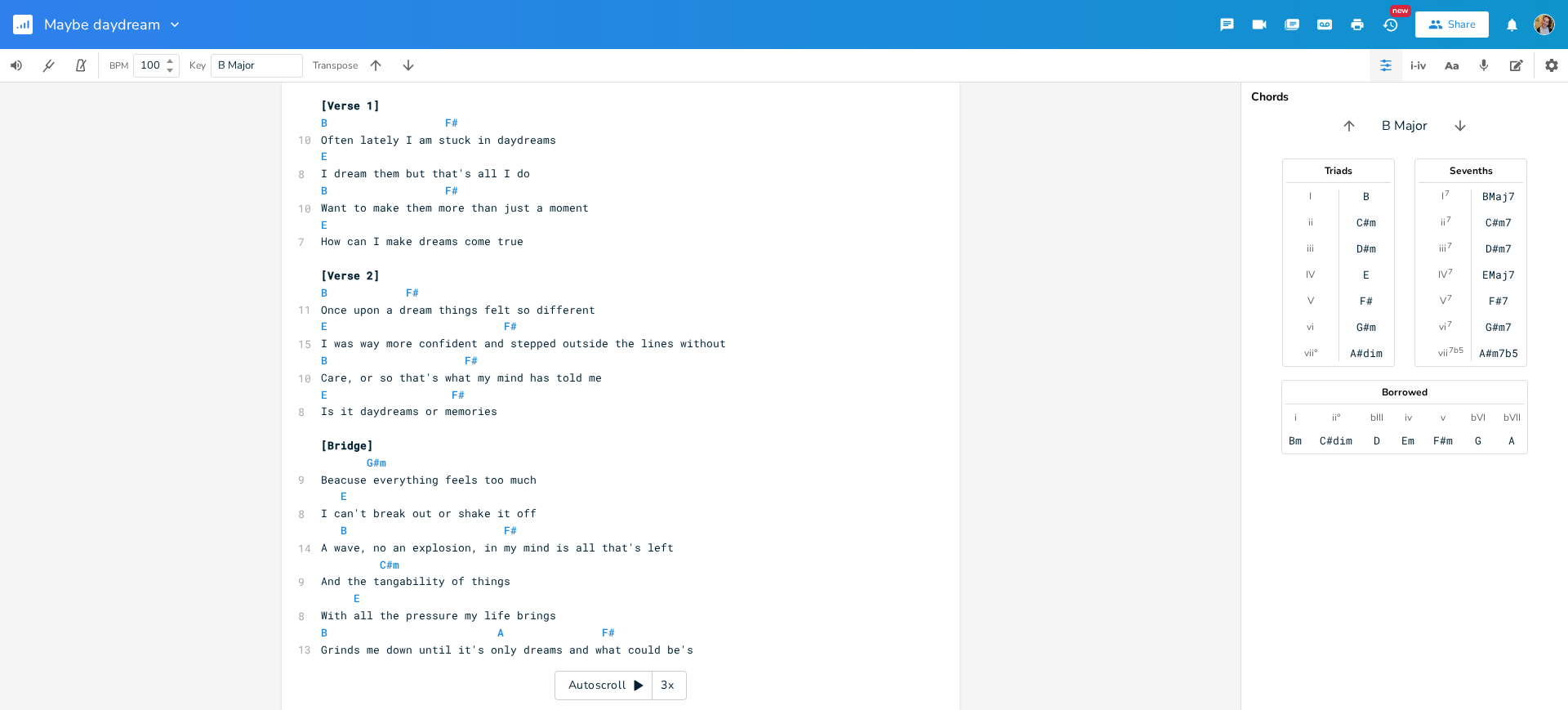
scroll to position [24, 0]
click at [177, 25] on icon "button" at bounding box center [175, 25] width 17 height 17
click at [149, 231] on div "F# x [Verse 1] B F# 10 Often lately I am stuck in daydreams E 8 I dream them bu…" at bounding box center [620, 396] width 1241 height 628
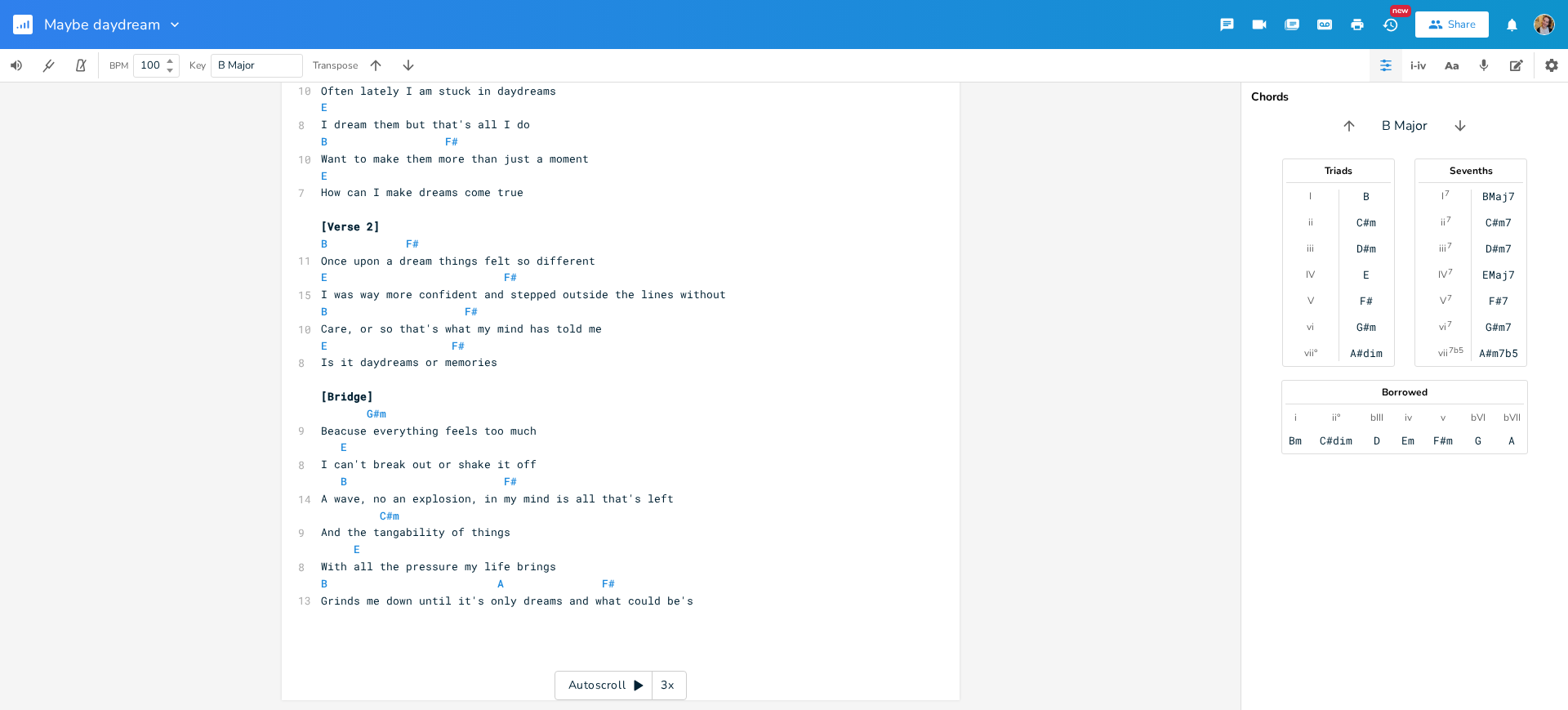
scroll to position [0, 13]
click at [439, 567] on pre "​" at bounding box center [612, 617] width 589 height 17
click at [451, 567] on pre "​" at bounding box center [612, 634] width 589 height 17
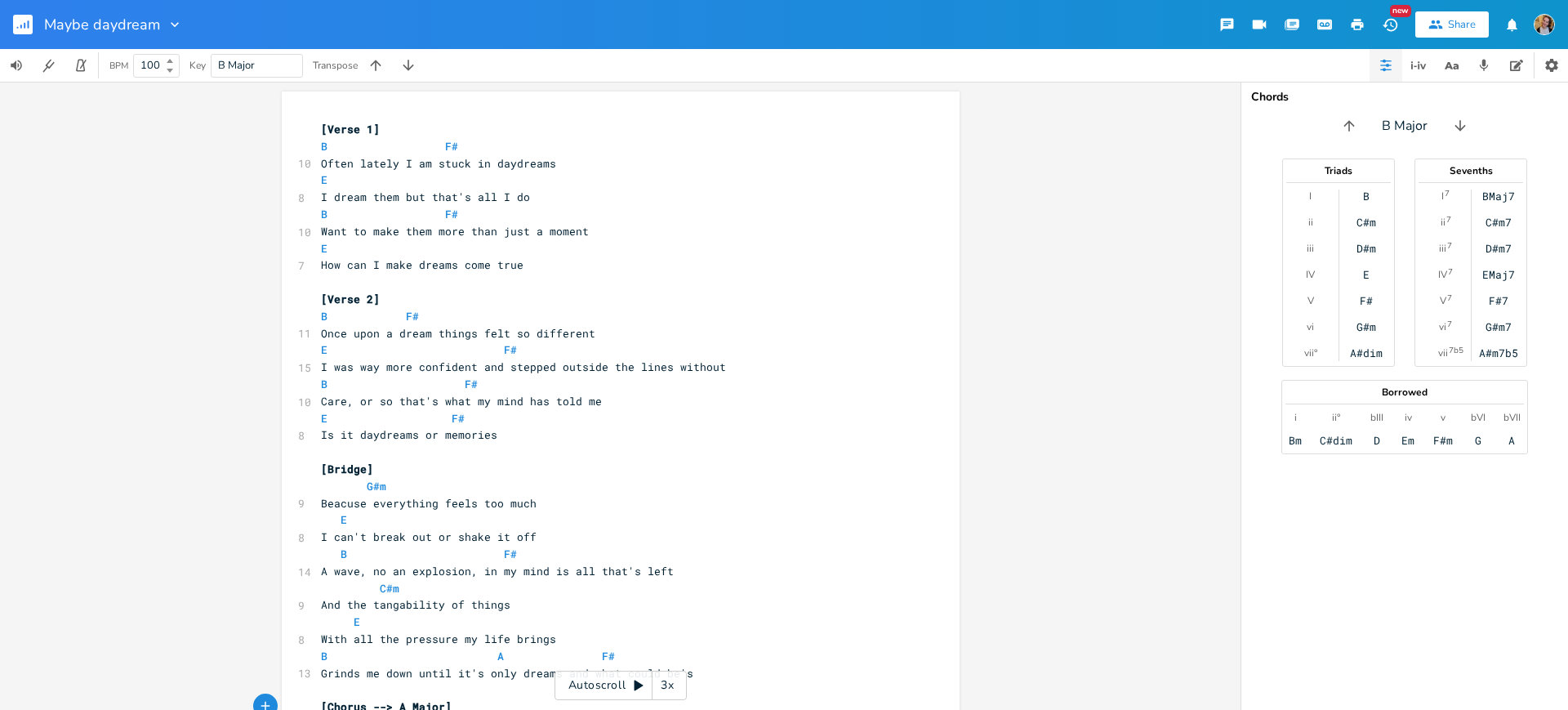
scroll to position [73, 0]
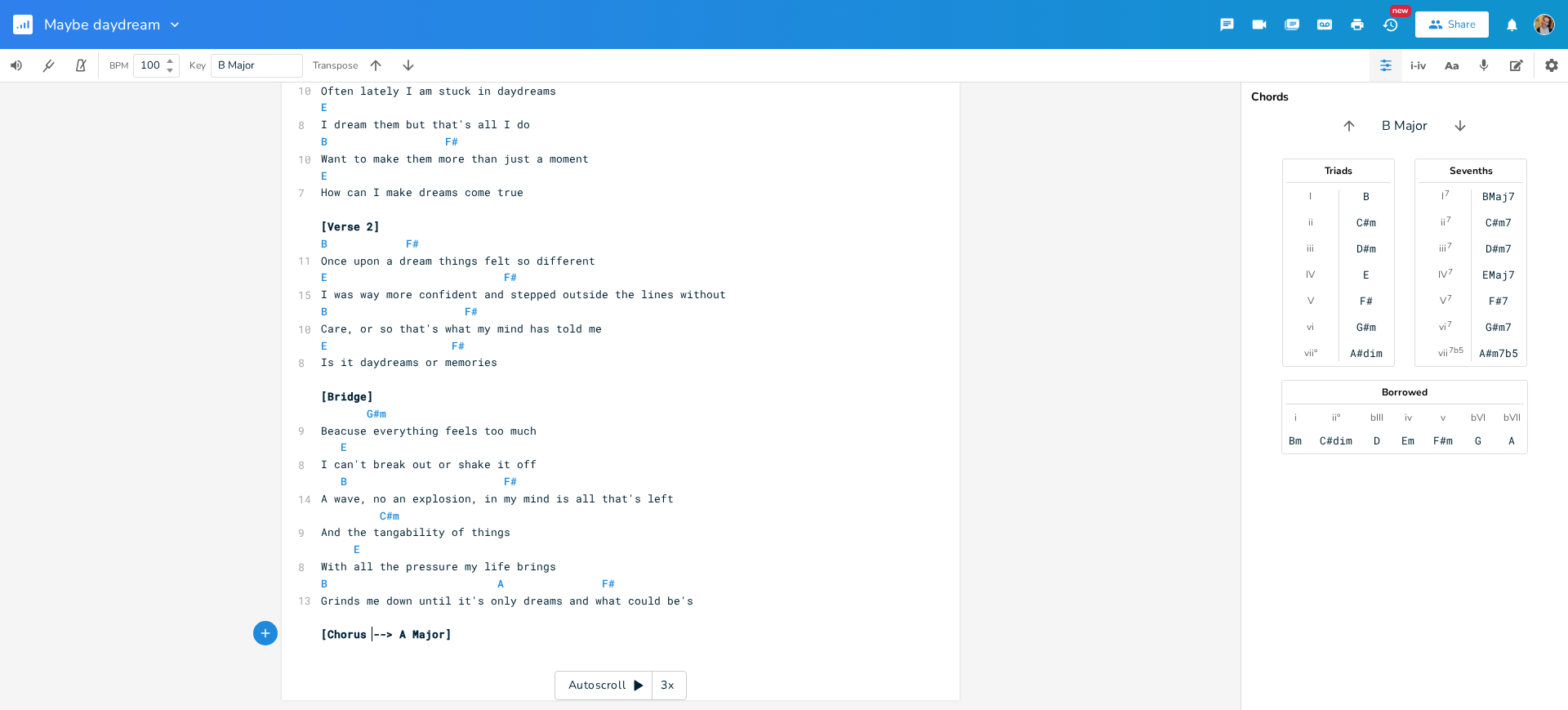
click at [364, 567] on span "[Chorus --> A Major]" at bounding box center [386, 634] width 131 height 15
click at [699, 567] on pre "Grinds me down until it's only dreams and what could be's" at bounding box center [612, 600] width 589 height 17
click at [336, 401] on span "[Bridge]" at bounding box center [347, 396] width 52 height 15
drag, startPoint x: 501, startPoint y: 639, endPoint x: 361, endPoint y: 633, distance: 140.1
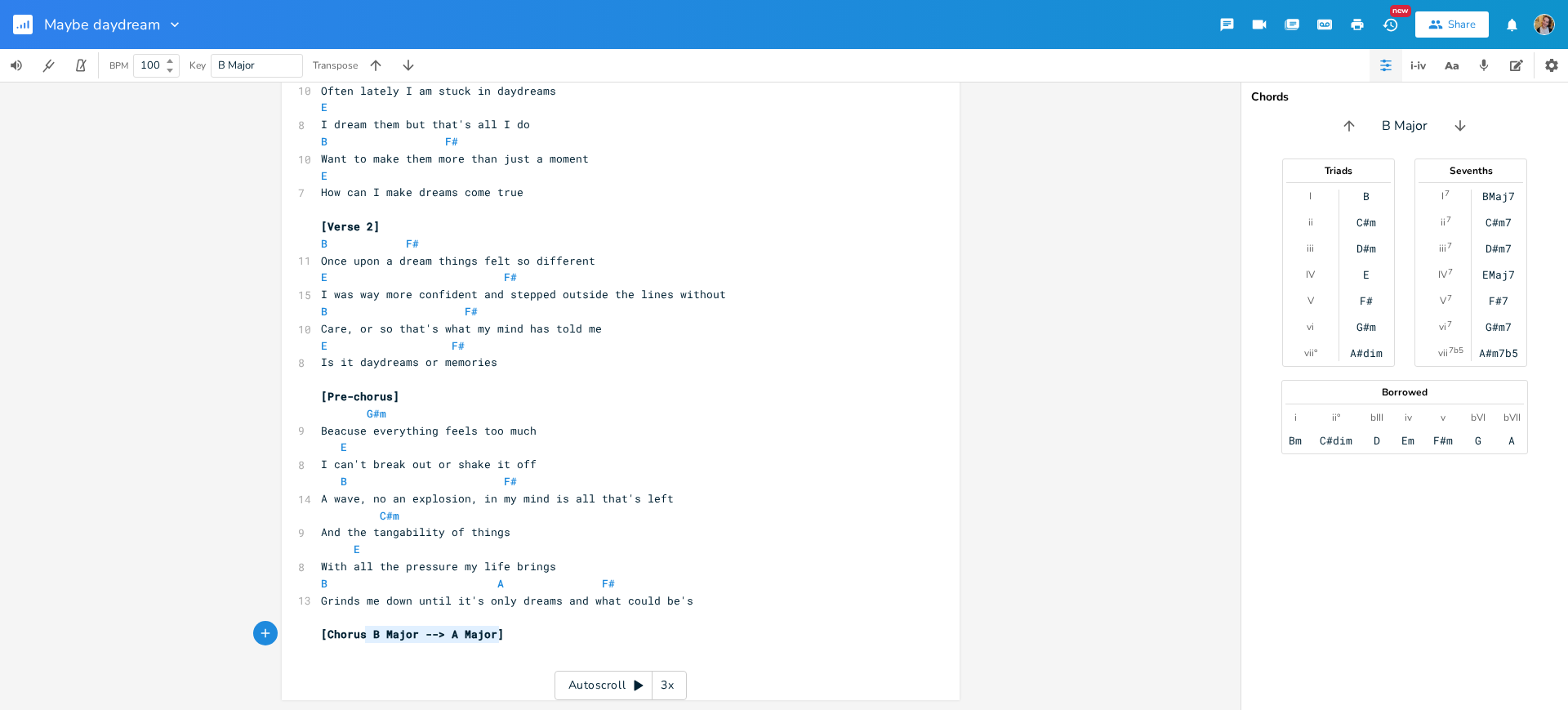
click at [361, 567] on pre "[Chorus B Major --> A Major]" at bounding box center [612, 634] width 589 height 17
click at [317, 567] on pre "​" at bounding box center [612, 669] width 589 height 17
click at [326, 567] on pre "​" at bounding box center [612, 652] width 589 height 17
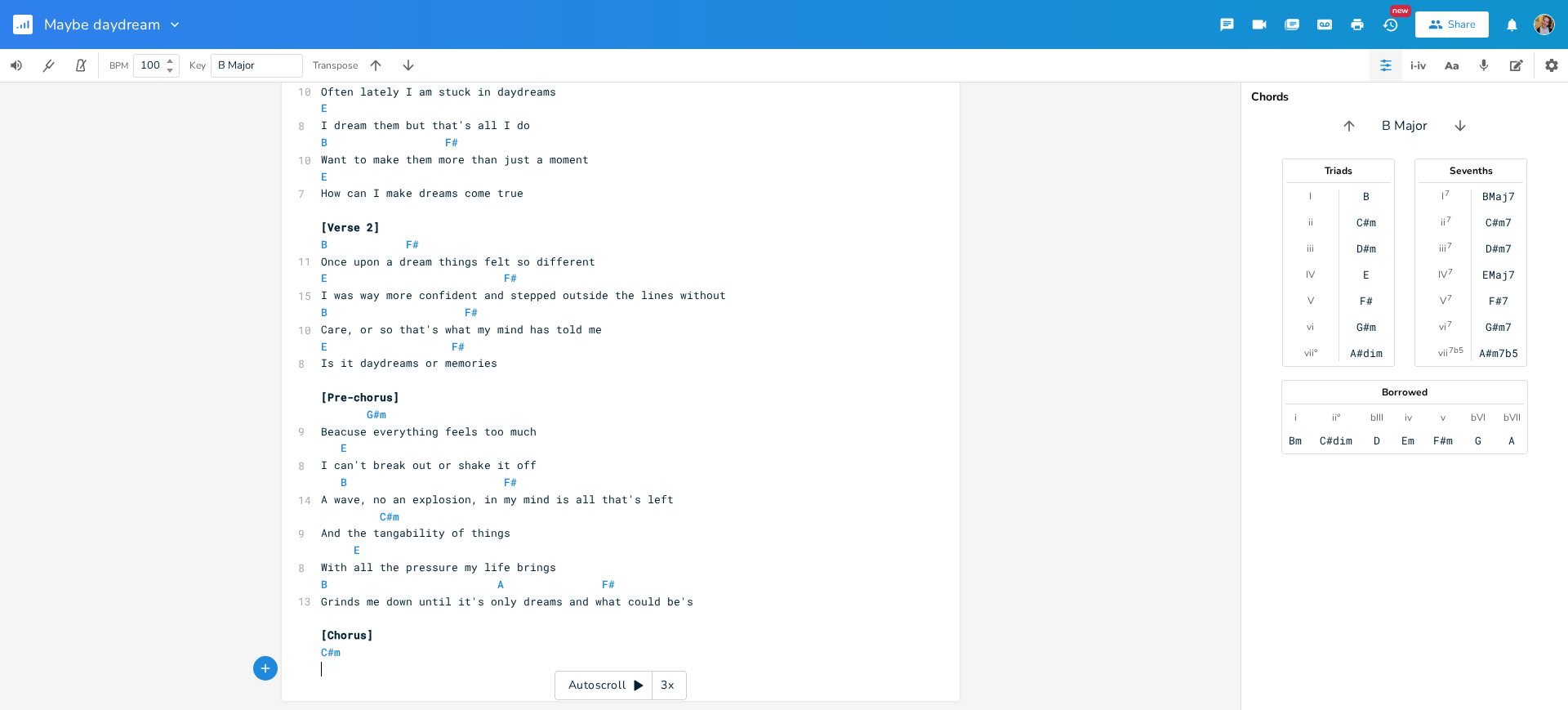
click at [327, 567] on pre "​" at bounding box center [612, 669] width 589 height 17
click at [377, 567] on pre "C#m" at bounding box center [612, 651] width 589 height 17
click at [583, 567] on pre "But I will try to reach toward the more" at bounding box center [612, 668] width 589 height 17
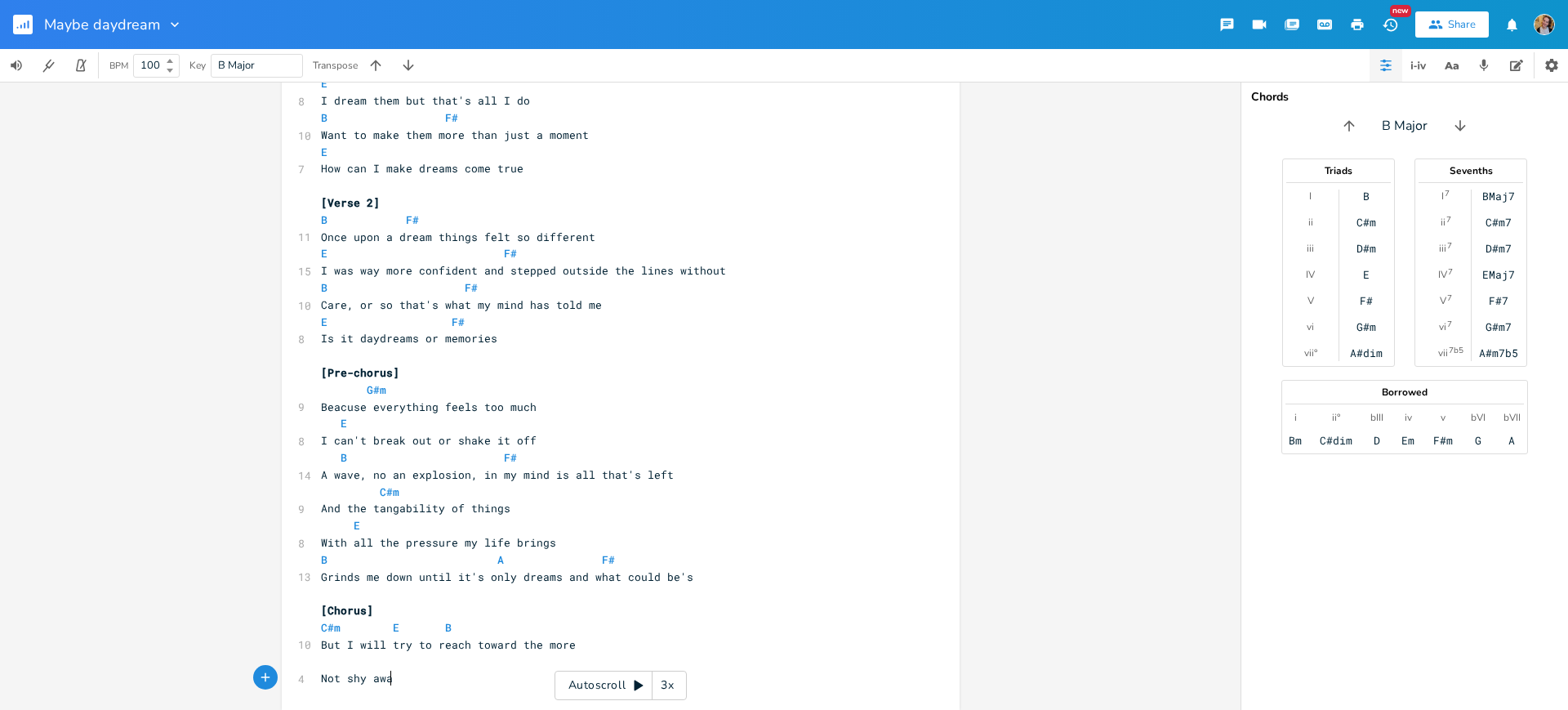
scroll to position [0, 66]
click at [607, 567] on pre "But I will try to reach toward the more" at bounding box center [612, 645] width 589 height 17
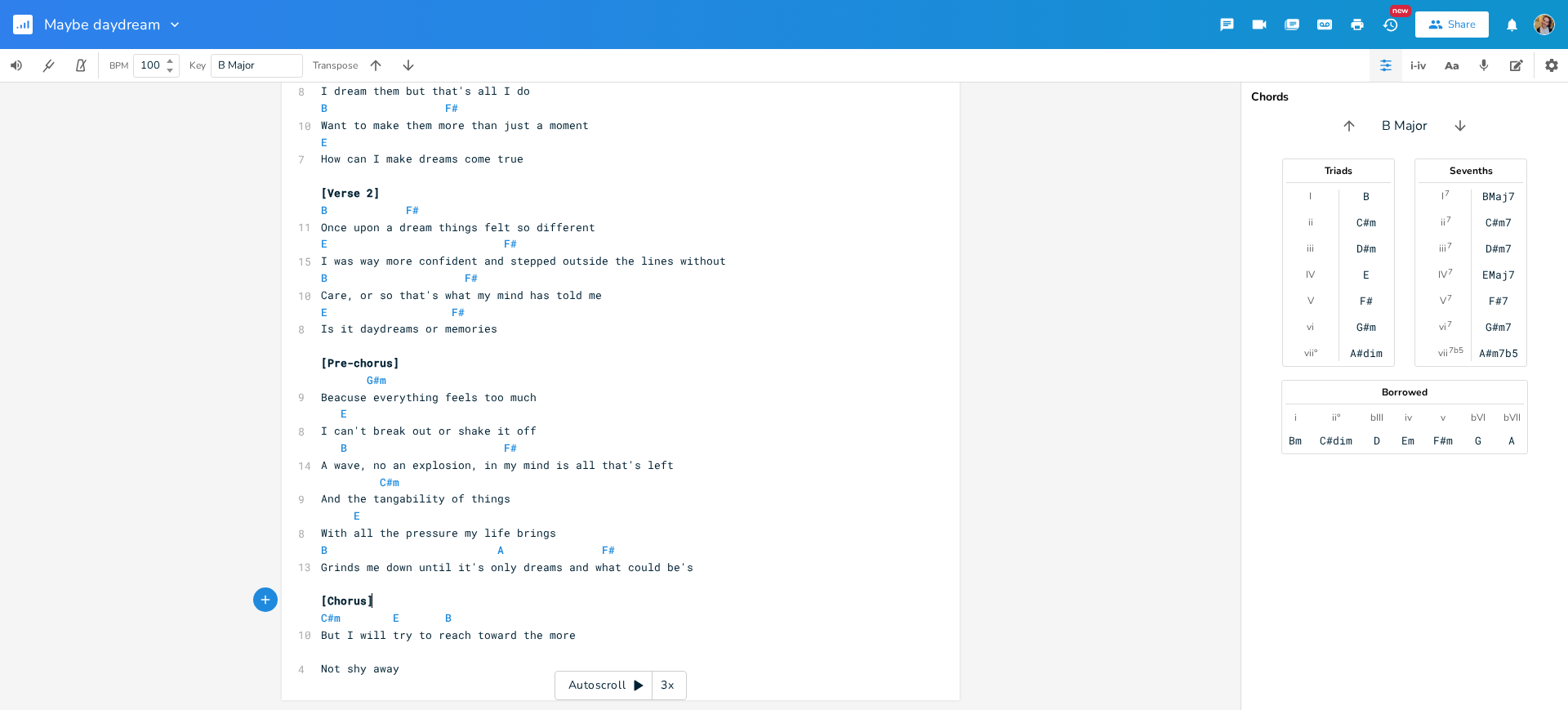
click at [442, 567] on pre "[Chorus]" at bounding box center [612, 600] width 589 height 17
click at [450, 567] on span "C#m E B" at bounding box center [431, 618] width 222 height 15
click at [403, 567] on pre "​" at bounding box center [612, 651] width 589 height 17
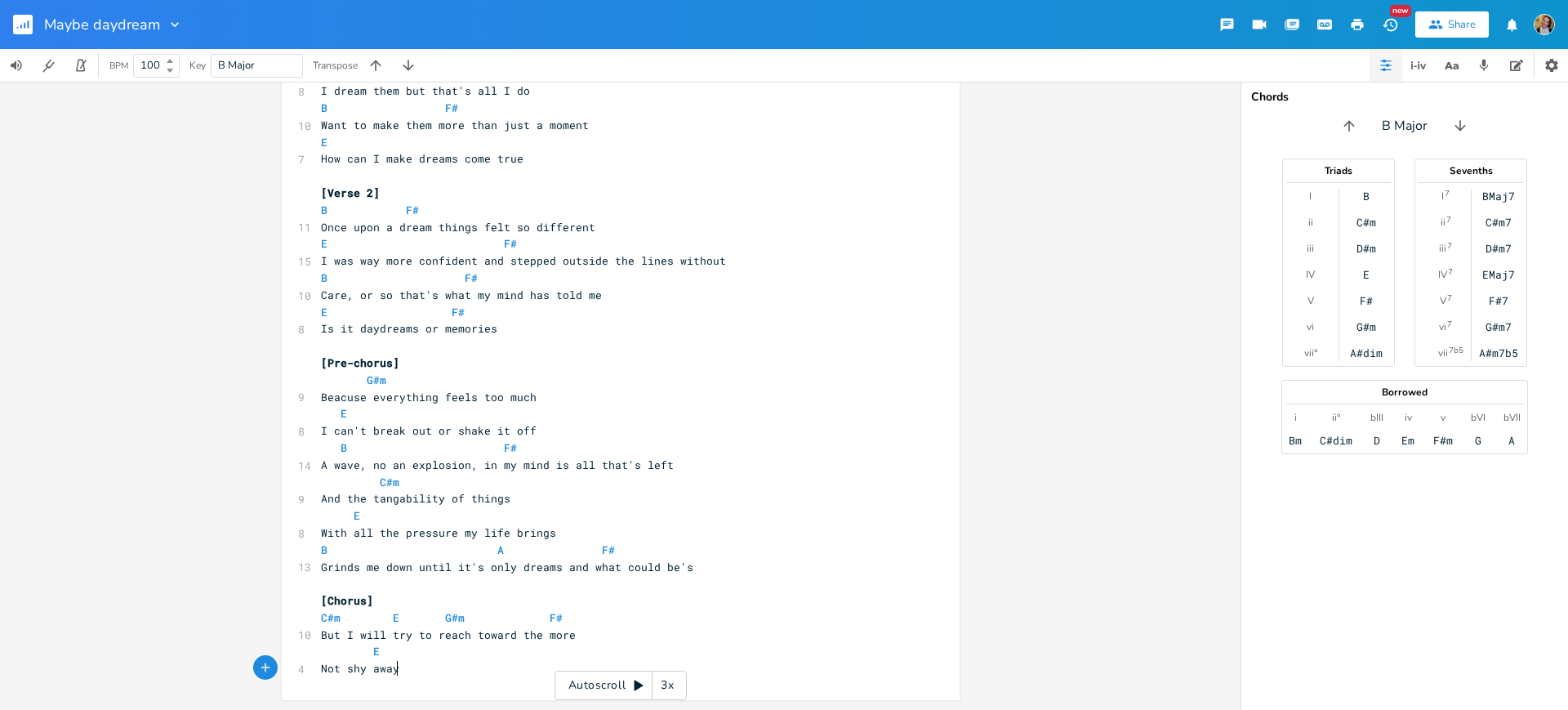
click at [423, 567] on pre "Not shy away" at bounding box center [612, 668] width 589 height 17
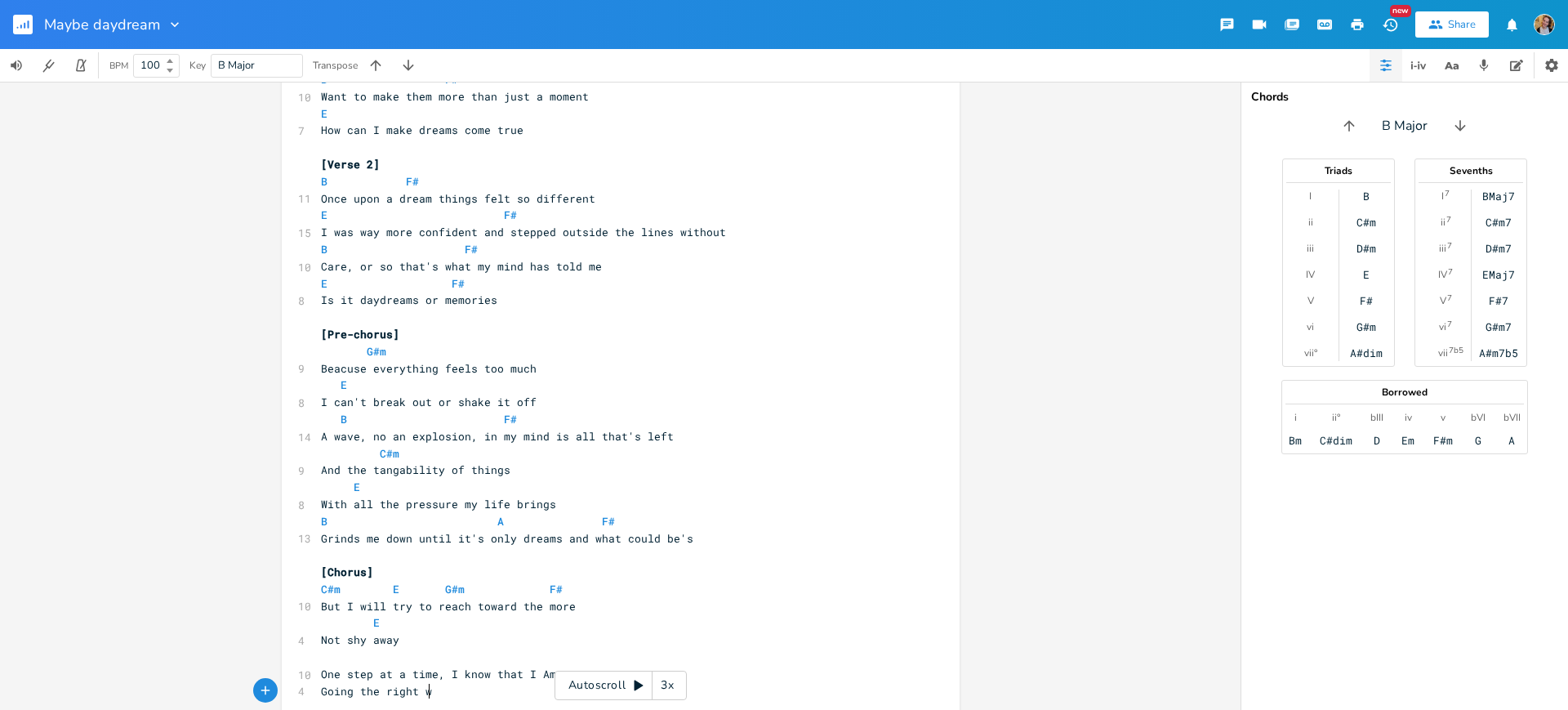
scroll to position [0, 53]
click at [321, 567] on span "Going the right way" at bounding box center [383, 692] width 124 height 15
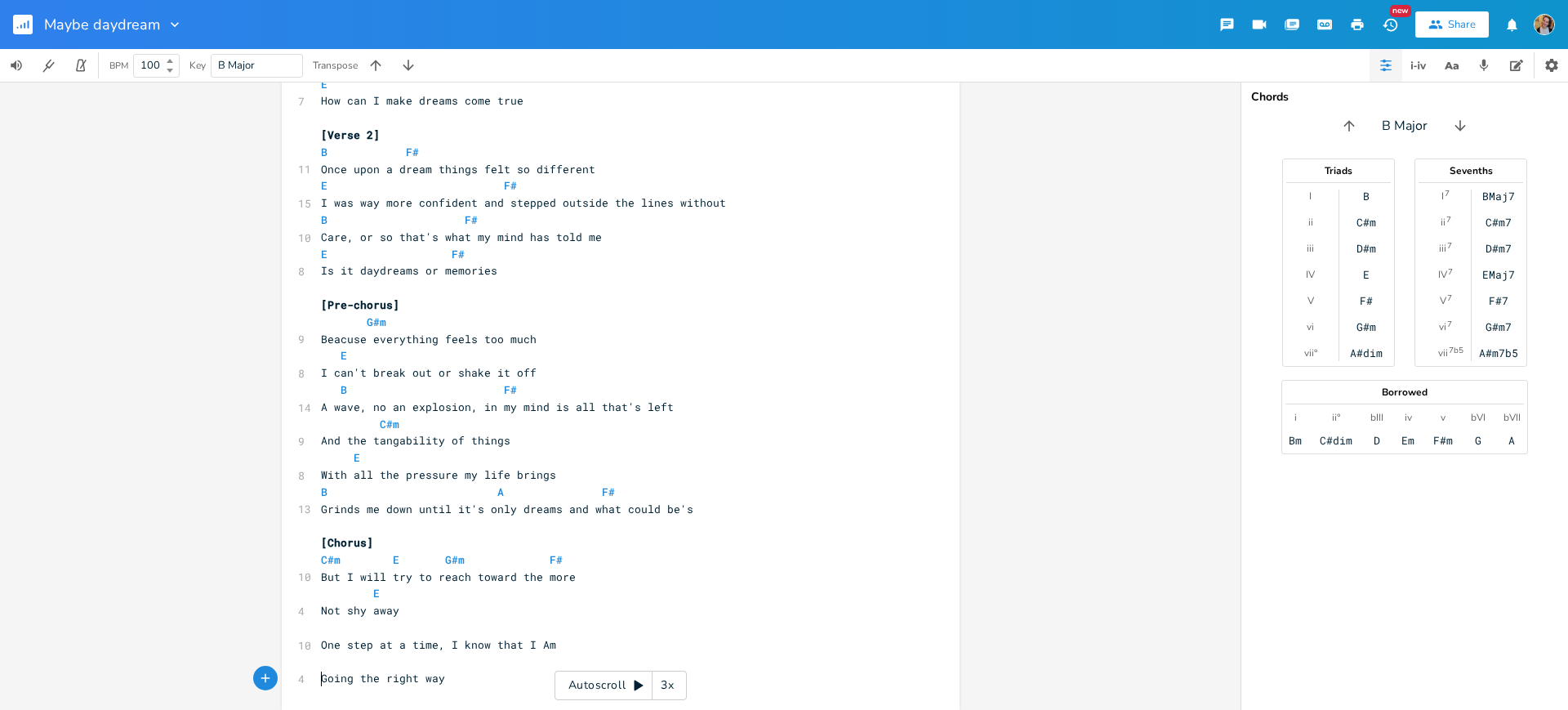
click at [337, 567] on pre "​" at bounding box center [612, 627] width 589 height 17
click at [534, 567] on span "One step at a time, I know that I Am" at bounding box center [438, 645] width 235 height 15
click at [528, 567] on pre "C#m" at bounding box center [612, 627] width 589 height 17
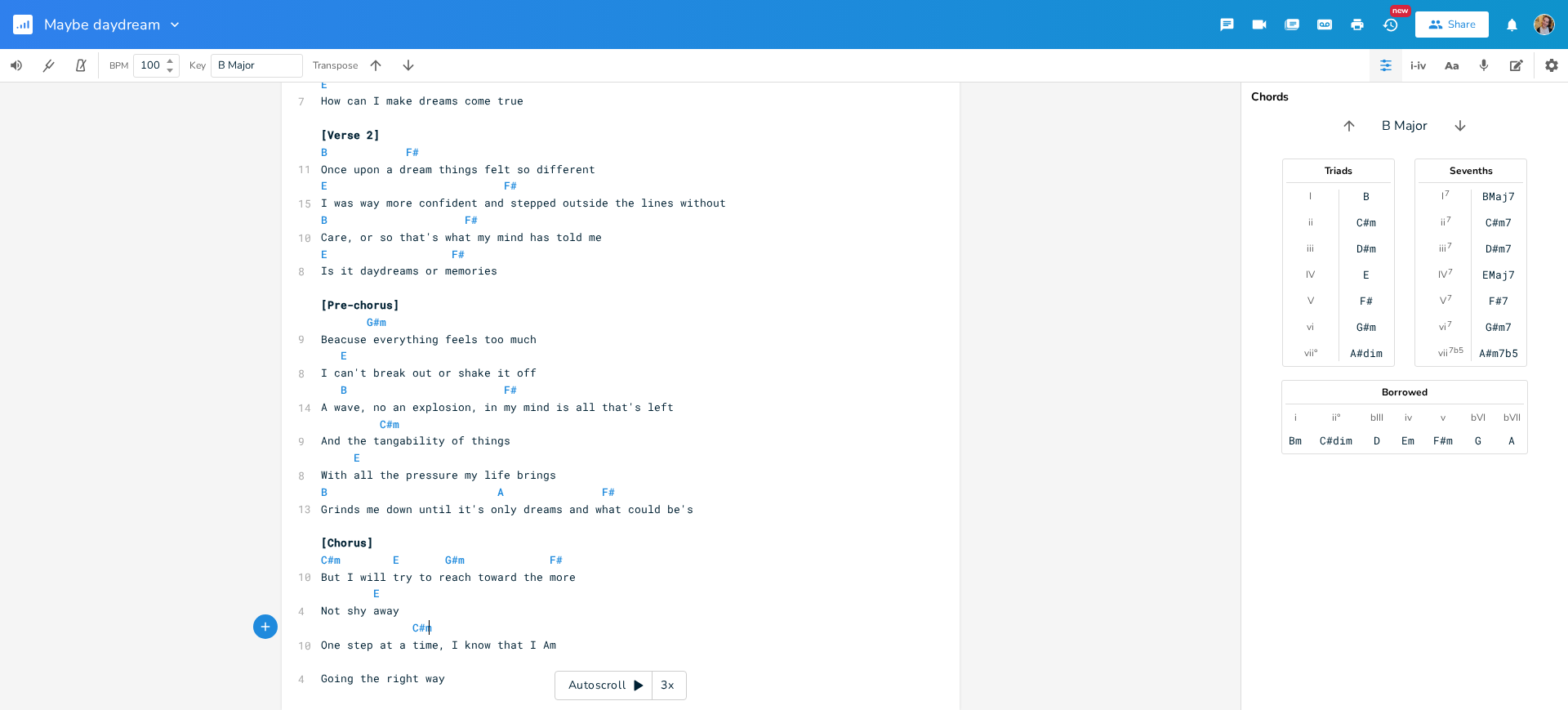
click at [528, 567] on pre "C#m" at bounding box center [612, 627] width 589 height 17
click at [348, 567] on span "C#m" at bounding box center [376, 627] width 111 height 15
click at [483, 567] on pre "C#m" at bounding box center [612, 627] width 589 height 17
click at [420, 567] on pre "​" at bounding box center [612, 661] width 589 height 17
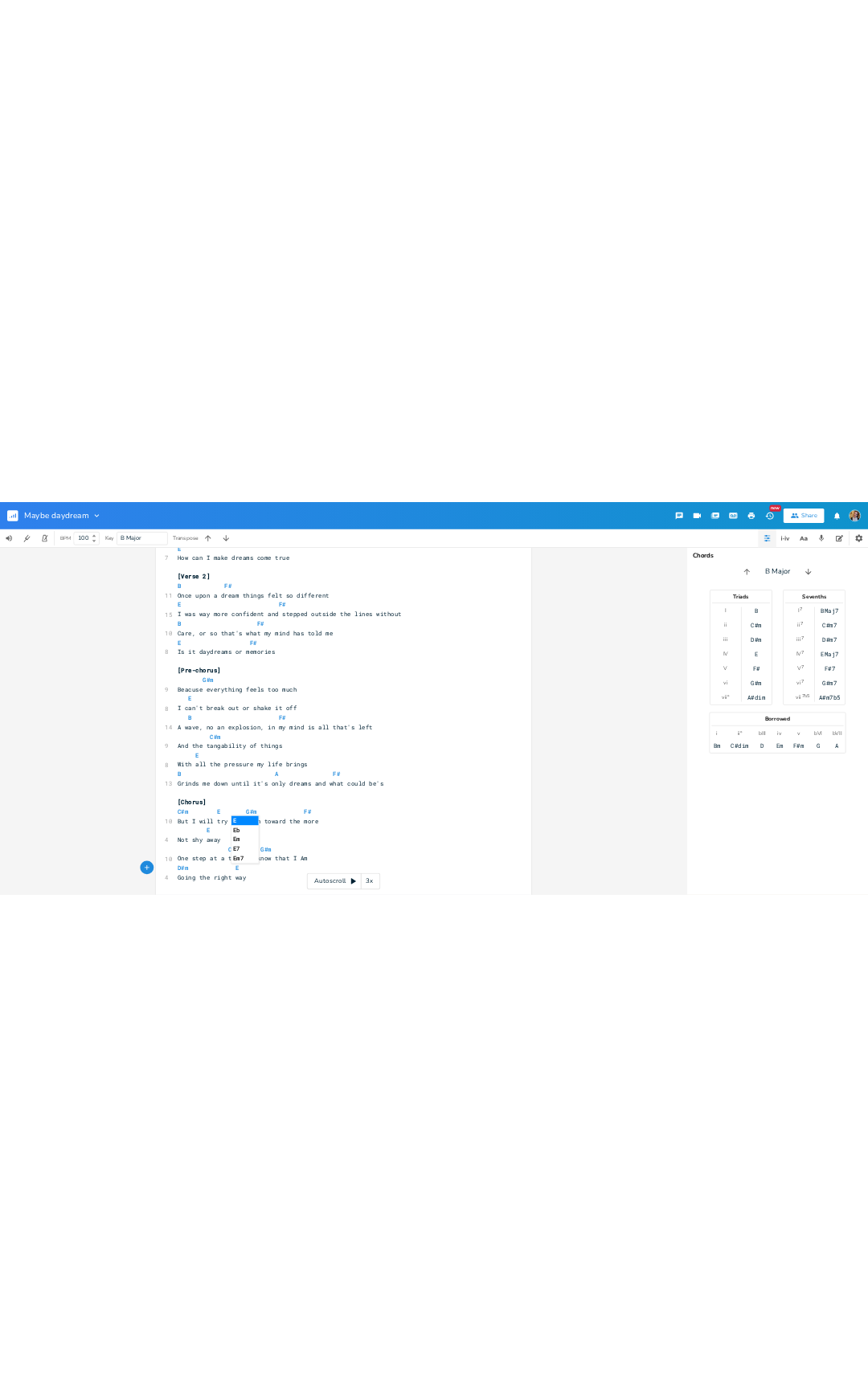
scroll to position [0, 0]
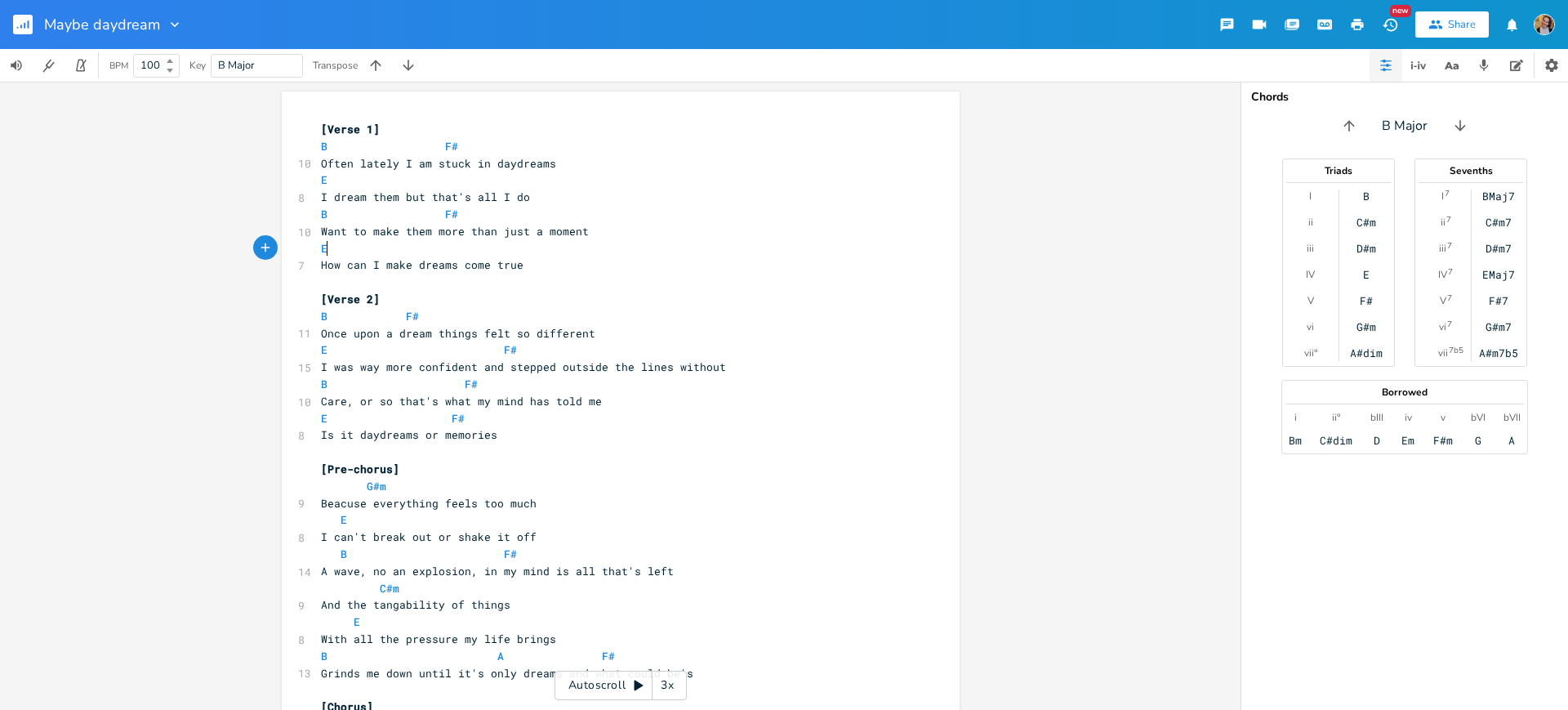
click at [650, 256] on pre "How can I make dreams come true" at bounding box center [612, 265] width 589 height 17
click at [469, 117] on div "x [Verse 1] B F# 10 Often lately I am stuck in daydreams E 8 I dream them but t…" at bounding box center [612, 486] width 589 height 737
click at [0, 351] on div "x [Verse 1] B F# 10 Often lately I am stuck in daydreams E 8 I dream them but t…" at bounding box center [620, 396] width 1241 height 628
